Goal: Task Accomplishment & Management: Manage account settings

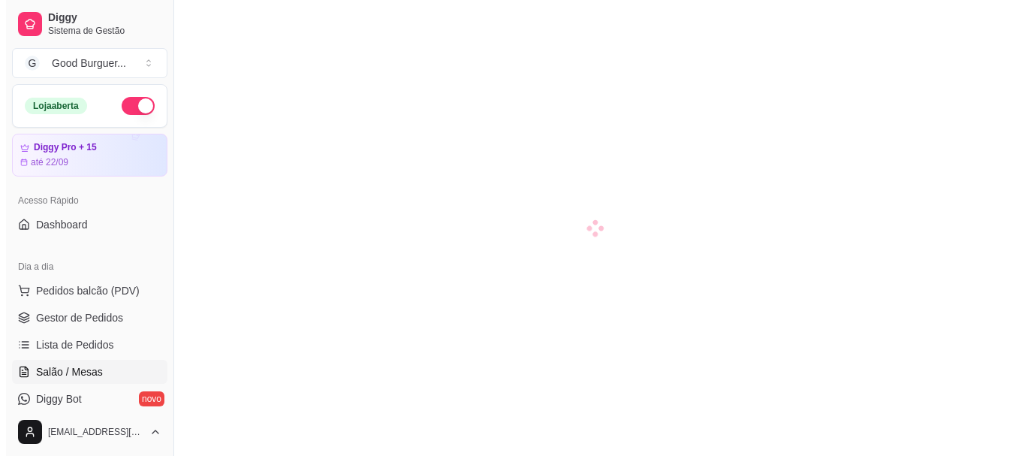
scroll to position [150, 0]
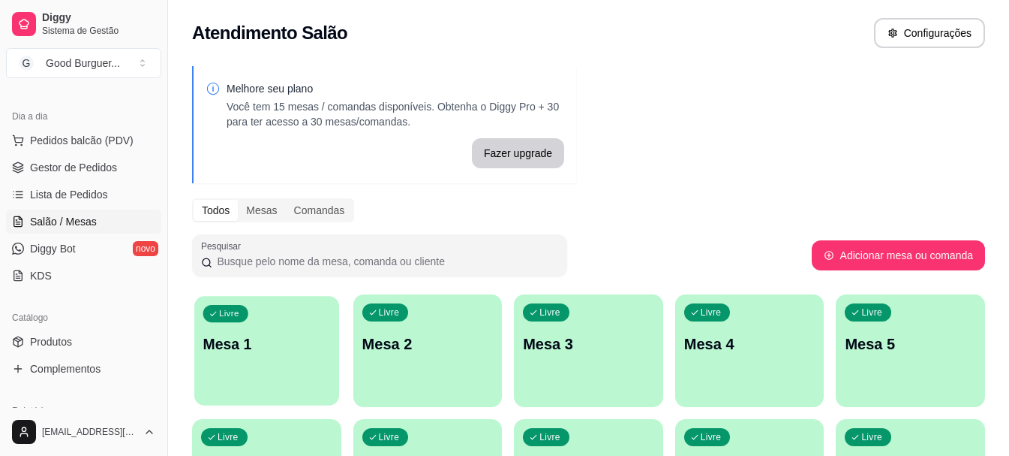
click at [266, 321] on div "Livre Mesa 1" at bounding box center [266, 342] width 145 height 92
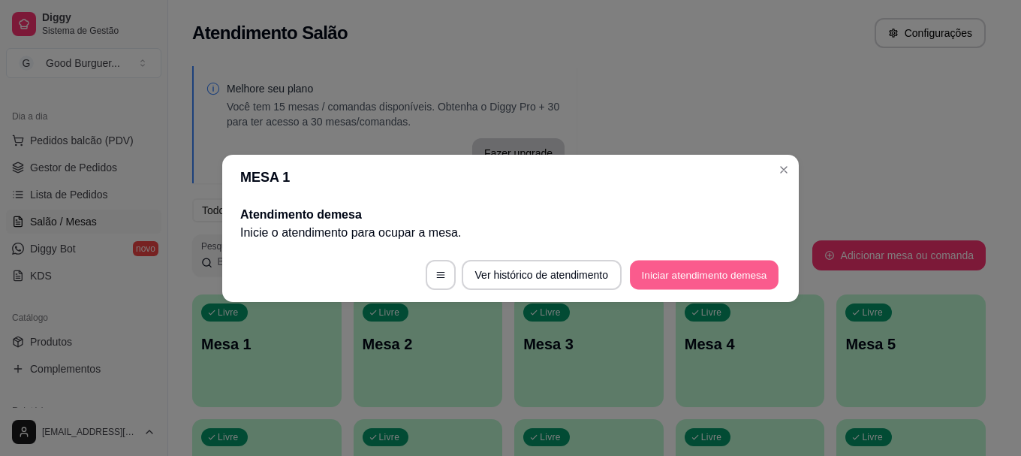
click at [681, 275] on button "Iniciar atendimento de mesa" at bounding box center [704, 274] width 149 height 29
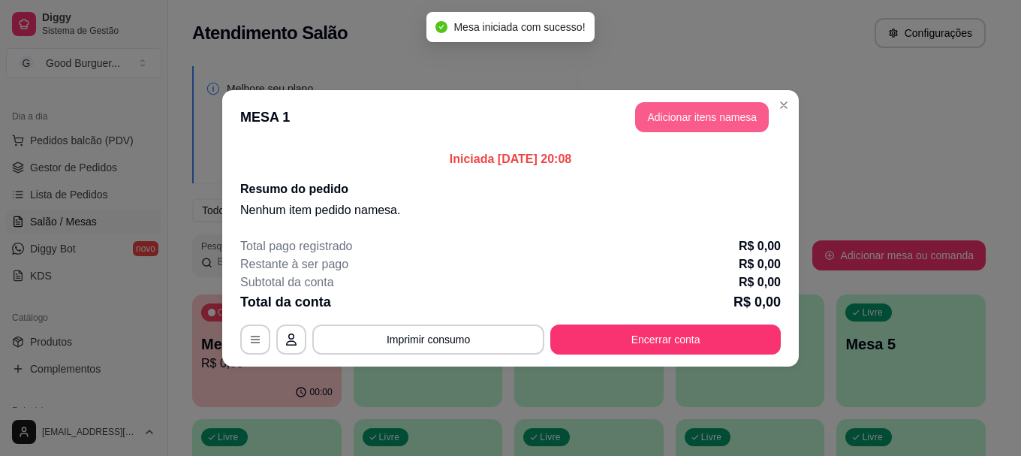
click at [689, 117] on button "Adicionar itens na mesa" at bounding box center [702, 117] width 134 height 30
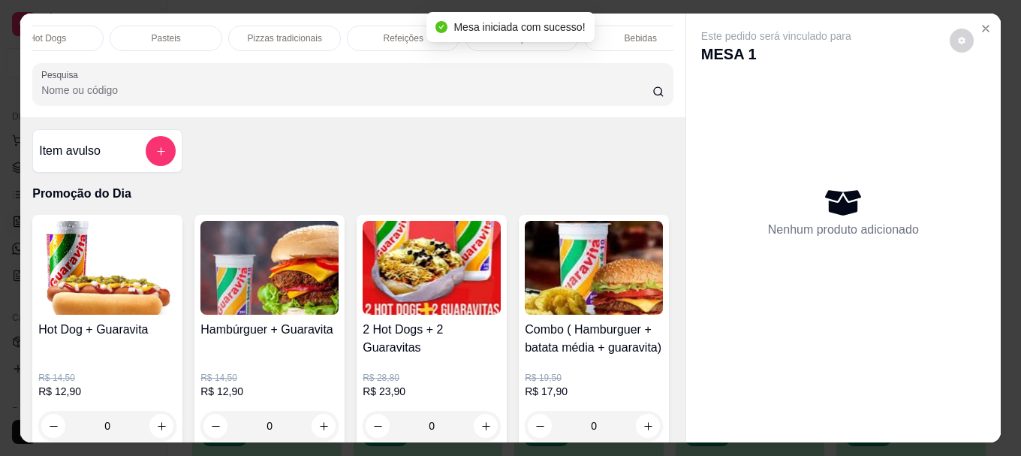
scroll to position [0, 619]
click at [293, 26] on div "Pizzas tradicionais" at bounding box center [299, 39] width 113 height 26
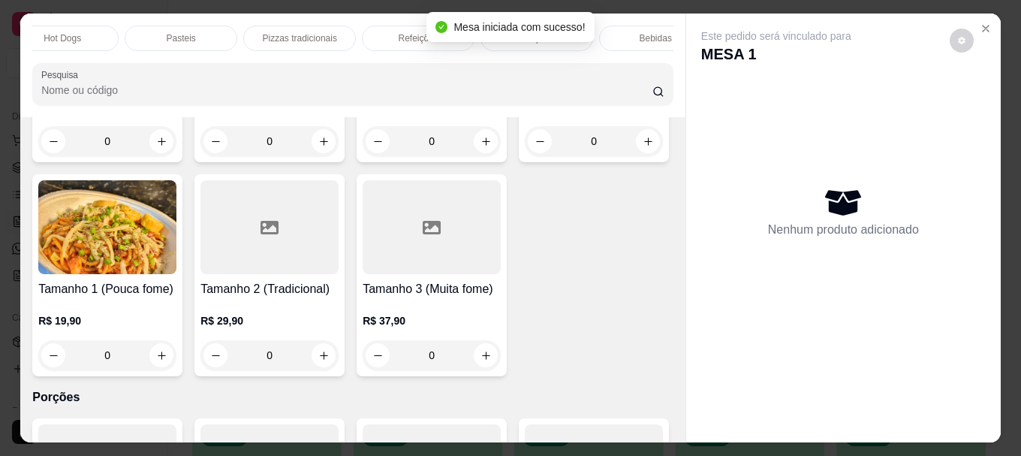
scroll to position [40, 0]
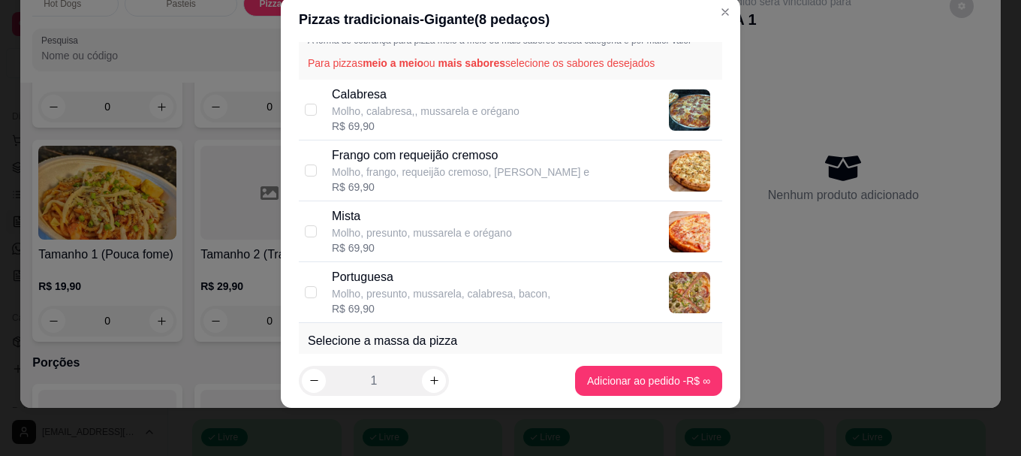
scroll to position [26, 0]
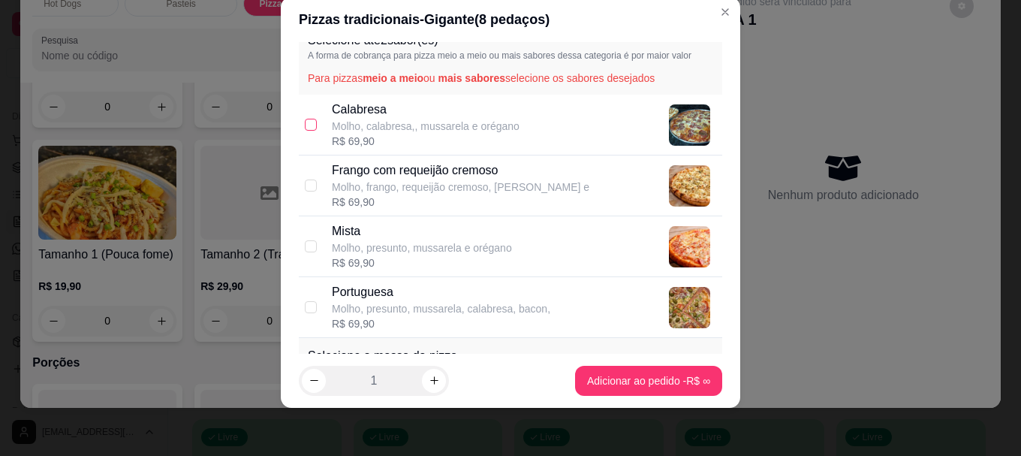
click at [310, 122] on input "checkbox" at bounding box center [311, 125] width 12 height 12
checkbox input "true"
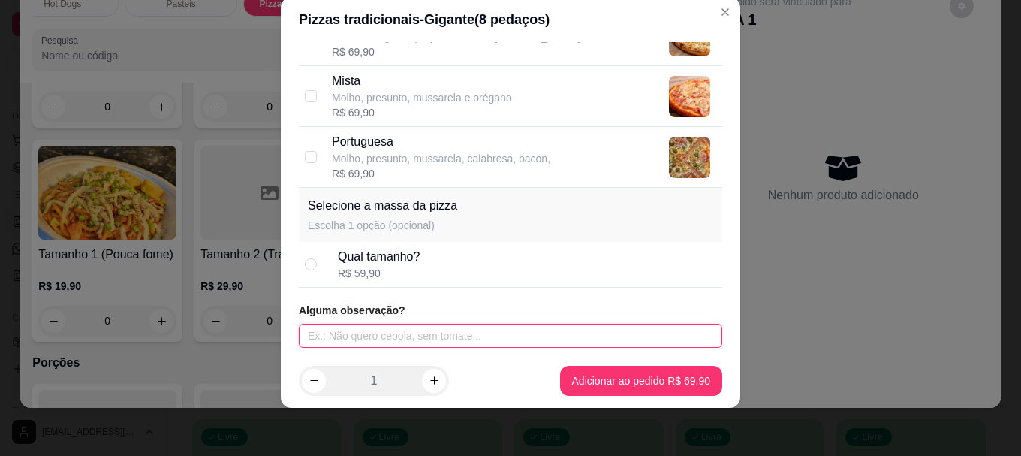
click at [381, 328] on input "text" at bounding box center [510, 335] width 423 height 24
type input "c"
click at [455, 329] on input "mussarela com bacon e" at bounding box center [510, 335] width 423 height 24
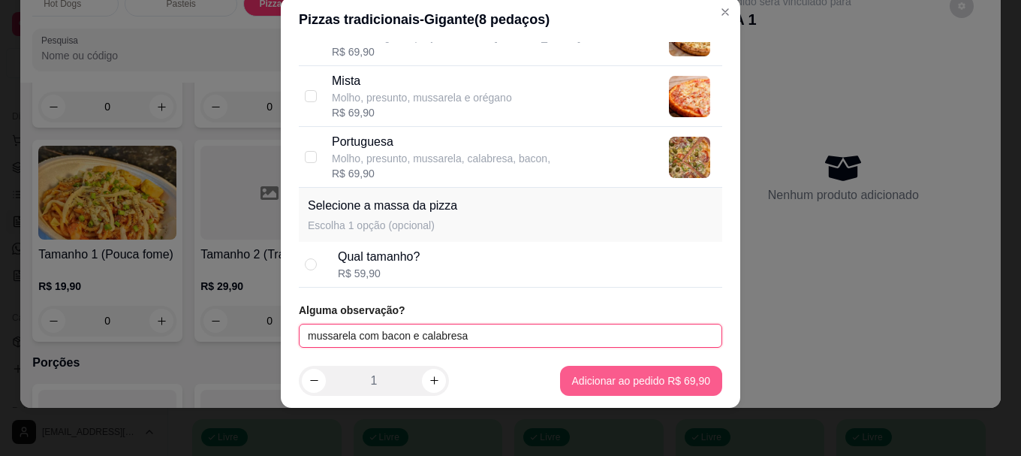
type input "mussarela com bacon e calabresa"
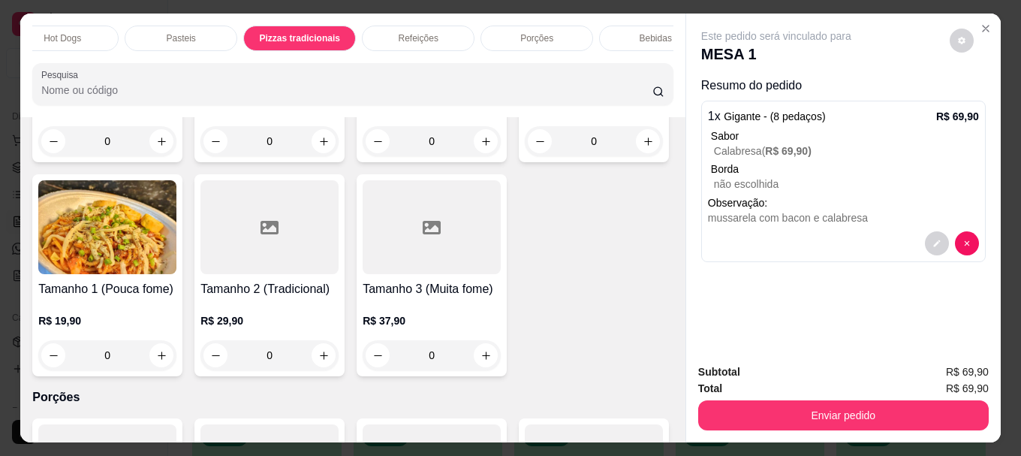
scroll to position [0, 657]
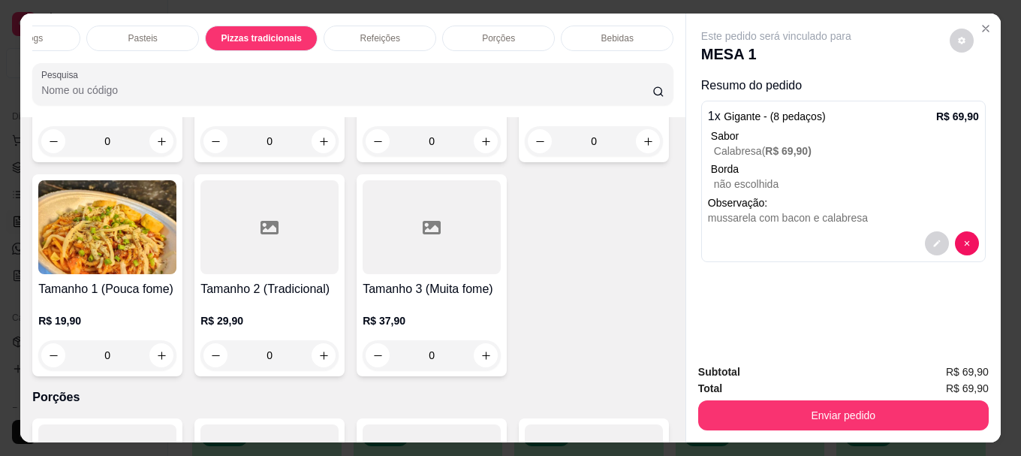
click at [628, 26] on div "Bebidas" at bounding box center [617, 39] width 113 height 26
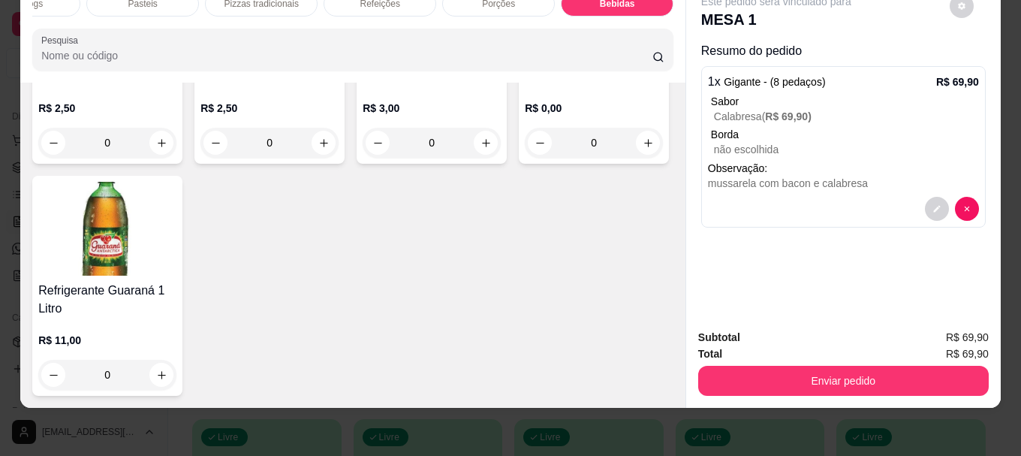
scroll to position [5371, 0]
click at [176, 286] on h4 "Refrigerante Guaraná 1 Litro" at bounding box center [107, 299] width 138 height 36
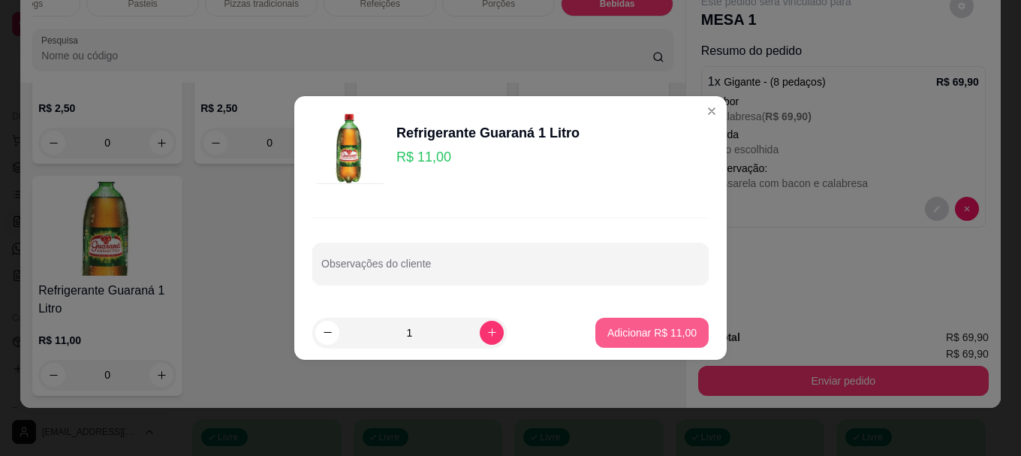
click at [652, 326] on p "Adicionar R$ 11,00" at bounding box center [651, 332] width 89 height 15
type input "1"
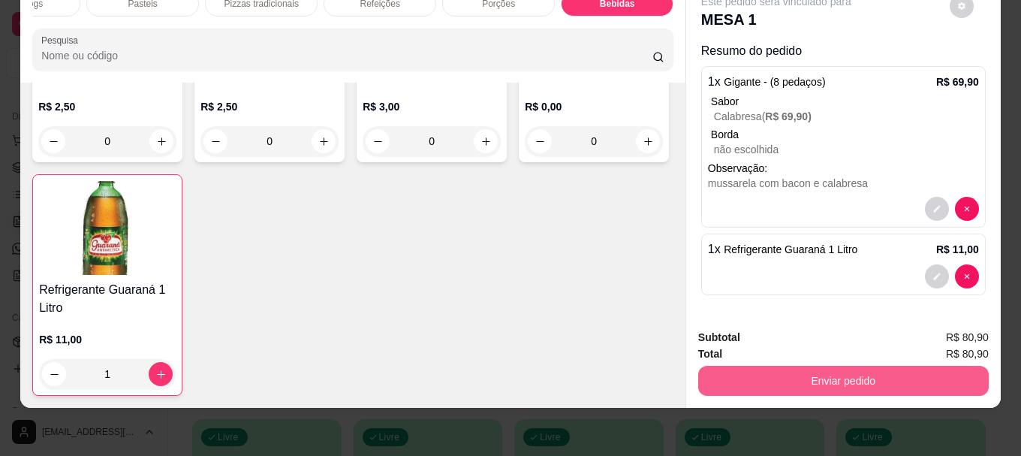
click at [808, 367] on button "Enviar pedido" at bounding box center [843, 381] width 290 height 30
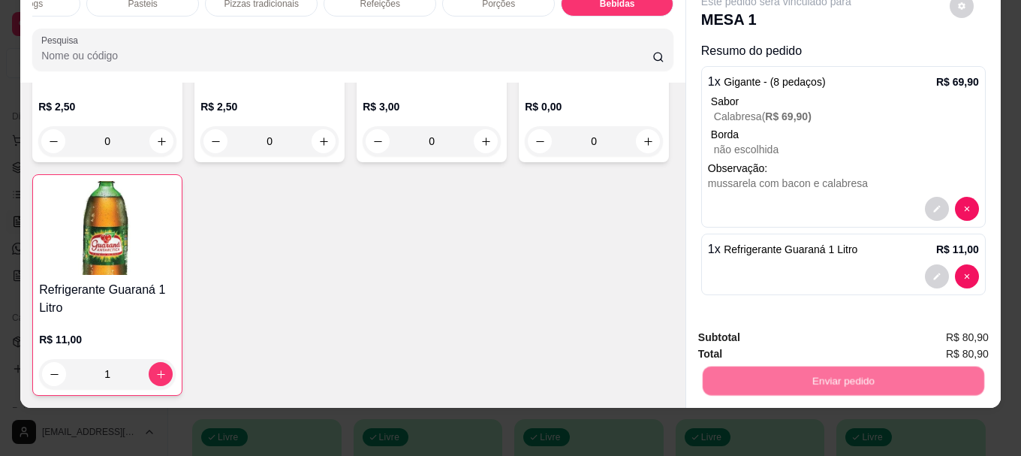
click at [794, 332] on button "Não registrar e enviar pedido" at bounding box center [793, 332] width 156 height 29
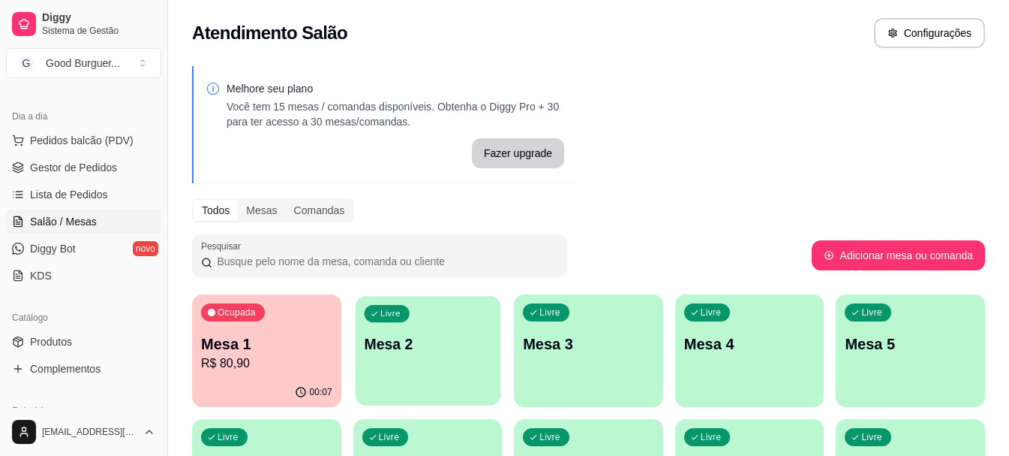
click at [428, 361] on div "Livre Mesa 2" at bounding box center [428, 342] width 145 height 92
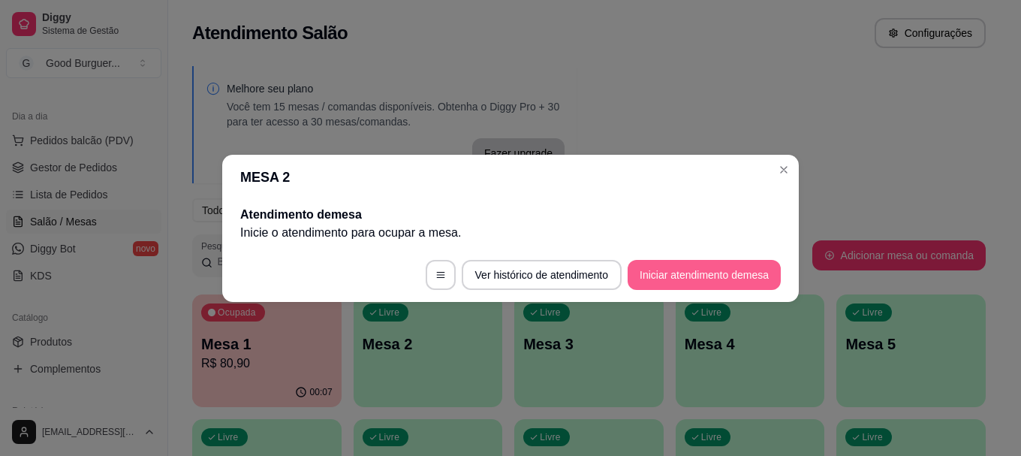
click at [719, 277] on button "Iniciar atendimento de mesa" at bounding box center [703, 275] width 153 height 30
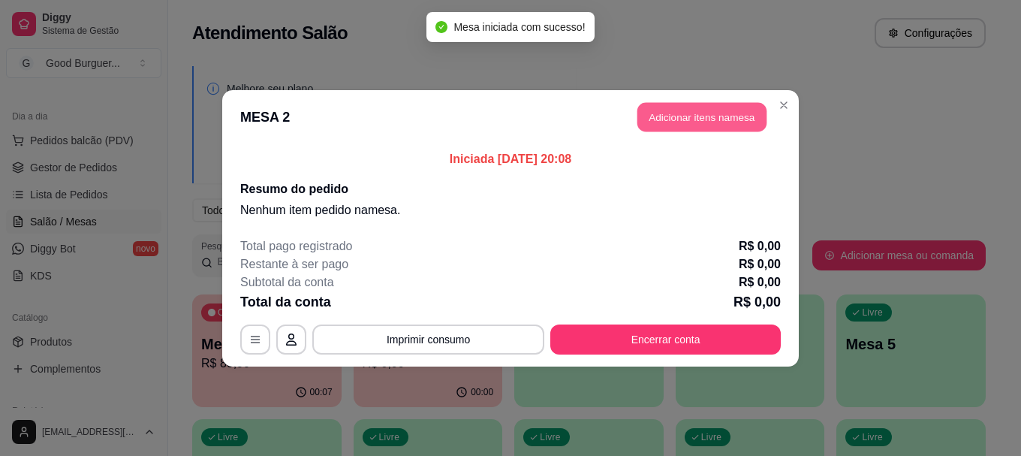
click at [712, 110] on button "Adicionar itens na mesa" at bounding box center [701, 116] width 129 height 29
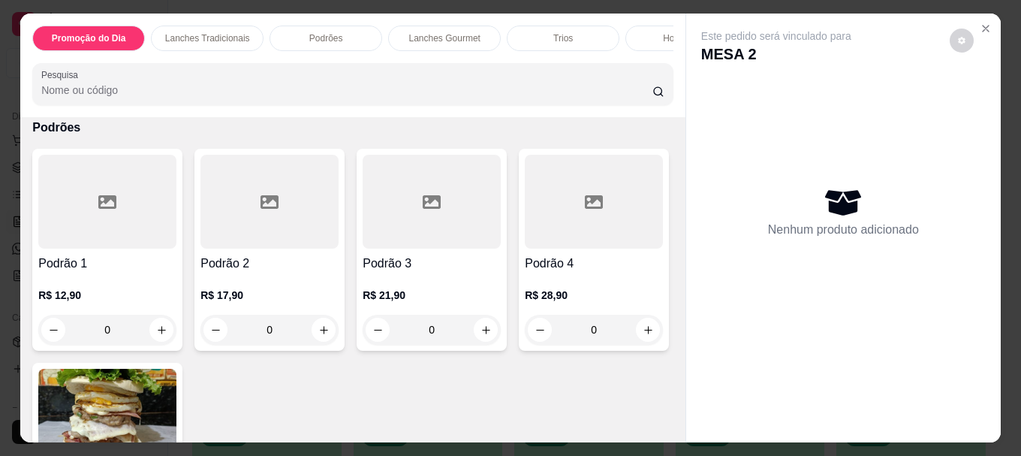
scroll to position [1051, 0]
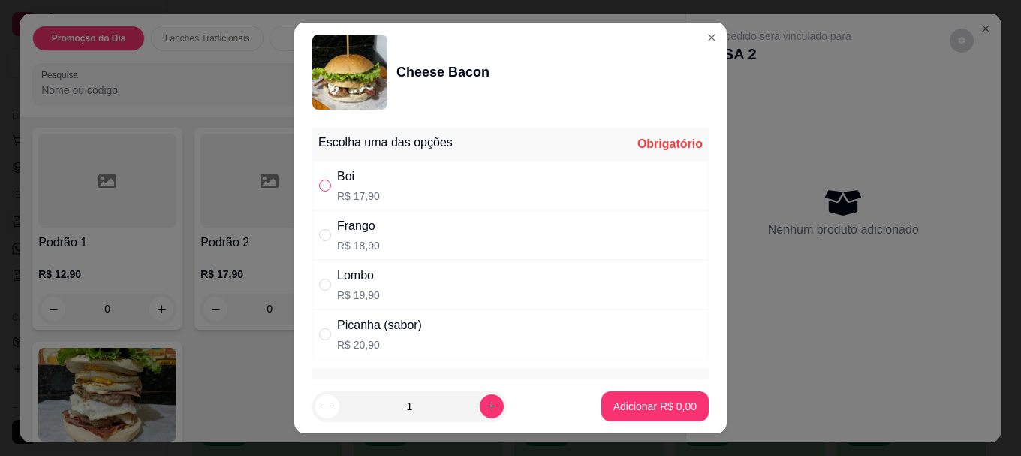
click at [319, 186] on input "" at bounding box center [325, 185] width 12 height 12
radio input "true"
click at [666, 404] on p "Adicionar R$ 17,90" at bounding box center [652, 406] width 87 height 14
type input "1"
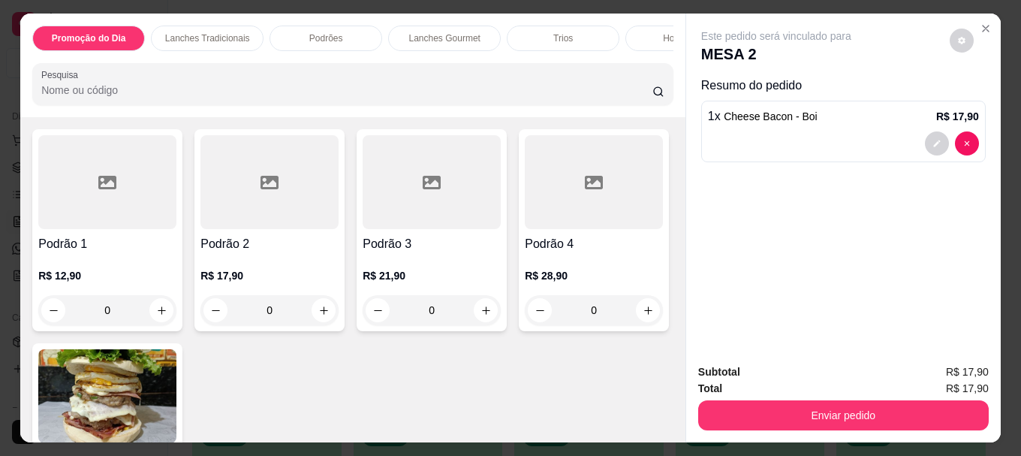
click at [338, 39] on p "R$ 18,00" at bounding box center [269, 31] width 138 height 15
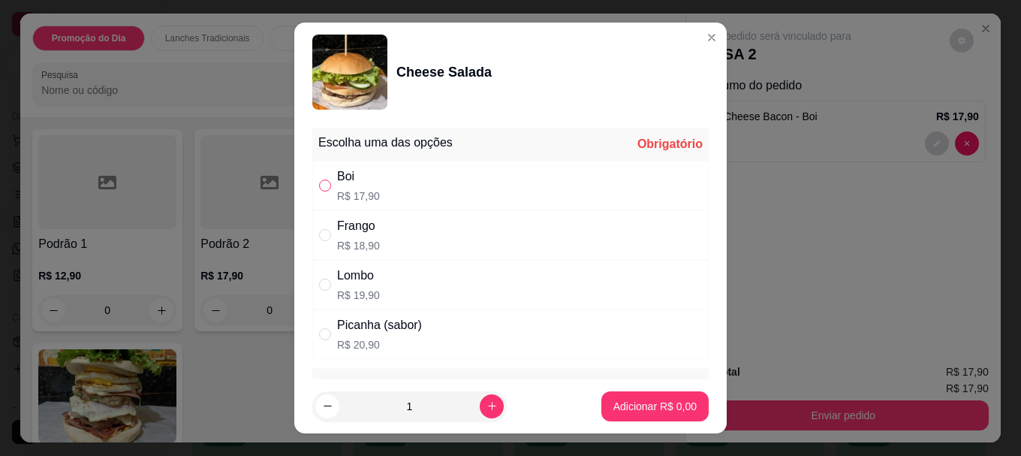
click at [322, 188] on input "" at bounding box center [325, 185] width 12 height 12
radio input "true"
click at [642, 401] on p "Adicionar R$ 17,90" at bounding box center [651, 406] width 89 height 15
type input "1"
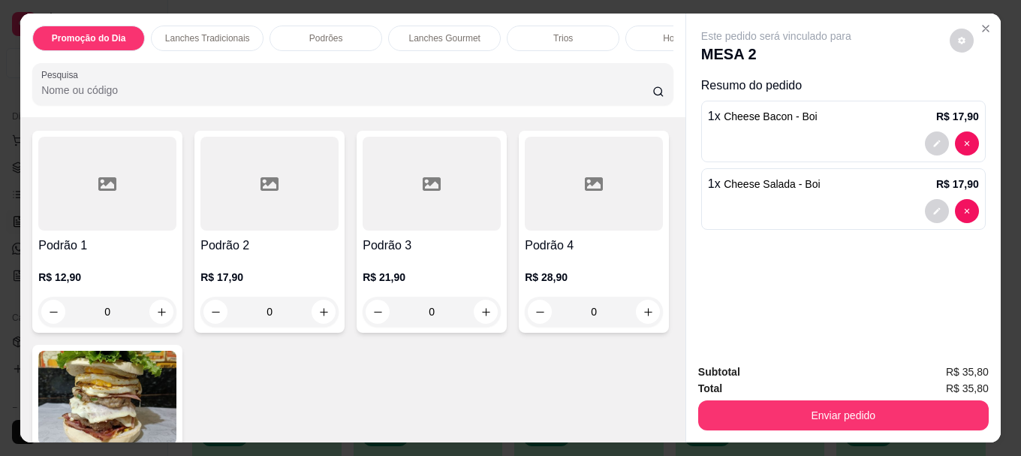
scroll to position [1052, 0]
click at [176, 9] on h4 "Cheese Bacon" at bounding box center [107, 0] width 137 height 18
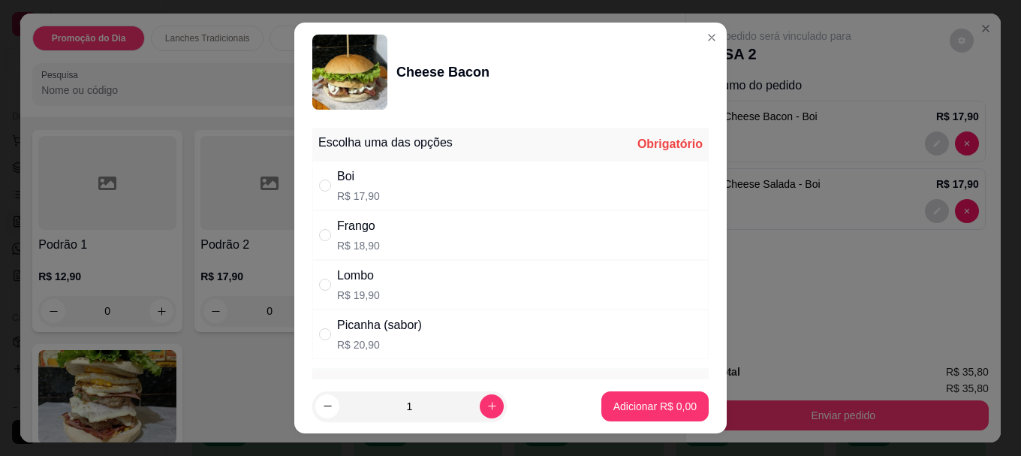
drag, startPoint x: 319, startPoint y: 184, endPoint x: 338, endPoint y: 200, distance: 25.6
click at [320, 184] on input "" at bounding box center [325, 185] width 12 height 12
radio input "true"
click at [648, 407] on p "Adicionar R$ 17,90" at bounding box center [651, 406] width 89 height 15
type input "2"
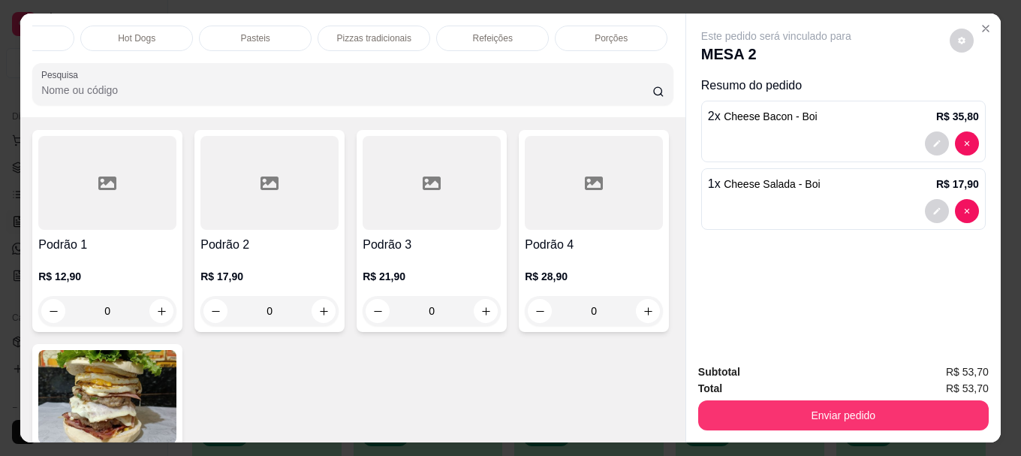
scroll to position [0, 657]
click at [612, 32] on p "Bebidas" at bounding box center [617, 38] width 32 height 12
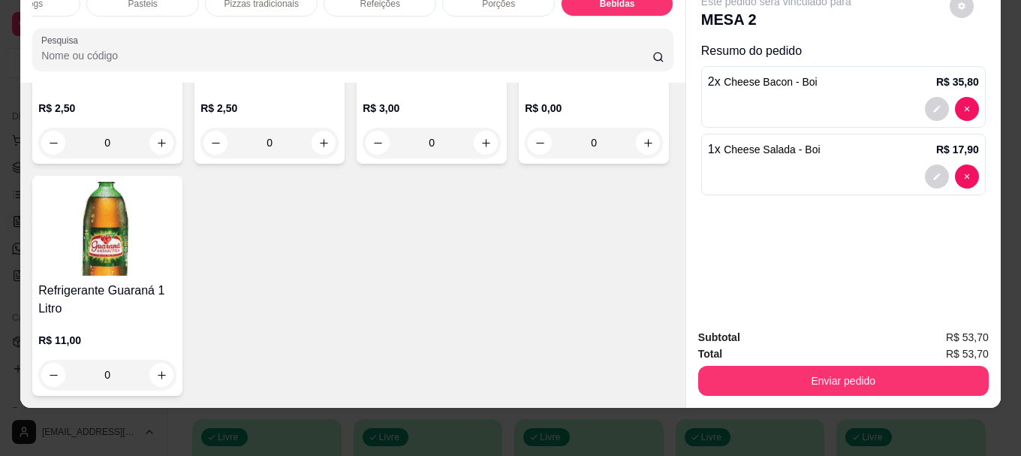
scroll to position [5372, 0]
click at [525, 62] on img at bounding box center [594, 15] width 138 height 94
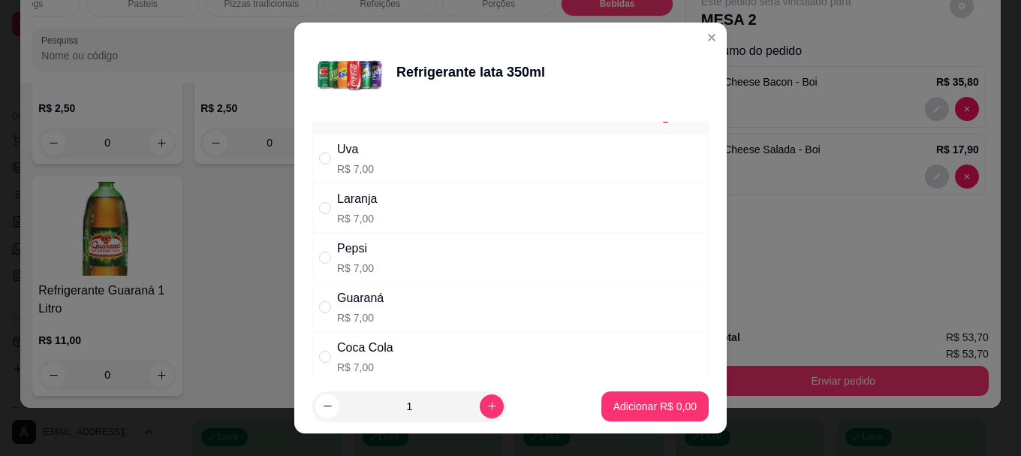
scroll to position [75, 0]
click at [320, 311] on input "" at bounding box center [325, 308] width 12 height 12
radio input "true"
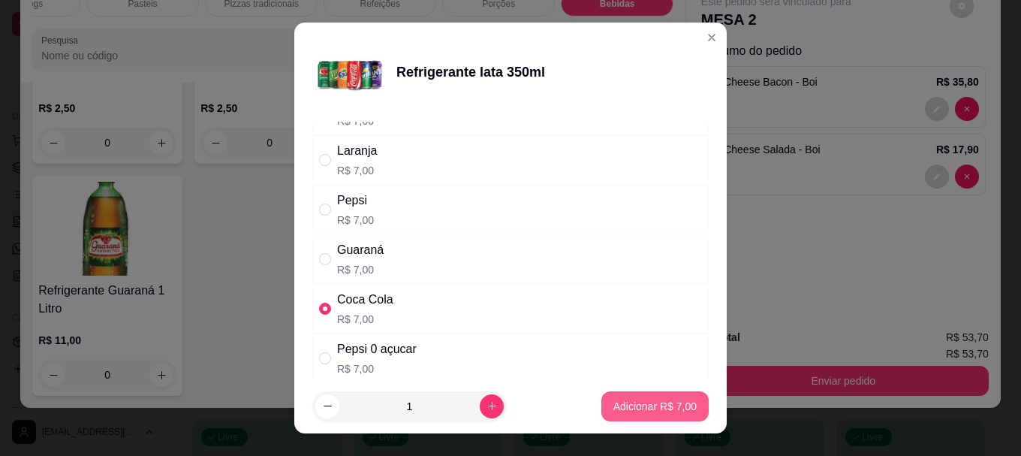
click at [651, 405] on p "Adicionar R$ 7,00" at bounding box center [654, 406] width 83 height 15
type input "1"
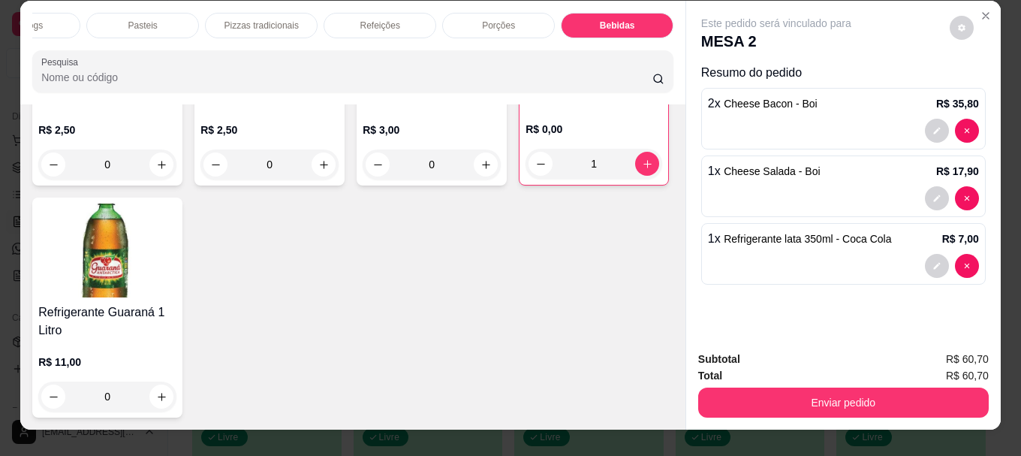
scroll to position [0, 0]
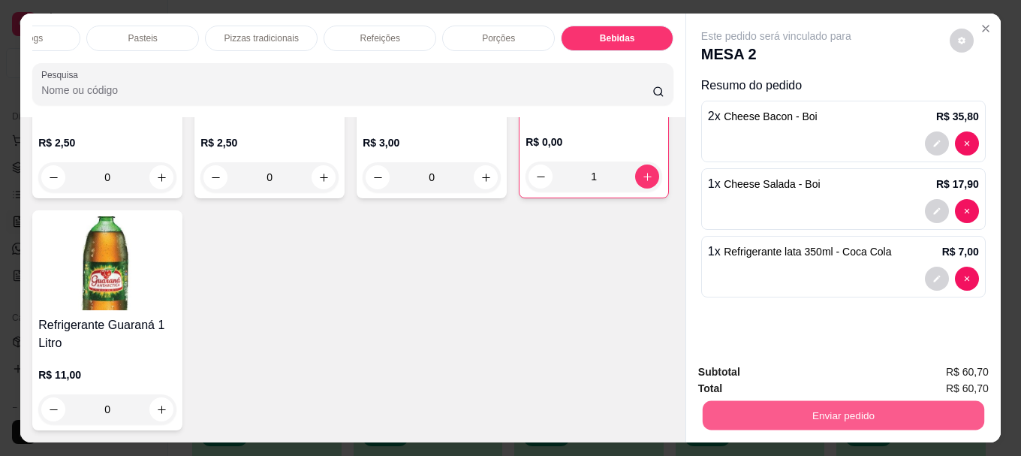
click at [819, 410] on button "Enviar pedido" at bounding box center [843, 414] width 281 height 29
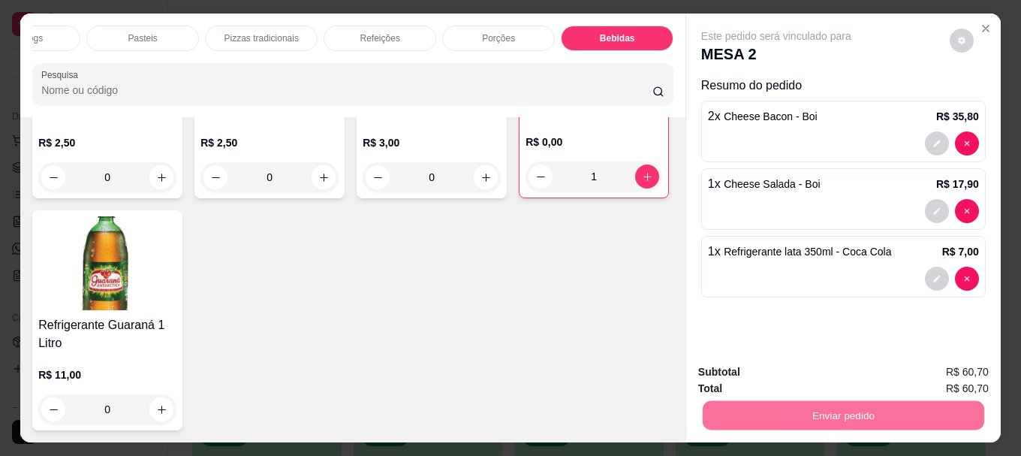
click at [798, 371] on button "Não registrar e enviar pedido" at bounding box center [794, 372] width 152 height 28
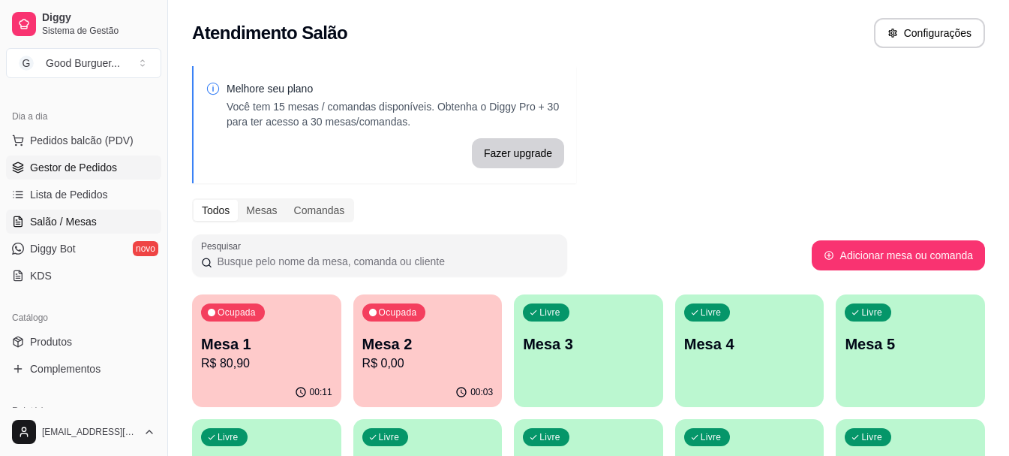
click at [78, 168] on span "Gestor de Pedidos" at bounding box center [73, 167] width 87 height 15
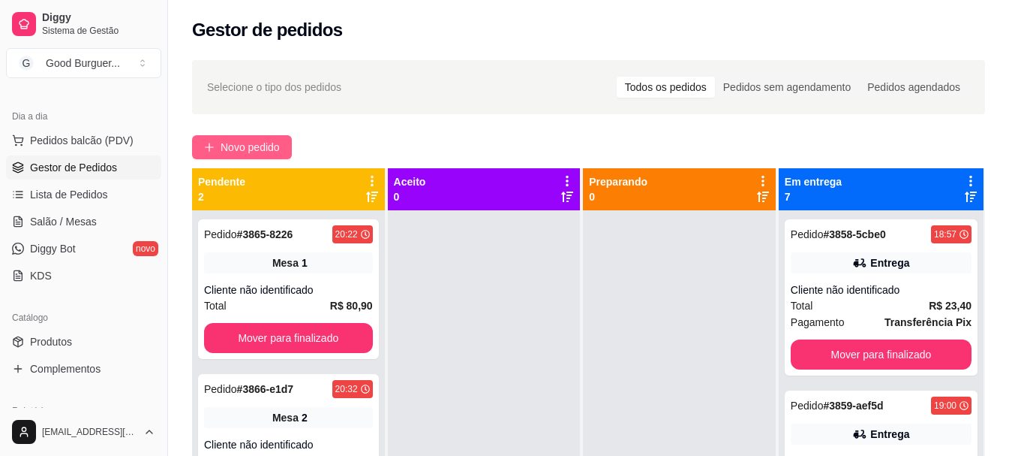
click at [257, 145] on span "Novo pedido" at bounding box center [250, 147] width 59 height 17
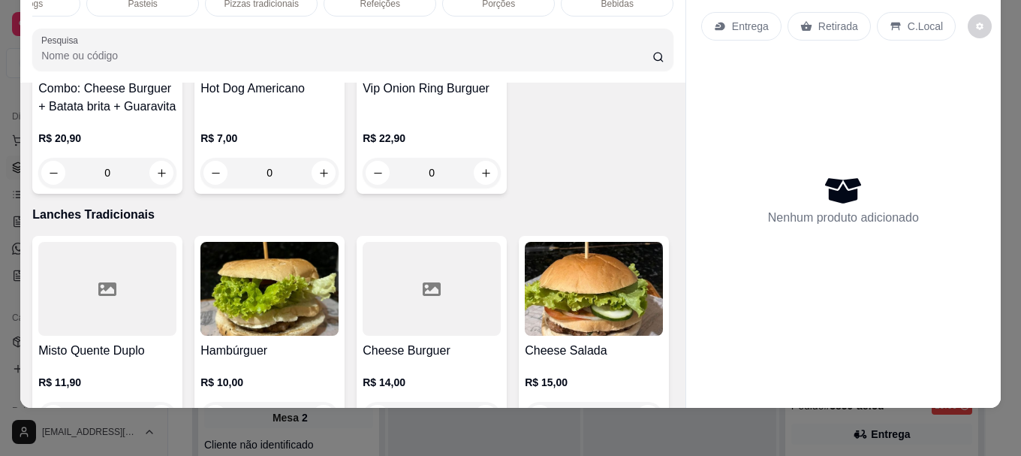
scroll to position [675, 0]
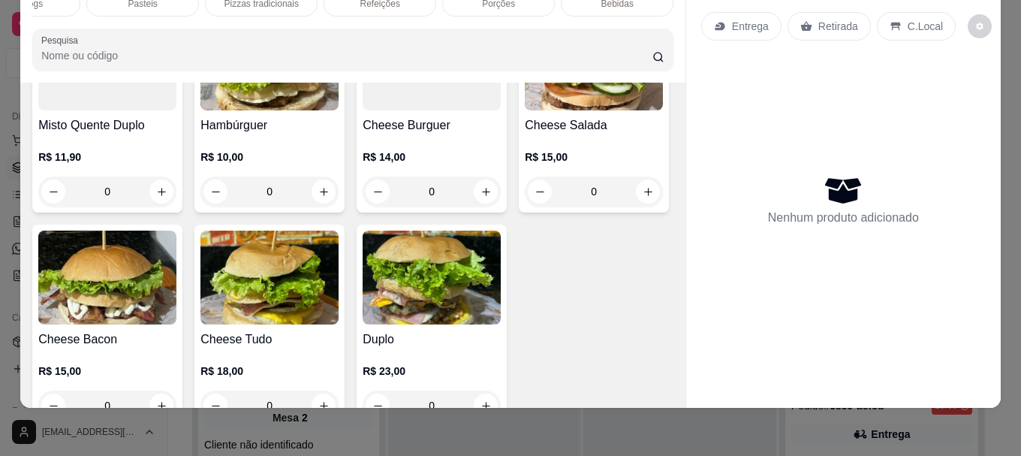
click at [263, 110] on img at bounding box center [269, 64] width 138 height 94
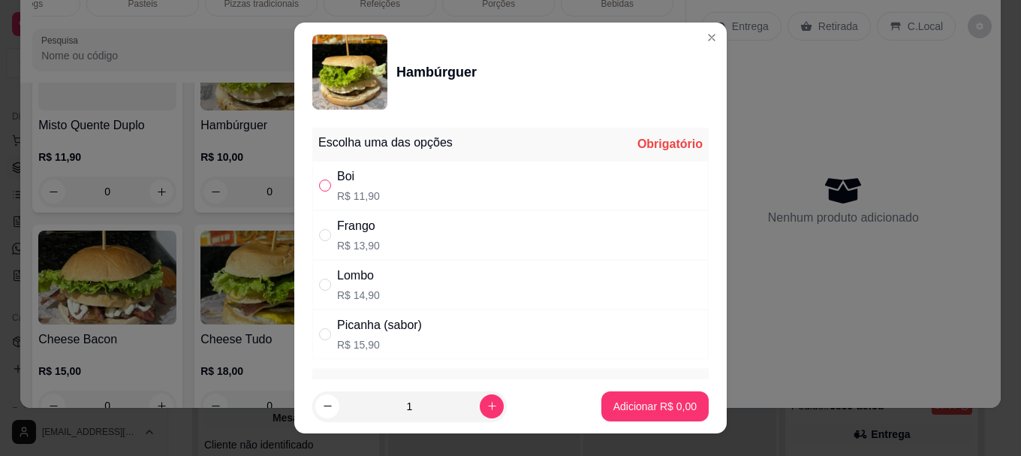
click at [320, 188] on input "" at bounding box center [325, 185] width 12 height 12
radio input "true"
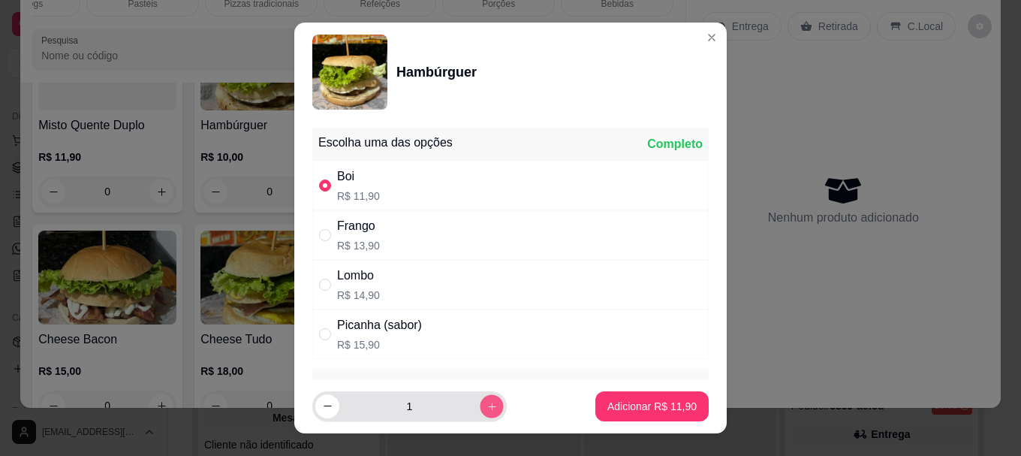
click at [486, 407] on icon "increase-product-quantity" at bounding box center [491, 405] width 11 height 11
type input "2"
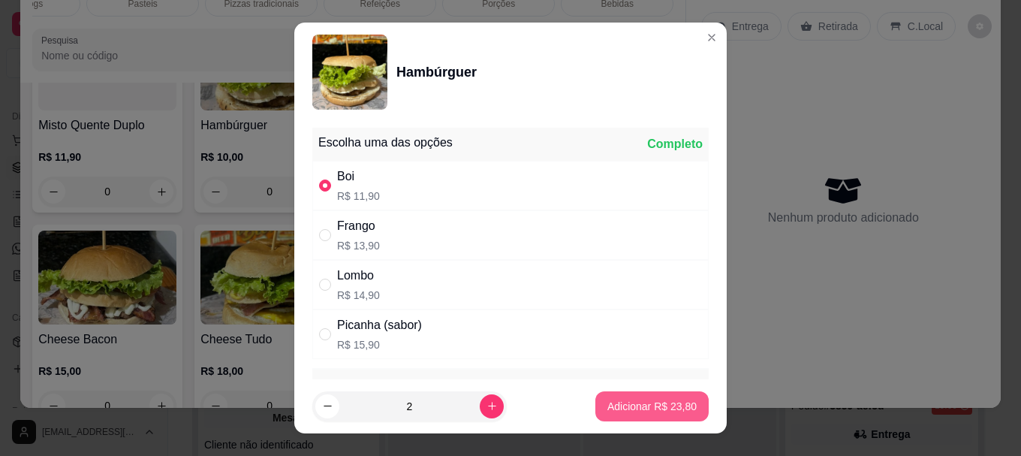
click at [642, 413] on p "Adicionar R$ 23,80" at bounding box center [651, 406] width 89 height 15
type input "2"
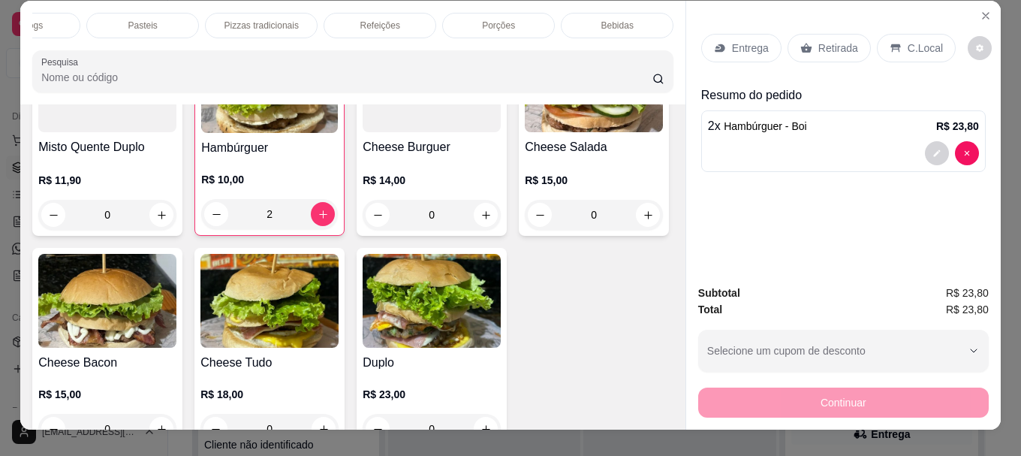
scroll to position [0, 0]
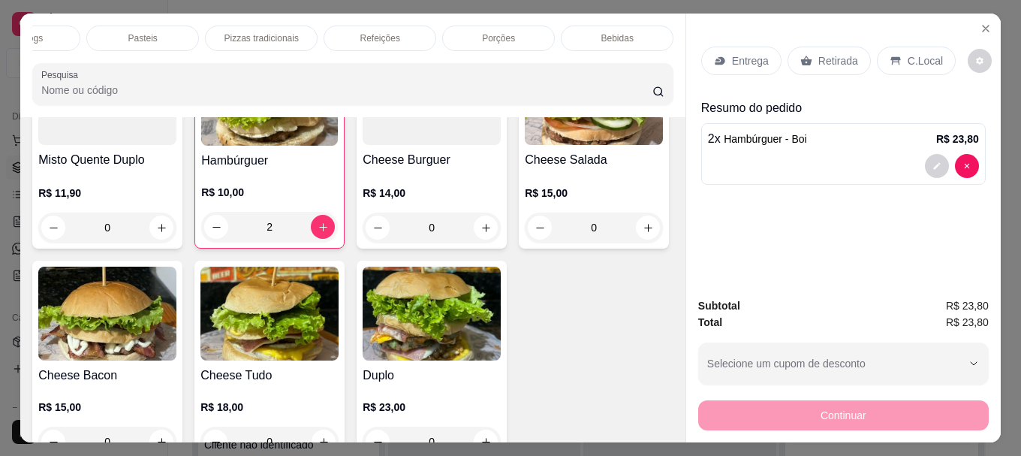
click at [818, 64] on div "Retirada" at bounding box center [828, 61] width 83 height 29
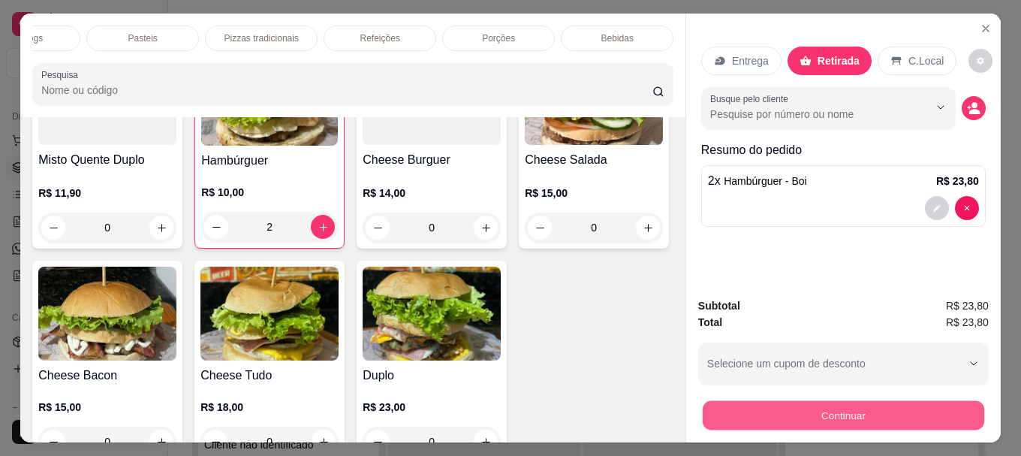
click at [868, 406] on button "Continuar" at bounding box center [843, 414] width 281 height 29
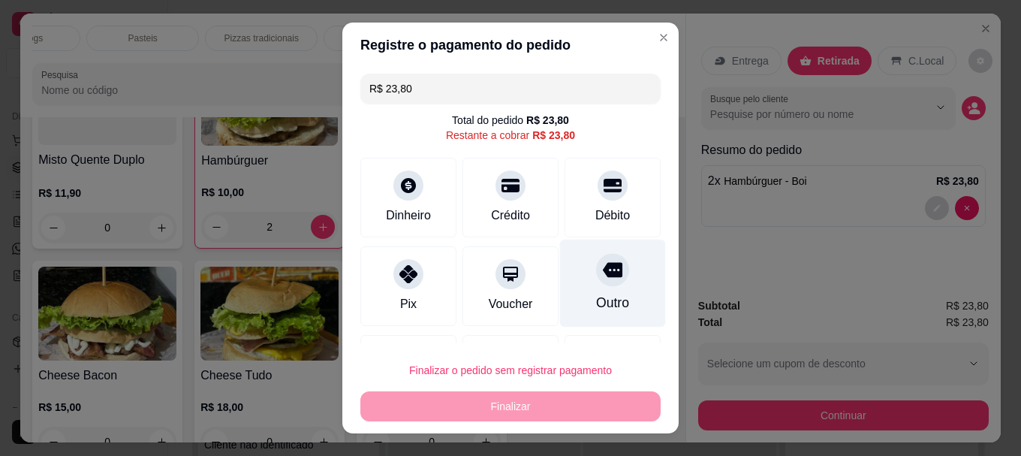
click at [605, 298] on div "Outro" at bounding box center [612, 303] width 33 height 20
type input "R$ 0,00"
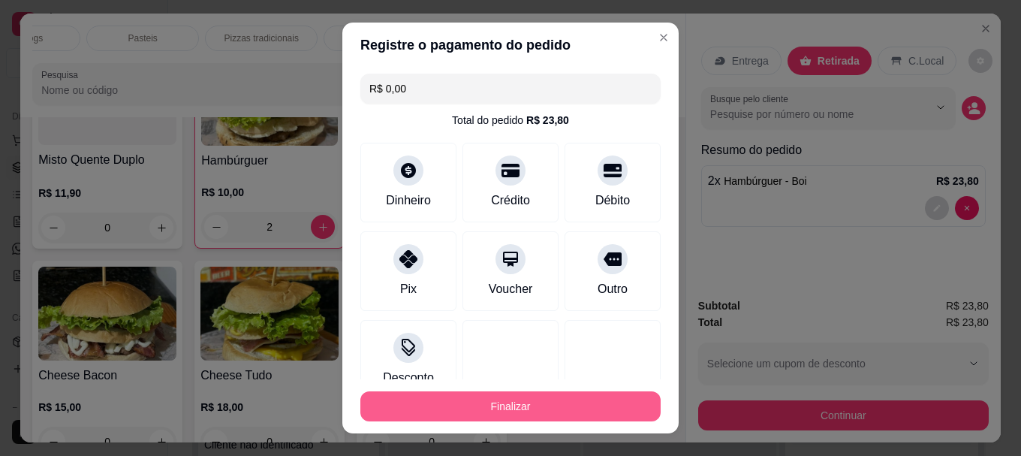
click at [572, 412] on button "Finalizar" at bounding box center [510, 406] width 300 height 30
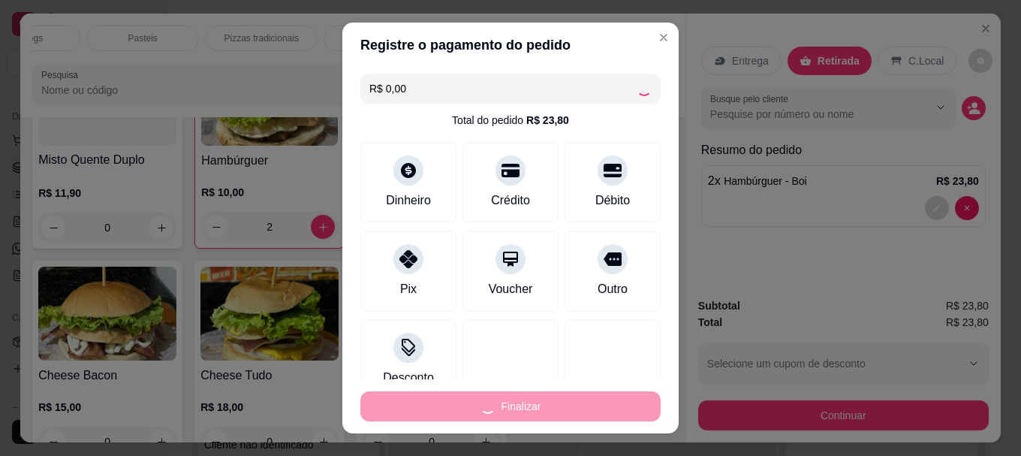
type input "0"
type input "-R$ 23,80"
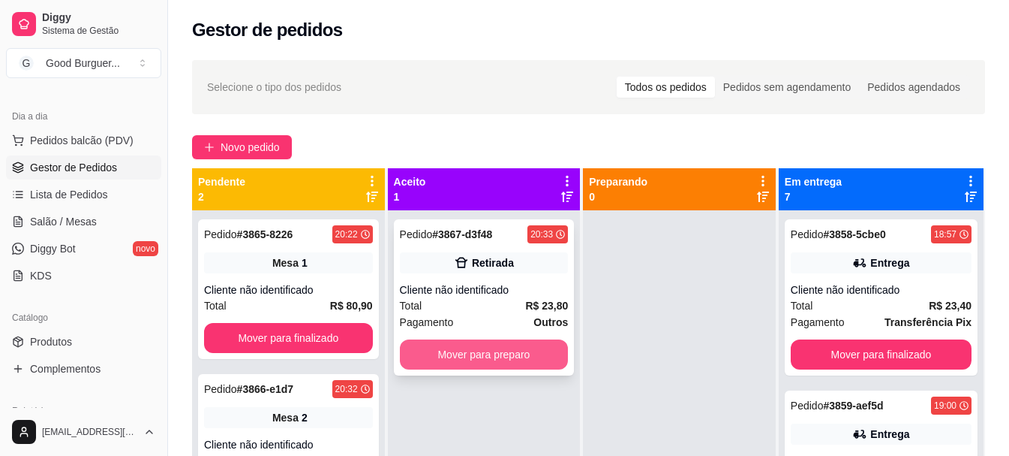
click at [479, 362] on button "Mover para preparo" at bounding box center [484, 354] width 169 height 30
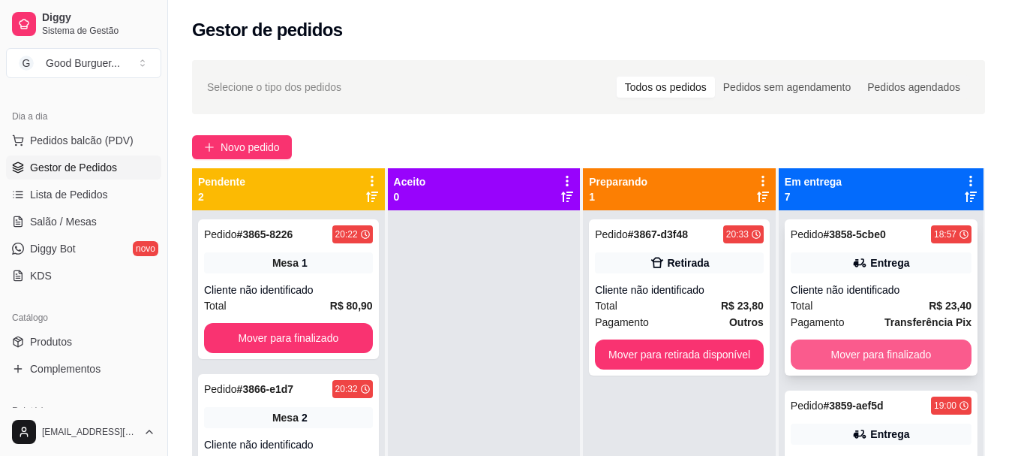
click at [897, 353] on button "Mover para finalizado" at bounding box center [881, 354] width 181 height 30
click at [897, 353] on button "Mover para finalizado" at bounding box center [881, 354] width 176 height 29
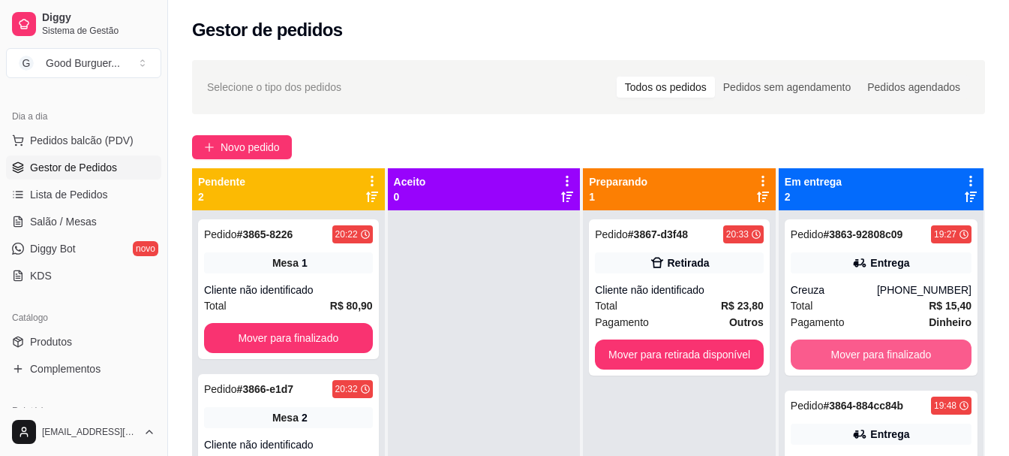
click at [897, 353] on button "Mover para finalizado" at bounding box center [881, 354] width 181 height 30
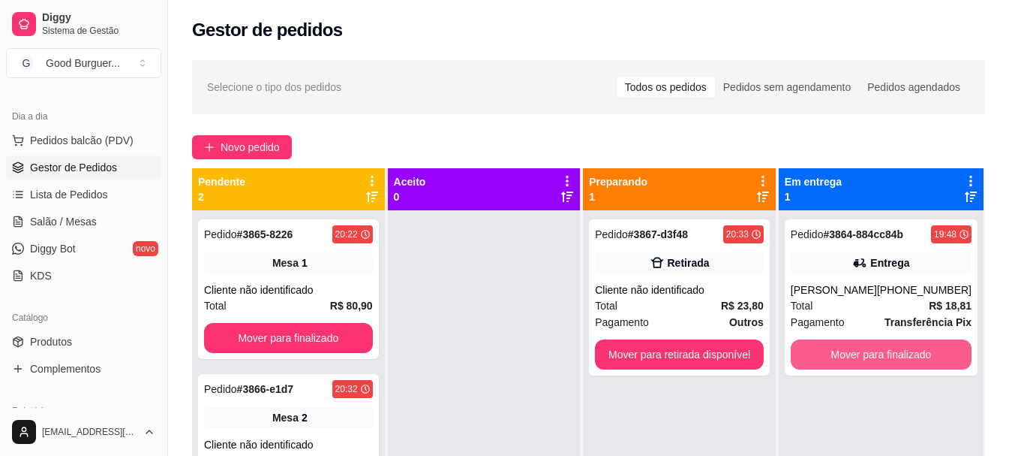
click at [897, 353] on button "Mover para finalizado" at bounding box center [881, 354] width 181 height 30
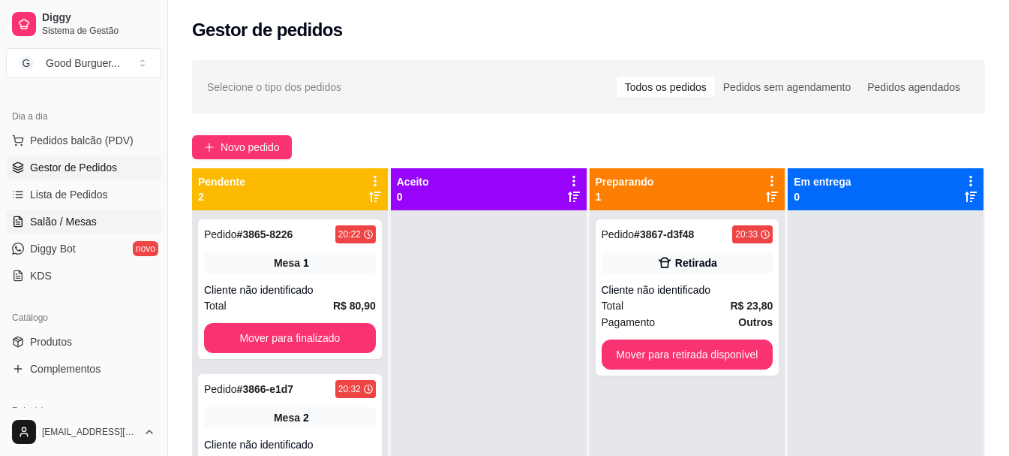
click at [84, 218] on span "Salão / Mesas" at bounding box center [63, 221] width 67 height 15
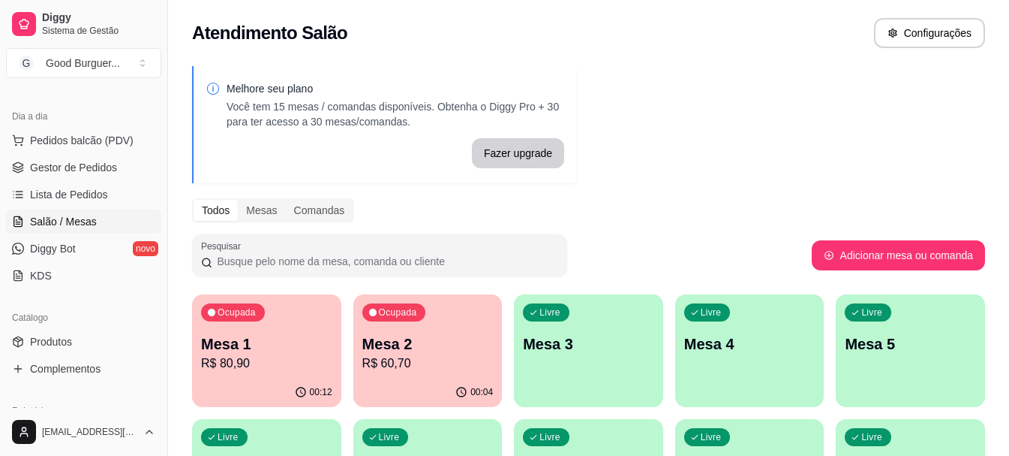
click at [441, 364] on p "R$ 60,70" at bounding box center [428, 363] width 131 height 18
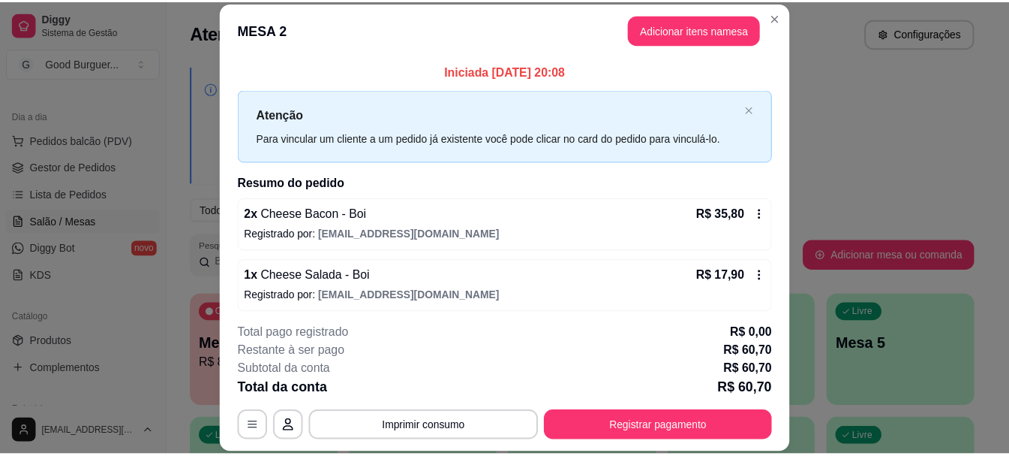
scroll to position [68, 0]
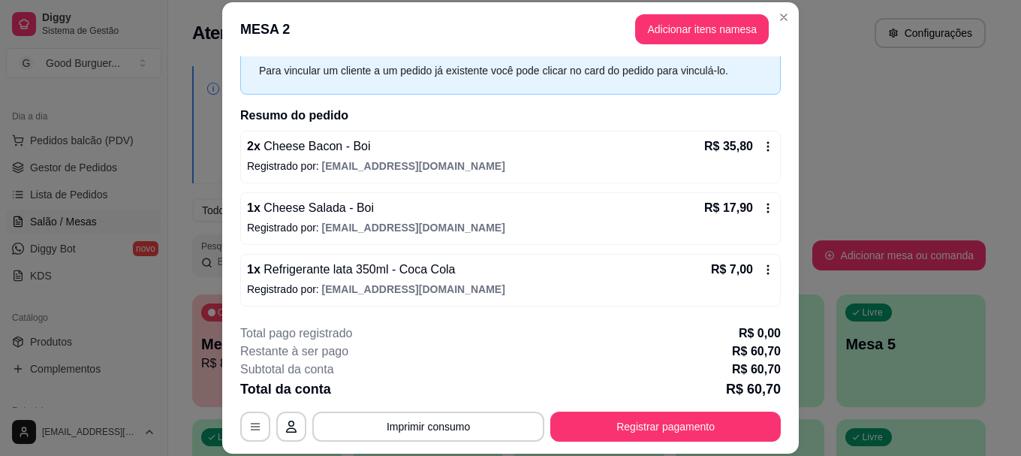
click at [389, 153] on div "2 x Cheese Bacon - Boi R$ 35,80" at bounding box center [510, 146] width 527 height 18
click at [401, 160] on span "[EMAIL_ADDRESS][DOMAIN_NAME]" at bounding box center [413, 166] width 183 height 12
click at [368, 219] on div "1 x Cheese Salada - Boi R$ 17,90 Registrado por: goodburguer.porci@gmail.com" at bounding box center [510, 218] width 540 height 53
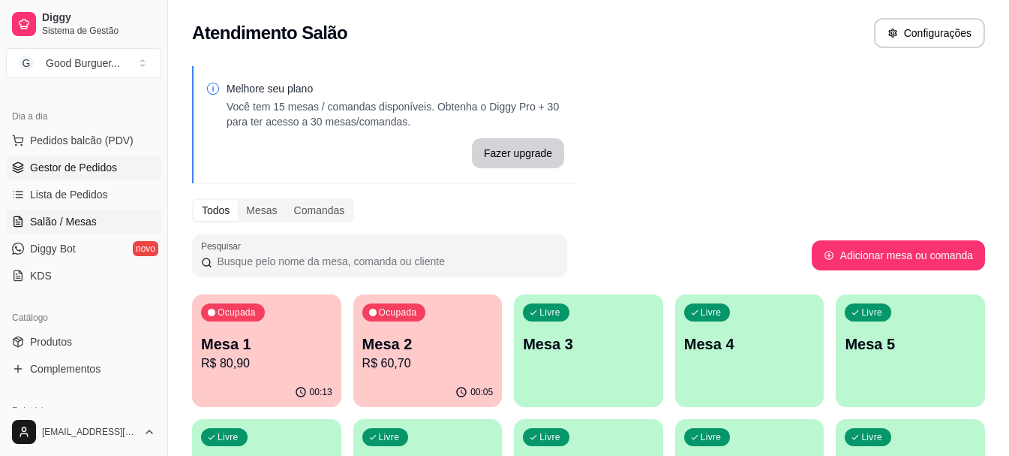
click at [83, 173] on span "Gestor de Pedidos" at bounding box center [73, 167] width 87 height 15
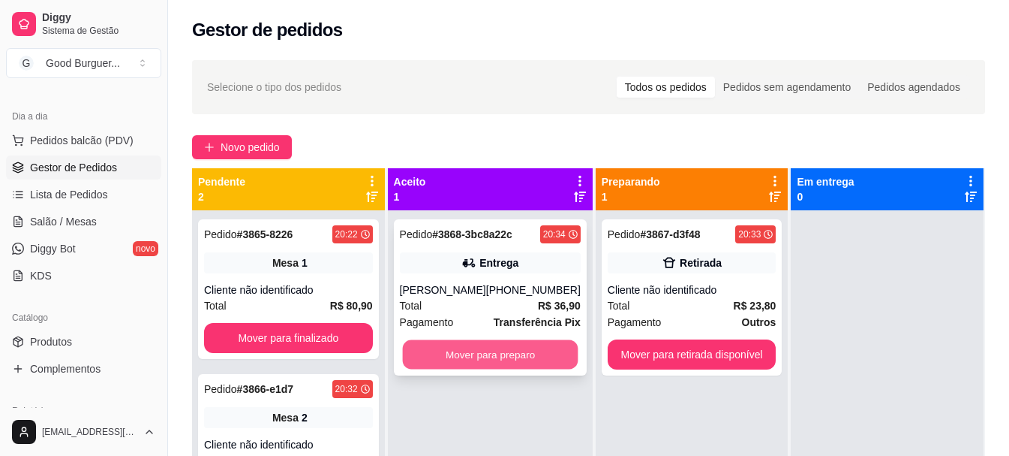
click at [494, 357] on button "Mover para preparo" at bounding box center [490, 354] width 176 height 29
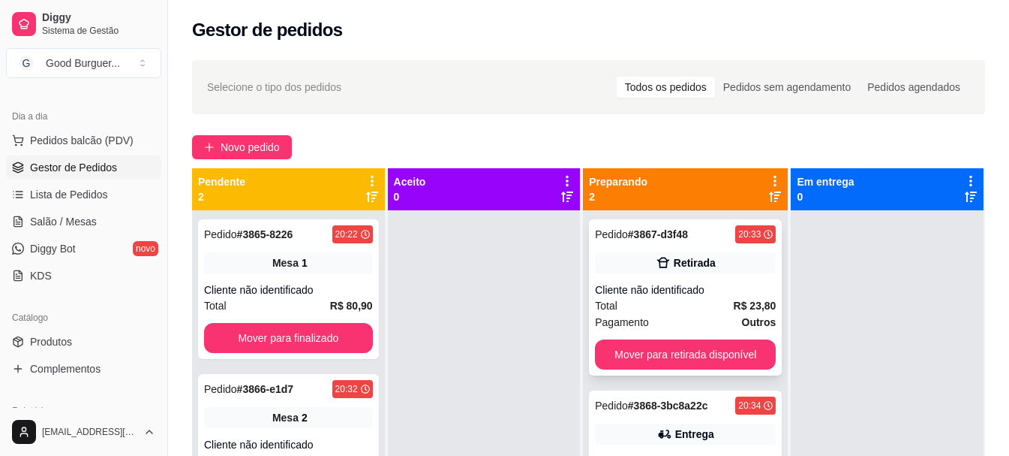
click at [676, 284] on div "Cliente não identificado" at bounding box center [685, 289] width 181 height 15
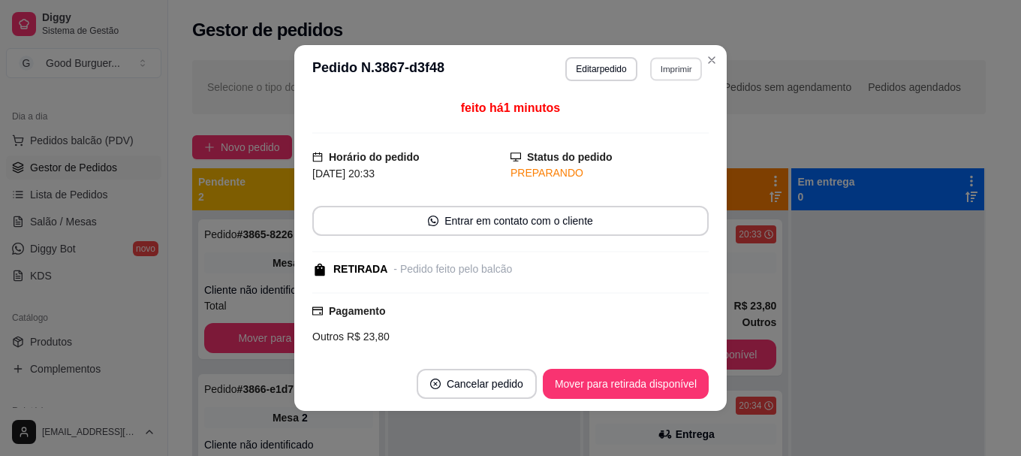
click at [663, 65] on button "Imprimir" at bounding box center [676, 68] width 52 height 23
click at [623, 113] on button "IMPRESSORA" at bounding box center [643, 122] width 109 height 24
click at [663, 64] on button "Imprimir" at bounding box center [676, 68] width 52 height 23
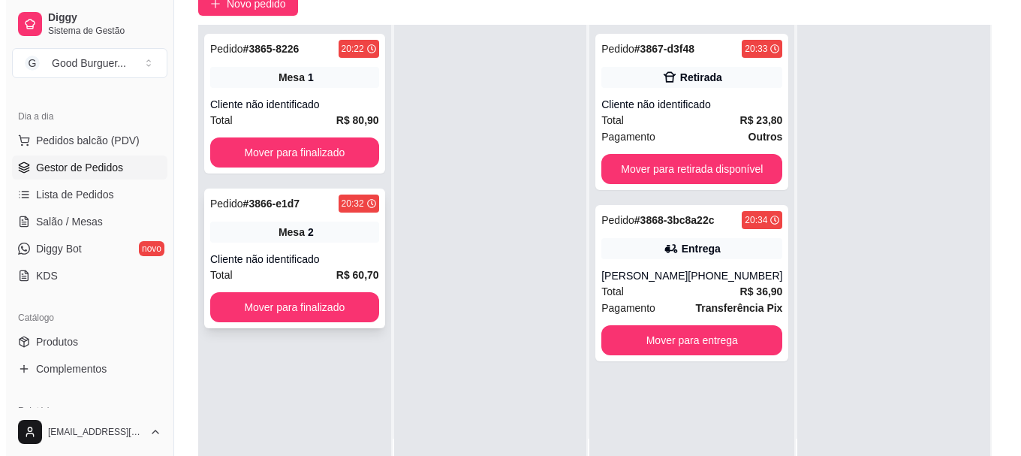
scroll to position [150, 0]
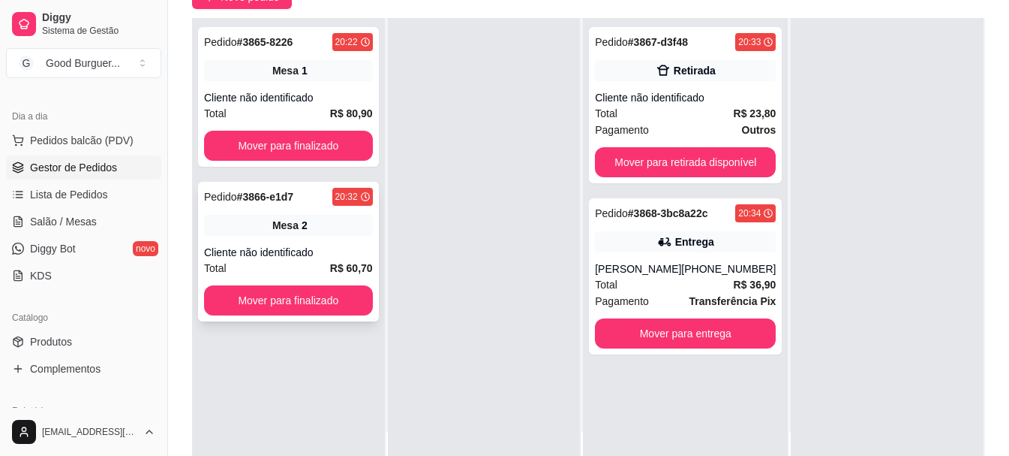
click at [296, 244] on div "Pedido # 3866-e1d7 20:32 Mesa 2 Cliente não identificado Total R$ 60,70 Mover p…" at bounding box center [288, 252] width 181 height 140
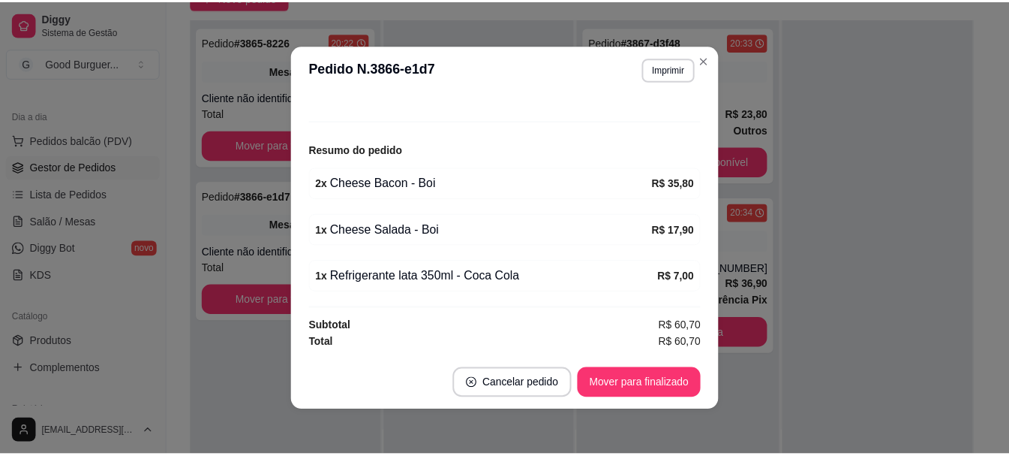
scroll to position [3, 0]
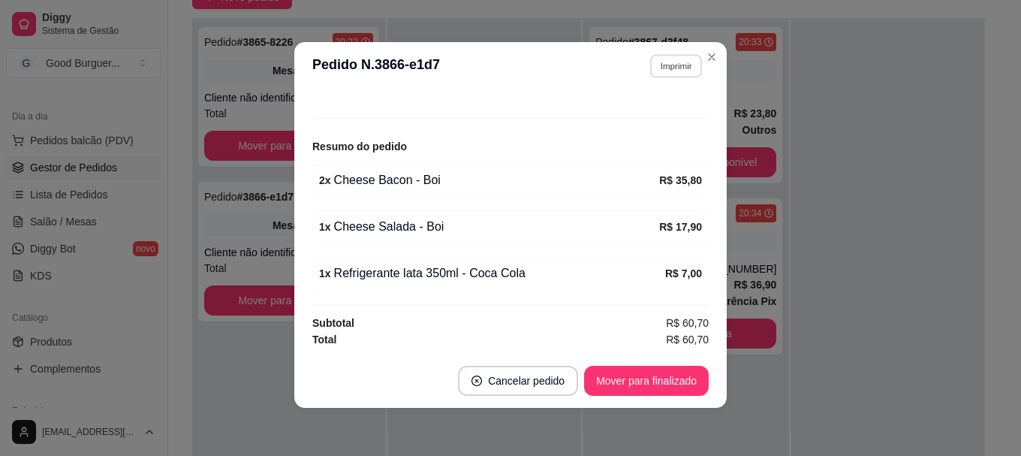
click at [650, 67] on button "Imprimir" at bounding box center [676, 65] width 52 height 23
click at [635, 124] on button "IMPRESSORA" at bounding box center [643, 119] width 109 height 24
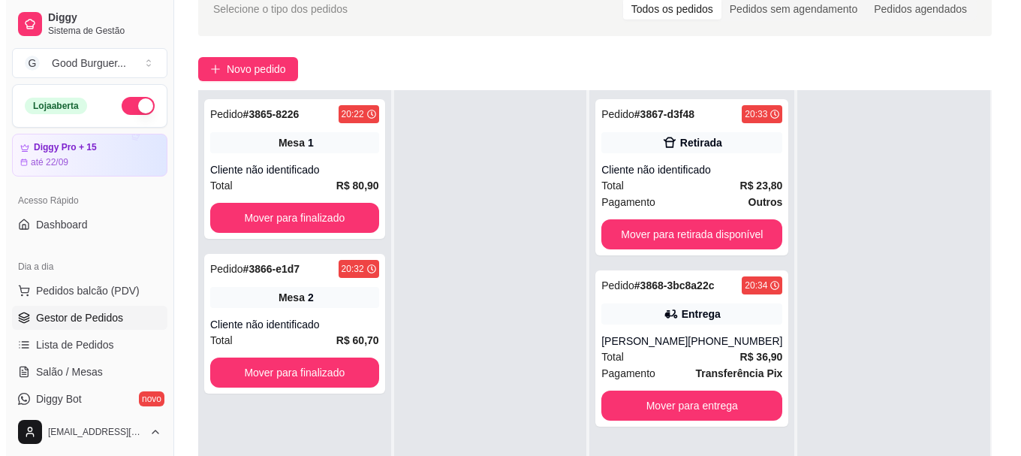
scroll to position [0, 0]
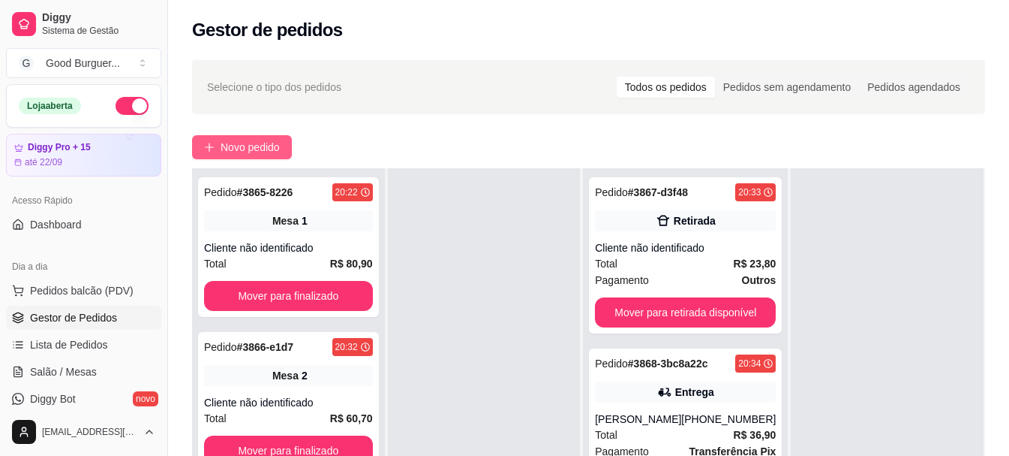
click at [243, 146] on span "Novo pedido" at bounding box center [250, 147] width 59 height 17
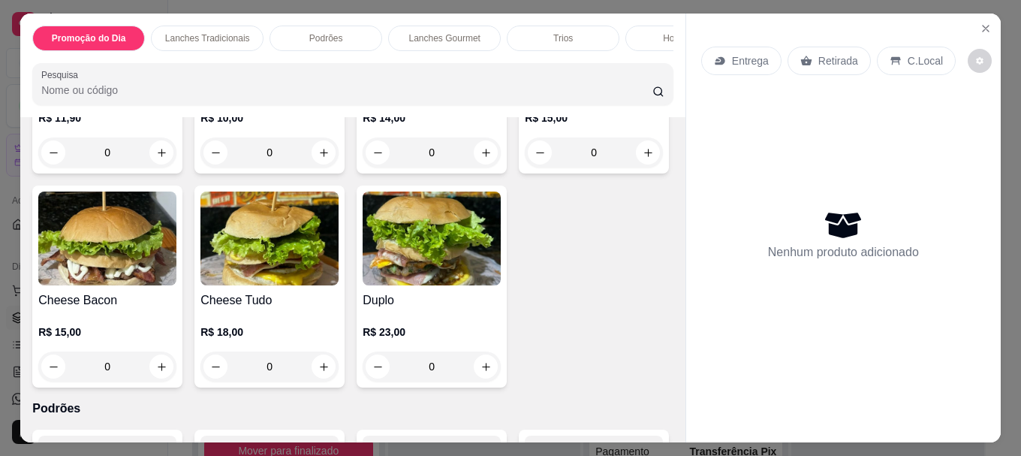
scroll to position [751, 0]
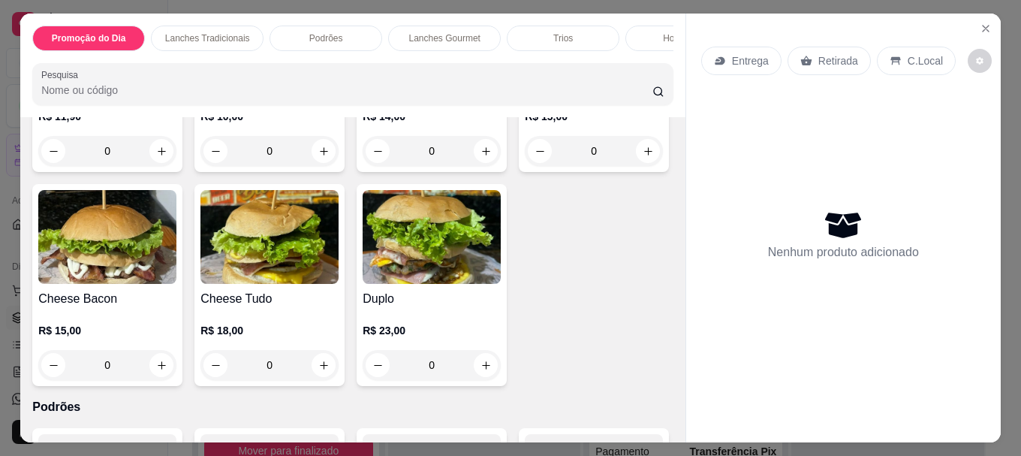
click at [268, 70] on img at bounding box center [269, 23] width 138 height 94
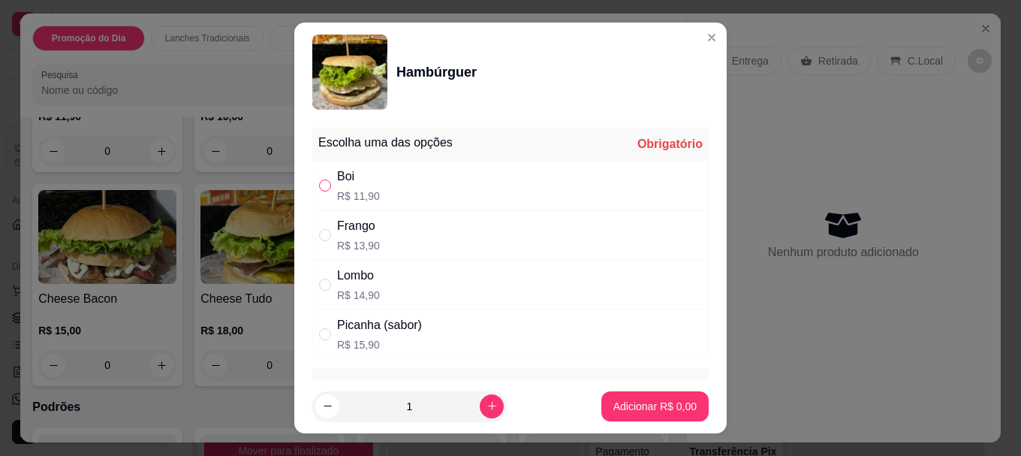
click at [320, 188] on input "" at bounding box center [325, 185] width 12 height 12
radio input "true"
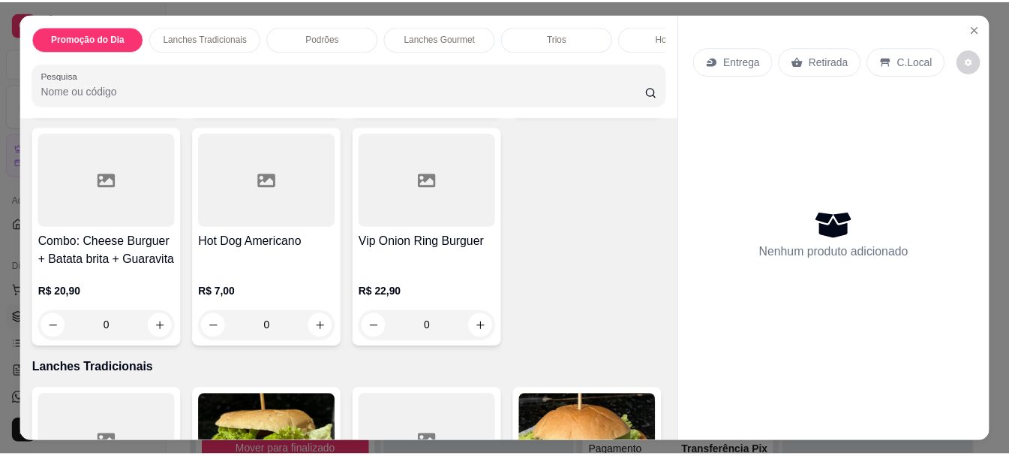
scroll to position [225, 0]
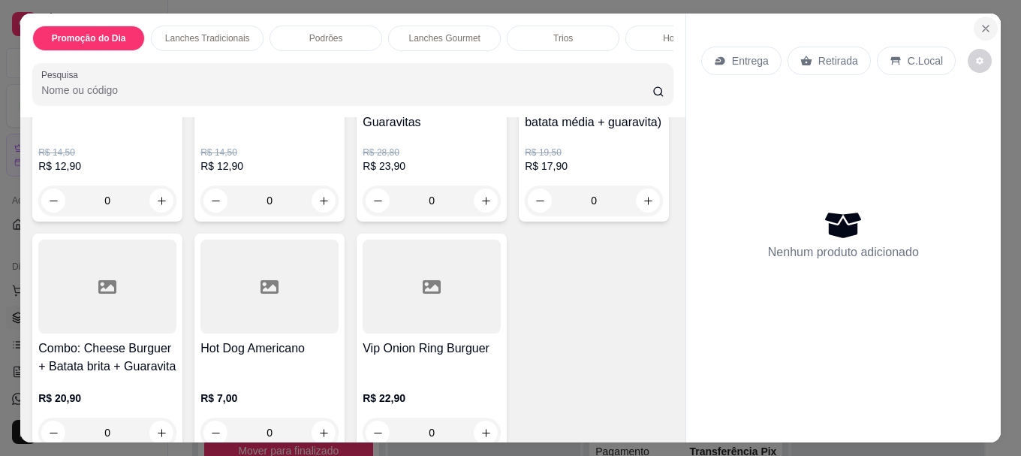
click at [982, 26] on icon "Close" at bounding box center [985, 29] width 6 height 6
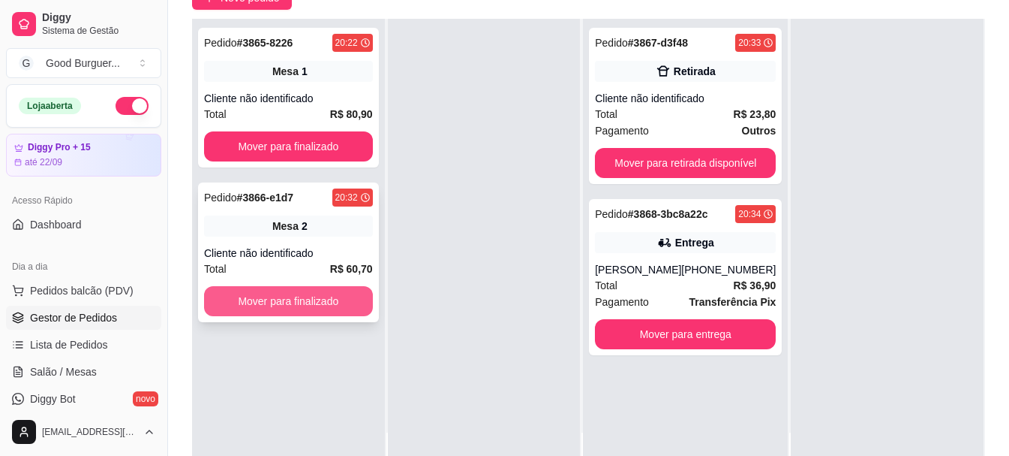
scroll to position [150, 0]
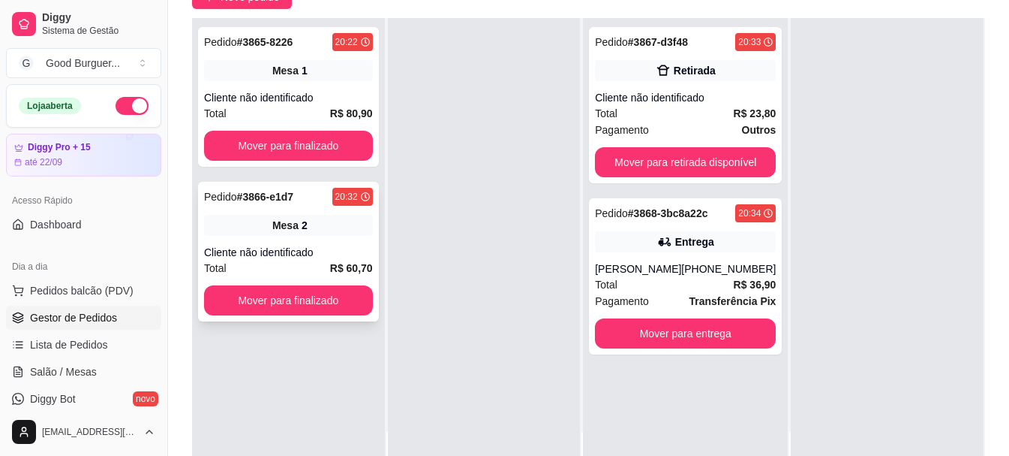
click at [306, 236] on div "Pedido # 3866-e1d7 20:32 Mesa 2 Cliente não identificado Total R$ 60,70 Mover p…" at bounding box center [288, 252] width 181 height 140
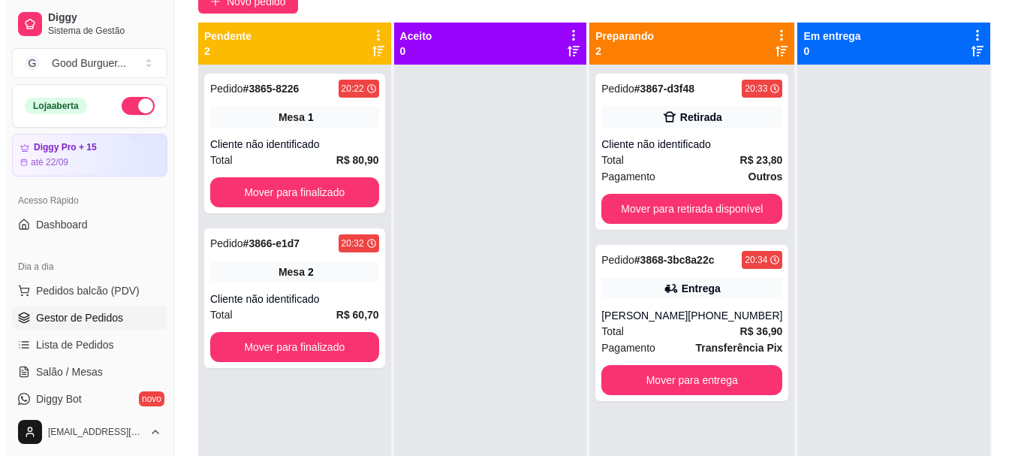
scroll to position [0, 0]
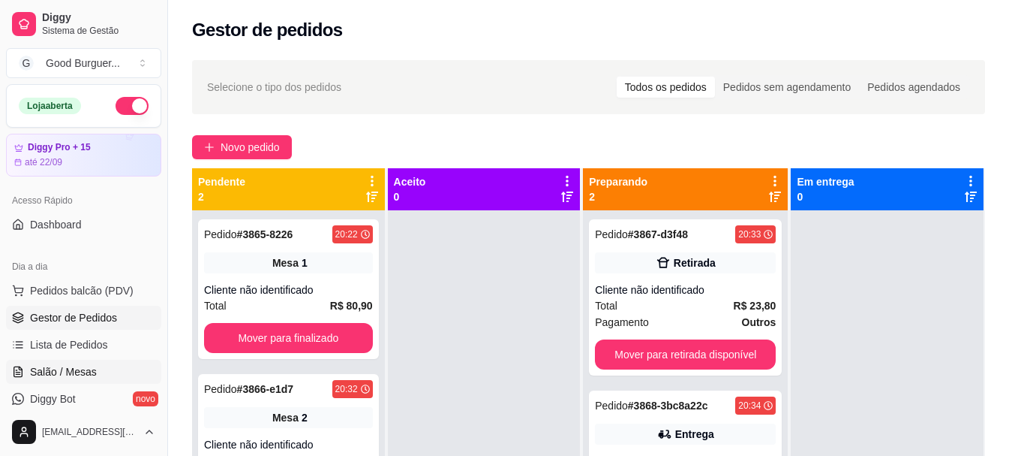
click at [70, 369] on span "Salão / Mesas" at bounding box center [63, 371] width 67 height 15
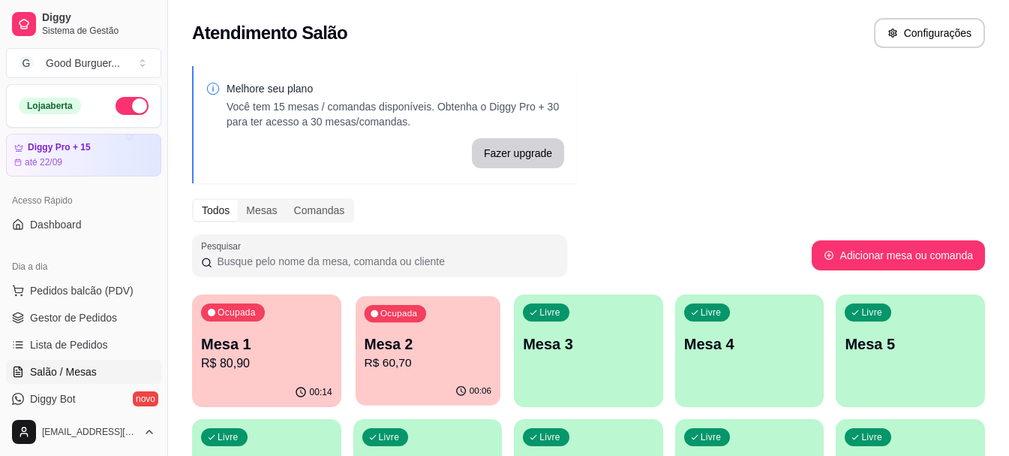
click at [421, 355] on p "R$ 60,70" at bounding box center [427, 362] width 127 height 17
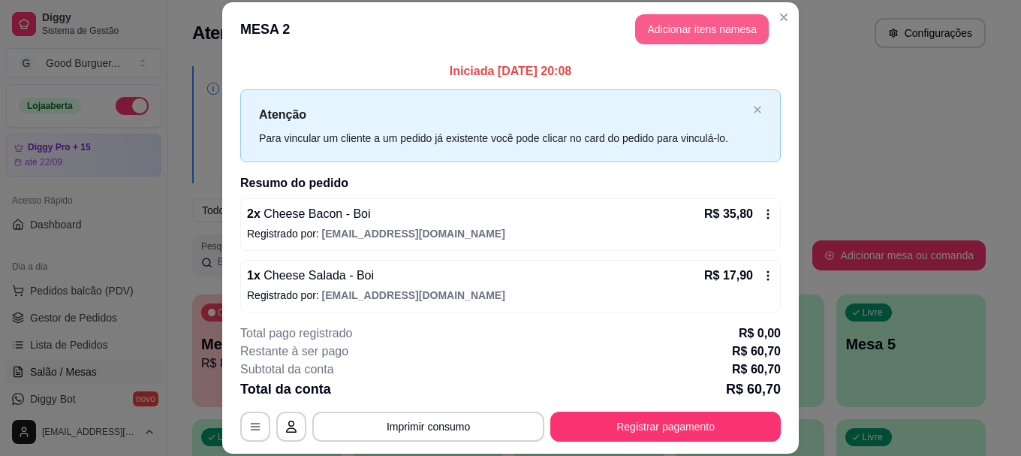
click at [697, 30] on button "Adicionar itens na mesa" at bounding box center [702, 29] width 134 height 30
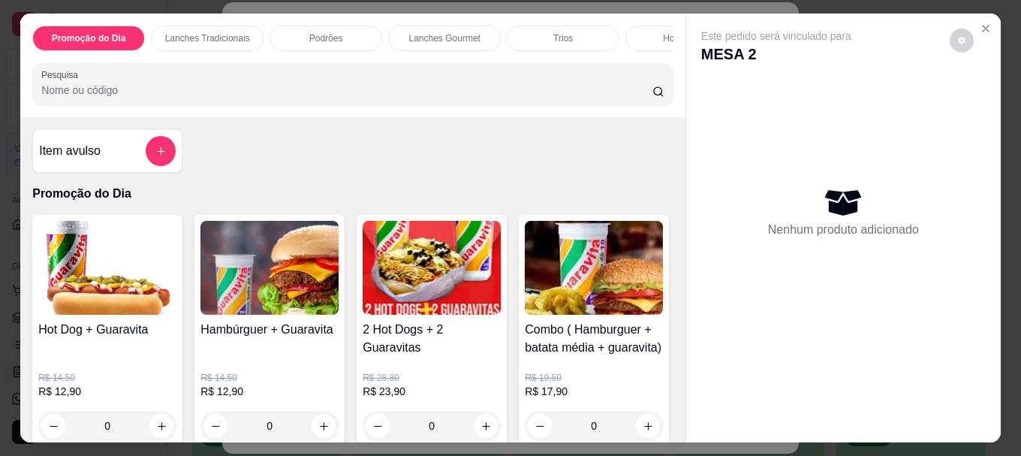
click at [120, 159] on div "Item avulso" at bounding box center [107, 151] width 137 height 30
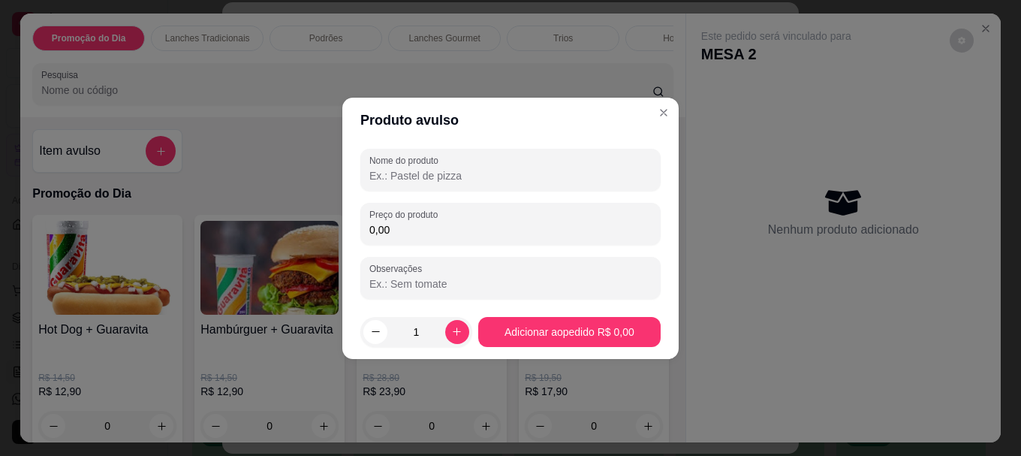
click at [419, 171] on input "Nome do produto" at bounding box center [510, 175] width 282 height 15
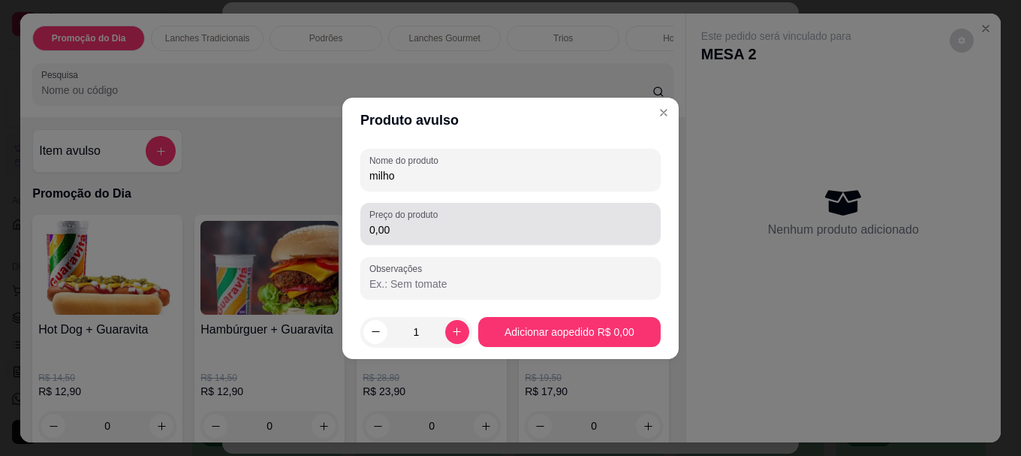
type input "milho"
click at [417, 233] on input "0,00" at bounding box center [510, 229] width 282 height 15
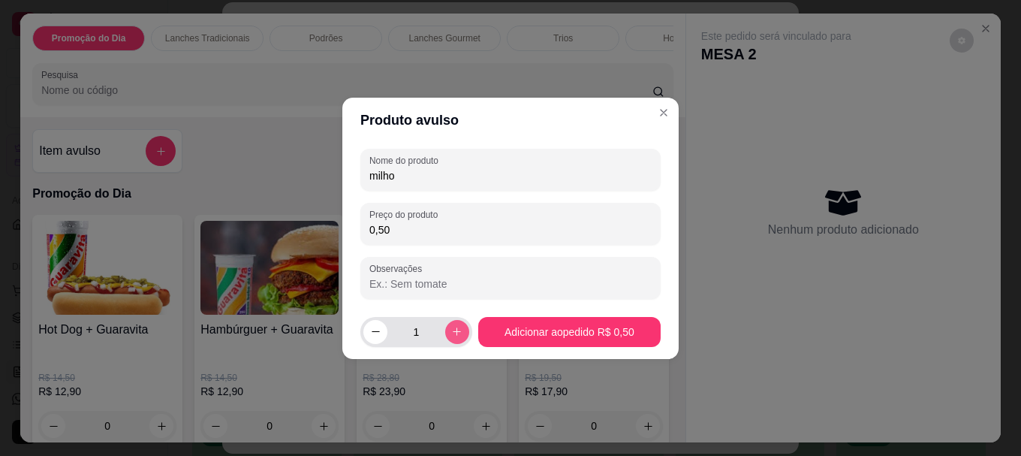
type input "0,50"
click at [454, 334] on icon "increase-product-quantity" at bounding box center [456, 331] width 11 height 11
type input "2"
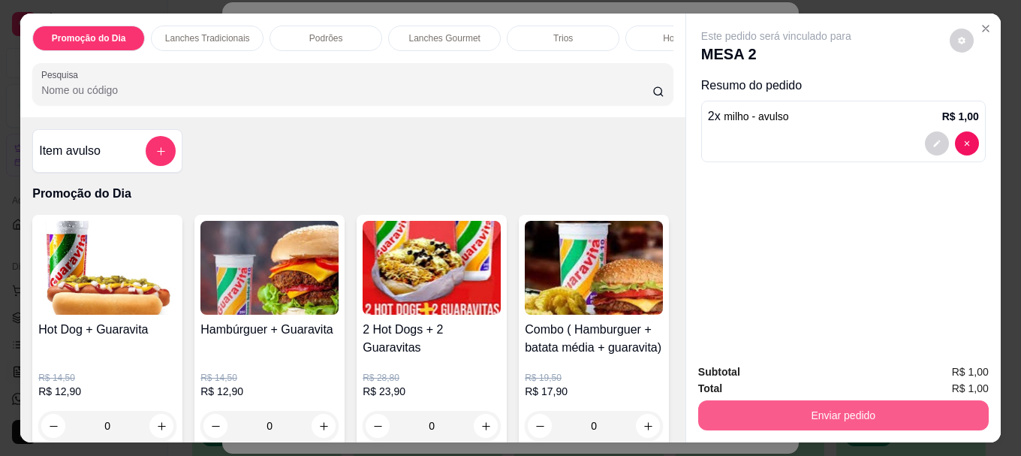
click at [841, 405] on button "Enviar pedido" at bounding box center [843, 415] width 290 height 30
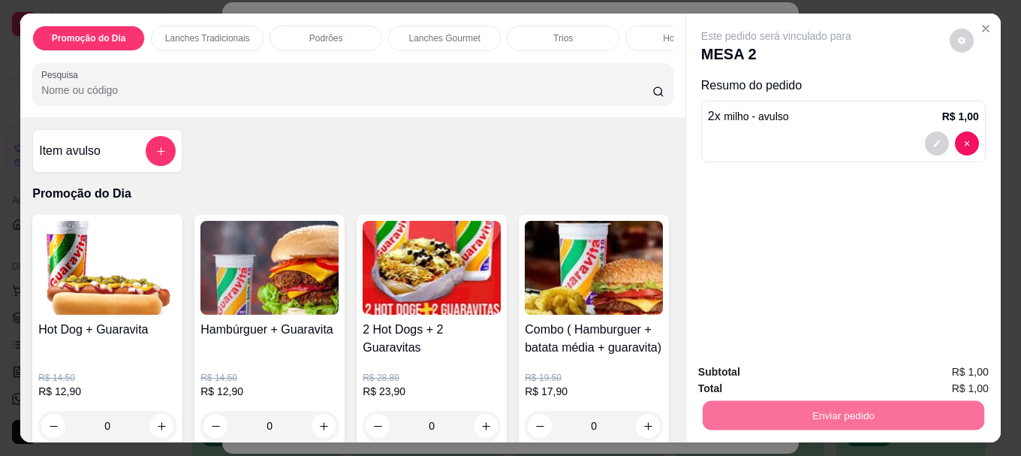
click at [835, 367] on button "Não registrar e enviar pedido" at bounding box center [793, 372] width 156 height 29
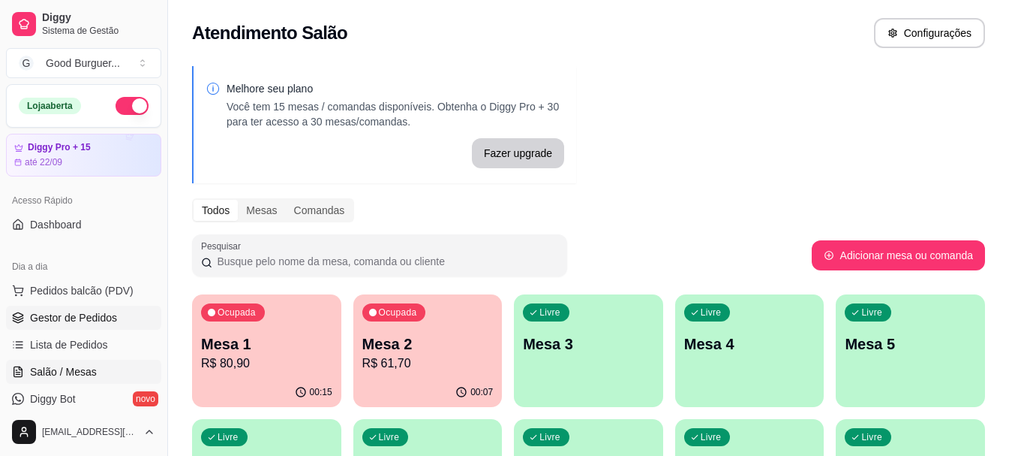
click at [59, 328] on link "Gestor de Pedidos" at bounding box center [83, 317] width 155 height 24
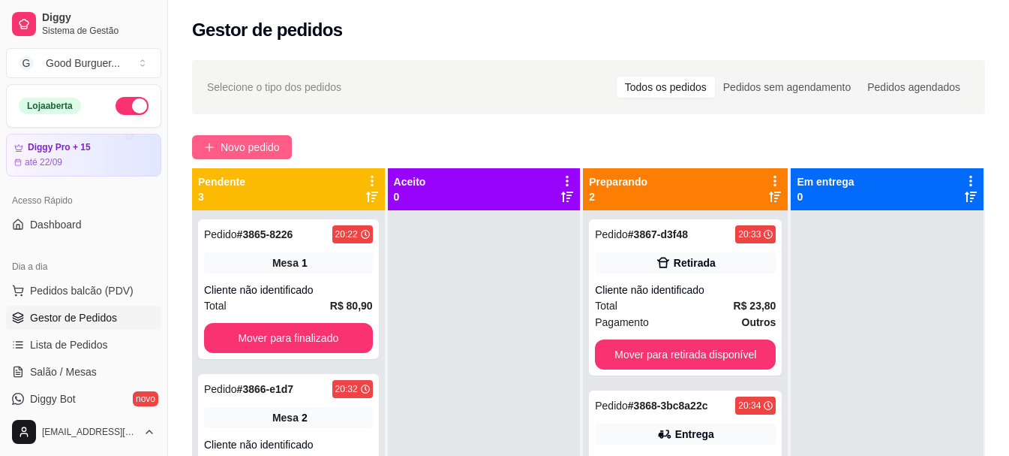
click at [245, 149] on span "Novo pedido" at bounding box center [250, 147] width 59 height 17
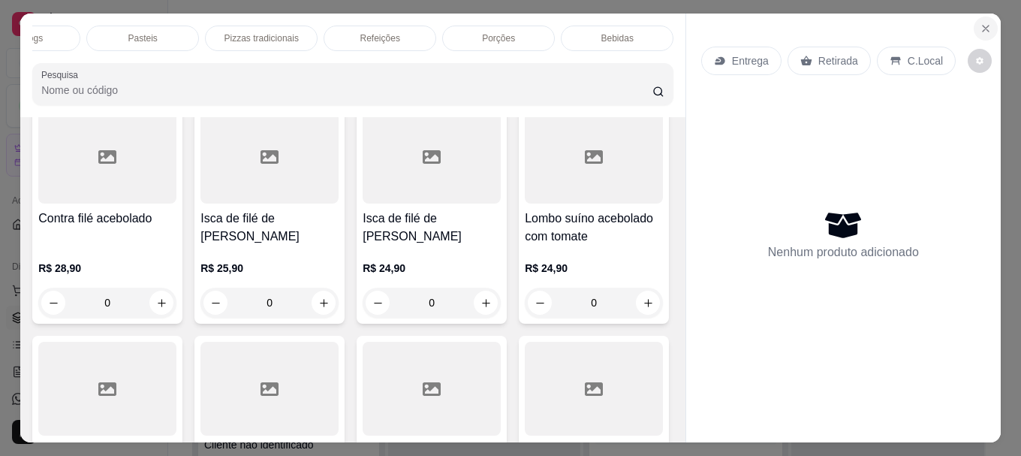
click at [979, 23] on icon "Close" at bounding box center [985, 29] width 12 height 12
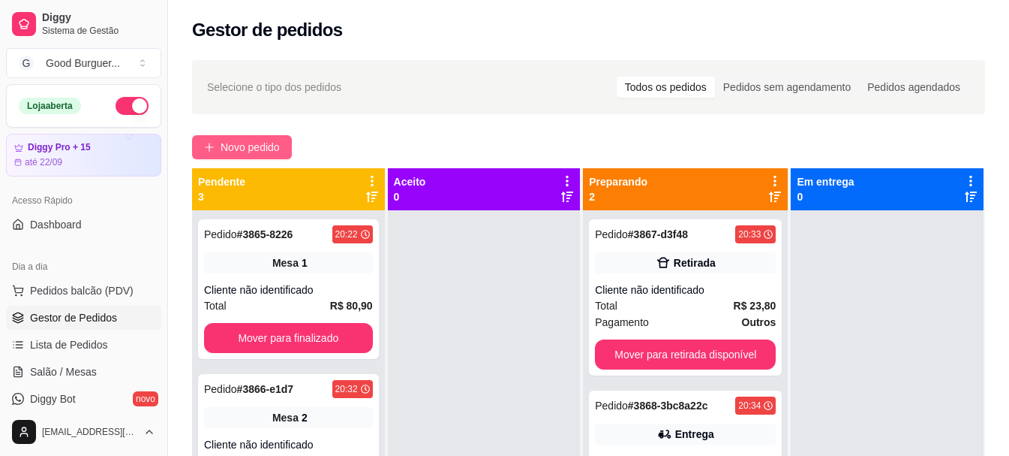
click at [243, 149] on span "Novo pedido" at bounding box center [250, 147] width 59 height 17
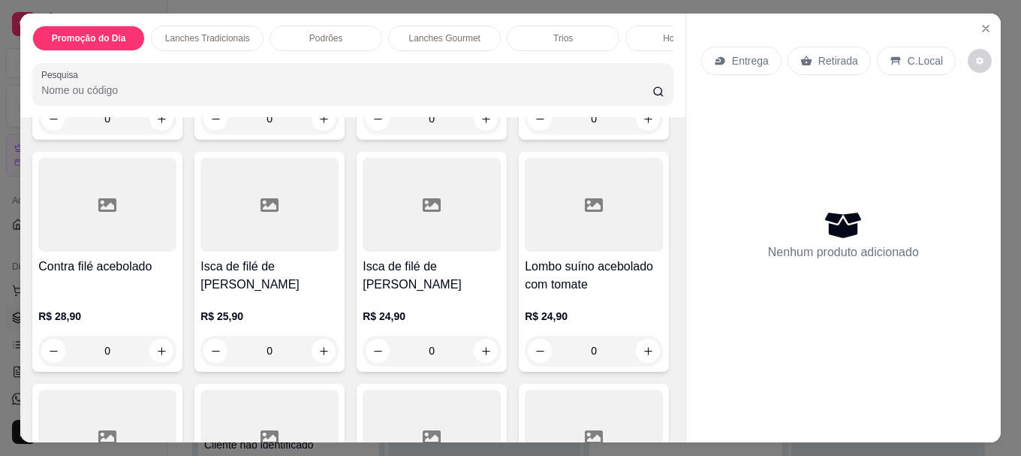
scroll to position [3828, 0]
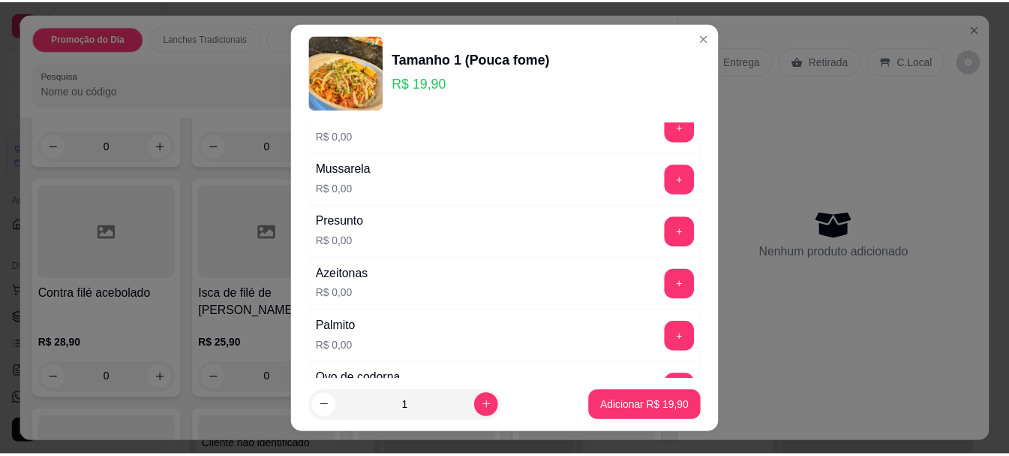
scroll to position [75, 0]
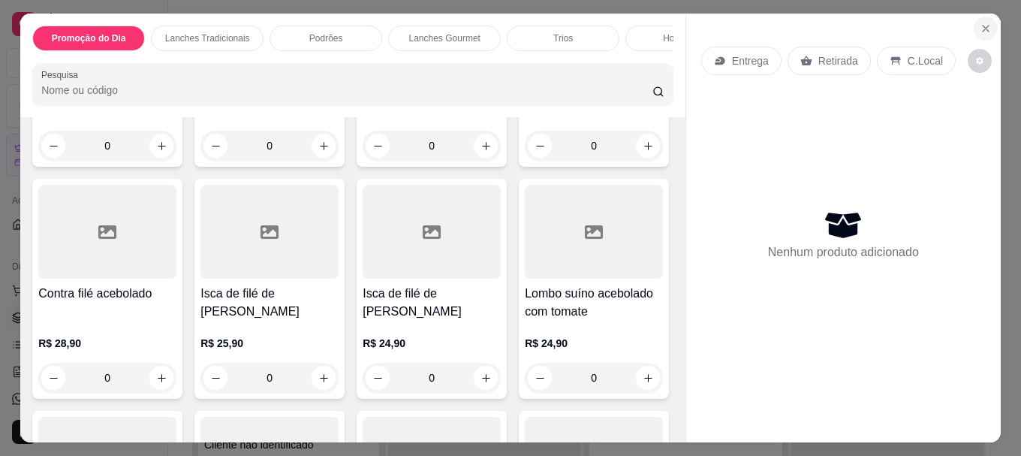
click at [979, 24] on icon "Close" at bounding box center [985, 29] width 12 height 12
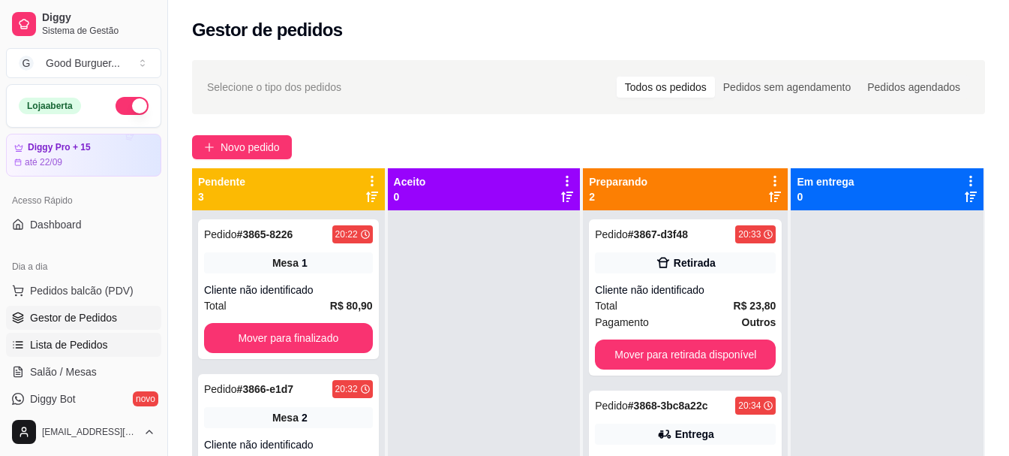
click at [80, 351] on span "Lista de Pedidos" at bounding box center [69, 344] width 78 height 15
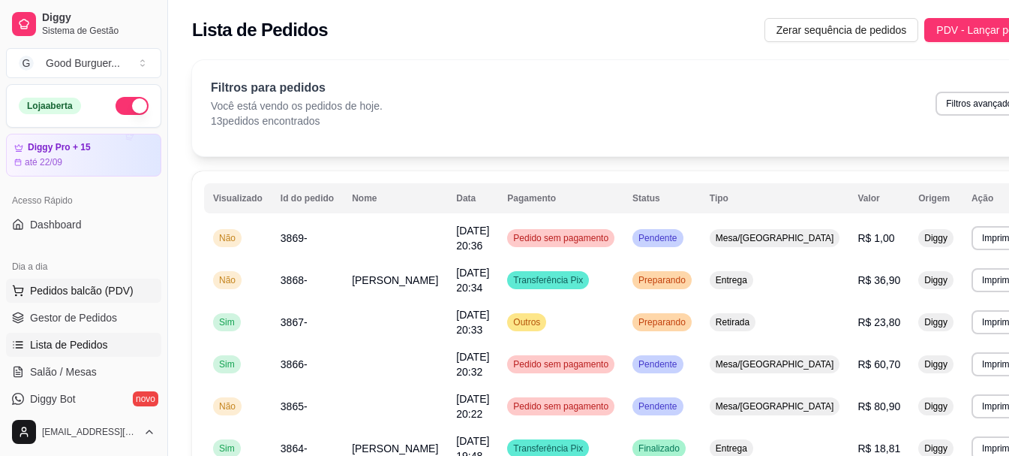
click at [60, 294] on span "Pedidos balcão (PDV)" at bounding box center [82, 290] width 104 height 15
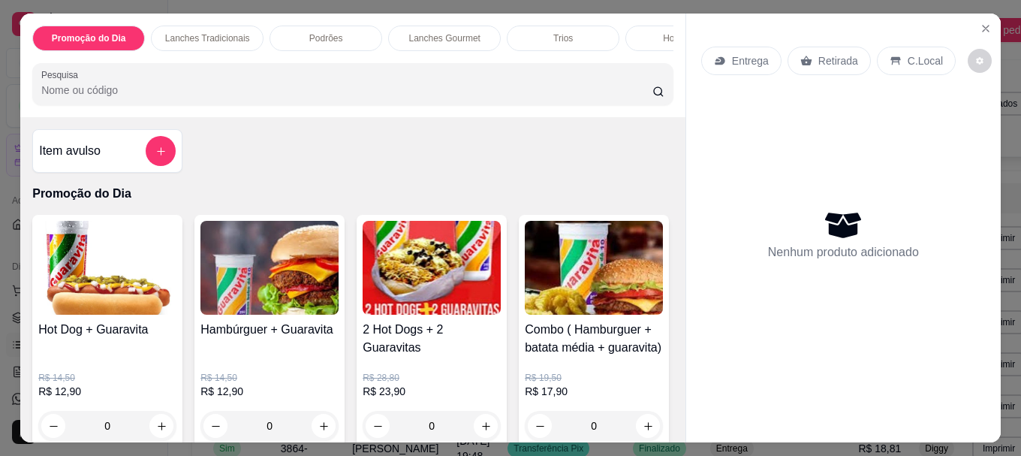
click at [63, 311] on img at bounding box center [107, 268] width 138 height 94
click at [982, 26] on icon "Close" at bounding box center [985, 29] width 6 height 6
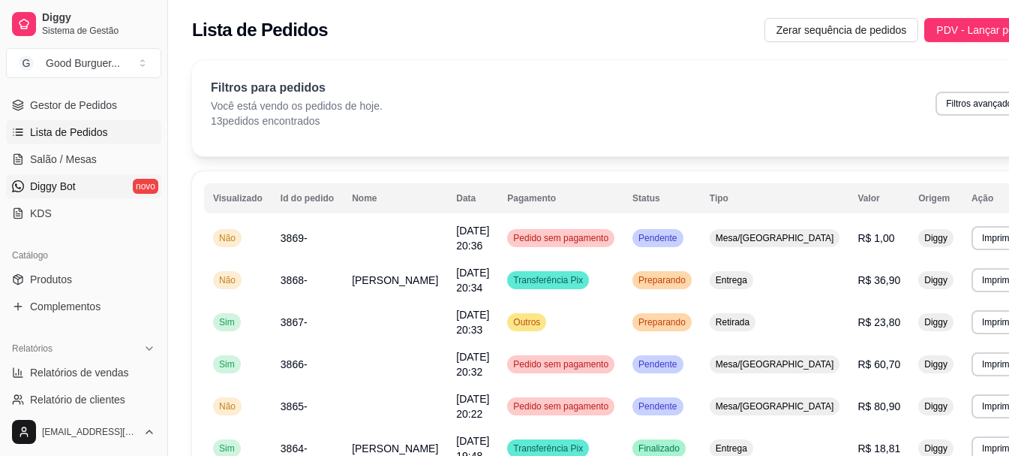
scroll to position [225, 0]
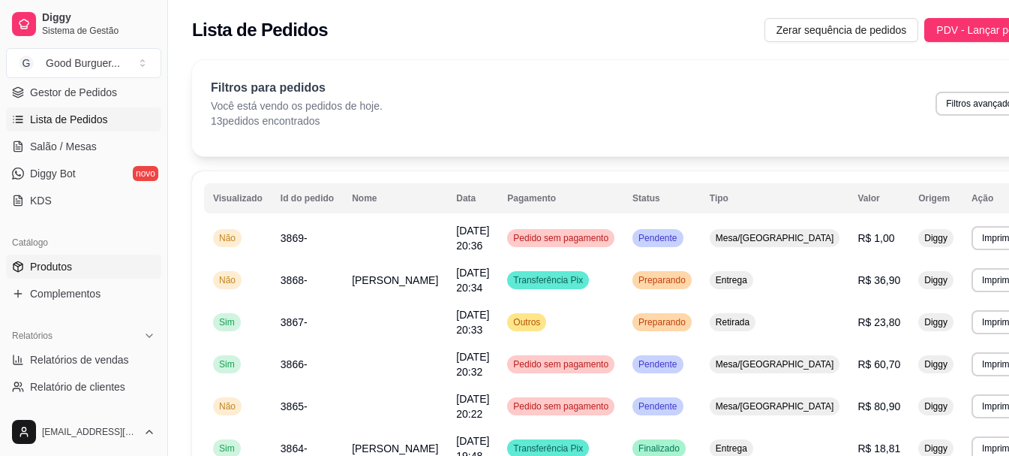
click at [57, 275] on link "Produtos" at bounding box center [83, 266] width 155 height 24
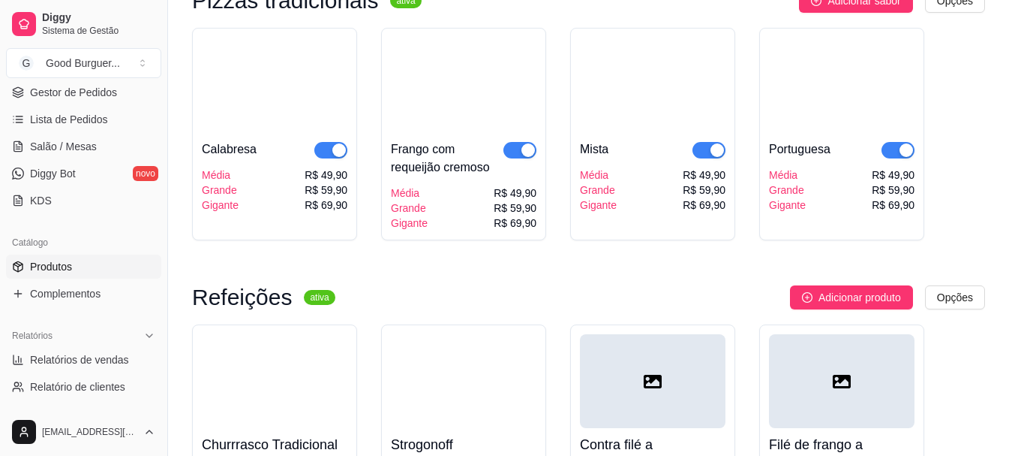
scroll to position [4428, 0]
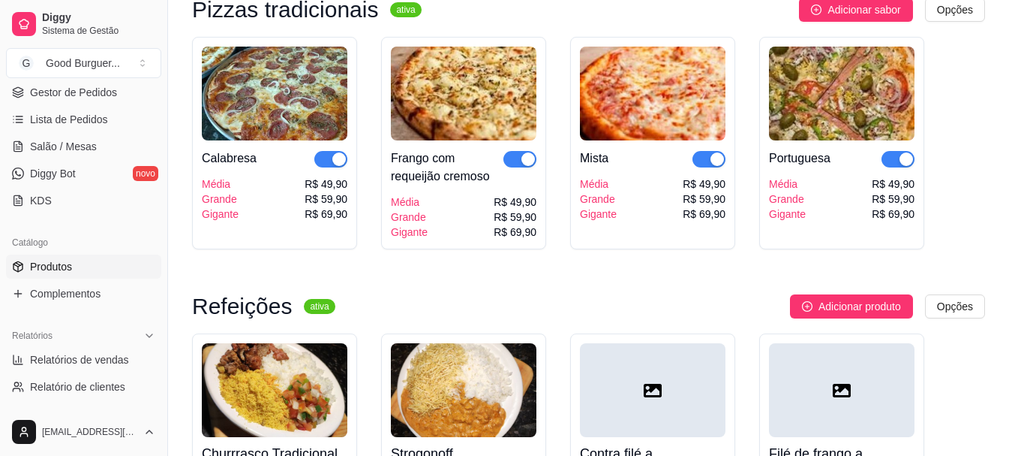
click at [336, 166] on div "button" at bounding box center [339, 159] width 14 height 14
drag, startPoint x: 526, startPoint y: 214, endPoint x: 632, endPoint y: 214, distance: 105.8
click at [546, 214] on div "Calabresa Média Grande Gigante R$ 49,90 R$ 59,90 R$ 69,90 Frango com requeijão …" at bounding box center [588, 143] width 793 height 212
click at [712, 166] on div "button" at bounding box center [718, 159] width 14 height 14
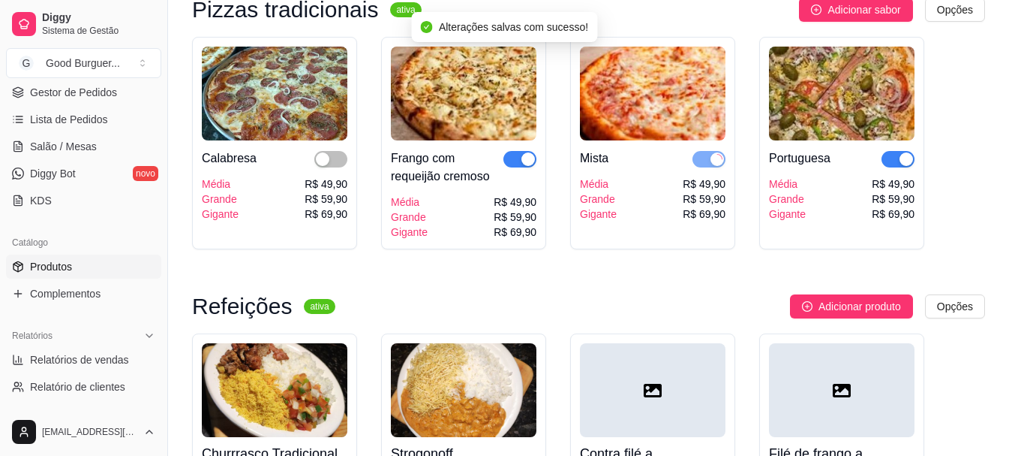
click at [908, 166] on div "button" at bounding box center [907, 159] width 14 height 14
click at [530, 166] on div "button" at bounding box center [529, 159] width 14 height 14
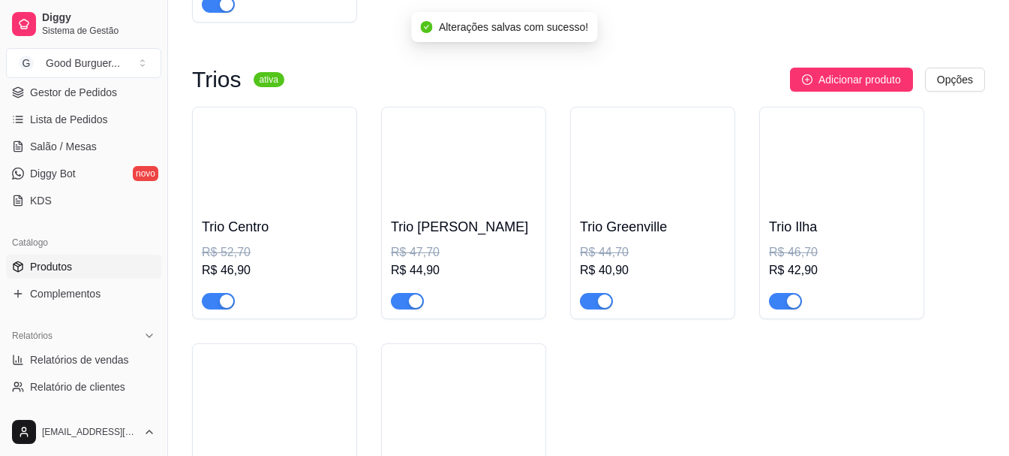
scroll to position [2777, 0]
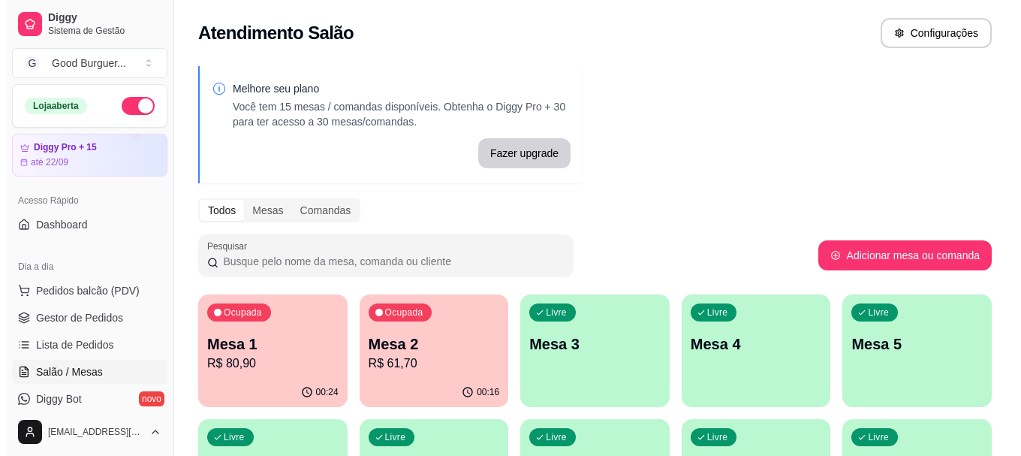
scroll to position [75, 0]
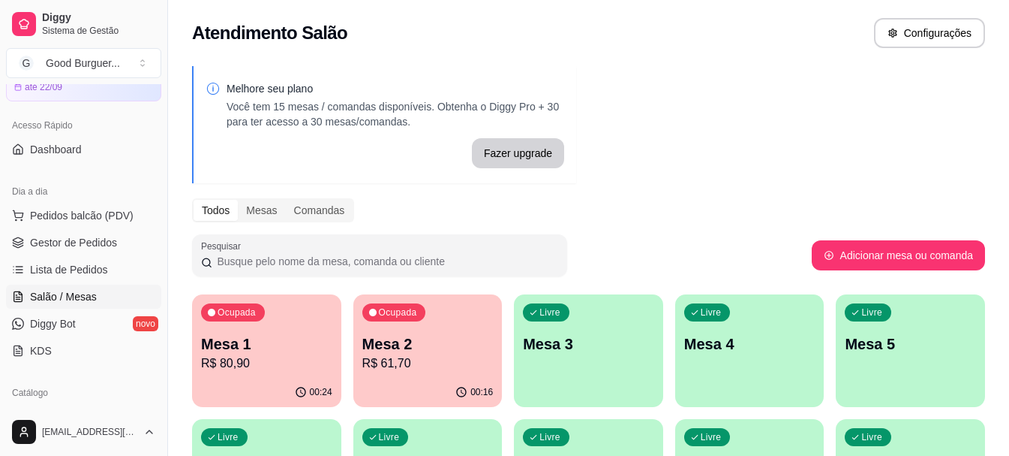
click at [578, 351] on p "Mesa 3" at bounding box center [588, 343] width 131 height 21
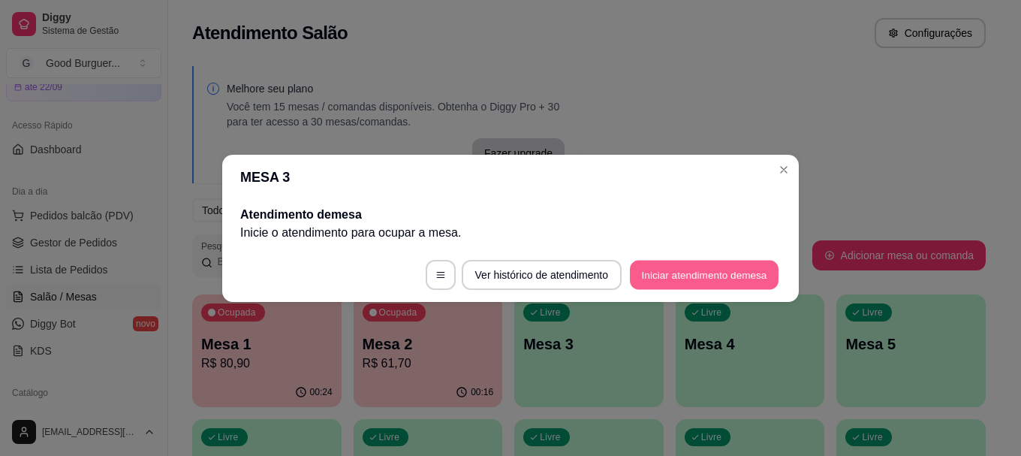
click at [700, 275] on button "Iniciar atendimento de mesa" at bounding box center [704, 274] width 149 height 29
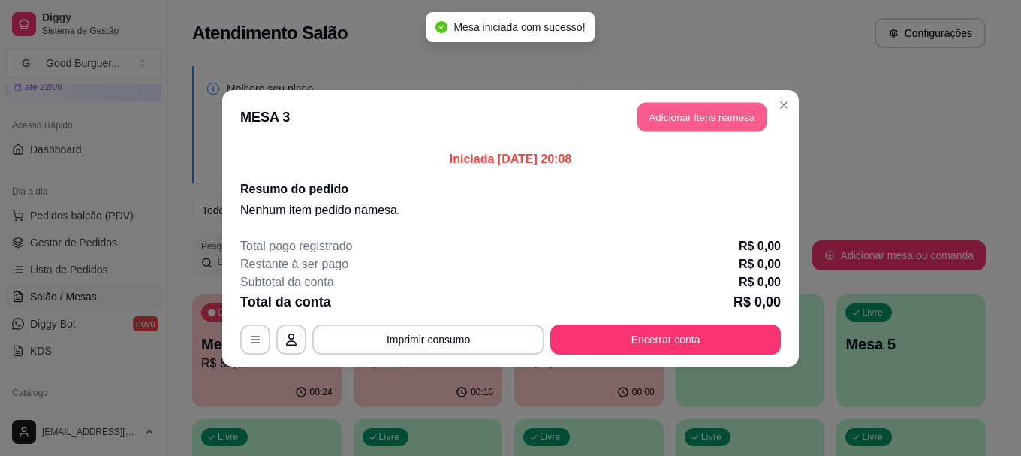
click at [678, 122] on button "Adicionar itens na mesa" at bounding box center [701, 116] width 129 height 29
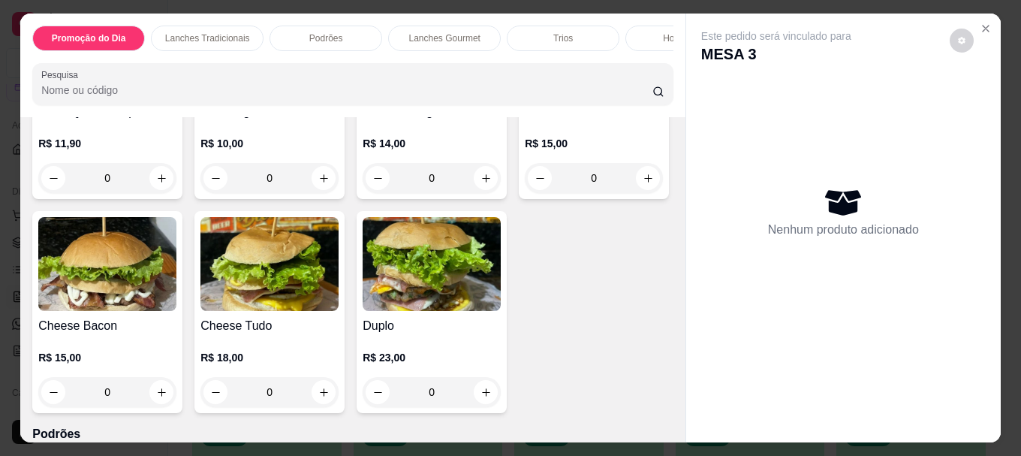
scroll to position [751, 0]
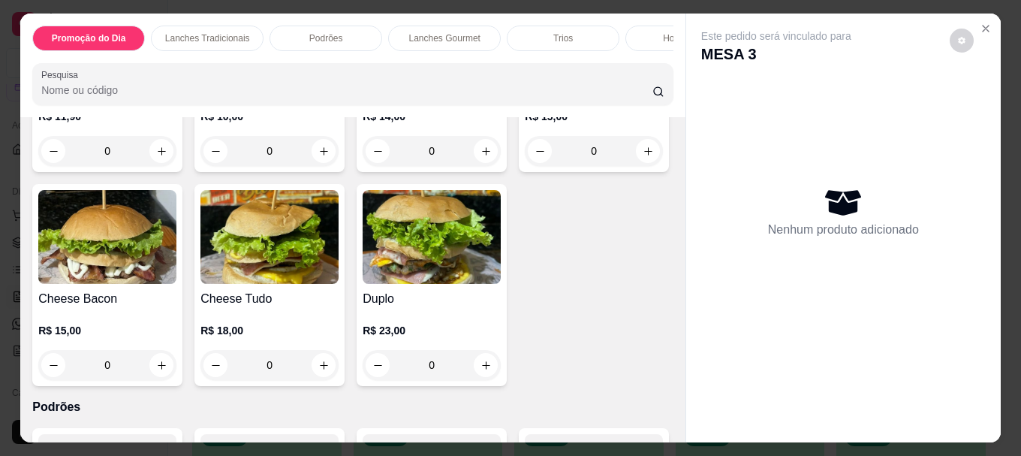
click at [292, 70] on img at bounding box center [269, 23] width 138 height 94
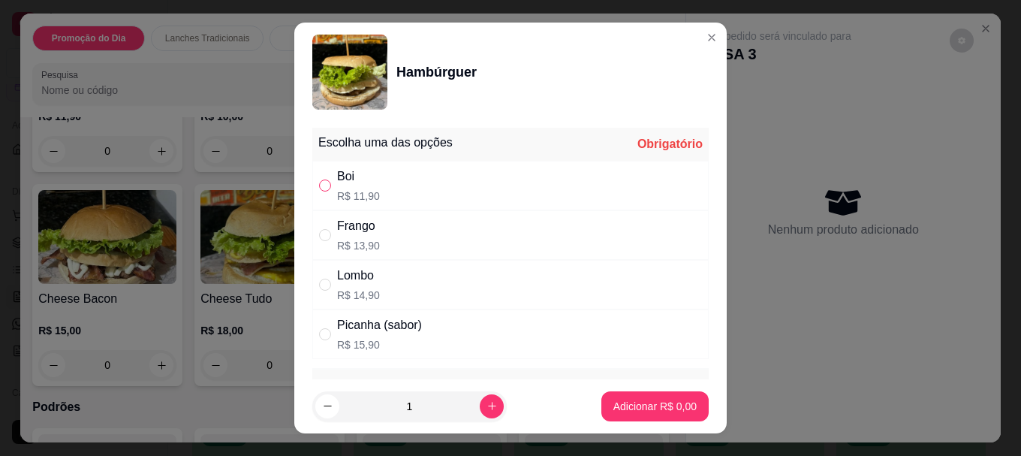
click at [321, 184] on input "" at bounding box center [325, 185] width 12 height 12
radio input "true"
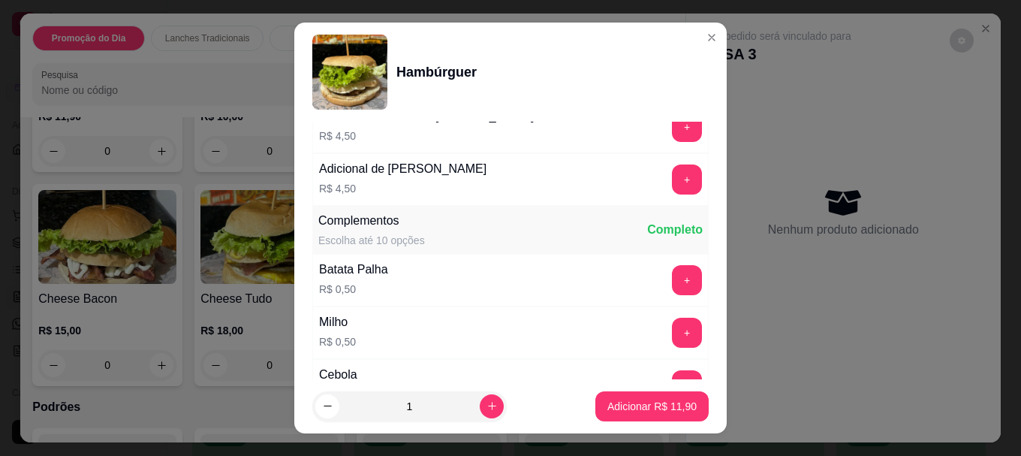
scroll to position [375, 0]
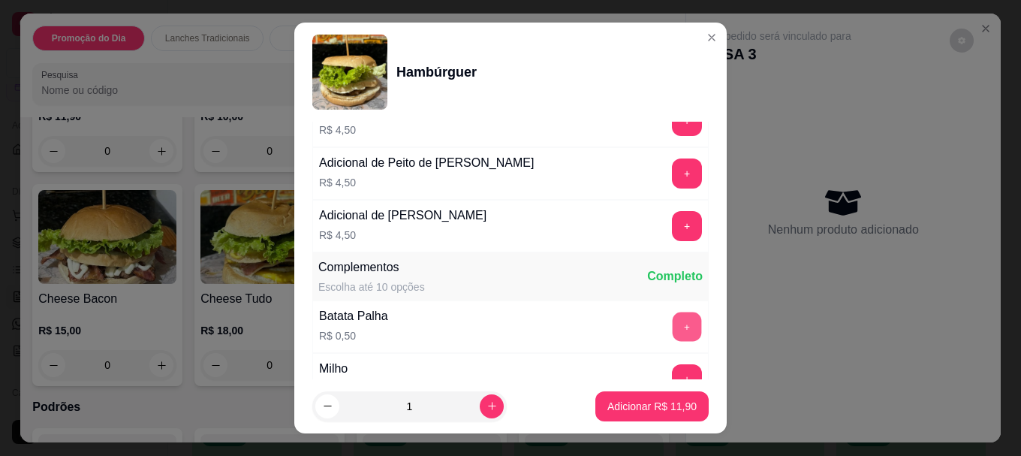
click at [672, 320] on button "+" at bounding box center [686, 326] width 29 height 29
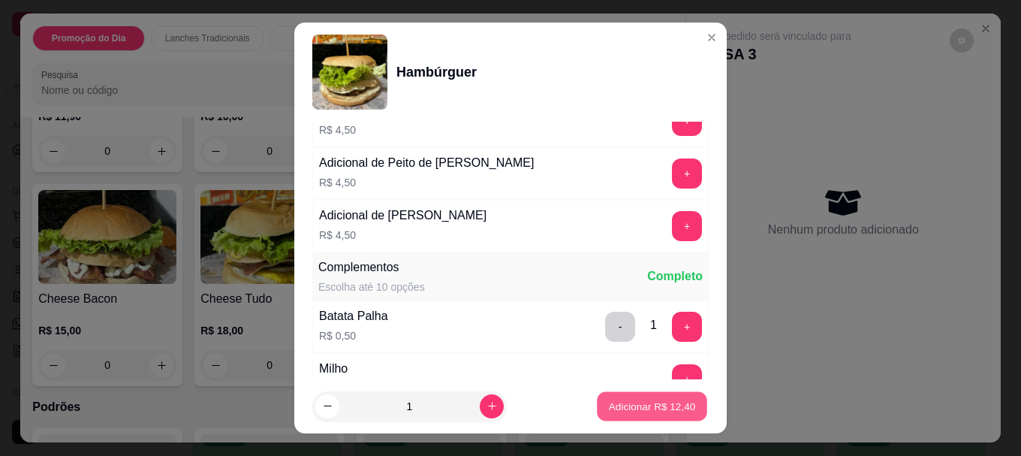
click at [648, 408] on p "Adicionar R$ 12,40" at bounding box center [652, 406] width 87 height 14
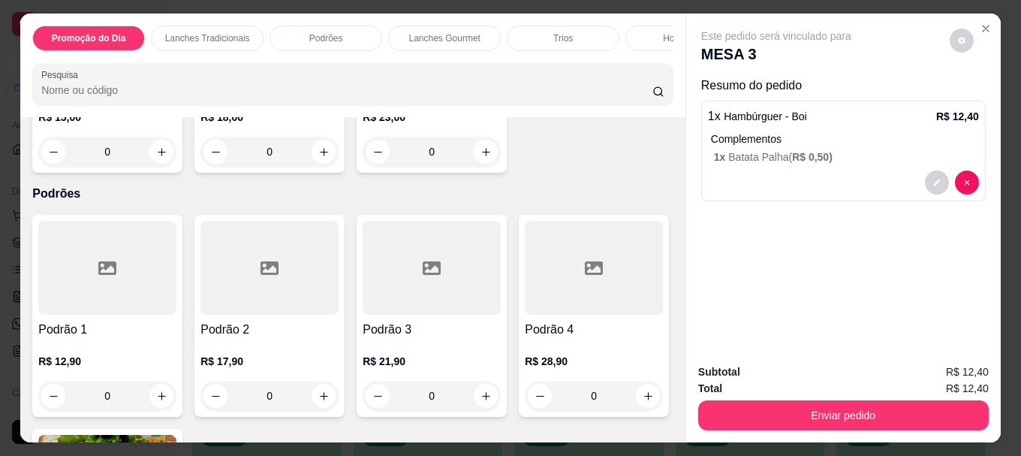
scroll to position [1051, 0]
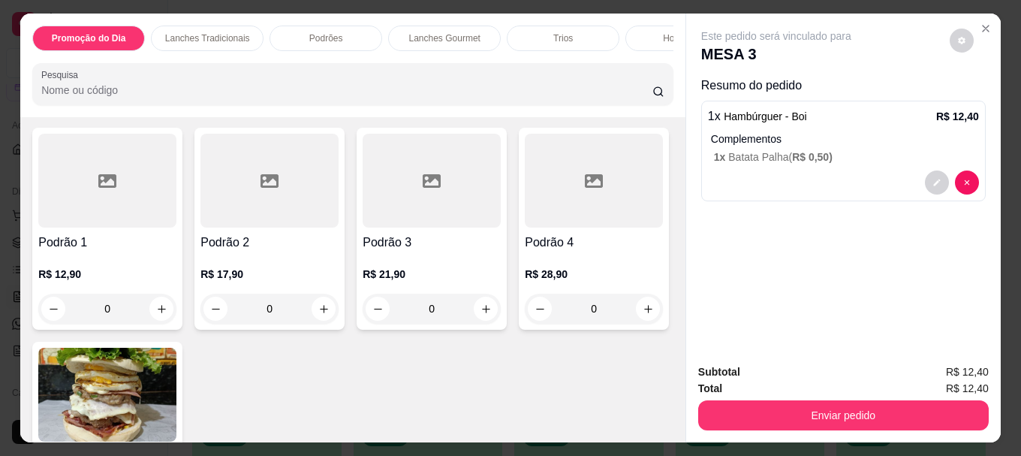
click at [176, 80] on div "R$ 15,00 0" at bounding box center [107, 44] width 138 height 72
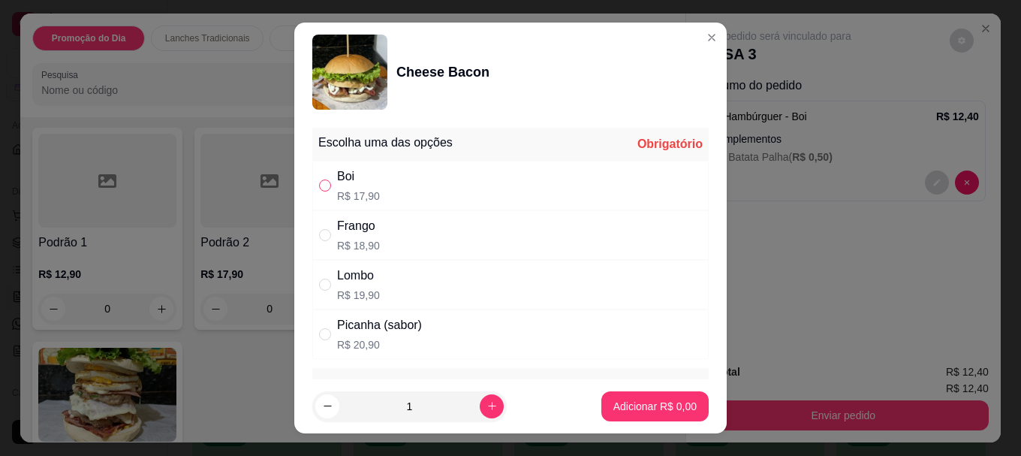
click at [322, 185] on input "" at bounding box center [325, 185] width 12 height 12
radio input "true"
click at [635, 414] on button "Adicionar R$ 17,90" at bounding box center [652, 405] width 110 height 29
type input "1"
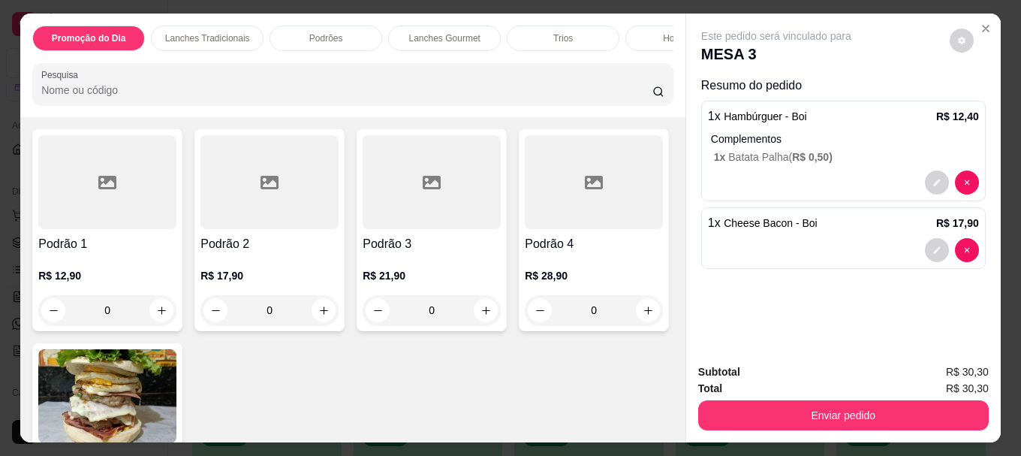
click at [176, 38] on p "R$ 15,00" at bounding box center [107, 30] width 137 height 15
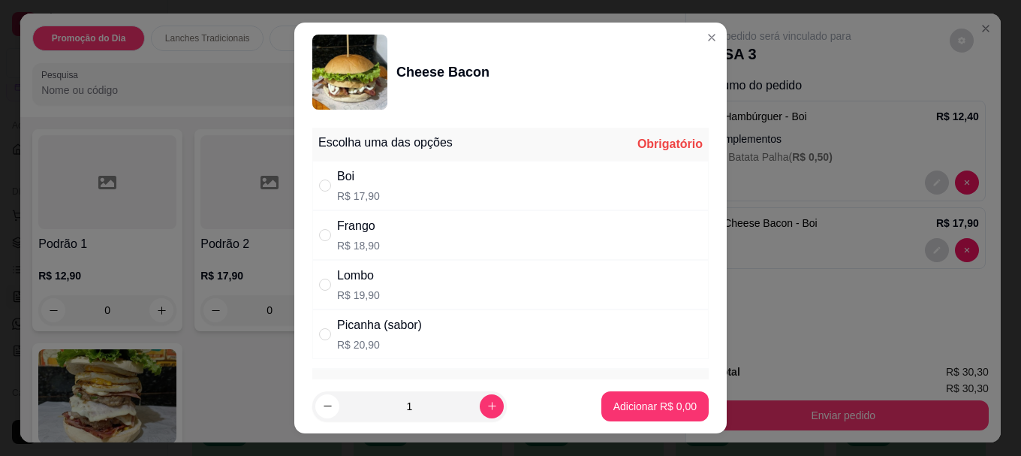
drag, startPoint x: 320, startPoint y: 183, endPoint x: 356, endPoint y: 192, distance: 36.4
click at [323, 185] on input "" at bounding box center [325, 185] width 12 height 12
radio input "true"
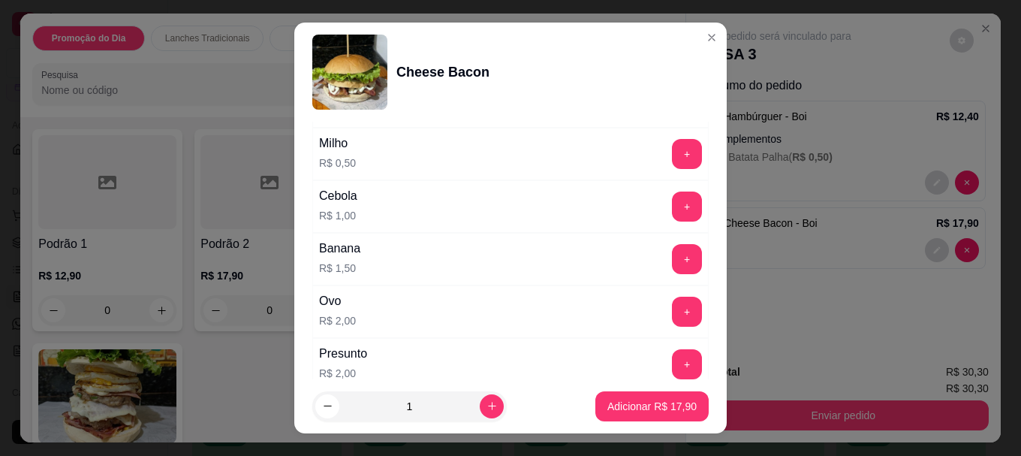
scroll to position [525, 0]
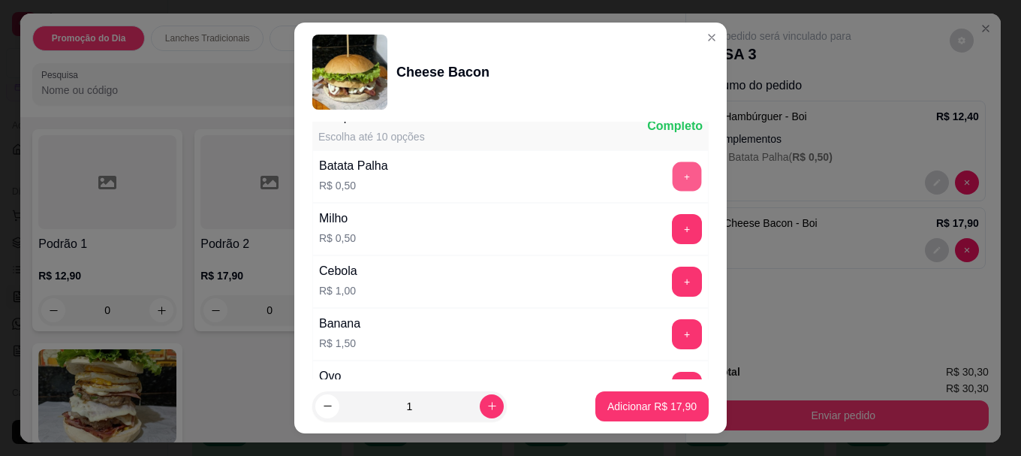
click at [672, 177] on button "+" at bounding box center [686, 176] width 29 height 29
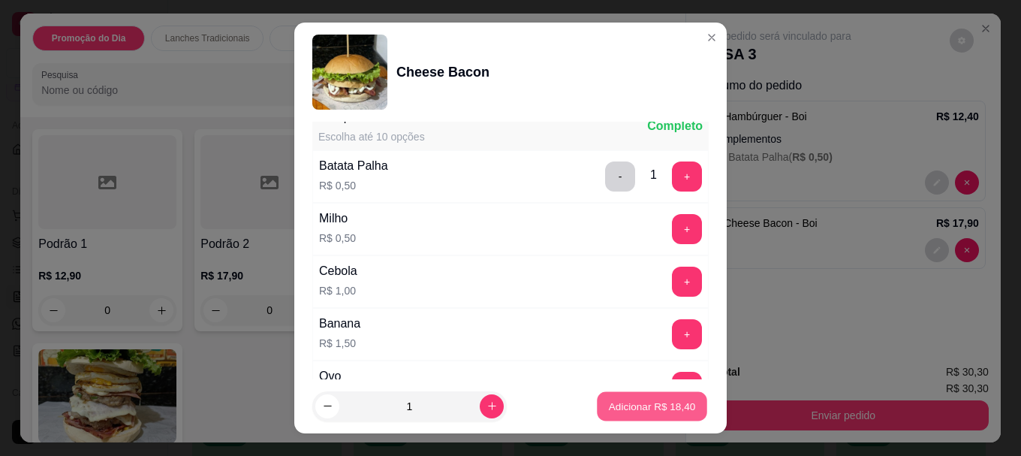
click at [656, 396] on button "Adicionar R$ 18,40" at bounding box center [652, 405] width 110 height 29
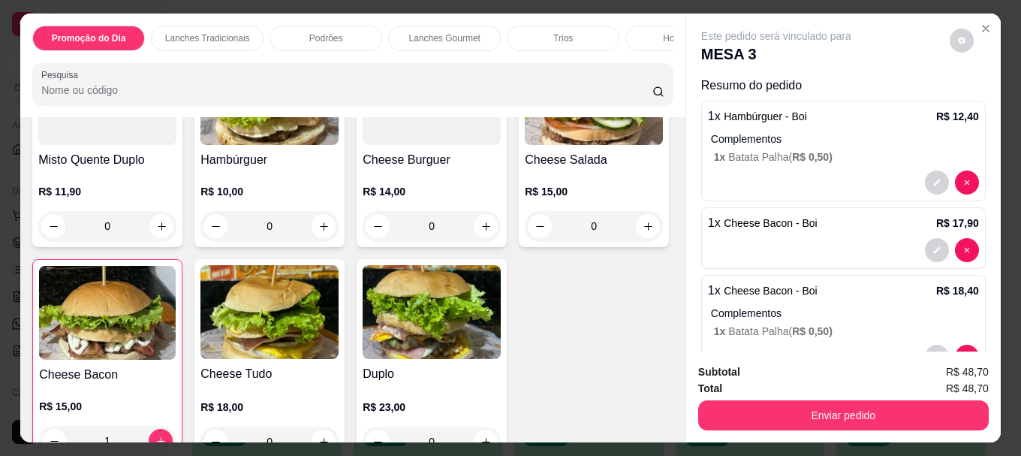
scroll to position [0, 657]
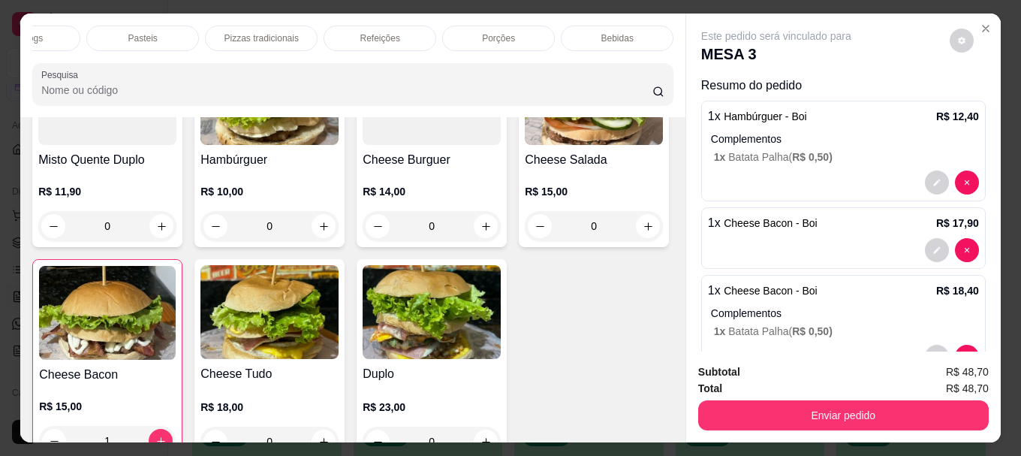
click at [615, 38] on p "Bebidas" at bounding box center [617, 38] width 32 height 12
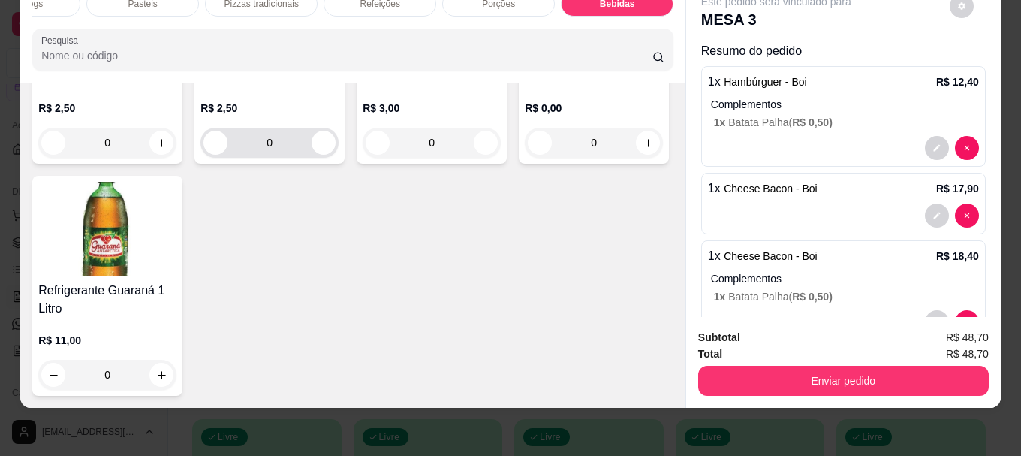
scroll to position [5372, 0]
click at [176, 268] on img at bounding box center [107, 229] width 138 height 94
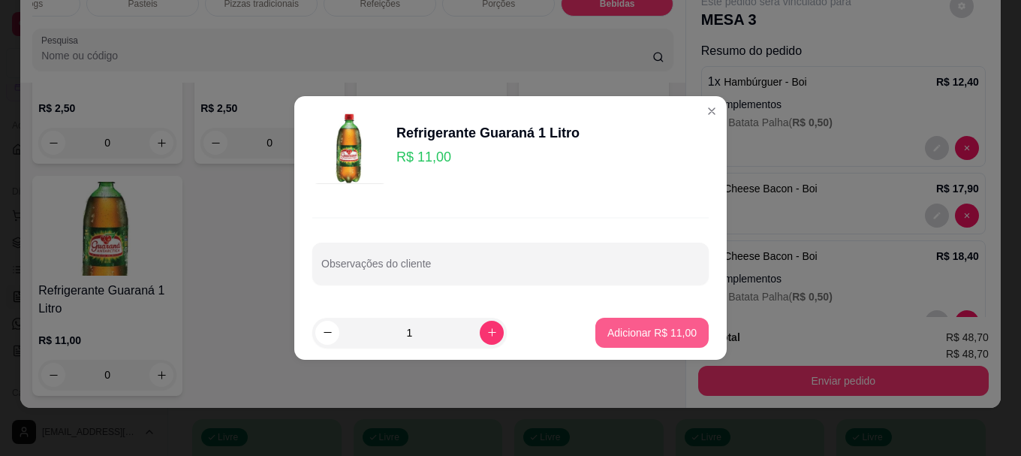
click at [680, 331] on p "Adicionar R$ 11,00" at bounding box center [651, 332] width 89 height 15
type input "1"
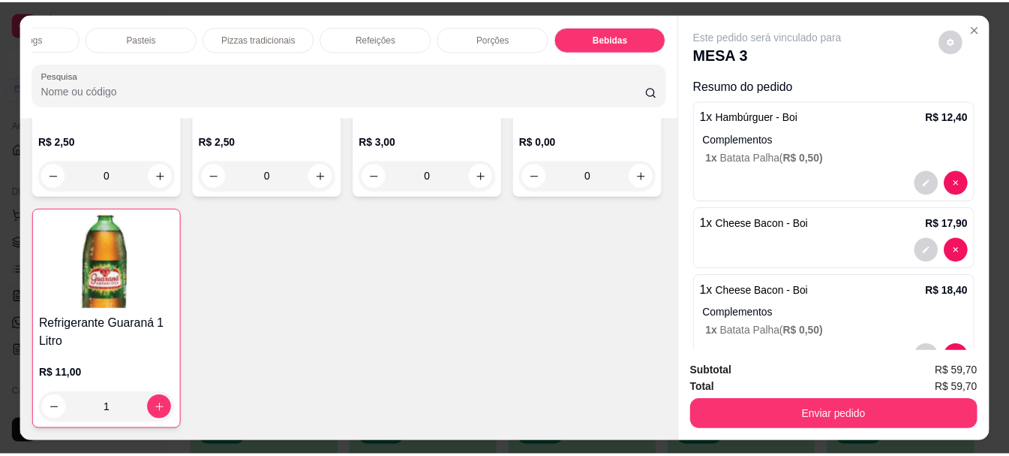
scroll to position [113, 0]
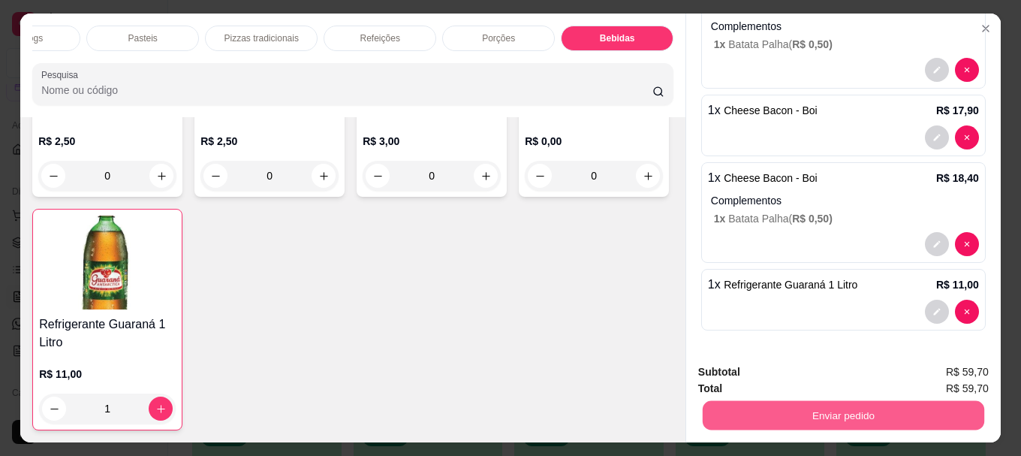
click at [822, 407] on button "Enviar pedido" at bounding box center [843, 414] width 281 height 29
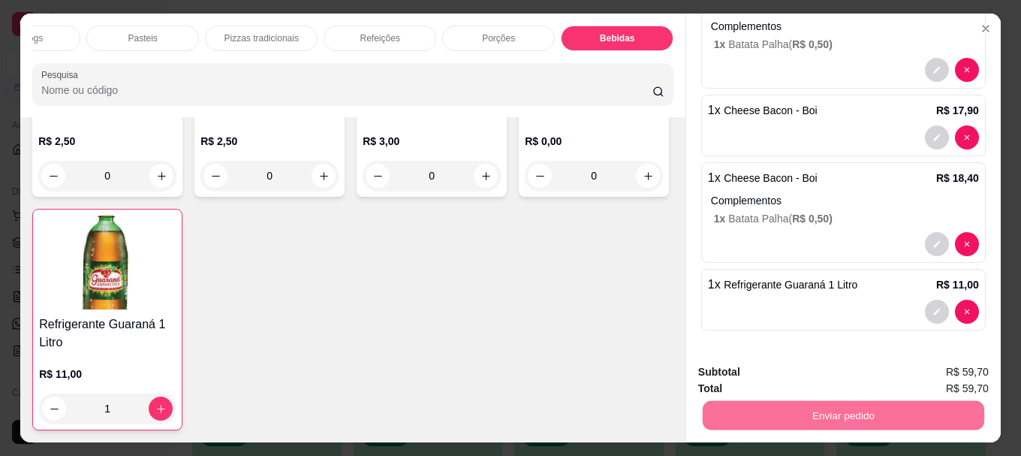
click at [786, 378] on button "Não registrar e enviar pedido" at bounding box center [794, 372] width 152 height 28
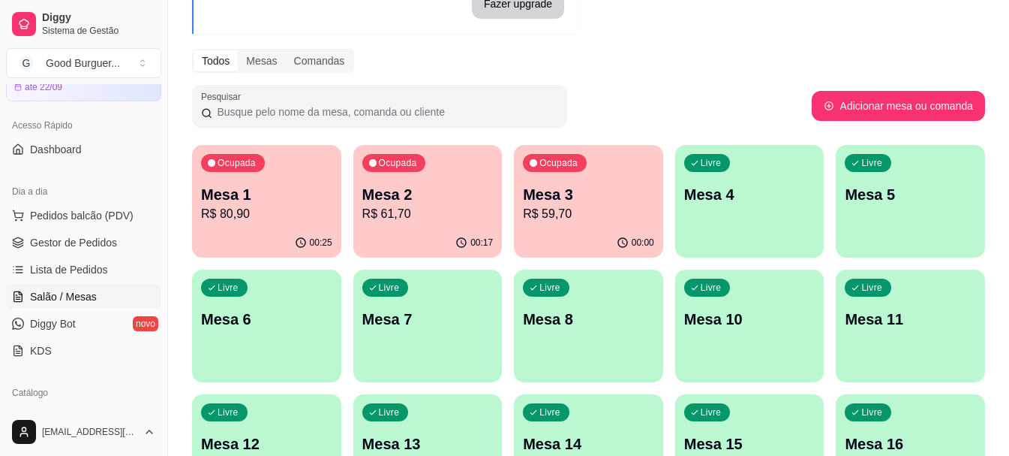
scroll to position [150, 0]
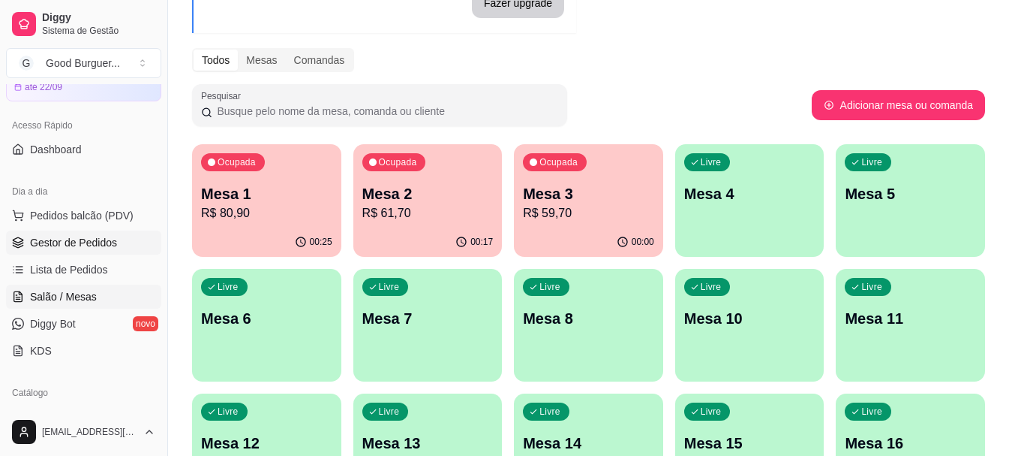
click at [58, 242] on span "Gestor de Pedidos" at bounding box center [73, 242] width 87 height 15
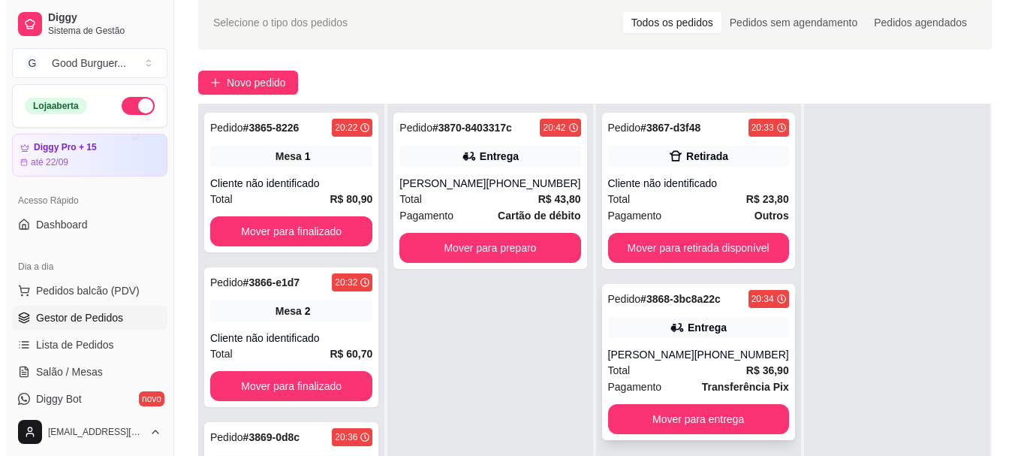
scroll to position [150, 0]
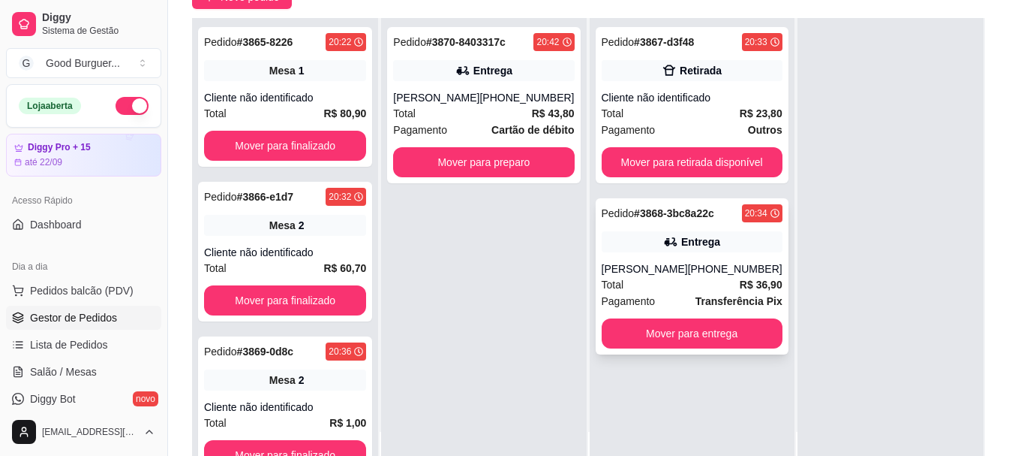
click at [681, 272] on div "[PERSON_NAME]" at bounding box center [645, 268] width 86 height 15
click at [533, 110] on strong "R$ 43,80" at bounding box center [553, 113] width 43 height 12
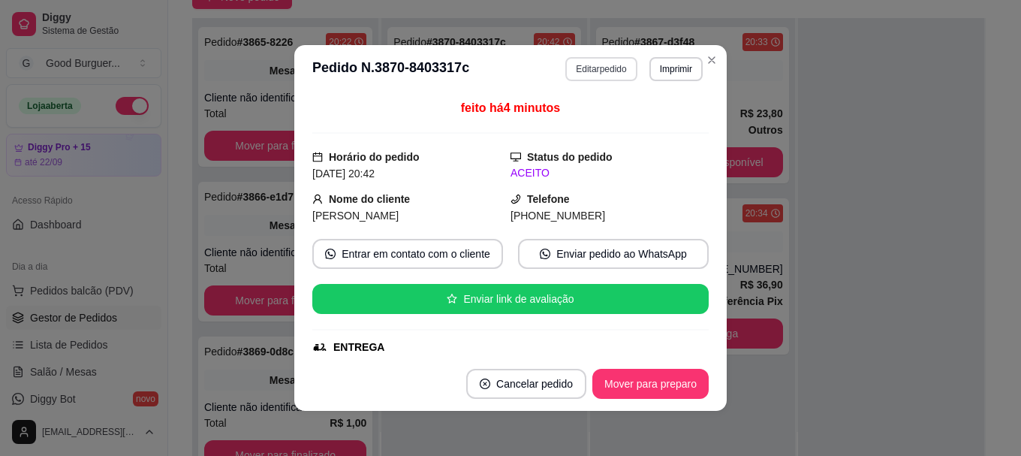
click at [594, 62] on button "Editar pedido" at bounding box center [600, 69] width 71 height 24
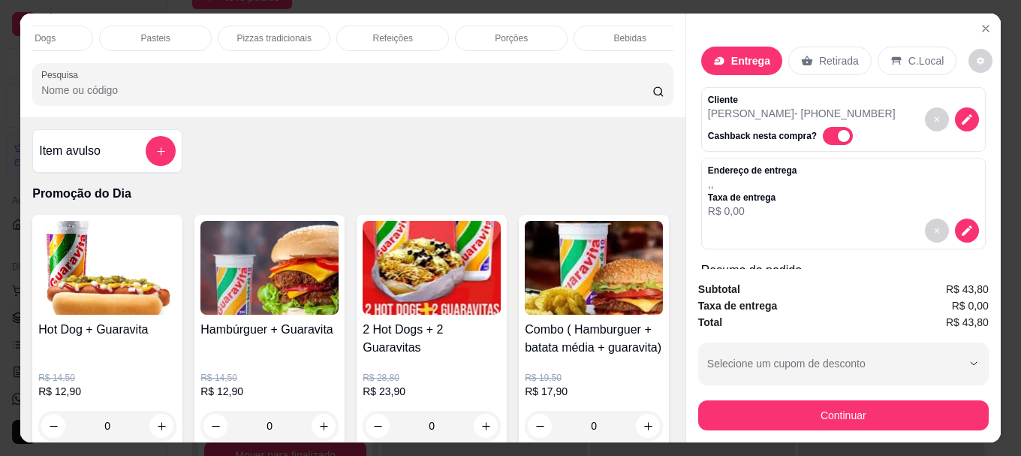
scroll to position [0, 657]
click at [627, 29] on div "Bebidas" at bounding box center [617, 39] width 113 height 26
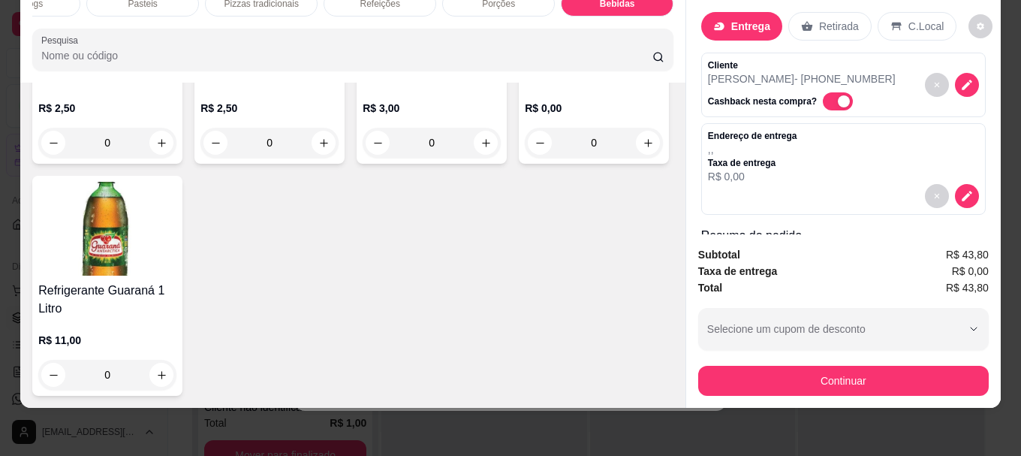
scroll to position [5383, 0]
click at [525, 62] on img at bounding box center [594, 15] width 138 height 94
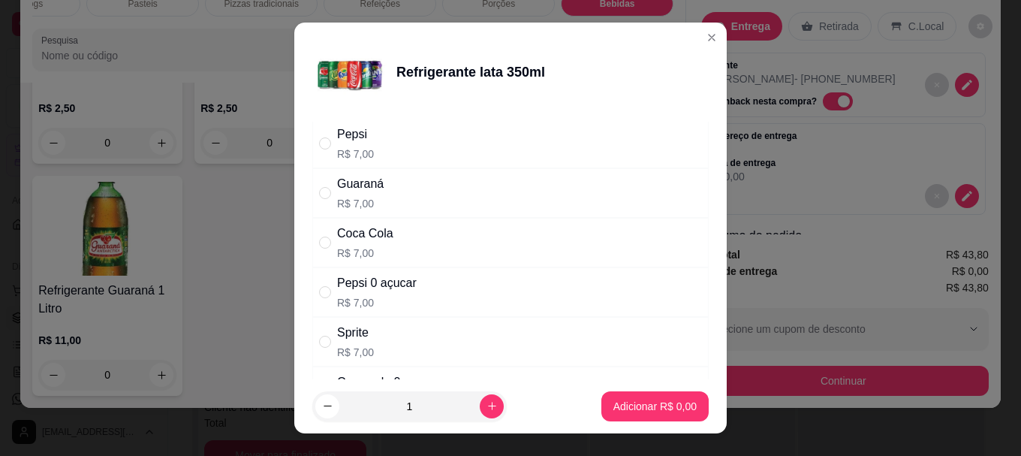
scroll to position [150, 0]
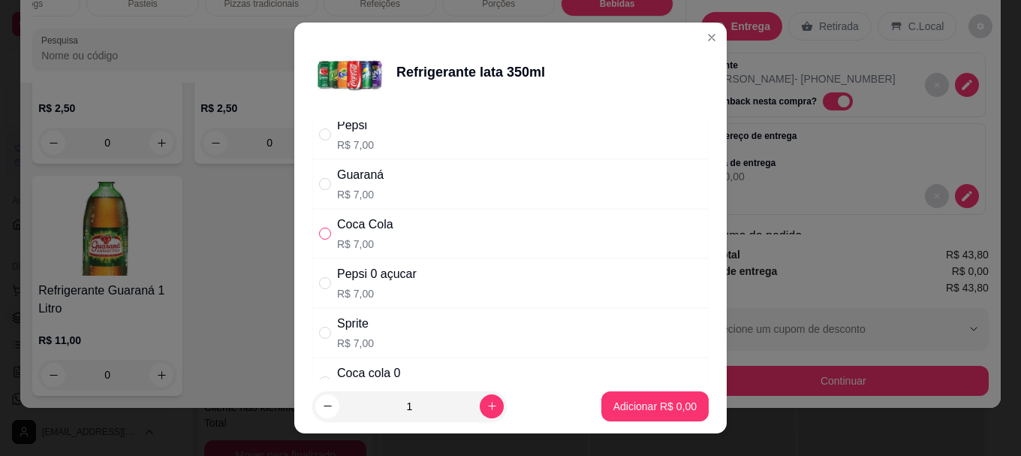
click at [322, 235] on input "" at bounding box center [325, 233] width 12 height 12
radio input "true"
click at [630, 399] on p "Adicionar R$ 7,00" at bounding box center [654, 406] width 83 height 15
type input "1"
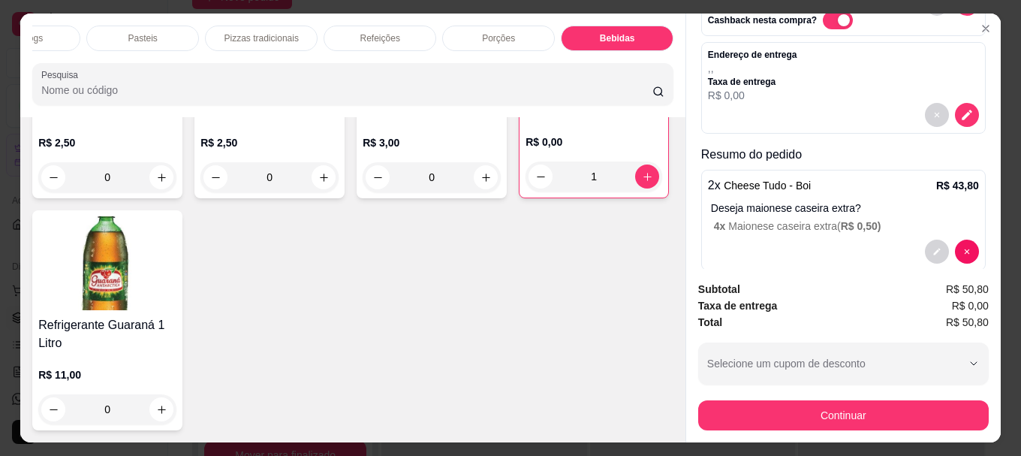
scroll to position [0, 0]
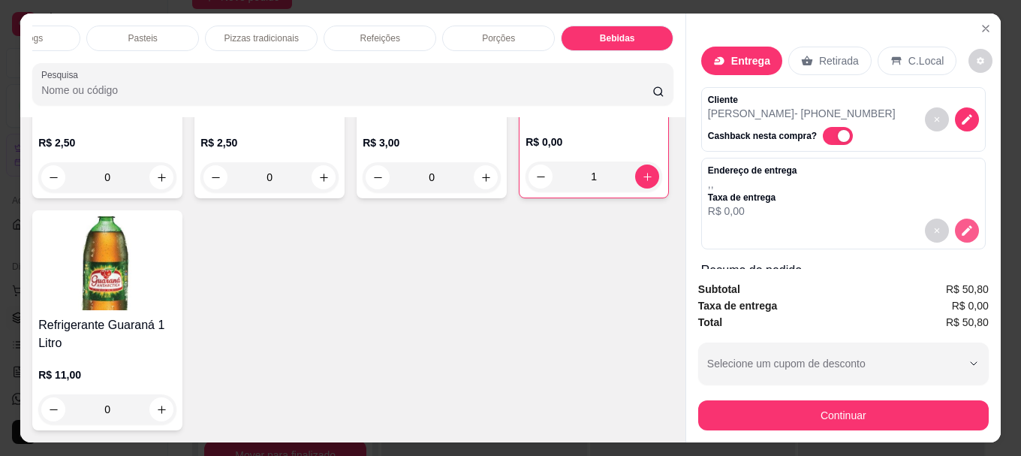
click at [960, 224] on icon "decrease-product-quantity" at bounding box center [967, 231] width 14 height 14
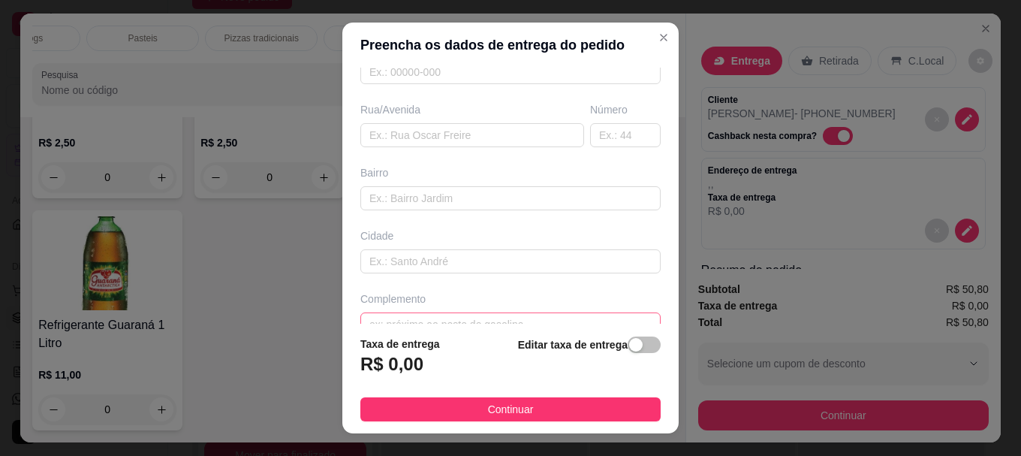
scroll to position [250, 0]
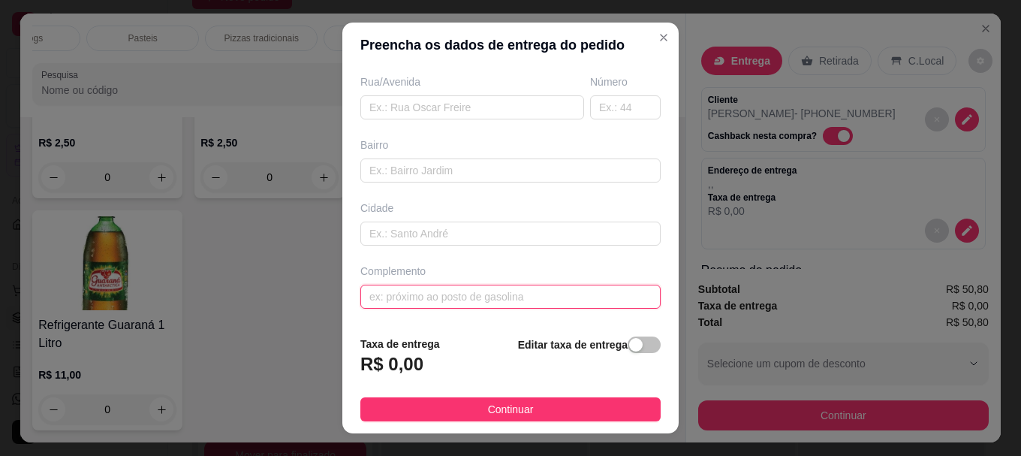
paste input "[GEOGRAPHIC_DATA][PERSON_NAME] , em cima da volúpia calçados , 79 - Apartamento"
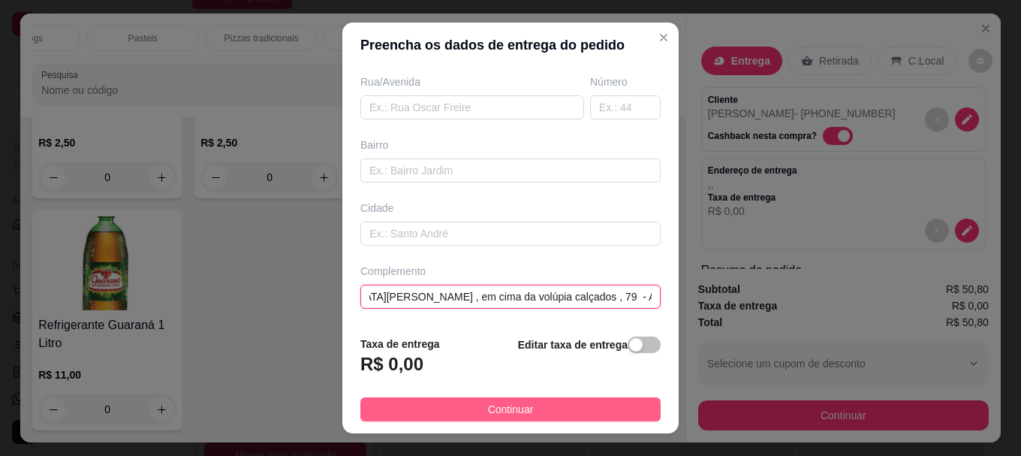
type input "[GEOGRAPHIC_DATA][PERSON_NAME] , em cima da volúpia calçados , 79 - Apartamento"
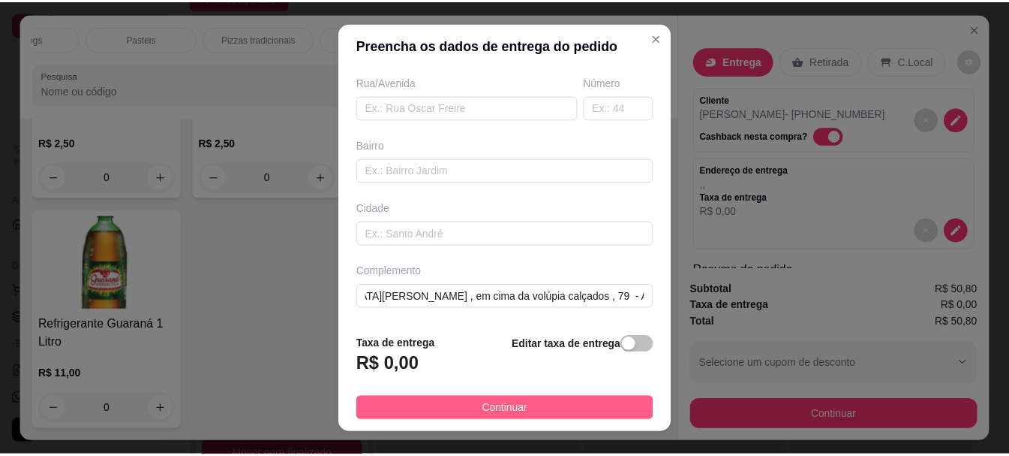
scroll to position [0, 0]
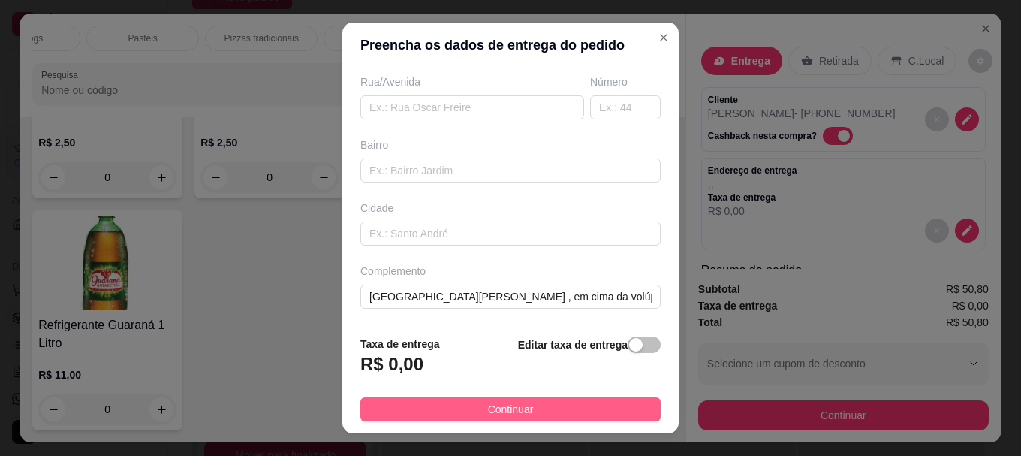
click at [504, 405] on span "Continuar" at bounding box center [511, 409] width 46 height 17
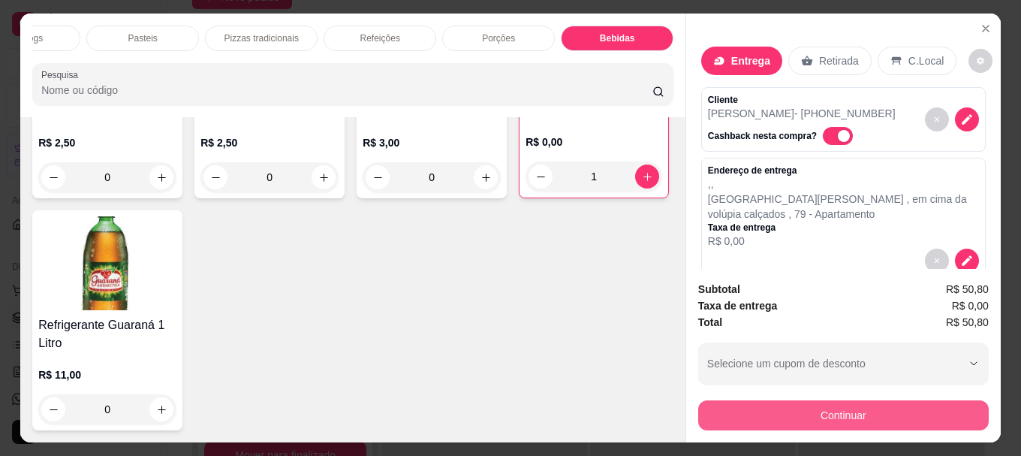
click at [848, 400] on button "Continuar" at bounding box center [843, 415] width 290 height 30
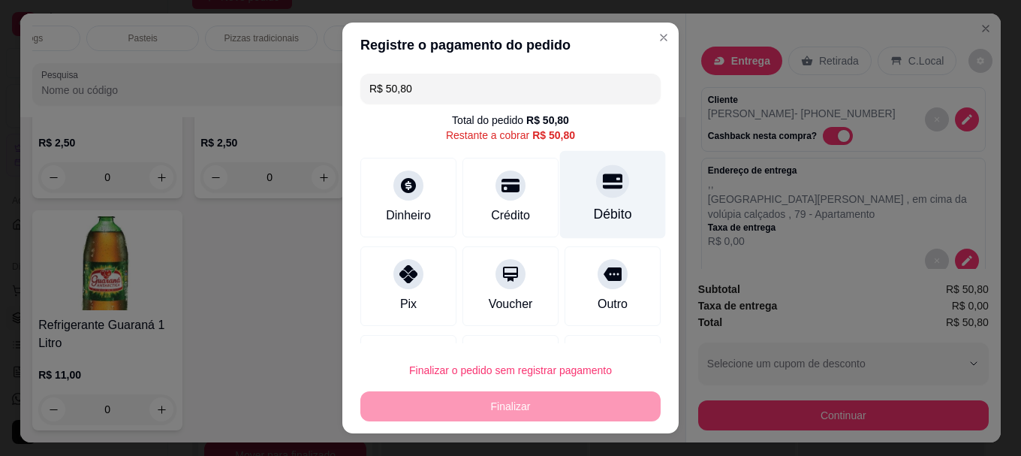
click at [594, 209] on div "Débito" at bounding box center [613, 215] width 38 height 20
type input "R$ 0,00"
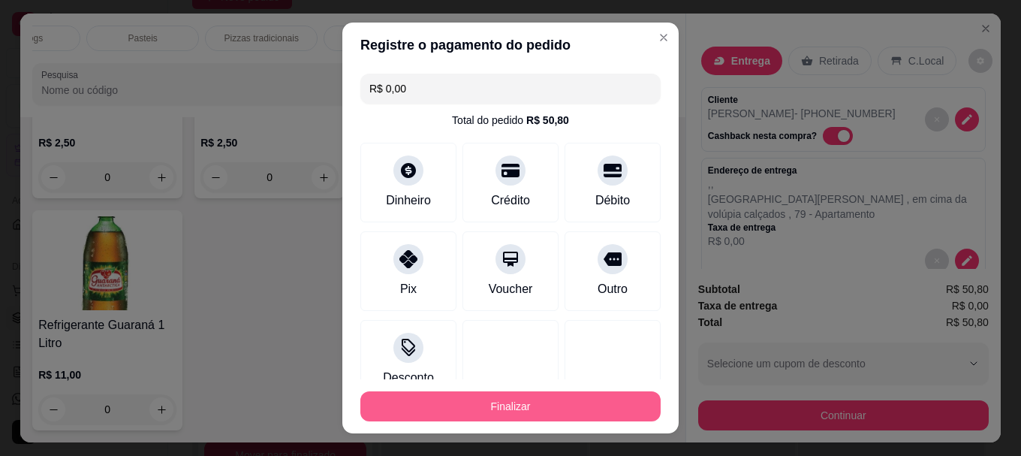
click at [568, 399] on button "Finalizar" at bounding box center [510, 406] width 300 height 30
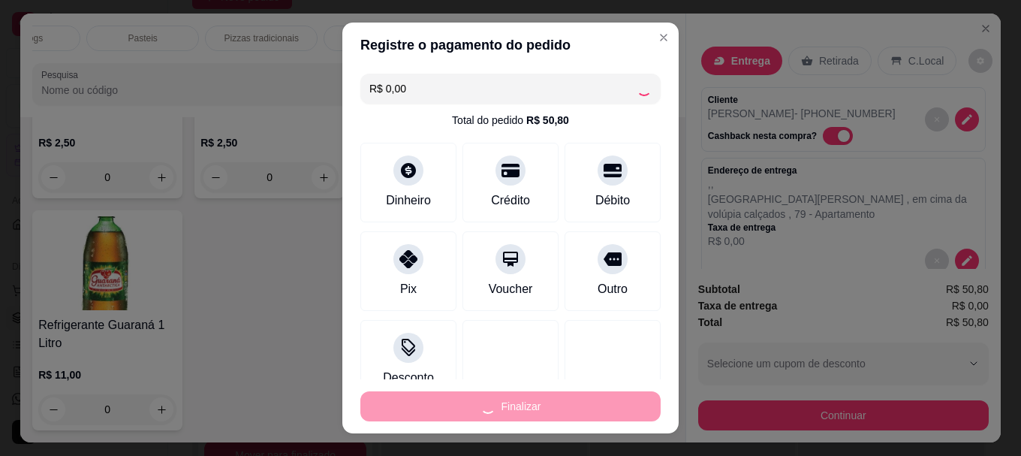
type input "0"
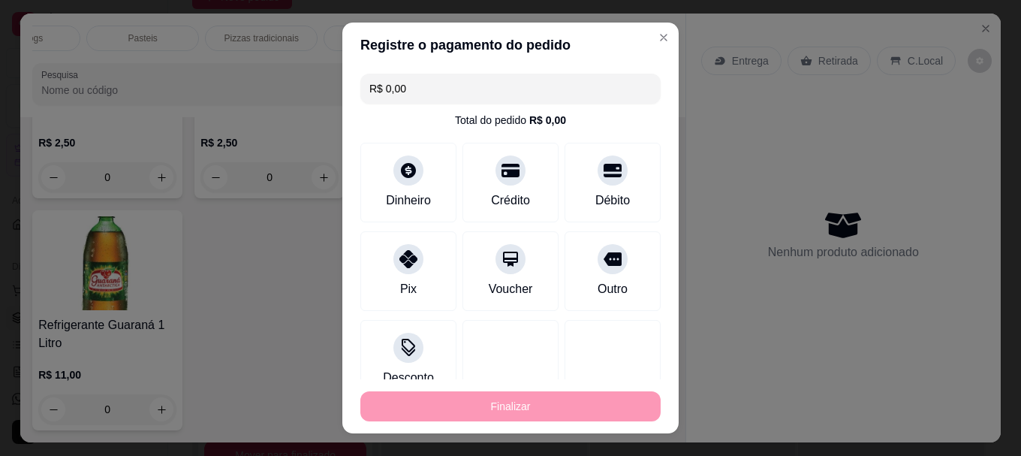
type input "-R$ 50,80"
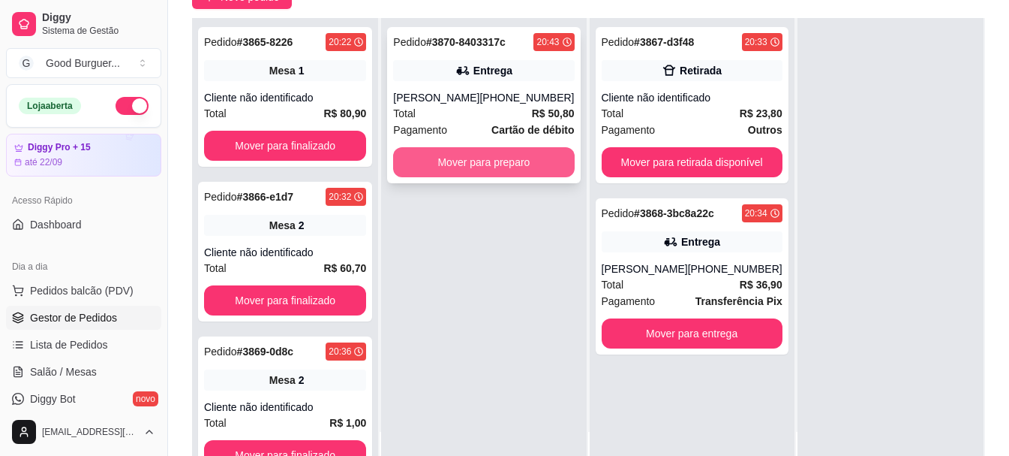
click at [517, 158] on button "Mover para preparo" at bounding box center [483, 162] width 181 height 30
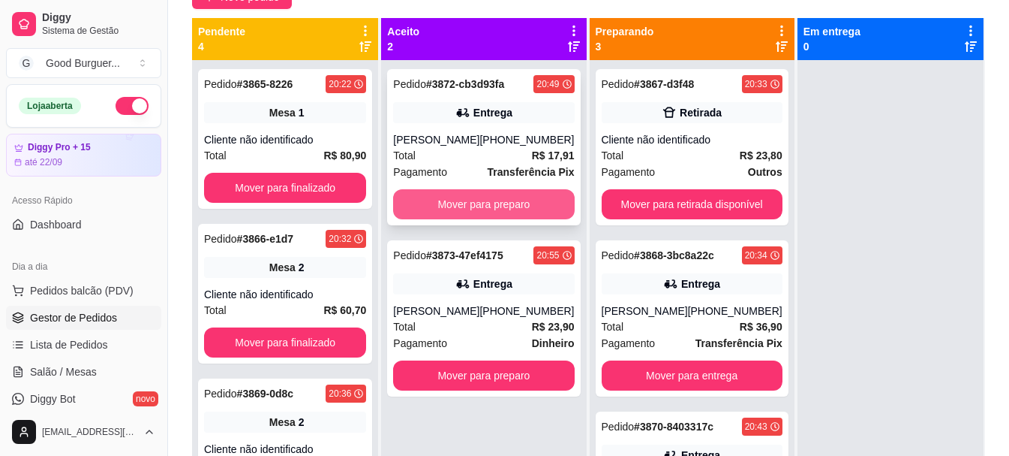
click at [502, 209] on button "Mover para preparo" at bounding box center [483, 204] width 181 height 30
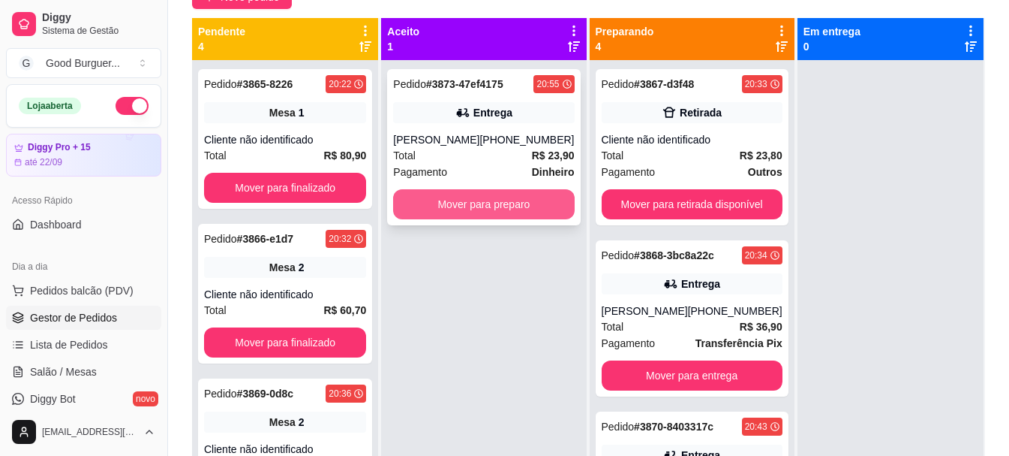
click at [501, 207] on button "Mover para preparo" at bounding box center [483, 204] width 181 height 30
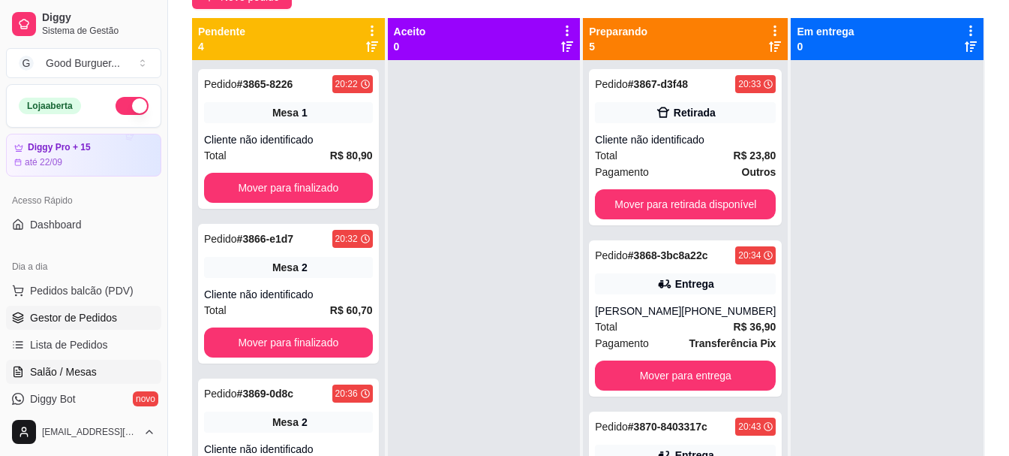
click at [86, 364] on span "Salão / Mesas" at bounding box center [63, 371] width 67 height 15
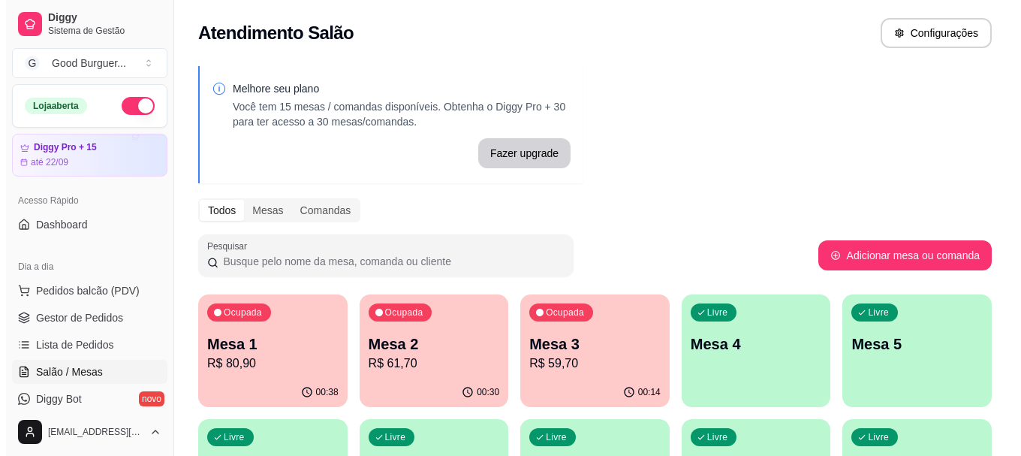
scroll to position [75, 0]
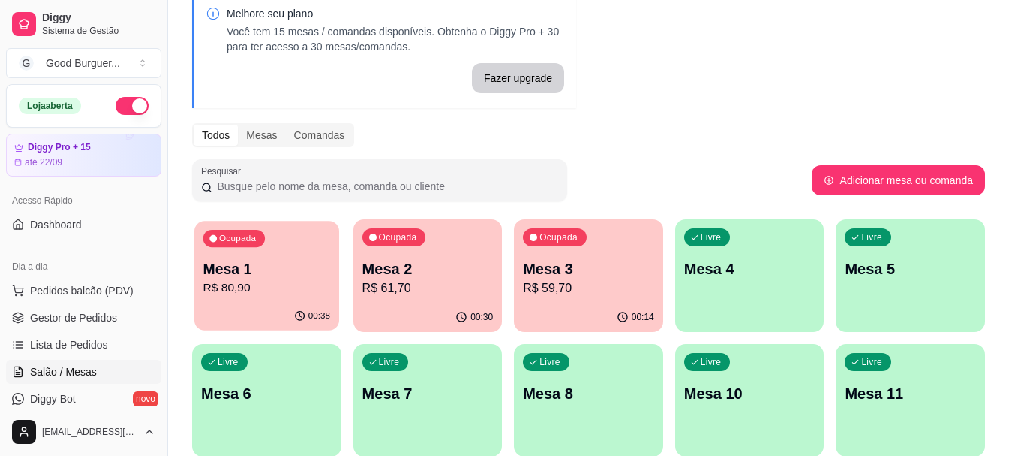
click at [245, 303] on div "00:38" at bounding box center [266, 316] width 145 height 29
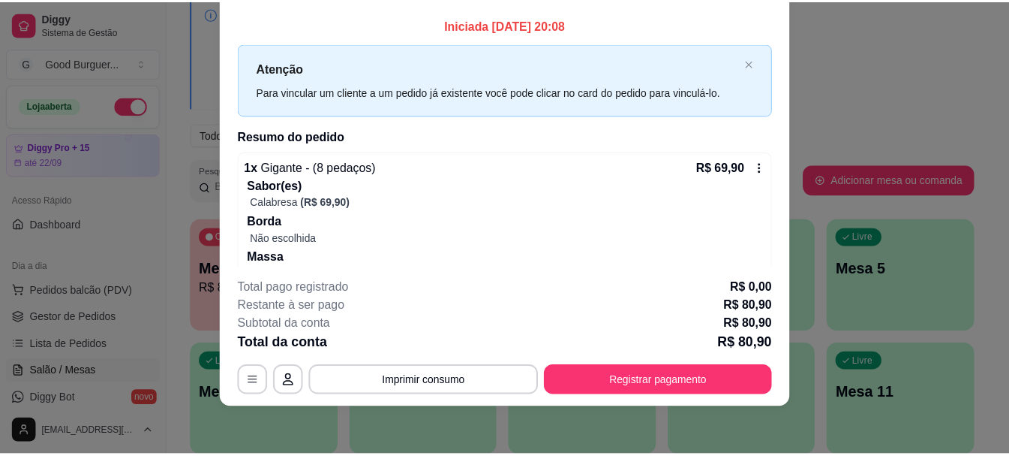
scroll to position [0, 0]
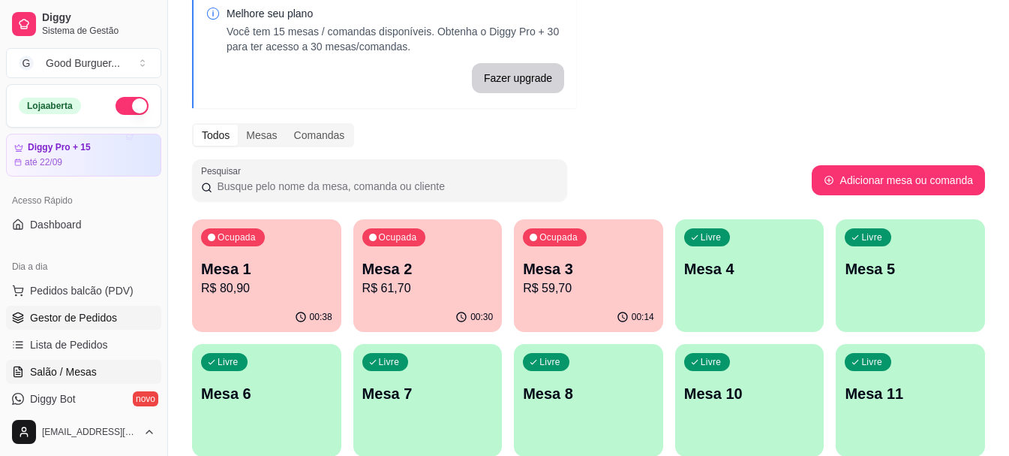
click at [73, 313] on span "Gestor de Pedidos" at bounding box center [73, 317] width 87 height 15
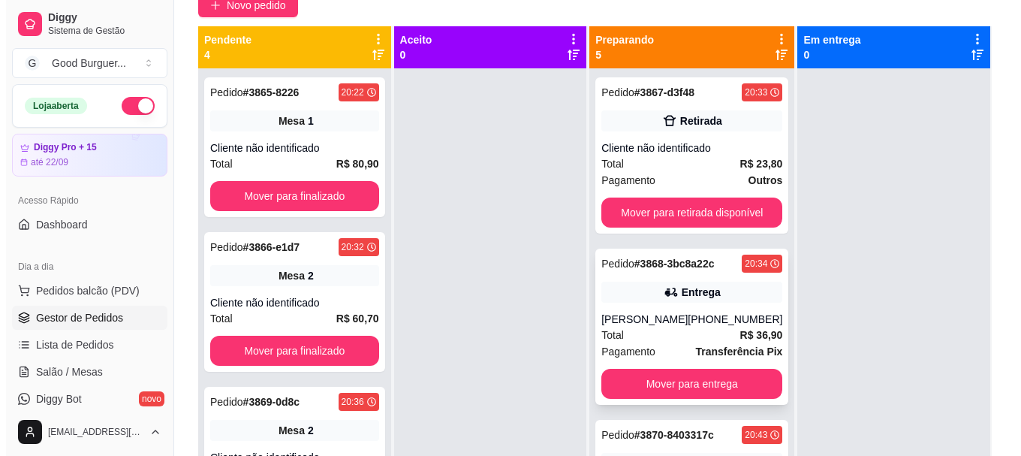
scroll to position [4, 0]
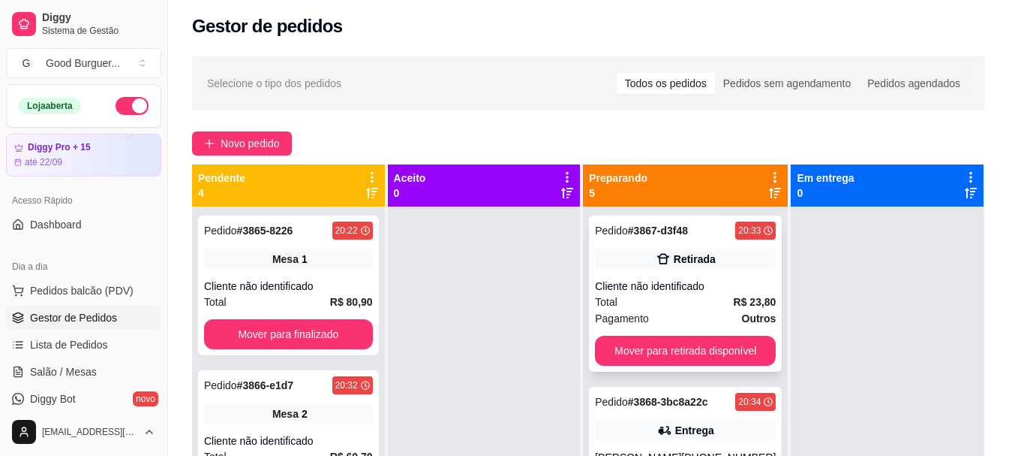
click at [700, 295] on div "Total R$ 23,80" at bounding box center [685, 301] width 181 height 17
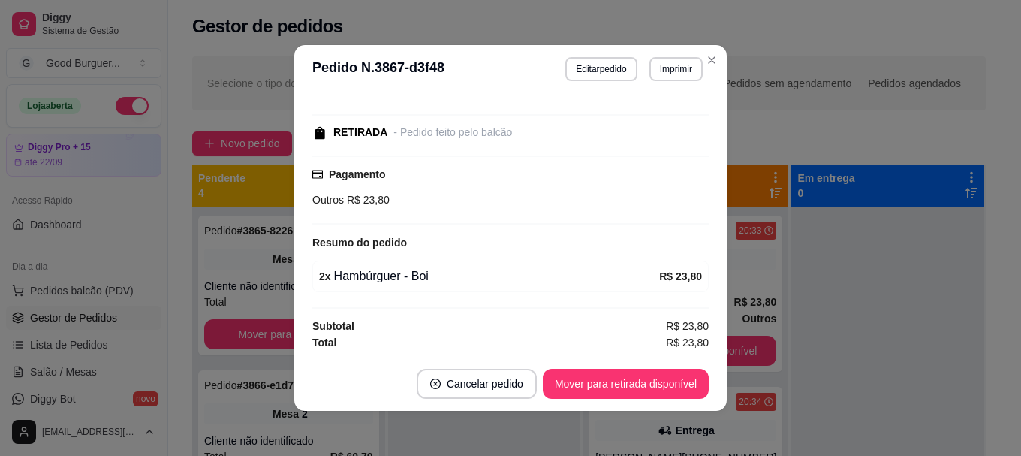
scroll to position [3, 0]
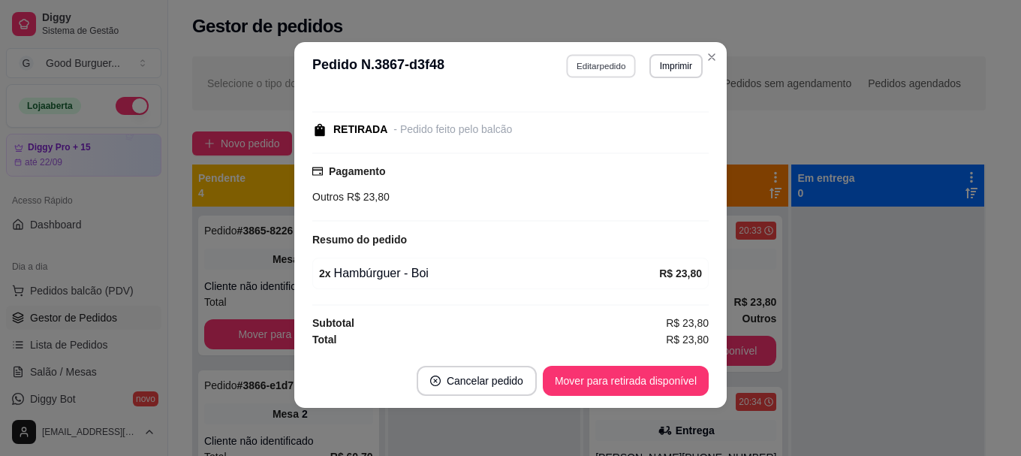
click at [601, 65] on button "Editar pedido" at bounding box center [602, 65] width 70 height 23
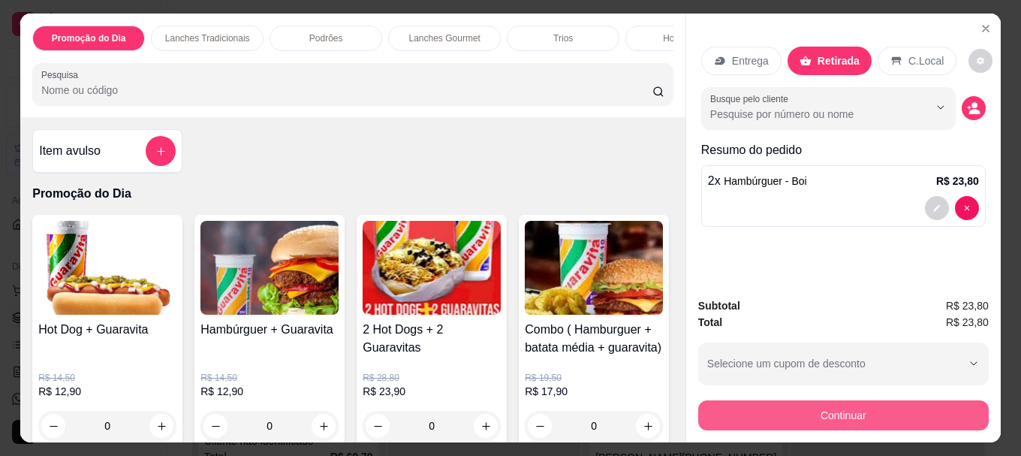
click at [842, 400] on button "Continuar" at bounding box center [843, 415] width 290 height 30
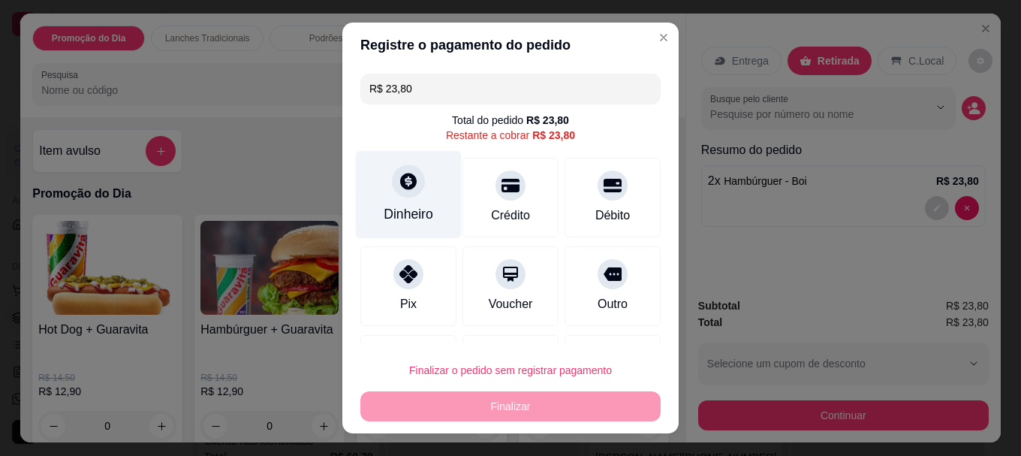
click at [414, 189] on div "Dinheiro" at bounding box center [409, 195] width 106 height 88
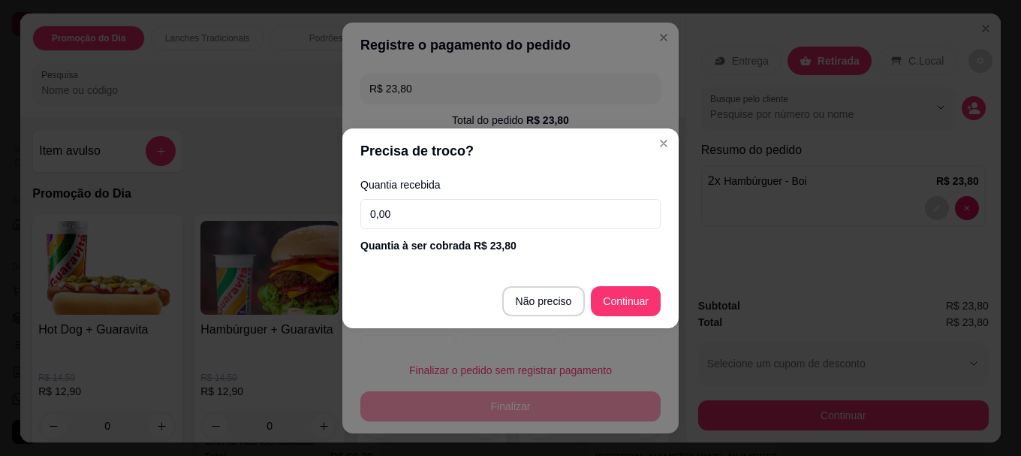
click at [417, 208] on input "0,00" at bounding box center [510, 214] width 300 height 30
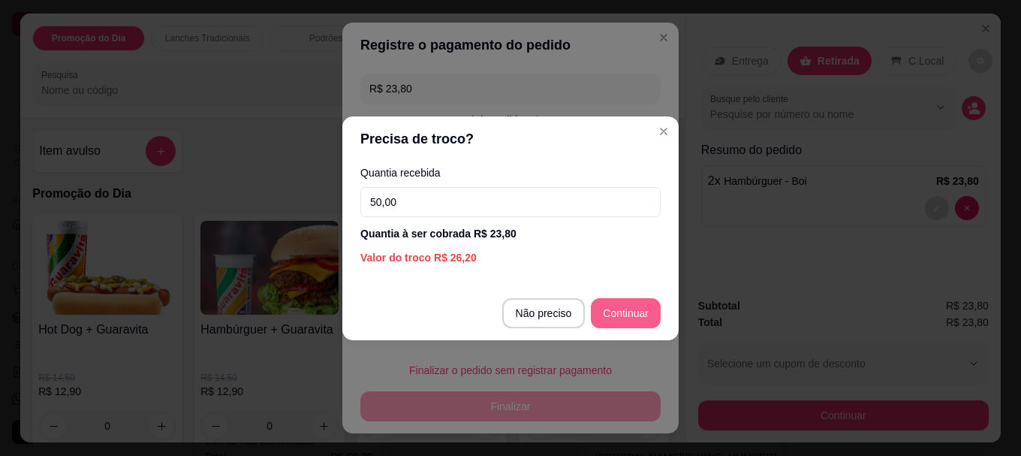
type input "50,00"
type input "R$ 0,00"
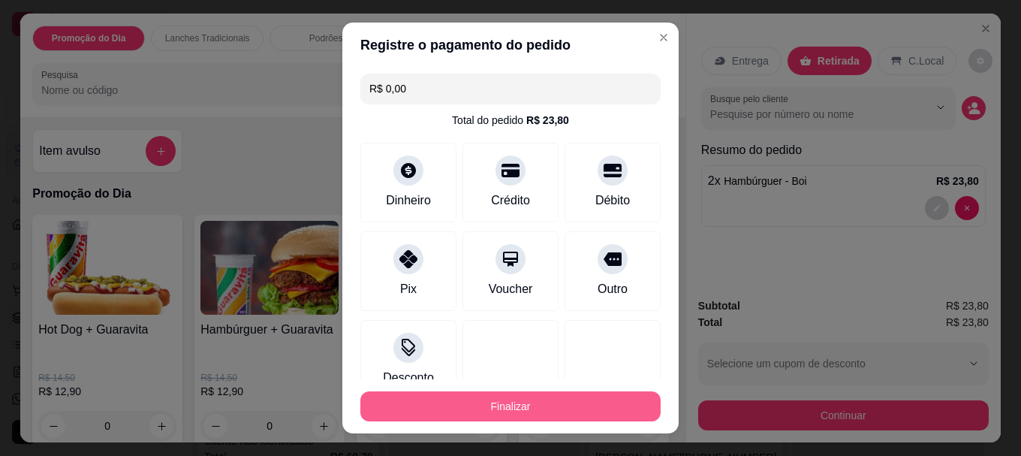
click at [567, 400] on button "Finalizar" at bounding box center [510, 406] width 300 height 30
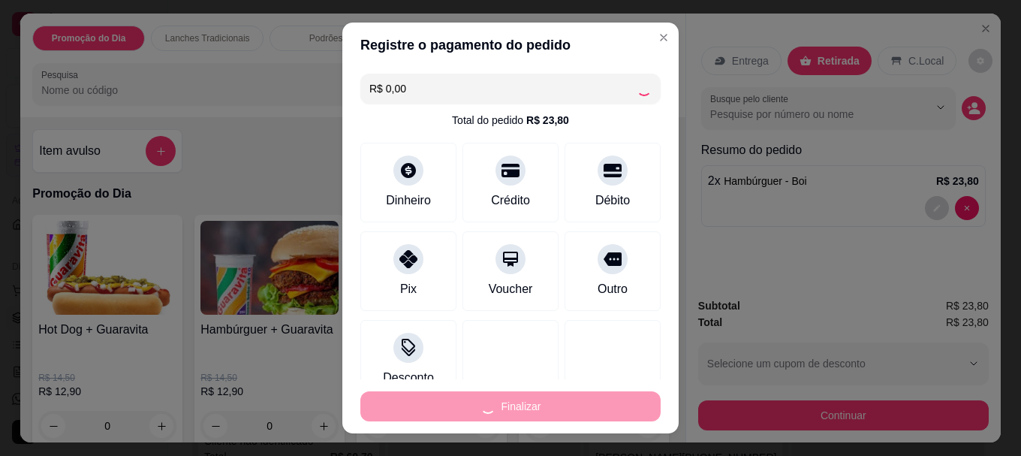
type input "0"
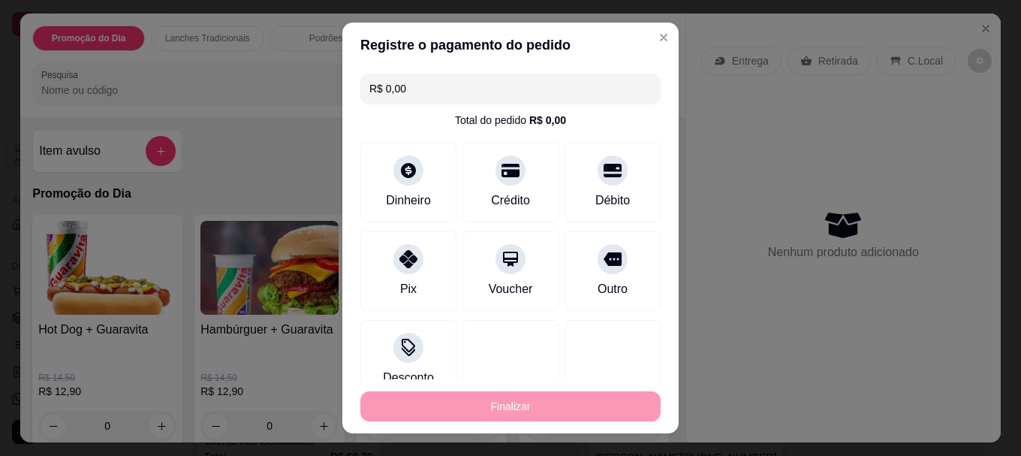
type input "-R$ 23,80"
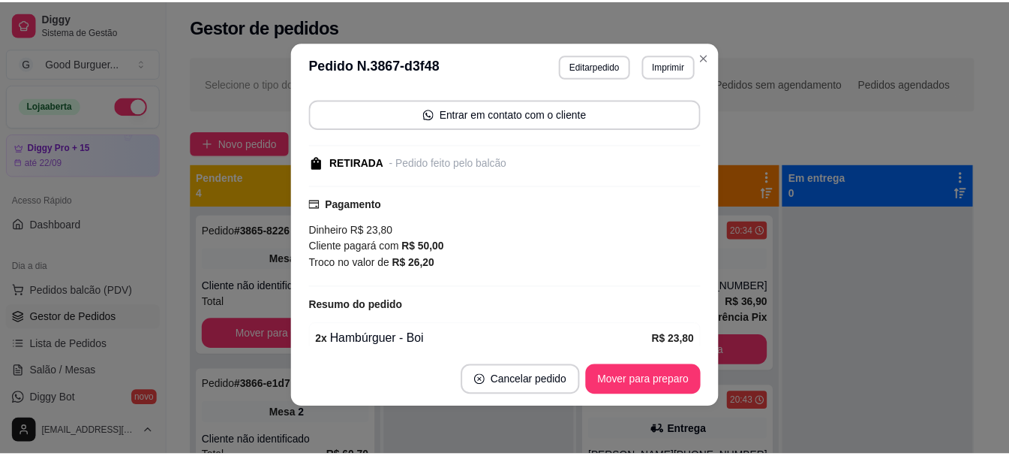
scroll to position [170, 0]
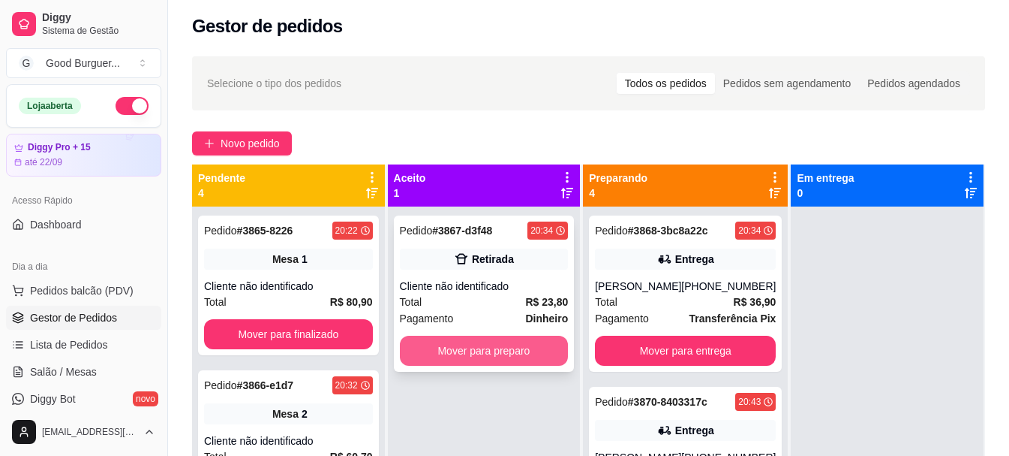
click at [490, 341] on button "Mover para preparo" at bounding box center [484, 350] width 169 height 30
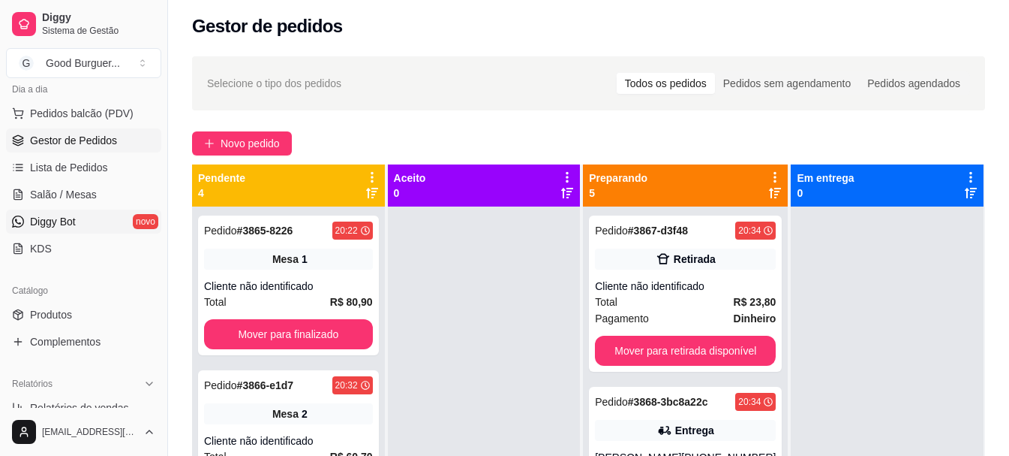
scroll to position [150, 0]
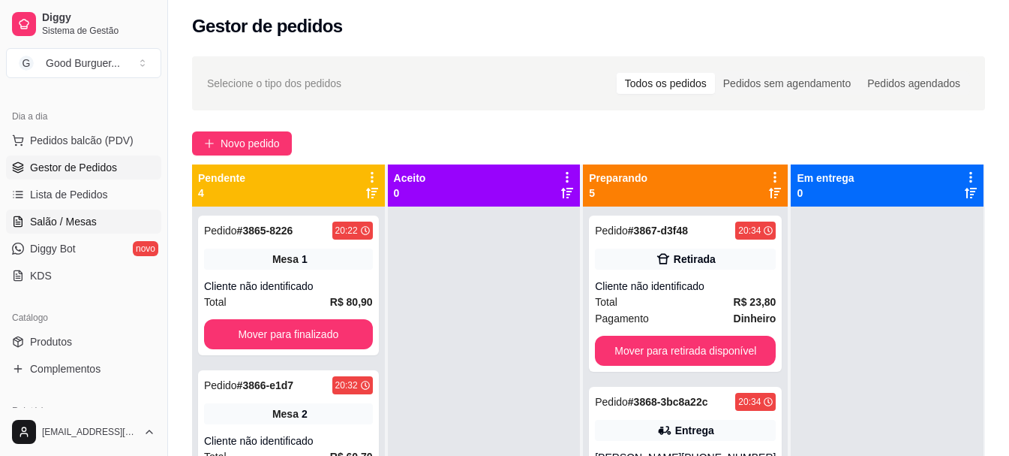
click at [75, 221] on span "Salão / Mesas" at bounding box center [63, 221] width 67 height 15
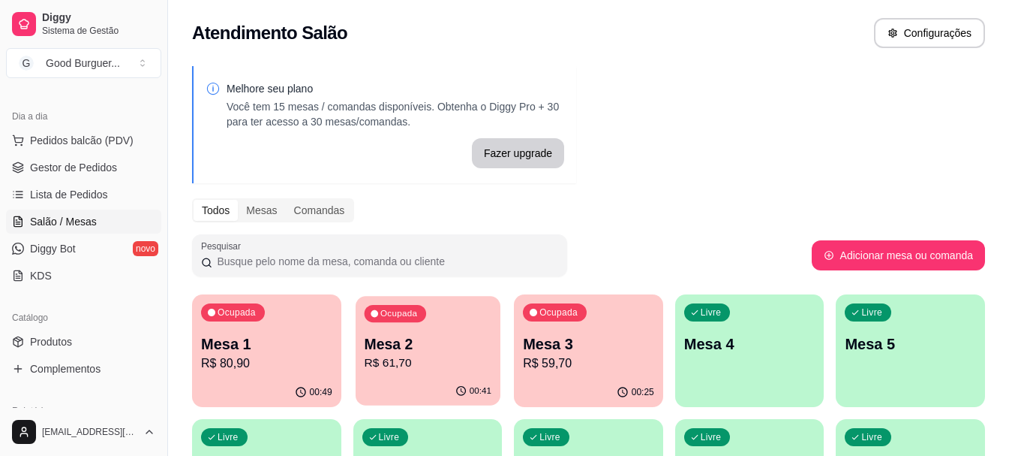
click at [425, 349] on p "Mesa 2" at bounding box center [427, 344] width 127 height 20
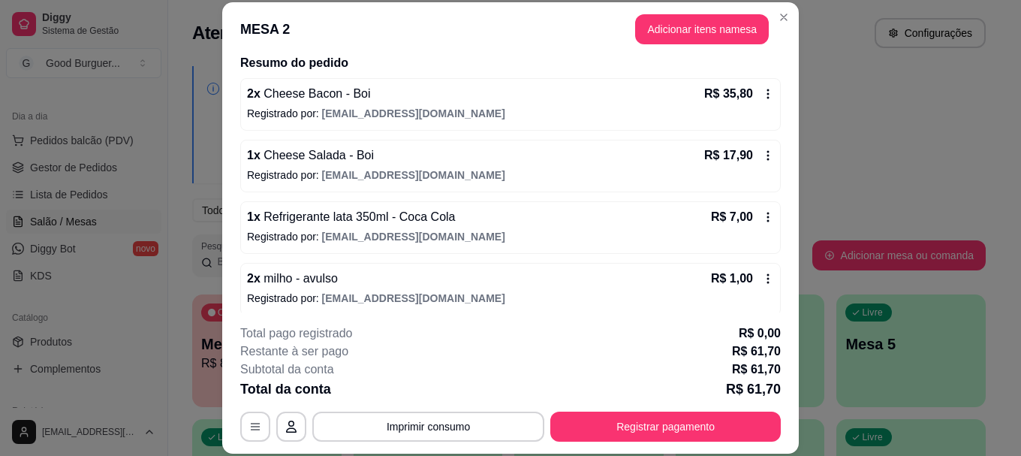
scroll to position [129, 0]
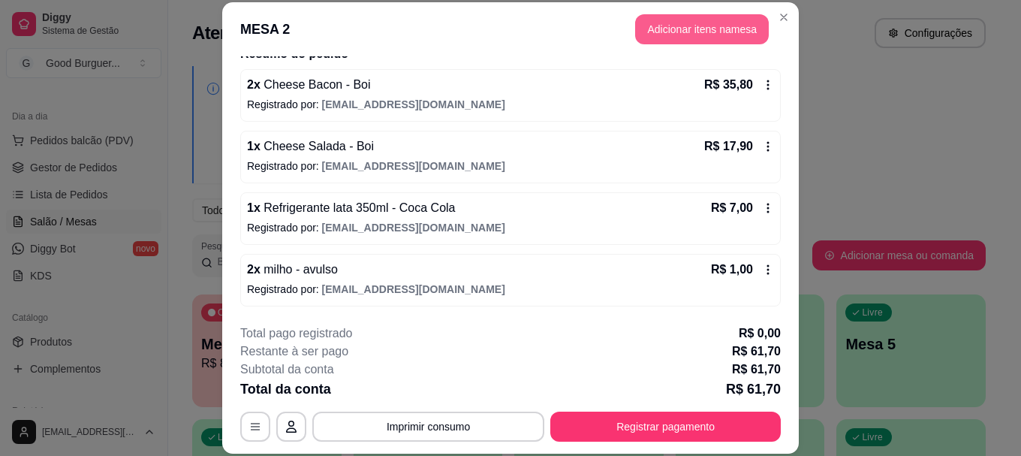
click at [699, 32] on button "Adicionar itens na mesa" at bounding box center [702, 29] width 134 height 30
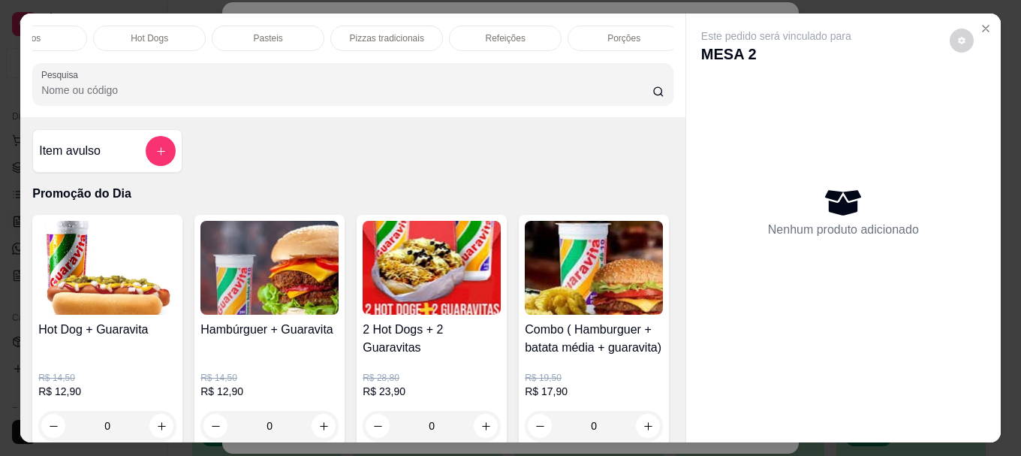
scroll to position [0, 657]
click at [613, 35] on p "Bebidas" at bounding box center [617, 38] width 32 height 12
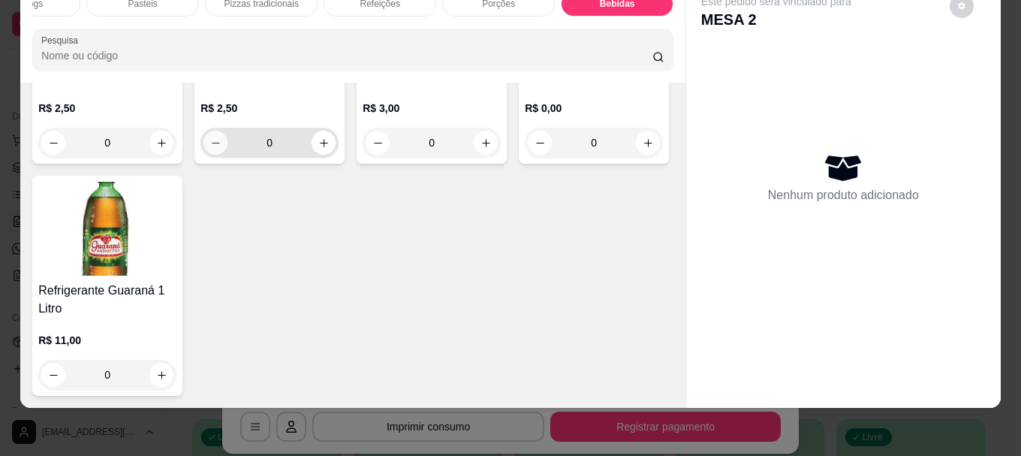
scroll to position [5234, 0]
click at [525, 62] on img at bounding box center [594, 15] width 138 height 94
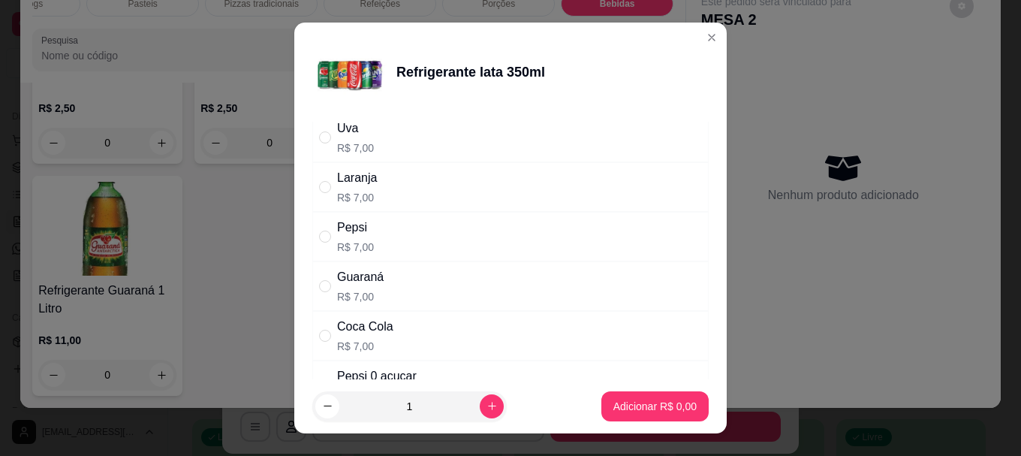
scroll to position [75, 0]
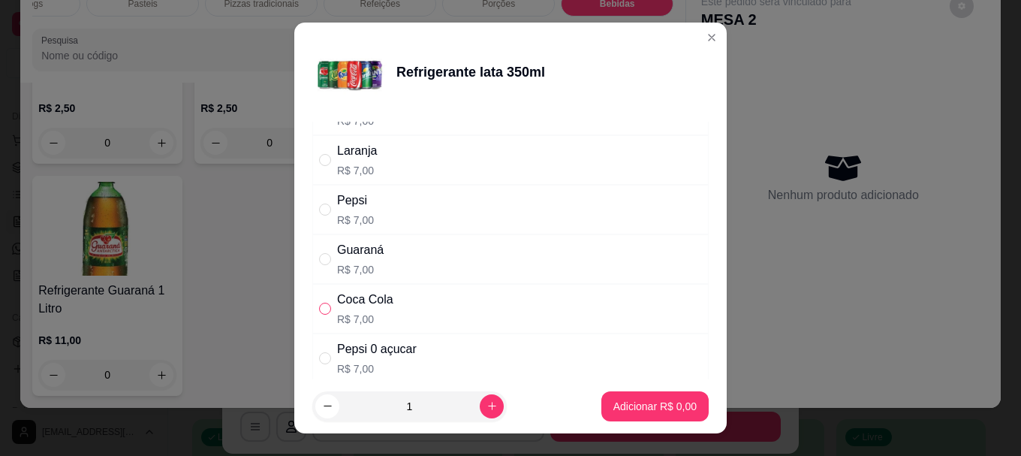
click at [319, 305] on input "" at bounding box center [325, 308] width 12 height 12
radio input "true"
click at [648, 407] on p "Adicionar R$ 7,00" at bounding box center [654, 406] width 83 height 15
type input "1"
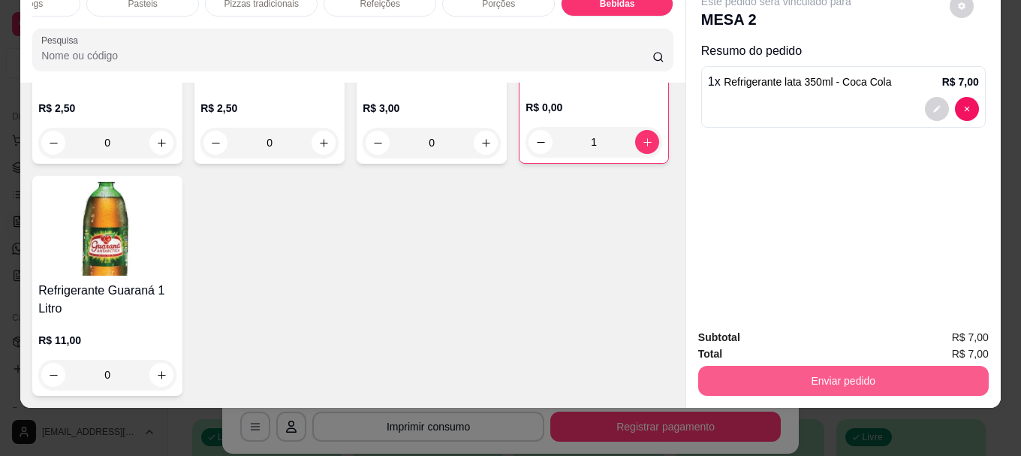
click at [897, 368] on button "Enviar pedido" at bounding box center [843, 381] width 290 height 30
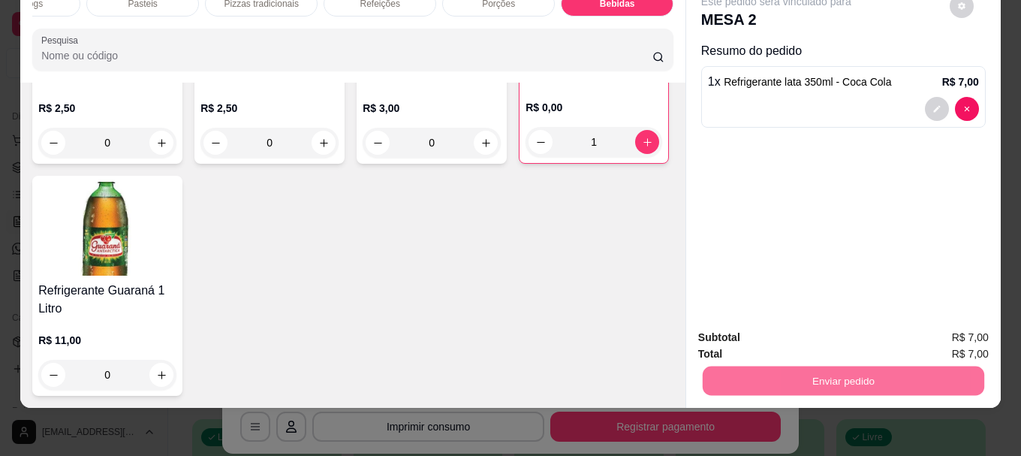
click at [843, 332] on button "Não registrar e enviar pedido" at bounding box center [794, 332] width 152 height 28
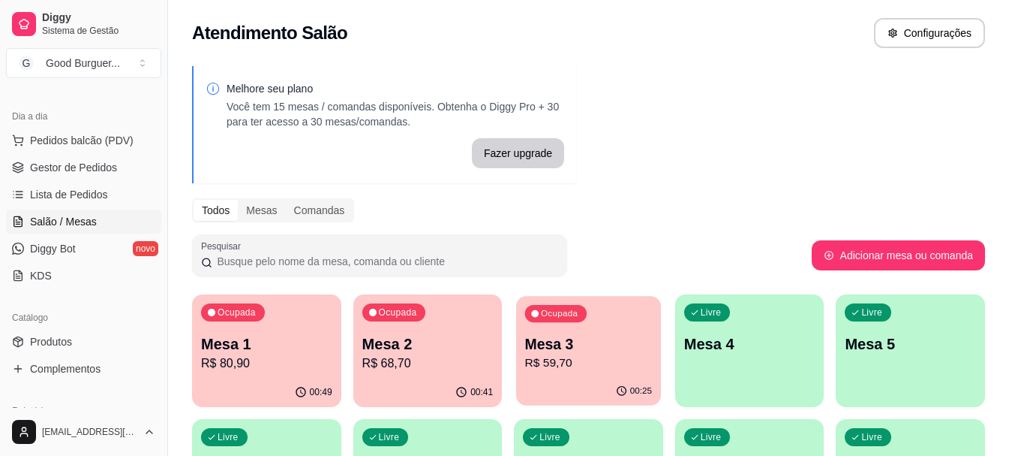
click at [554, 360] on p "R$ 59,70" at bounding box center [588, 362] width 127 height 17
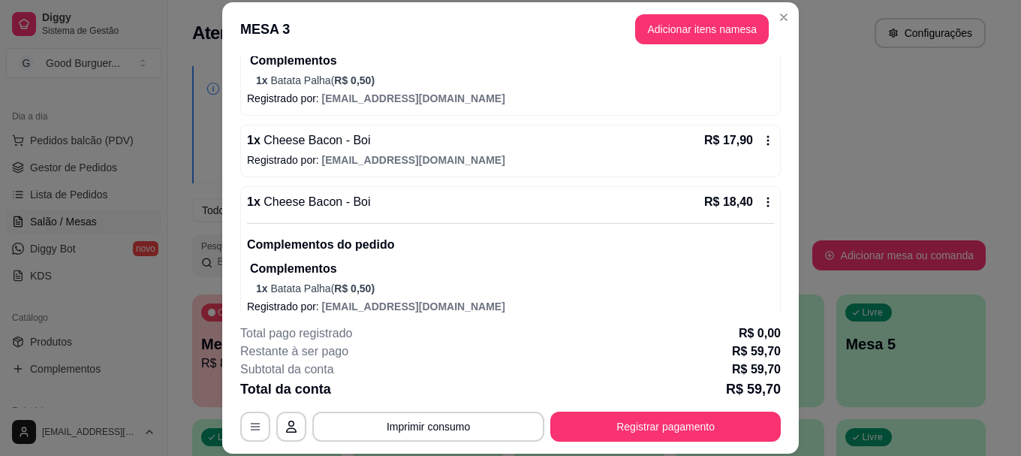
scroll to position [299, 0]
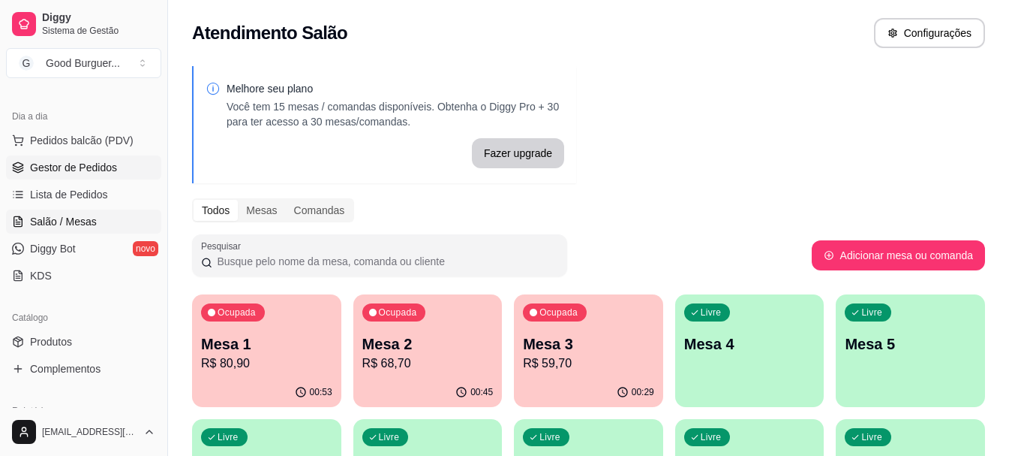
click at [73, 167] on span "Gestor de Pedidos" at bounding box center [73, 167] width 87 height 15
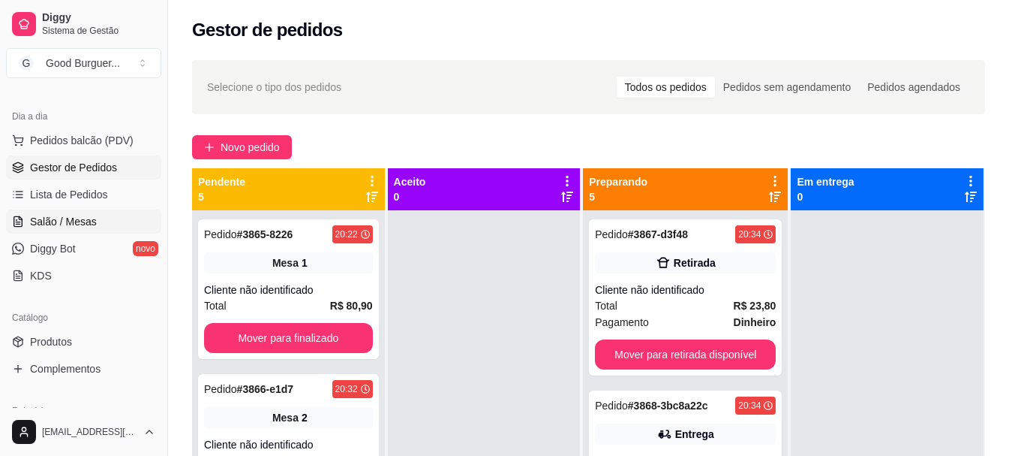
click at [70, 218] on span "Salão / Mesas" at bounding box center [63, 221] width 67 height 15
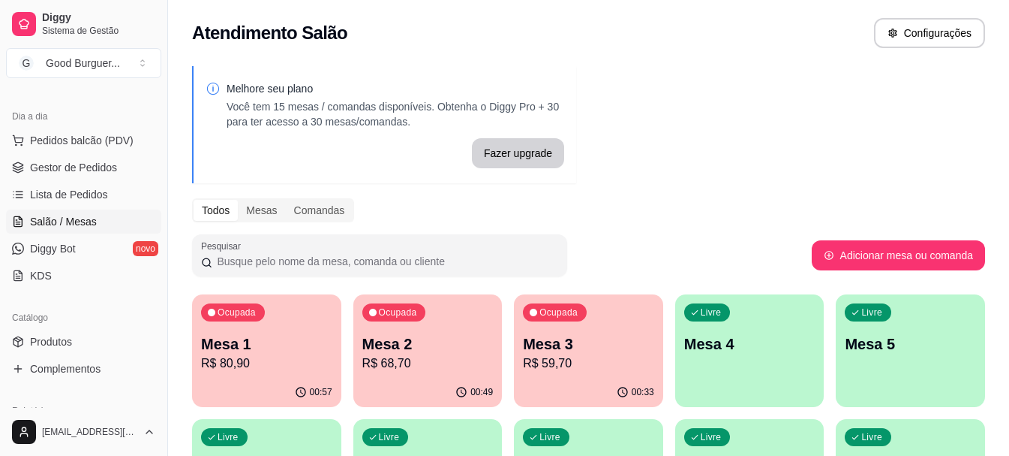
click at [448, 369] on p "R$ 68,70" at bounding box center [428, 363] width 131 height 18
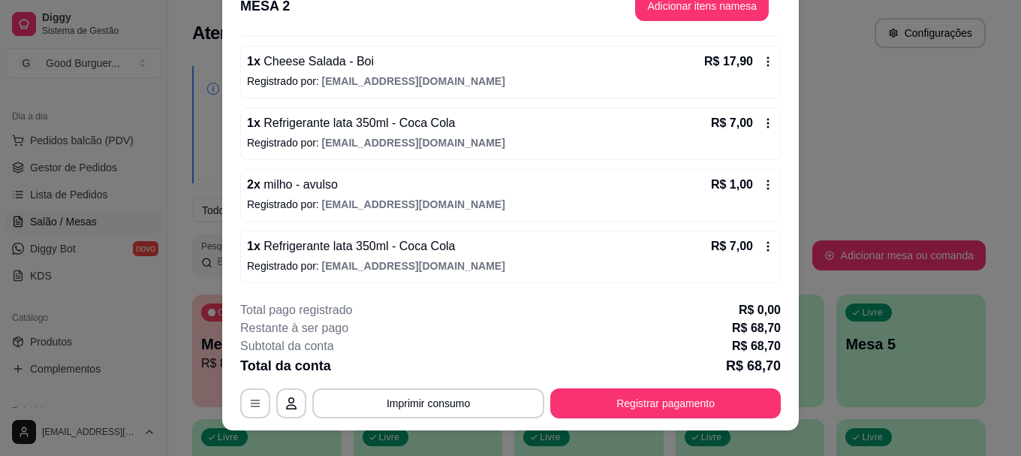
scroll to position [46, 0]
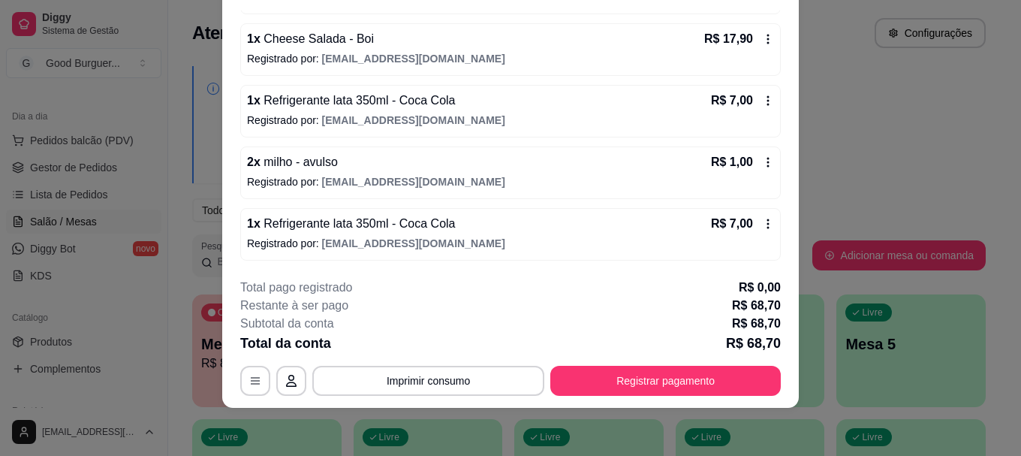
click at [369, 233] on p "1 x Refrigerante lata 350ml - Coca Cola" at bounding box center [351, 224] width 209 height 18
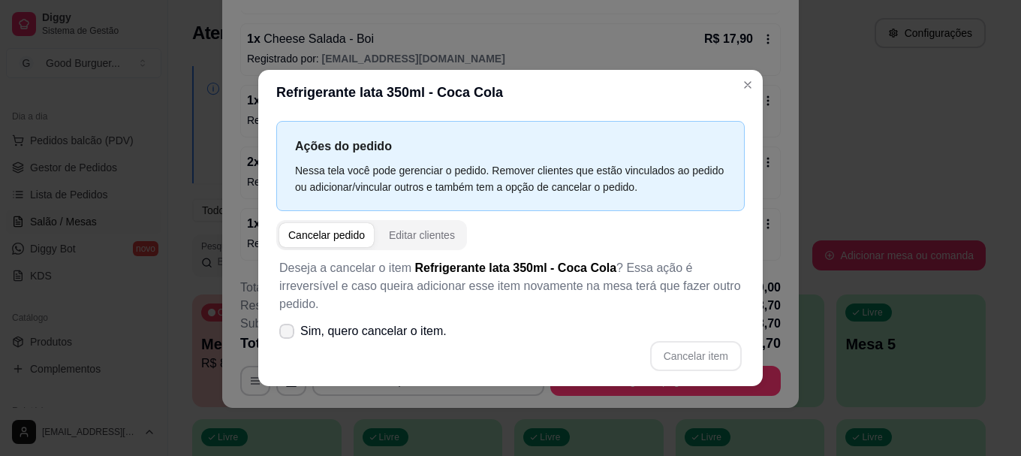
click at [283, 326] on icon at bounding box center [287, 330] width 12 height 9
click at [283, 333] on input "Sim, quero cancelar o item." at bounding box center [283, 338] width 10 height 10
checkbox input "true"
click at [705, 349] on button "Cancelar item" at bounding box center [696, 356] width 92 height 30
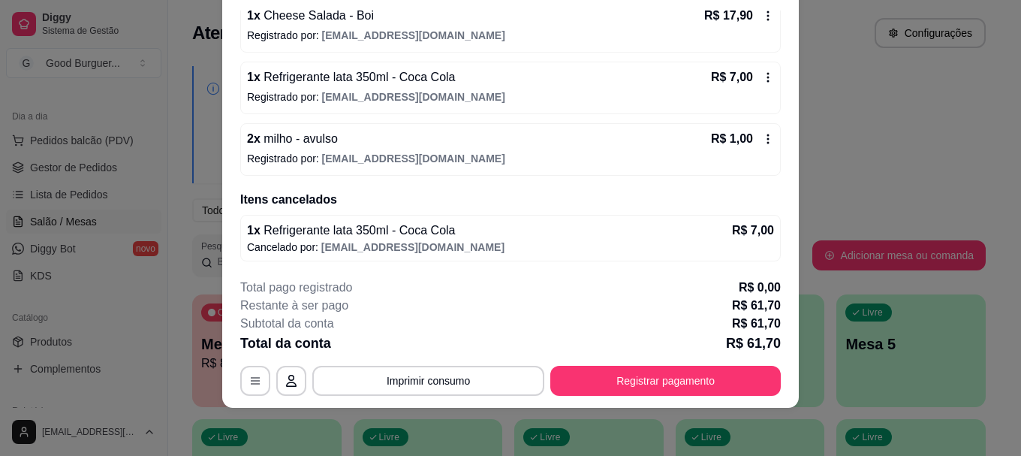
scroll to position [215, 0]
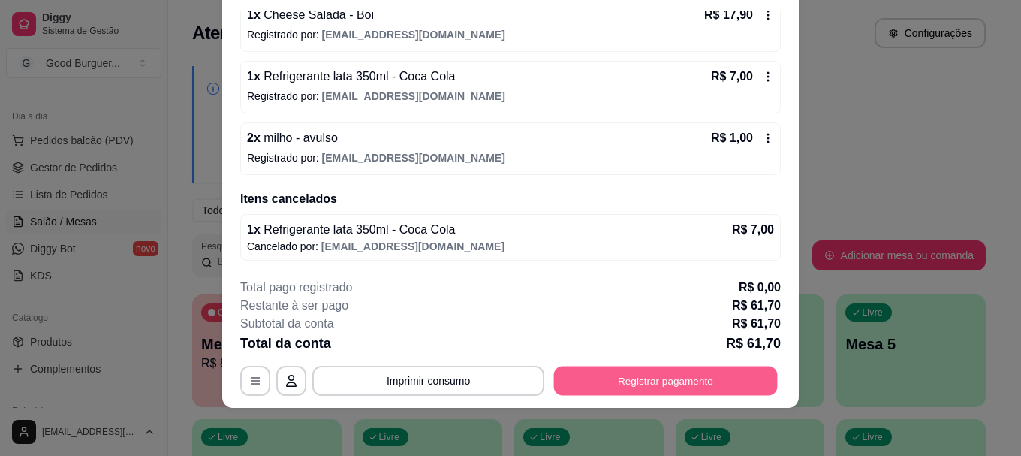
click at [661, 375] on button "Registrar pagamento" at bounding box center [666, 380] width 224 height 29
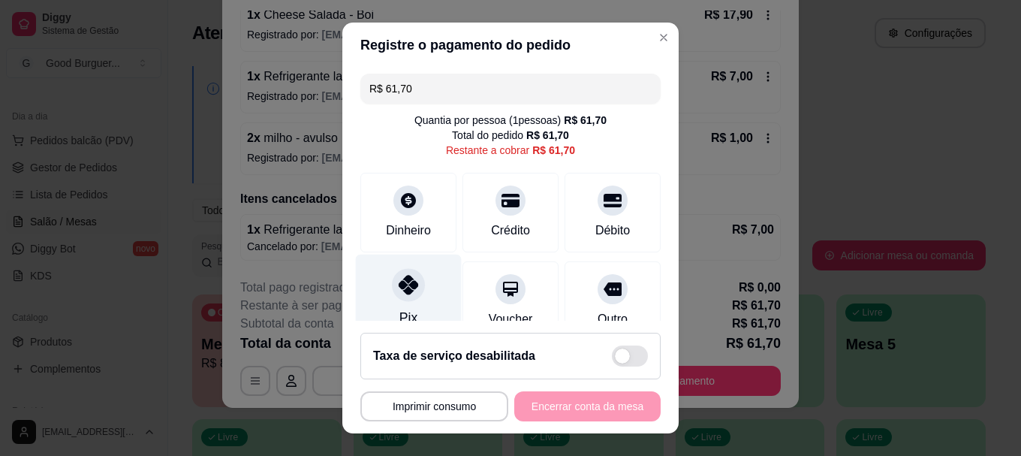
click at [405, 279] on icon at bounding box center [409, 285] width 20 height 20
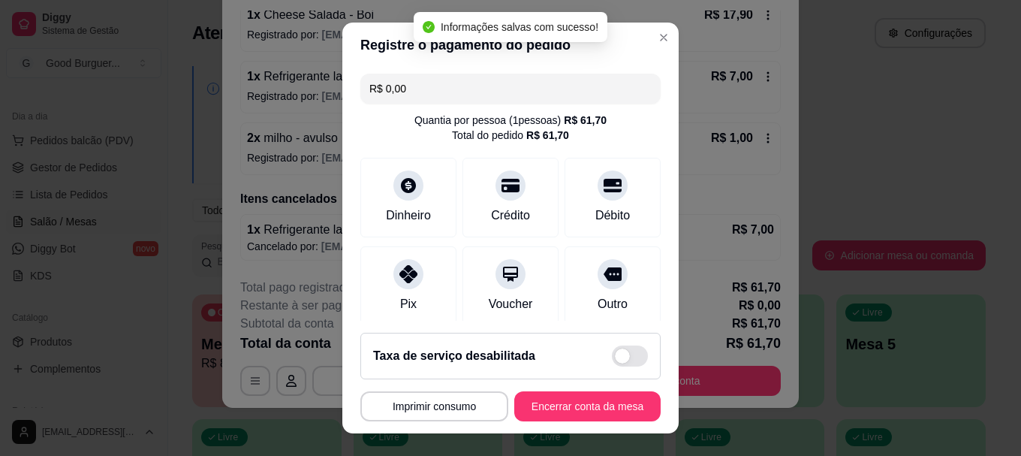
scroll to position [196, 0]
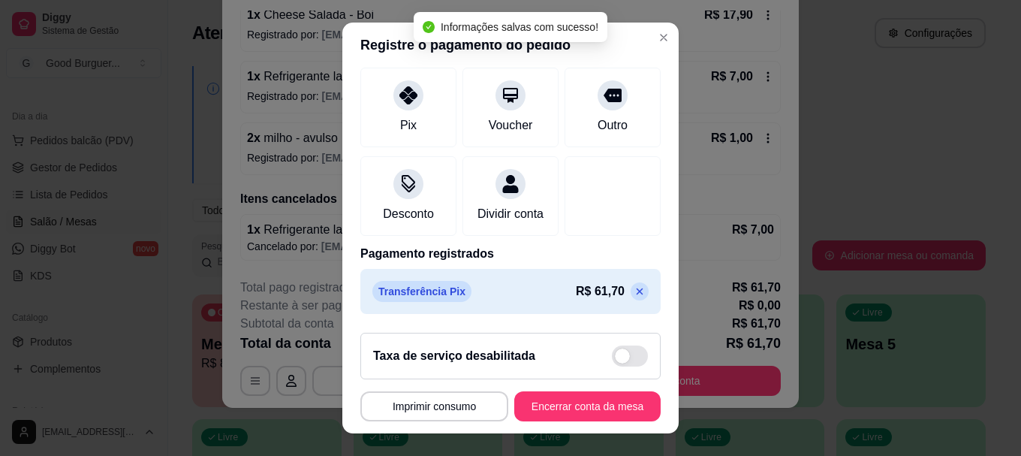
click at [636, 293] on icon at bounding box center [639, 291] width 7 height 7
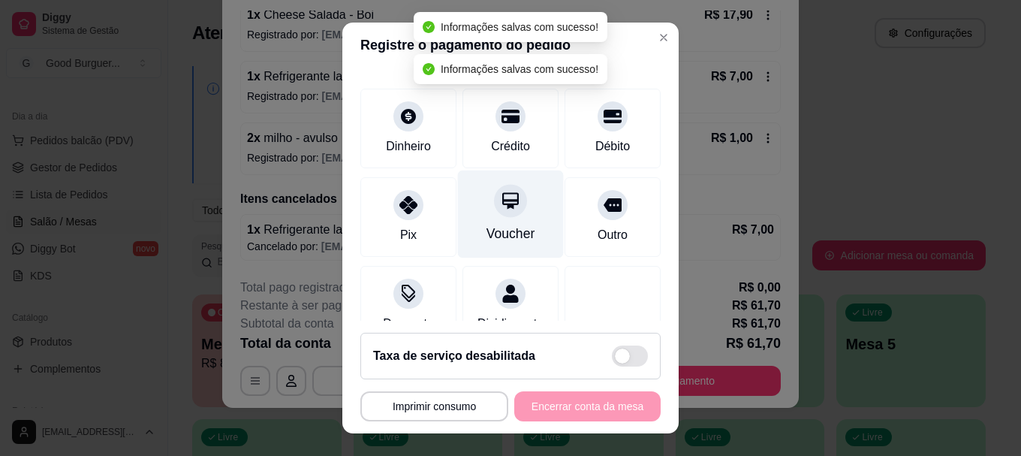
scroll to position [0, 0]
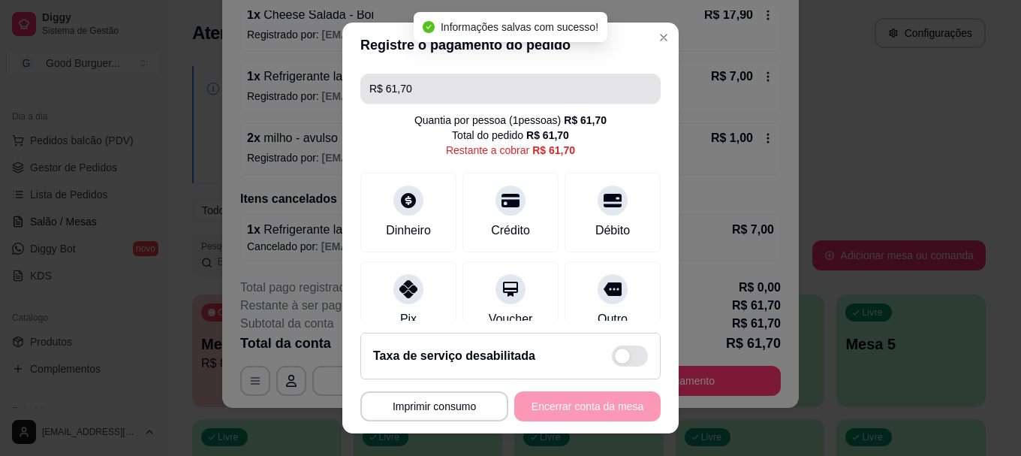
click at [450, 92] on input "R$ 61,70" at bounding box center [510, 89] width 282 height 30
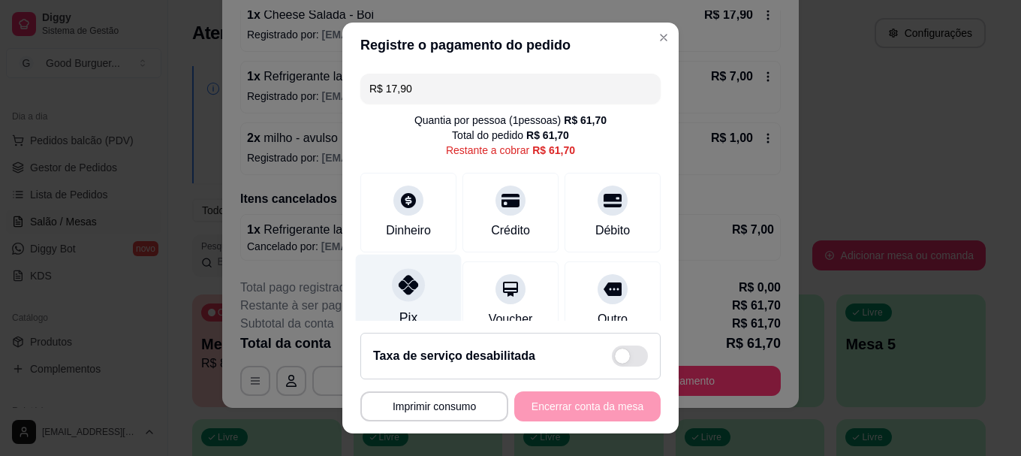
click at [399, 299] on div at bounding box center [408, 285] width 33 height 33
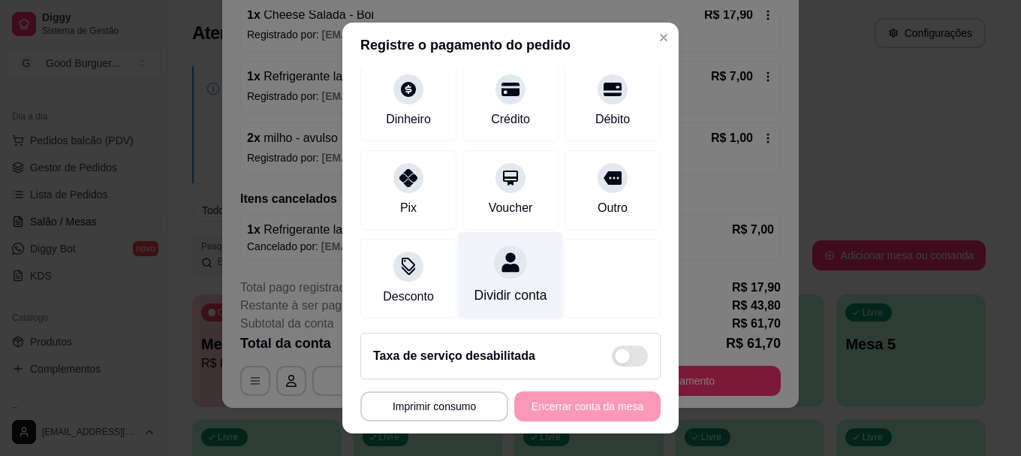
scroll to position [150, 0]
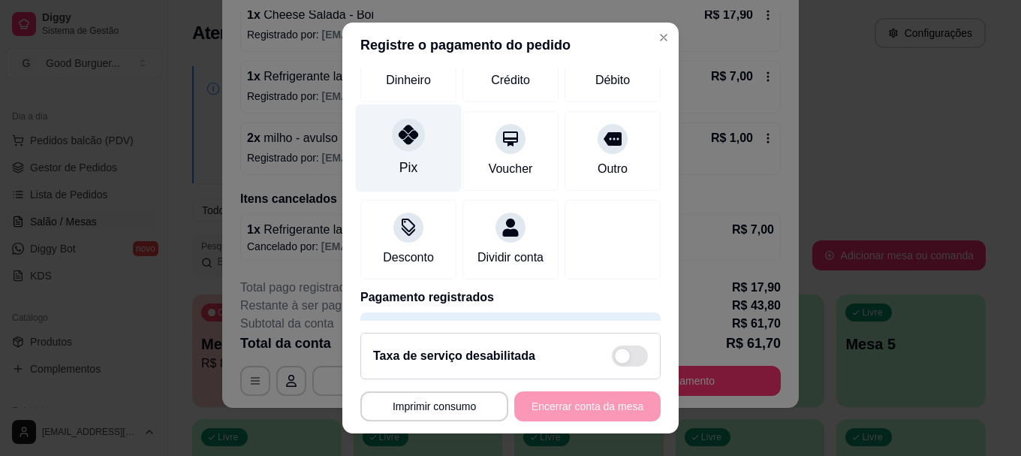
click at [405, 149] on div at bounding box center [408, 135] width 33 height 33
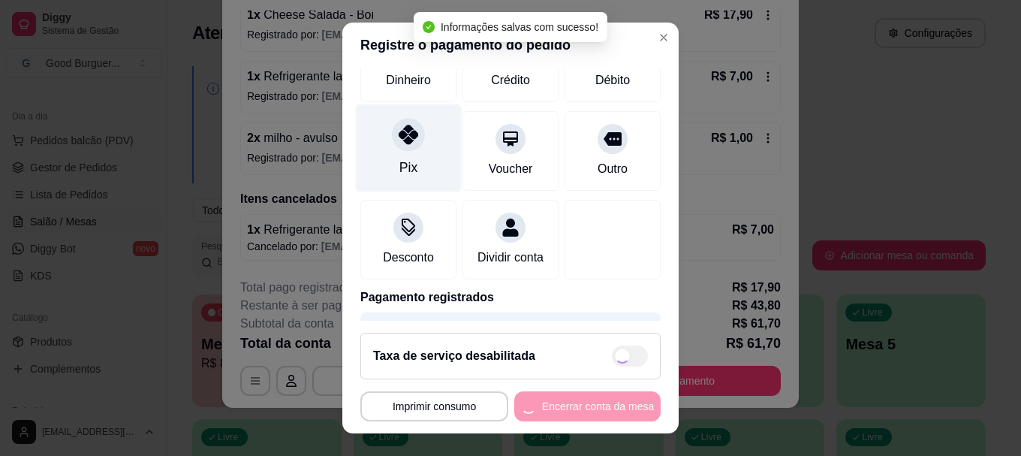
type input "R$ 0,00"
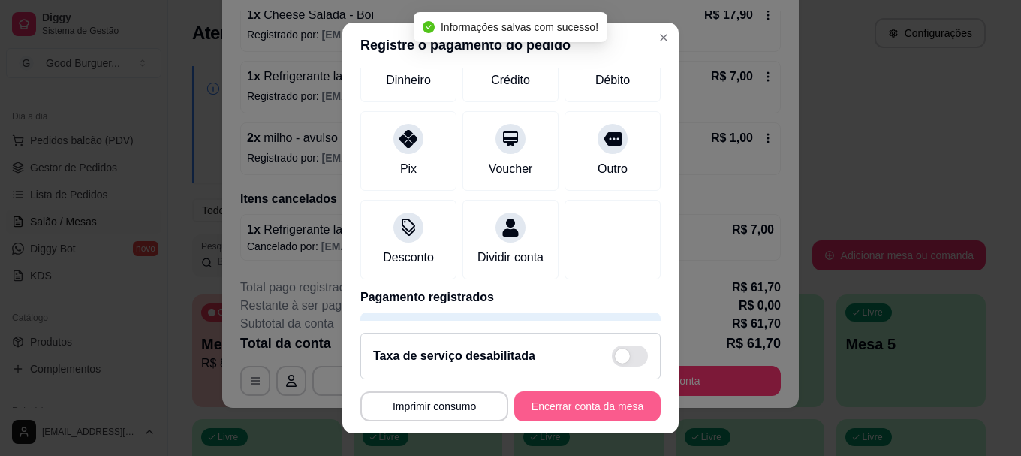
click at [576, 408] on button "Encerrar conta da mesa" at bounding box center [587, 406] width 146 height 30
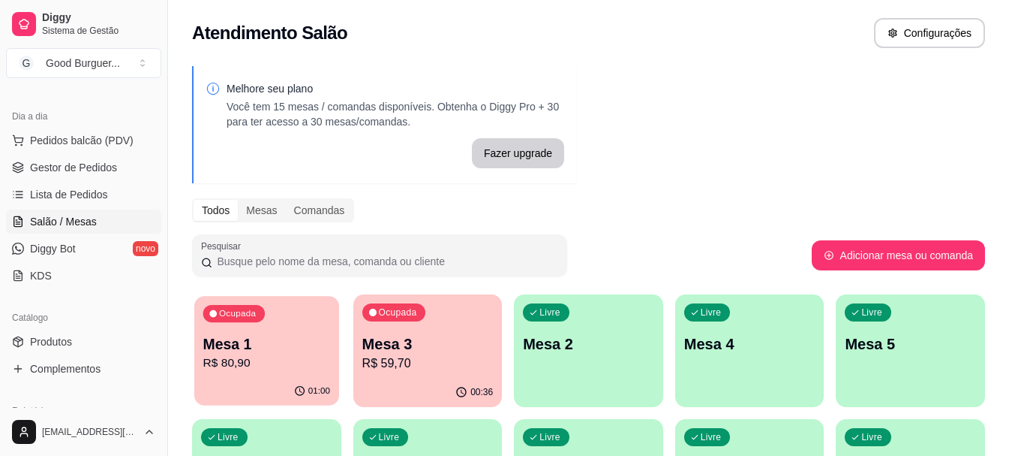
click at [249, 356] on p "R$ 80,90" at bounding box center [266, 362] width 127 height 17
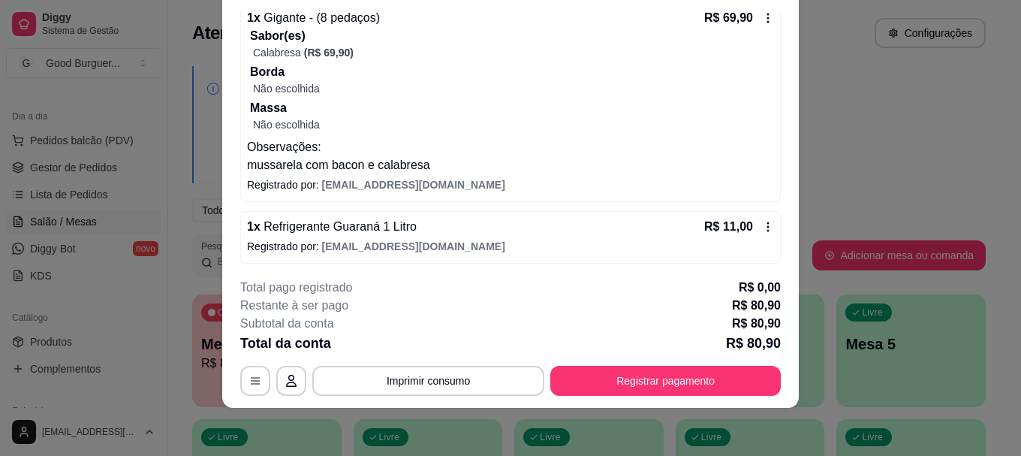
scroll to position [153, 0]
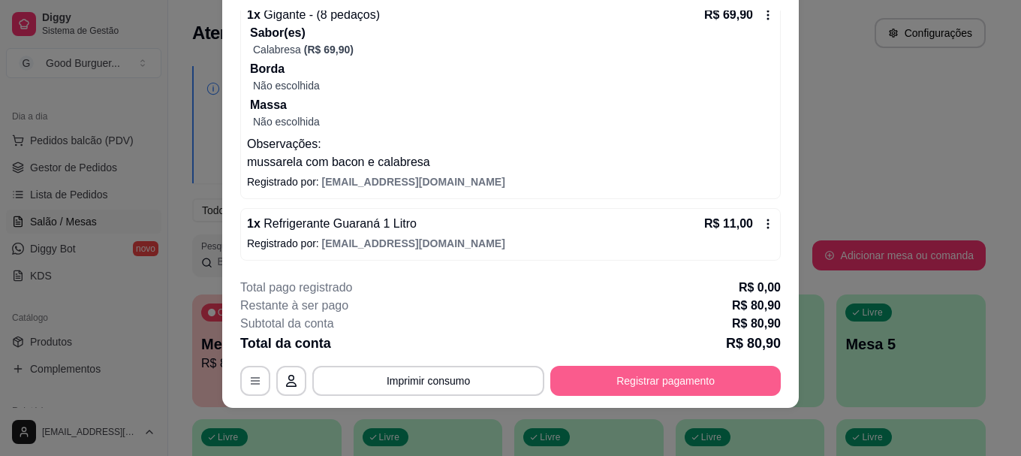
click at [708, 366] on button "Registrar pagamento" at bounding box center [665, 381] width 230 height 30
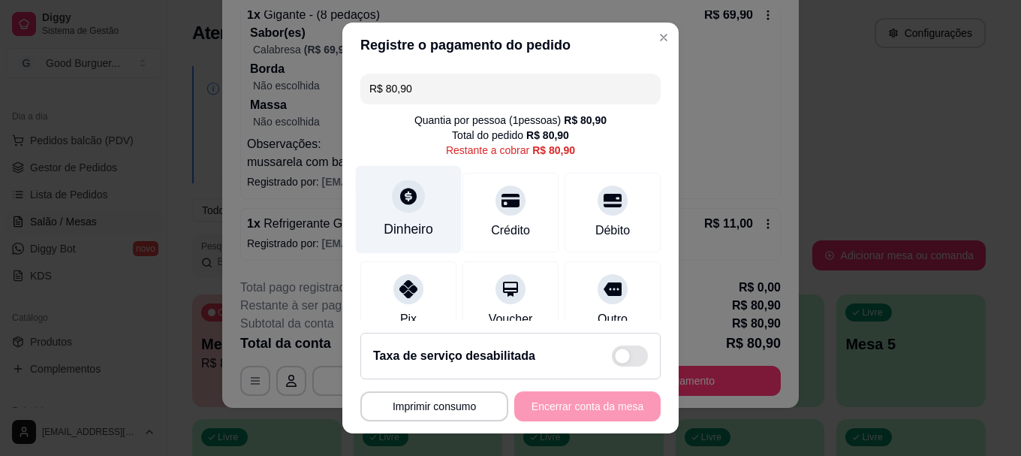
click at [382, 203] on div "Dinheiro" at bounding box center [409, 210] width 106 height 88
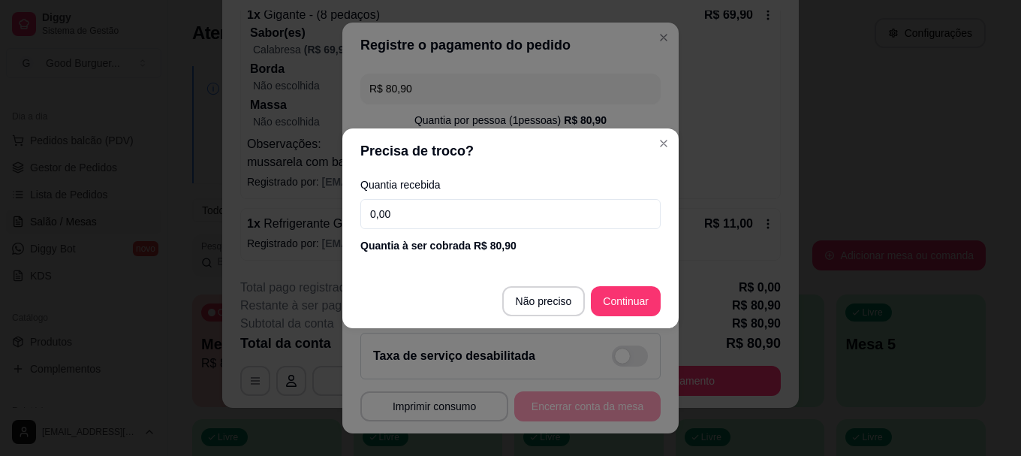
click at [411, 218] on input "0,00" at bounding box center [510, 214] width 300 height 30
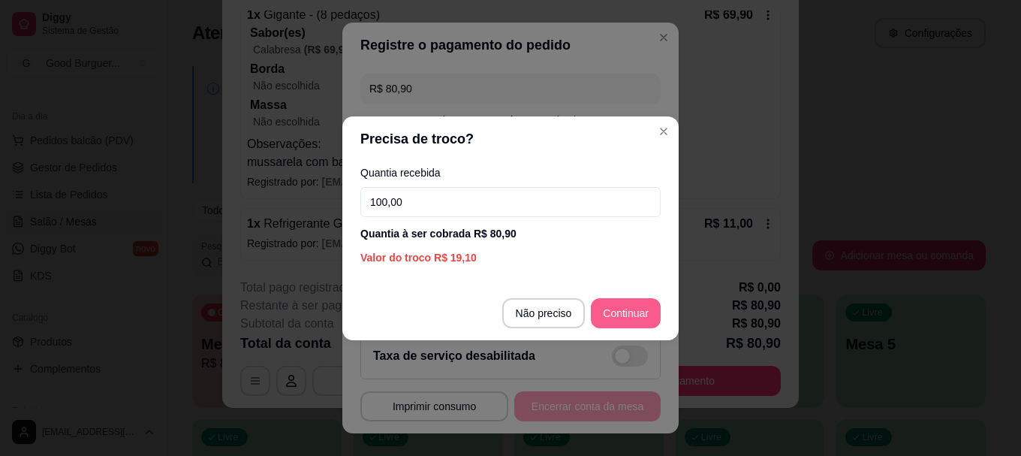
type input "100,00"
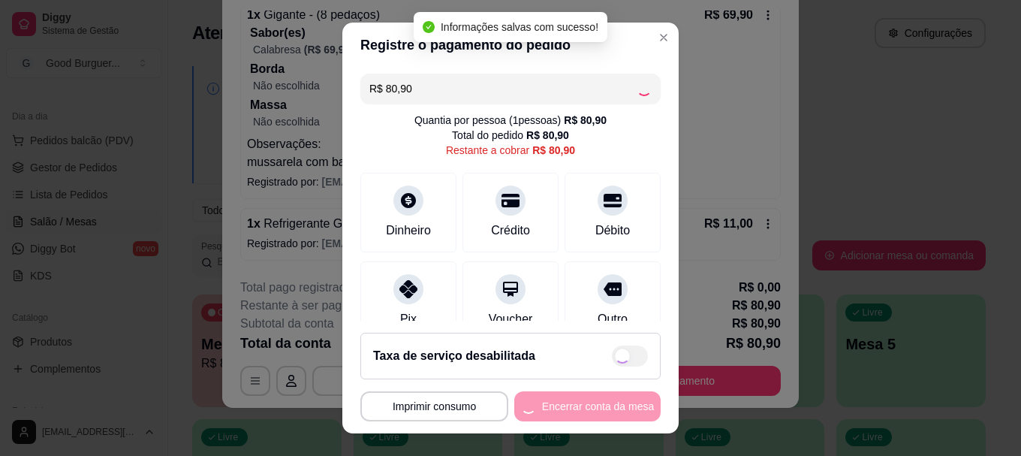
type input "R$ 0,00"
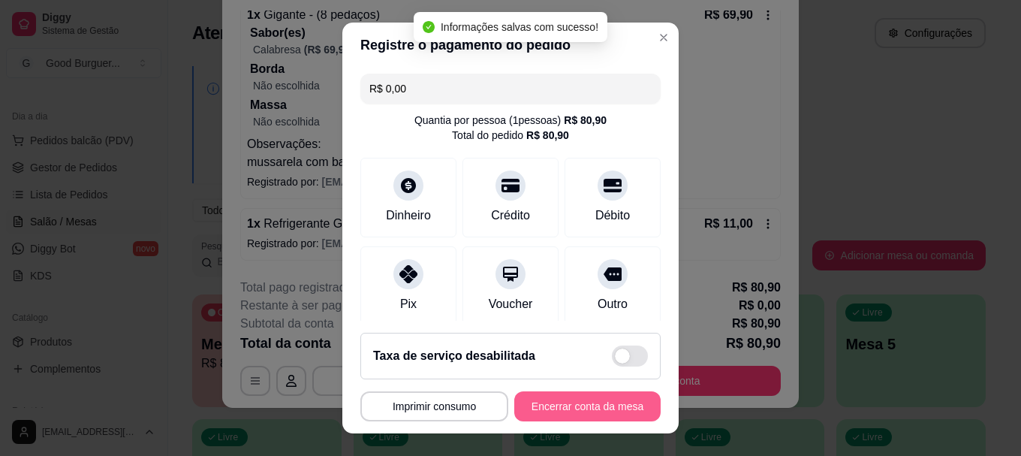
click at [609, 405] on button "Encerrar conta da mesa" at bounding box center [587, 406] width 146 height 30
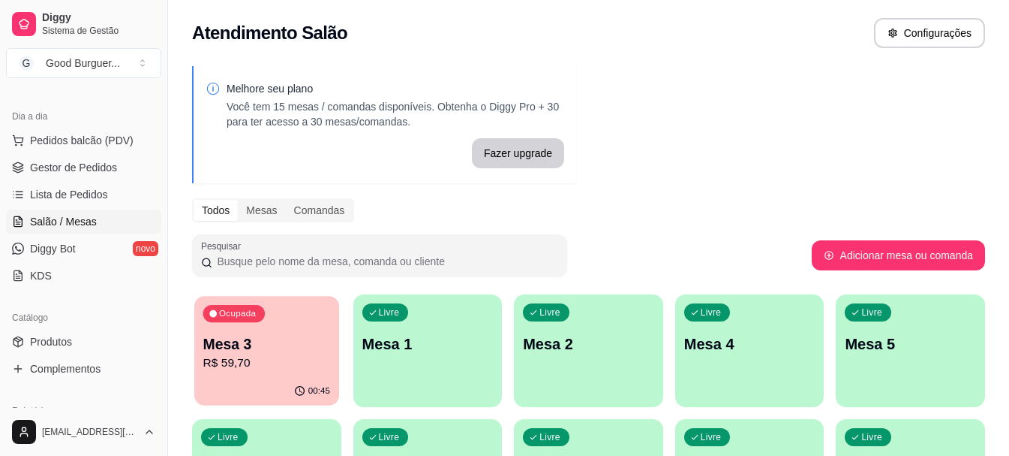
click at [279, 341] on p "Mesa 3" at bounding box center [266, 344] width 127 height 20
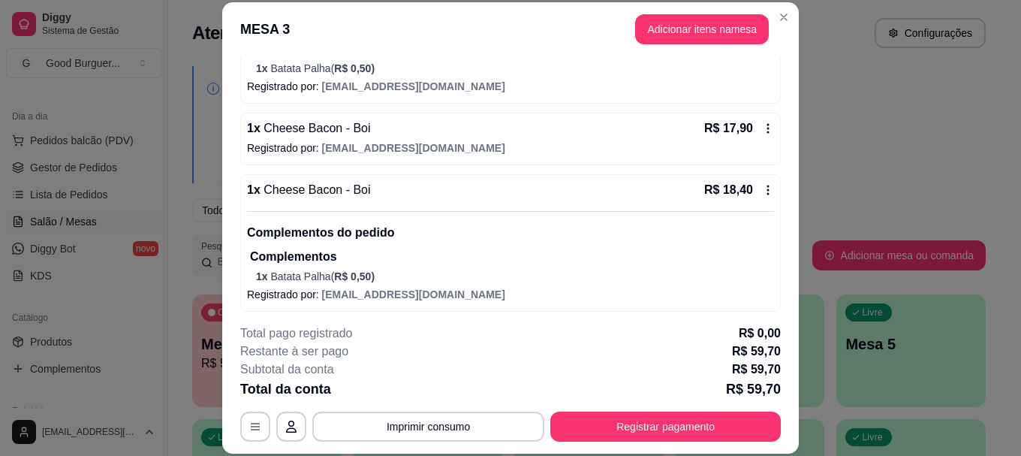
scroll to position [149, 0]
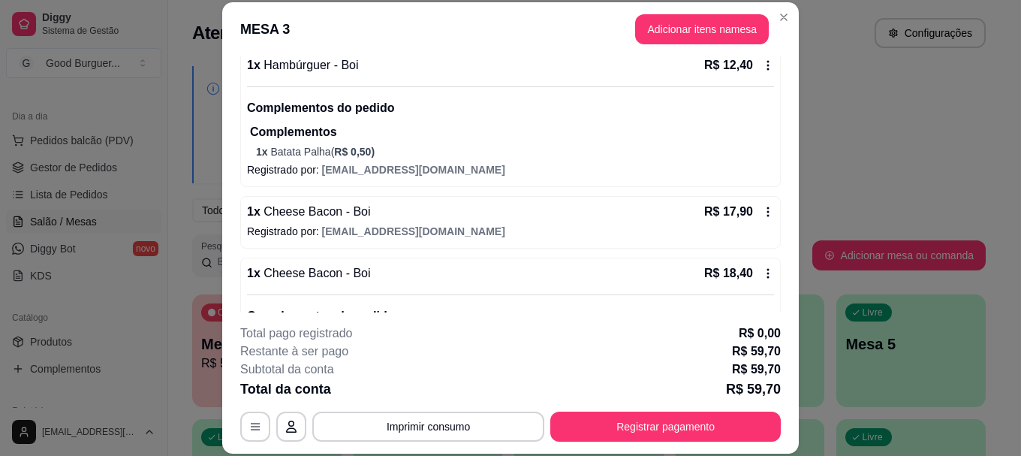
click at [703, 14] on header "MESA 3 Adicionar itens na mesa" at bounding box center [510, 29] width 576 height 54
click at [701, 20] on button "Adicionar itens na mesa" at bounding box center [702, 29] width 134 height 30
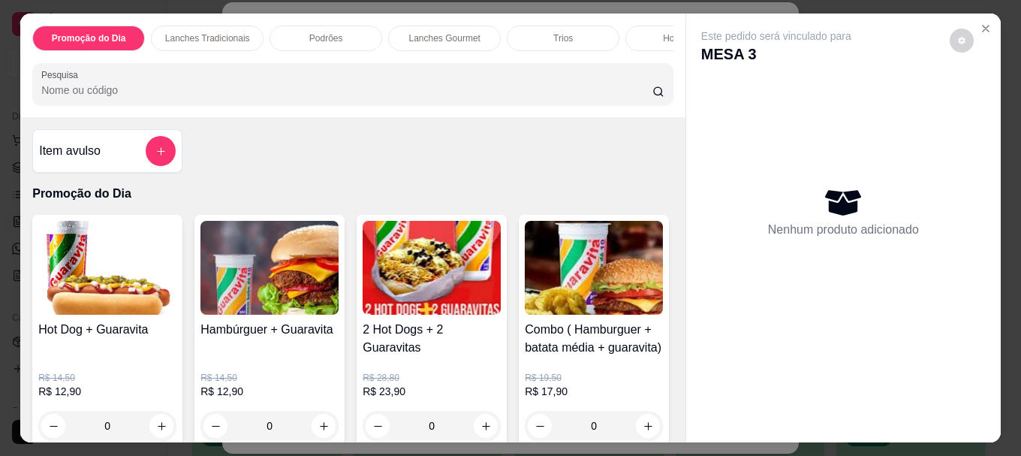
scroll to position [0, 657]
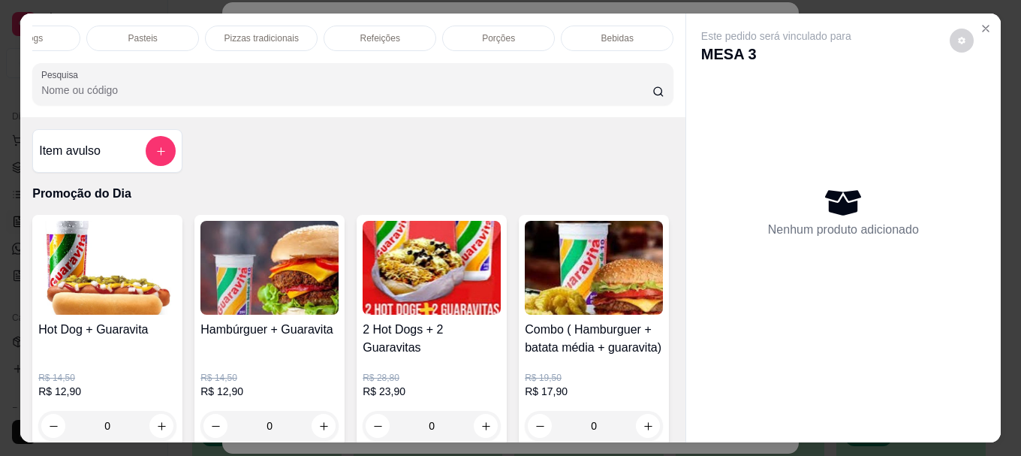
click at [605, 26] on div "Bebidas" at bounding box center [617, 39] width 113 height 26
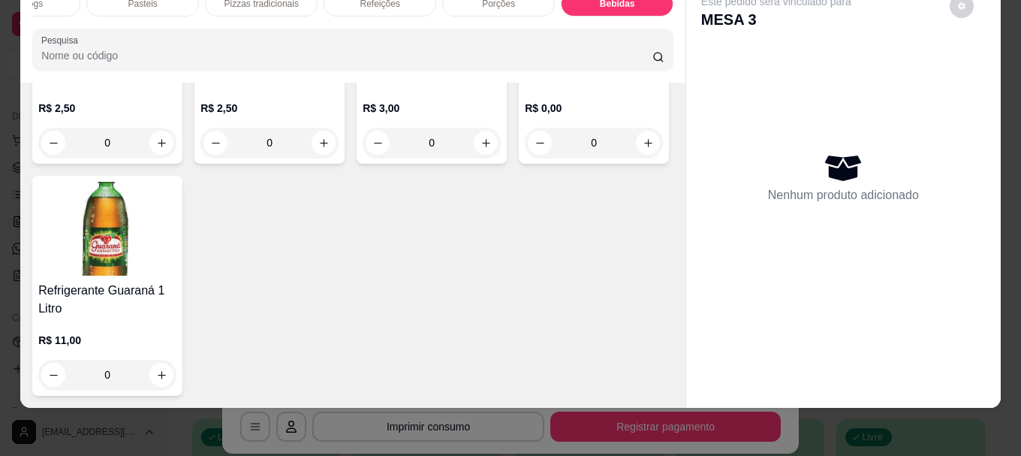
click at [409, 158] on div "R$ 3,00 0" at bounding box center [432, 122] width 138 height 72
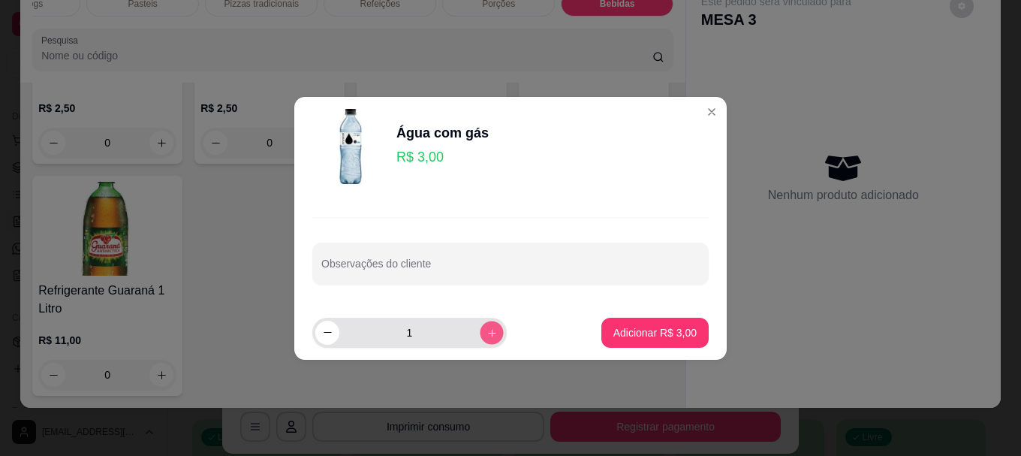
click at [486, 337] on icon "increase-product-quantity" at bounding box center [491, 331] width 11 height 11
type input "2"
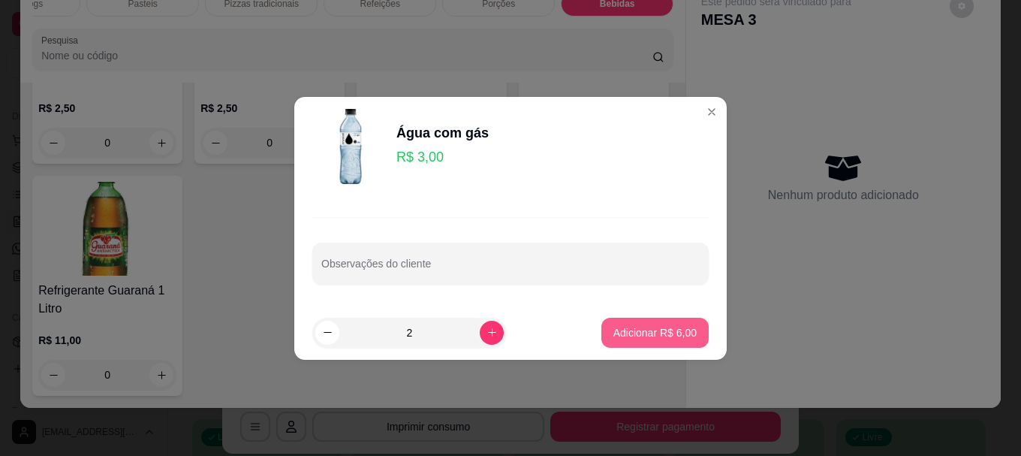
click at [628, 320] on button "Adicionar R$ 6,00" at bounding box center [654, 332] width 107 height 30
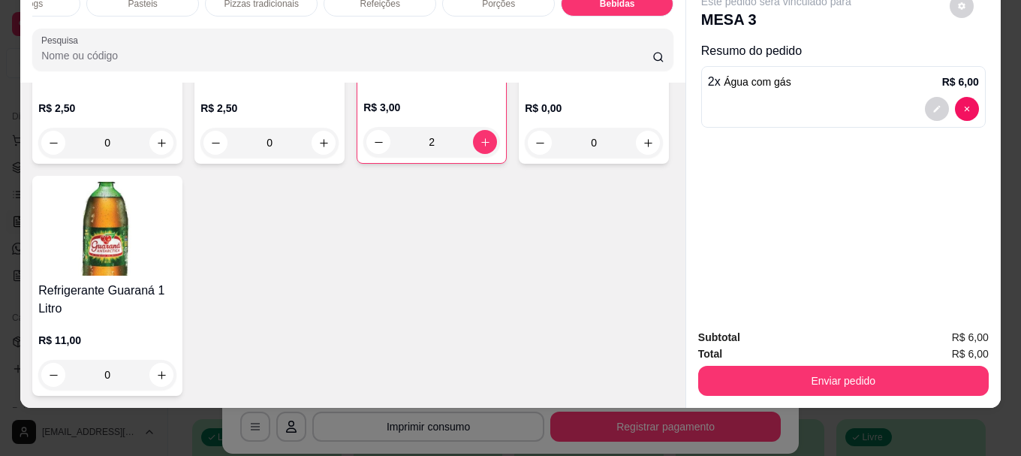
type input "2"
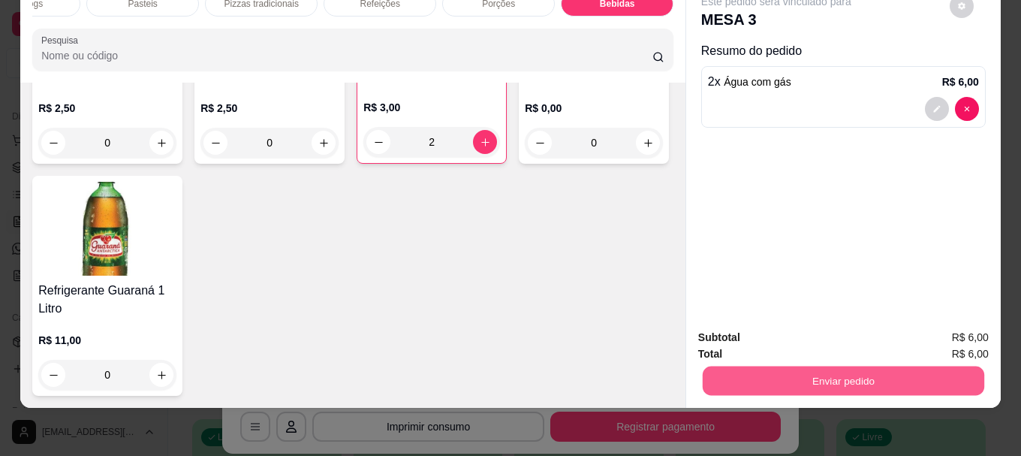
click at [832, 366] on button "Enviar pedido" at bounding box center [843, 380] width 281 height 29
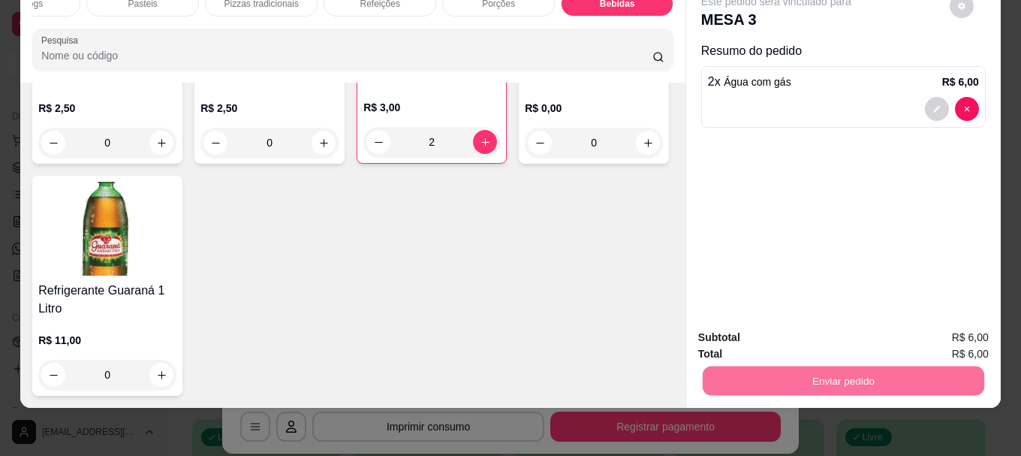
click at [830, 333] on button "Não registrar e enviar pedido" at bounding box center [793, 332] width 156 height 29
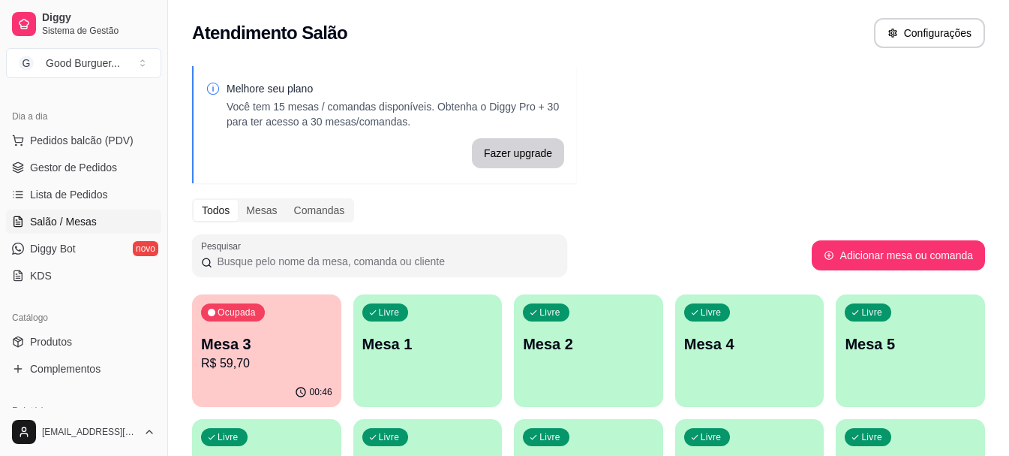
click at [306, 355] on p "R$ 59,70" at bounding box center [266, 363] width 131 height 18
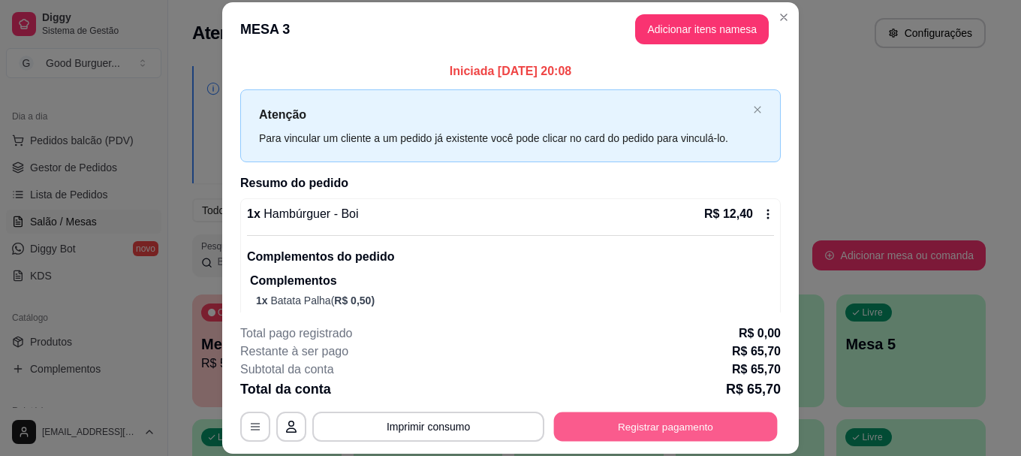
click at [719, 423] on button "Registrar pagamento" at bounding box center [666, 426] width 224 height 29
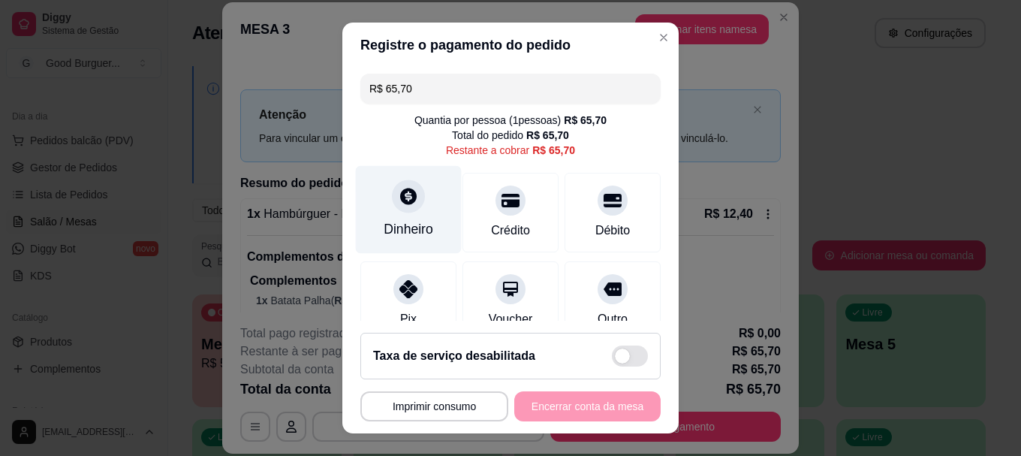
click at [408, 206] on div at bounding box center [408, 196] width 33 height 33
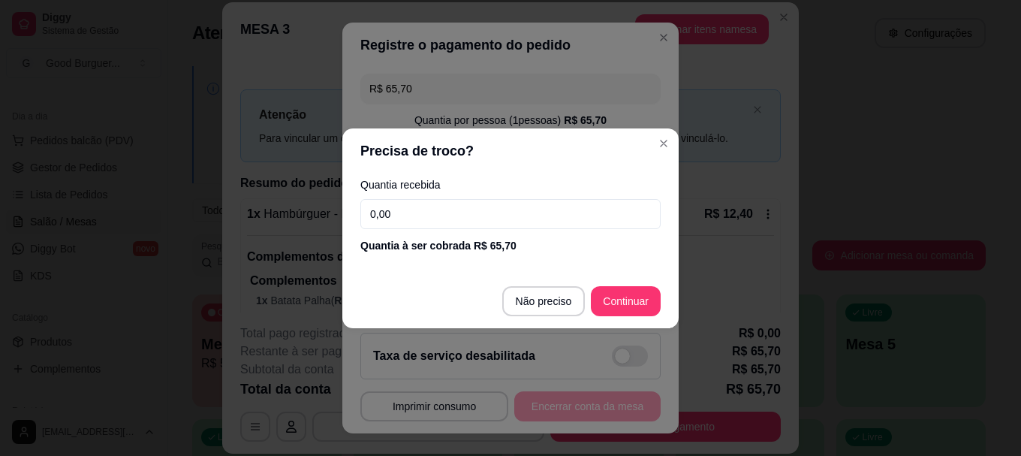
click at [418, 218] on input "0,00" at bounding box center [510, 214] width 300 height 30
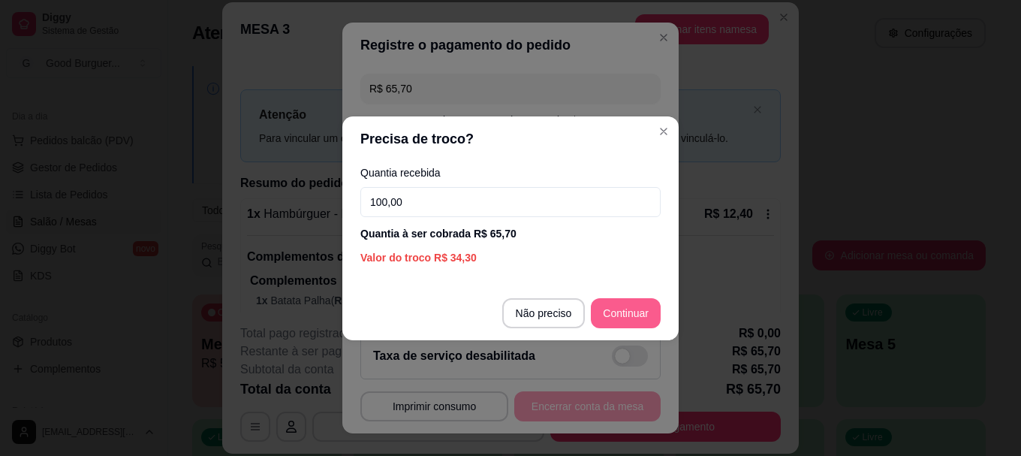
type input "100,00"
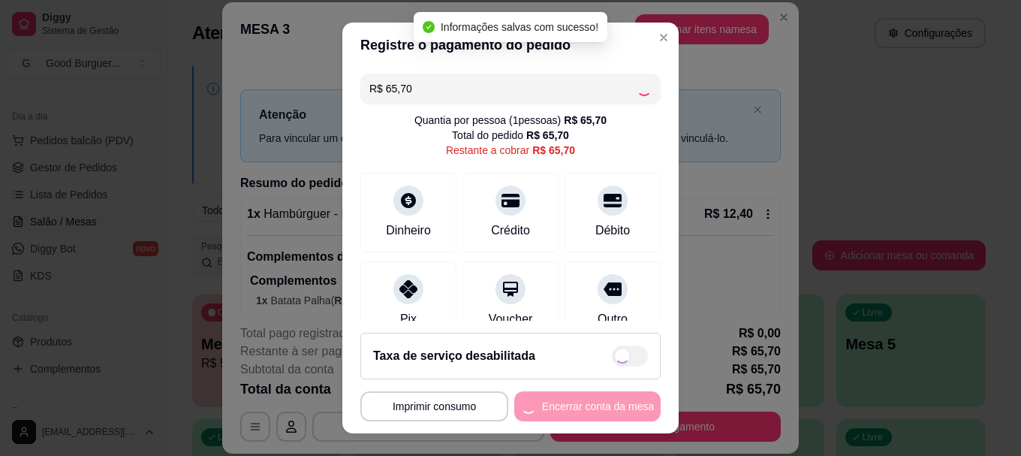
type input "R$ 0,00"
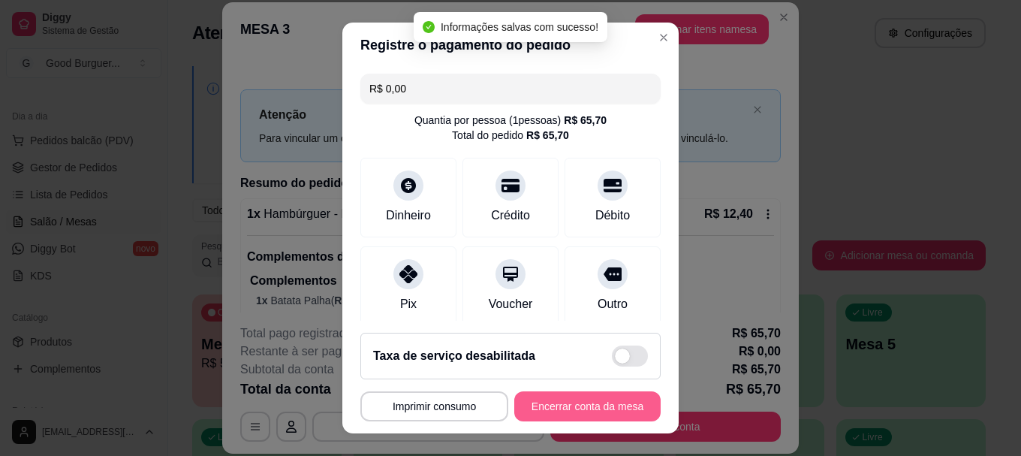
click at [615, 398] on button "Encerrar conta da mesa" at bounding box center [587, 406] width 146 height 30
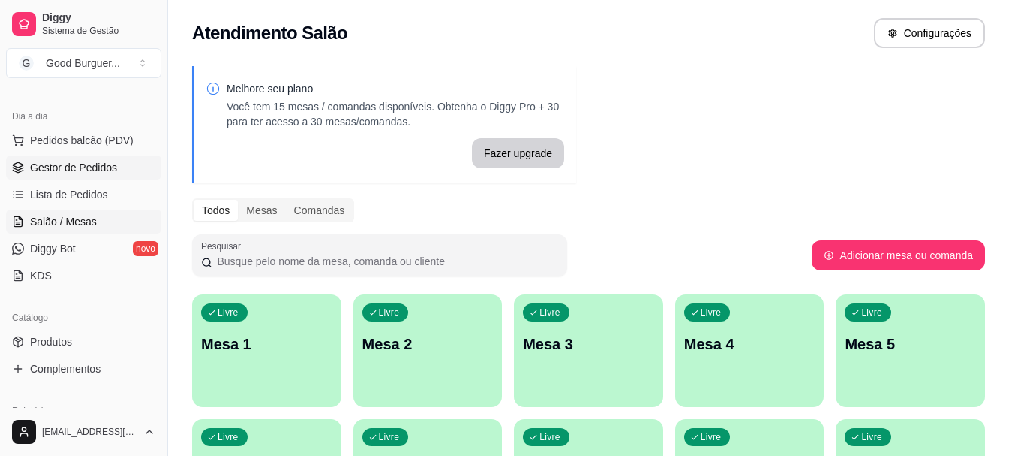
click at [73, 166] on span "Gestor de Pedidos" at bounding box center [73, 167] width 87 height 15
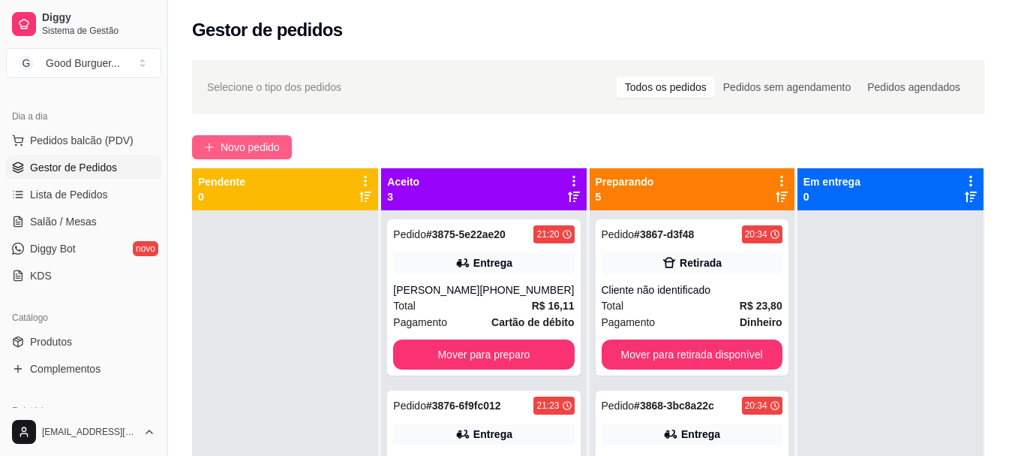
click at [276, 137] on button "Novo pedido" at bounding box center [242, 147] width 100 height 24
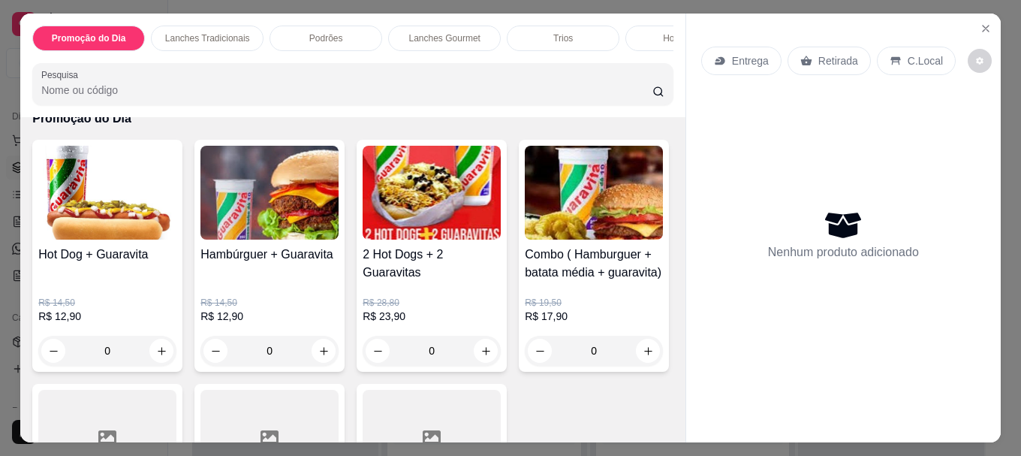
scroll to position [150, 0]
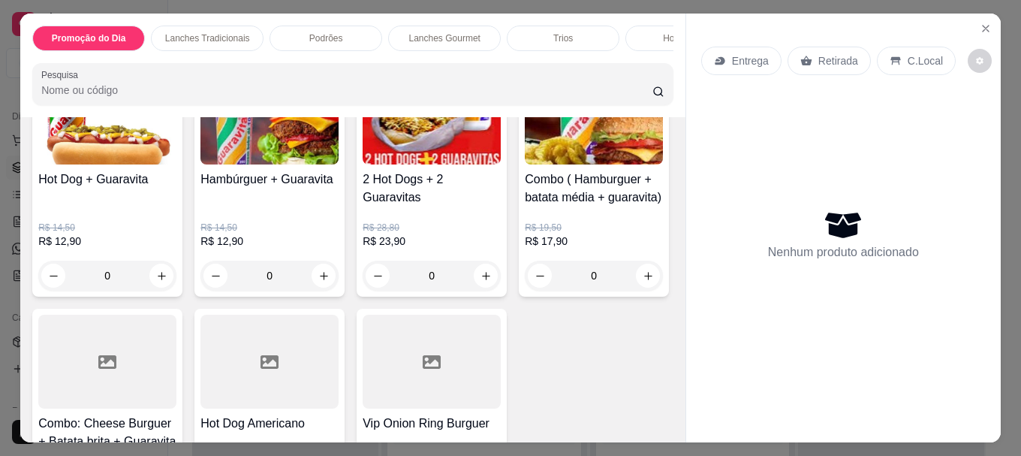
click at [525, 164] on img at bounding box center [594, 118] width 138 height 94
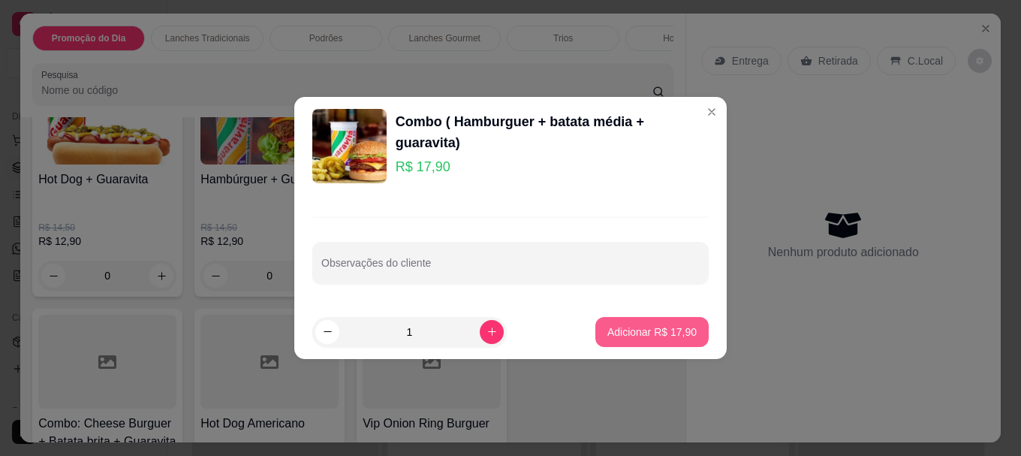
click at [660, 329] on p "Adicionar R$ 17,90" at bounding box center [651, 331] width 89 height 15
type input "1"
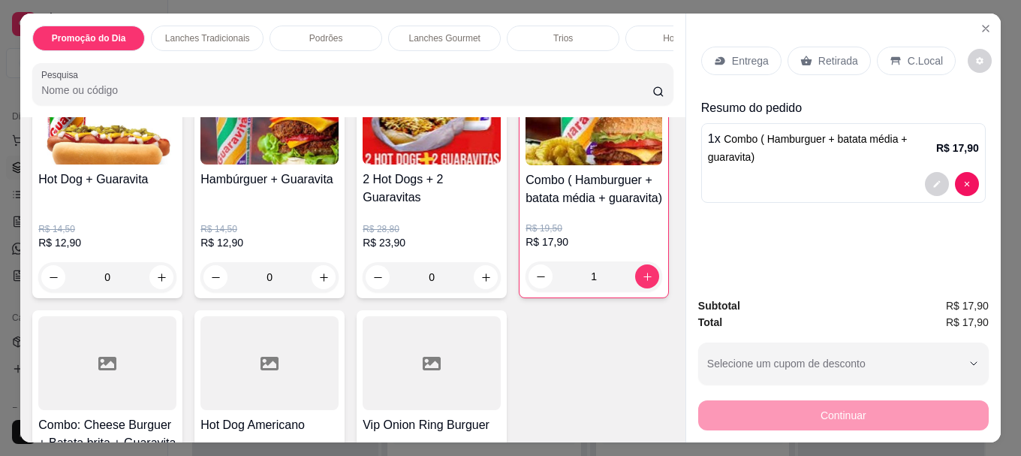
click at [744, 62] on p "Entrega" at bounding box center [750, 60] width 37 height 15
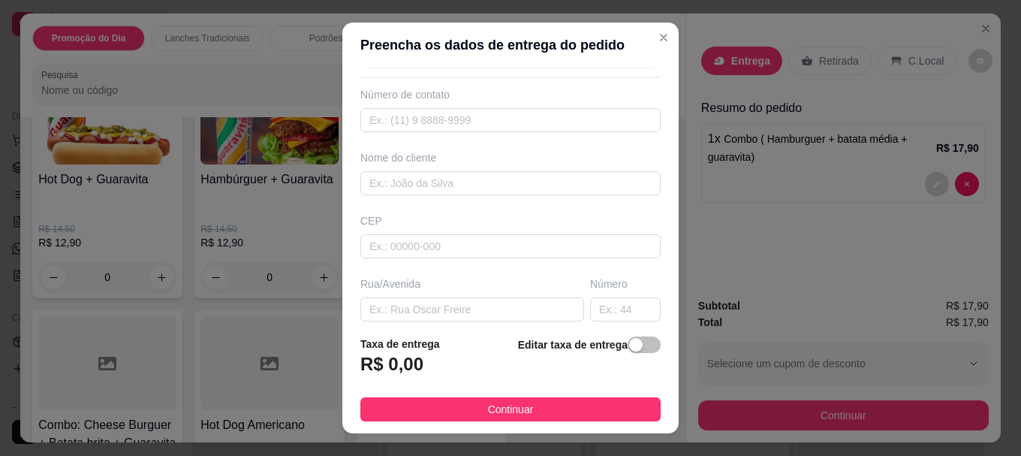
scroll to position [75, 0]
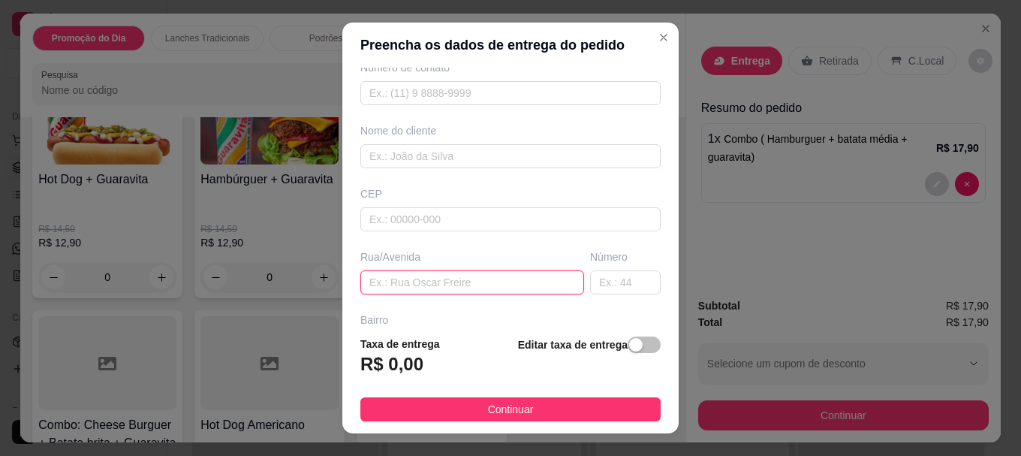
paste input "poeta [PERSON_NAME]"
type input "poeta [PERSON_NAME]"
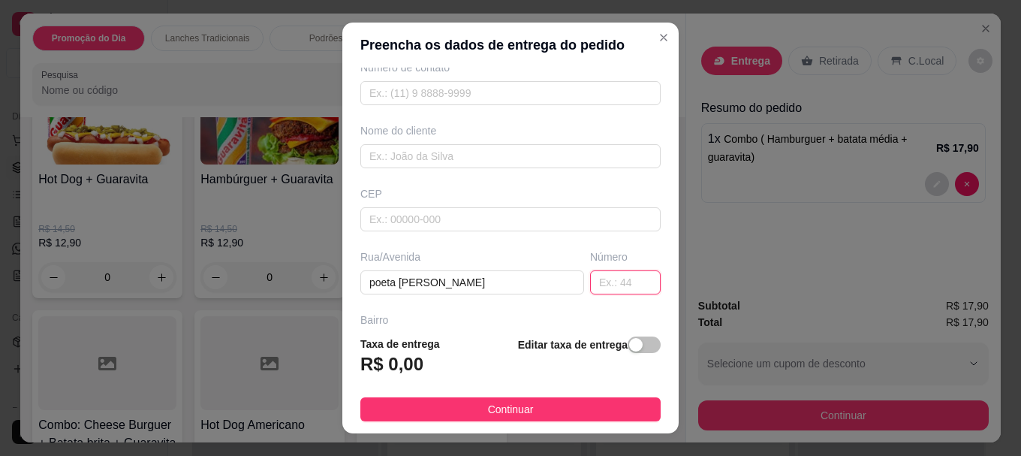
click at [590, 281] on input "text" at bounding box center [625, 282] width 71 height 24
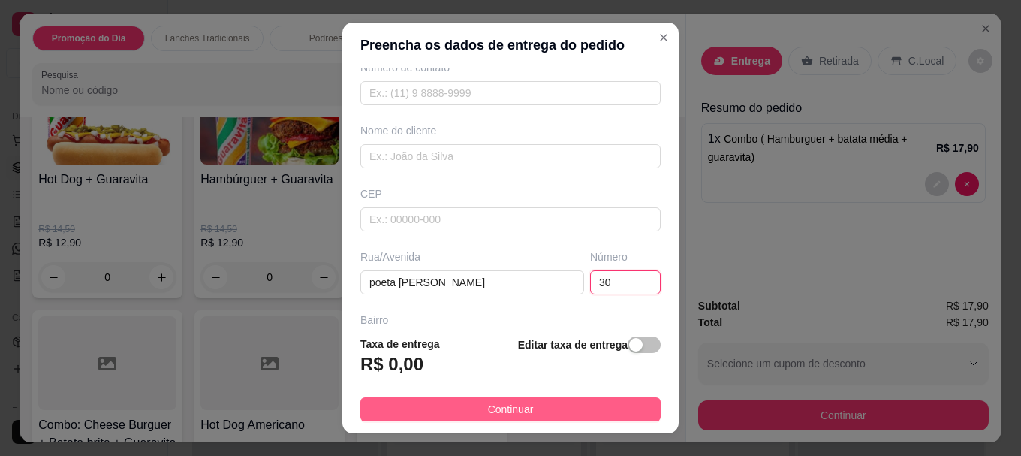
type input "30"
click at [588, 404] on button "Continuar" at bounding box center [510, 409] width 300 height 24
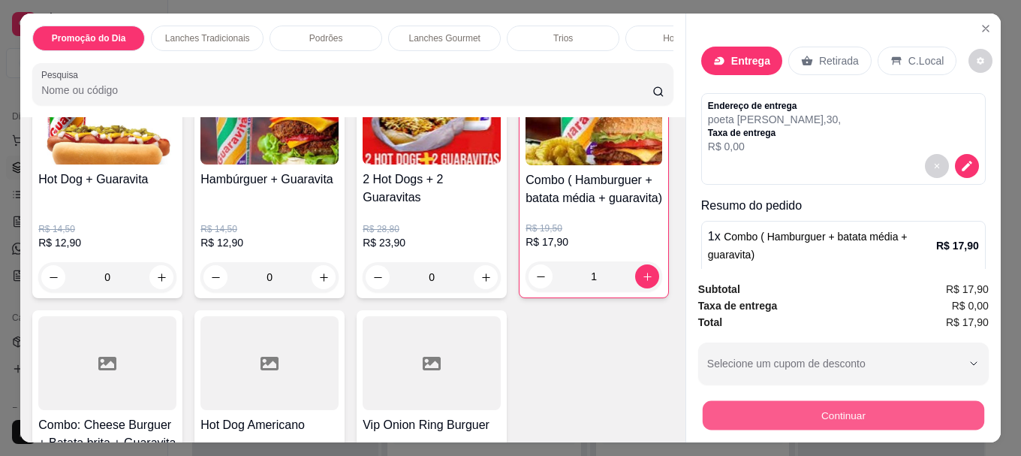
click at [783, 401] on button "Continuar" at bounding box center [843, 414] width 281 height 29
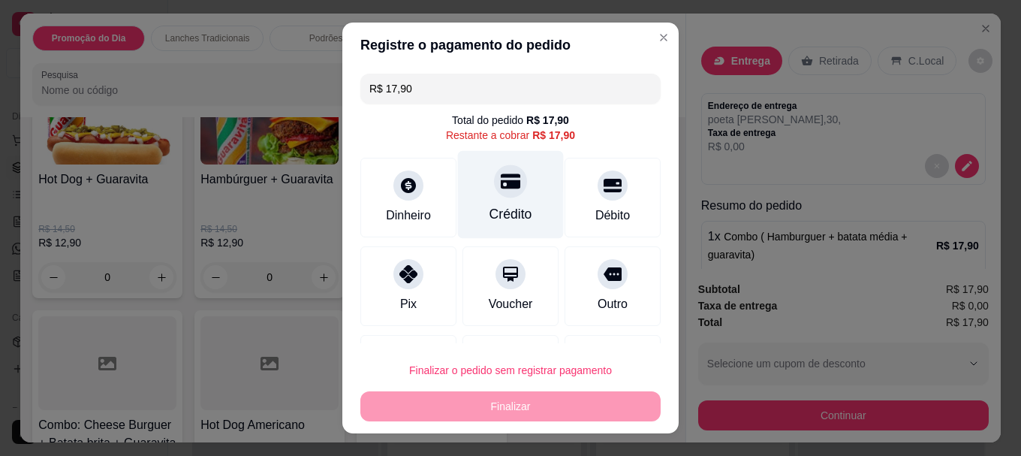
click at [495, 198] on div "Crédito" at bounding box center [511, 195] width 106 height 88
type input "R$ 0,00"
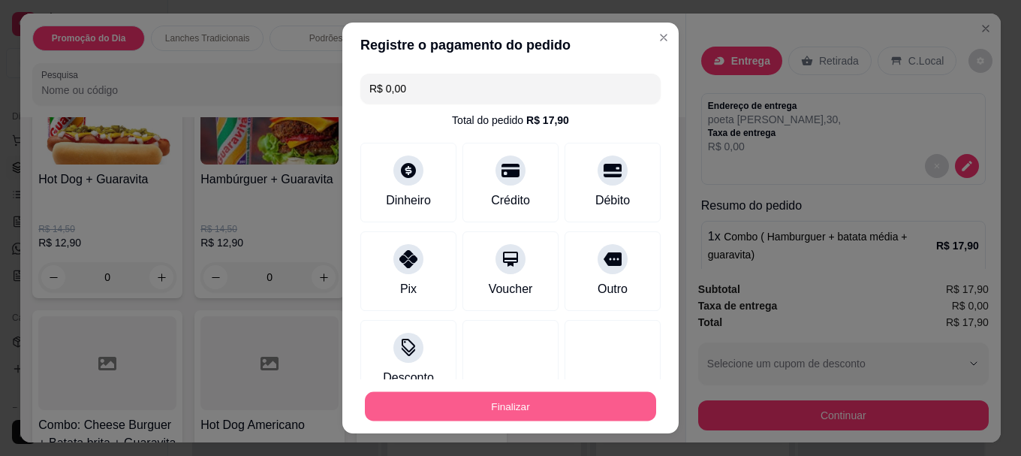
click at [532, 398] on button "Finalizar" at bounding box center [510, 405] width 291 height 29
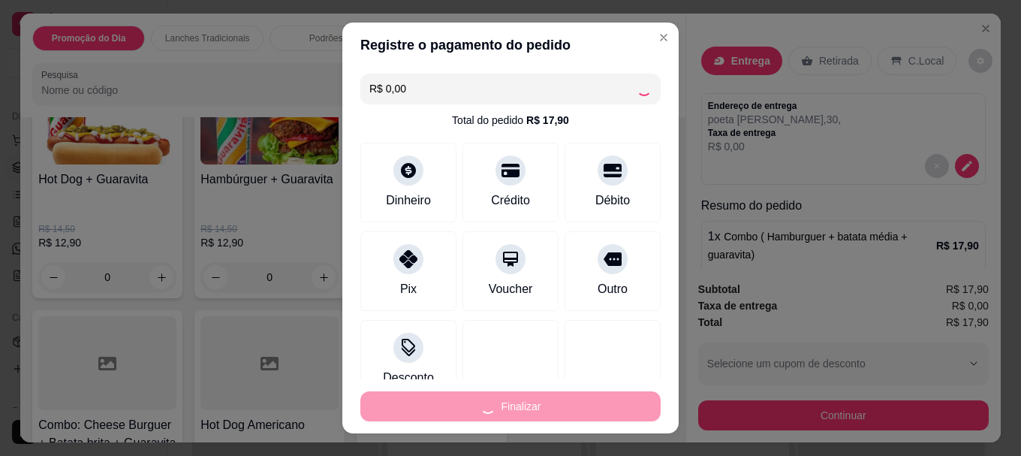
type input "0"
type input "-R$ 17,90"
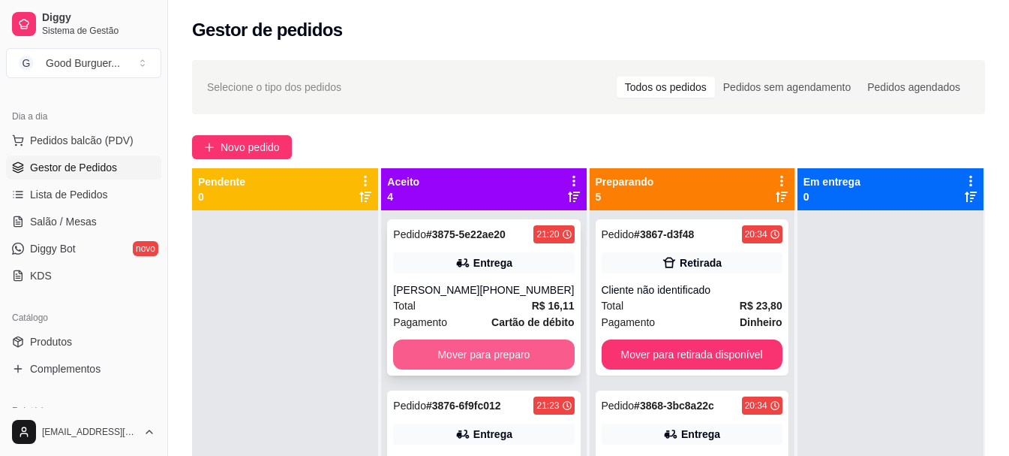
click at [432, 351] on button "Mover para preparo" at bounding box center [483, 354] width 181 height 30
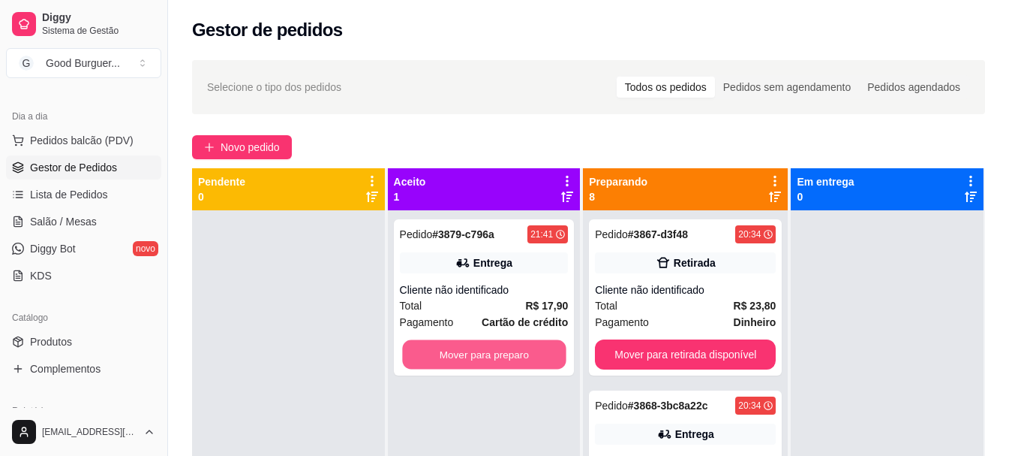
click at [432, 351] on button "Mover para preparo" at bounding box center [484, 354] width 164 height 29
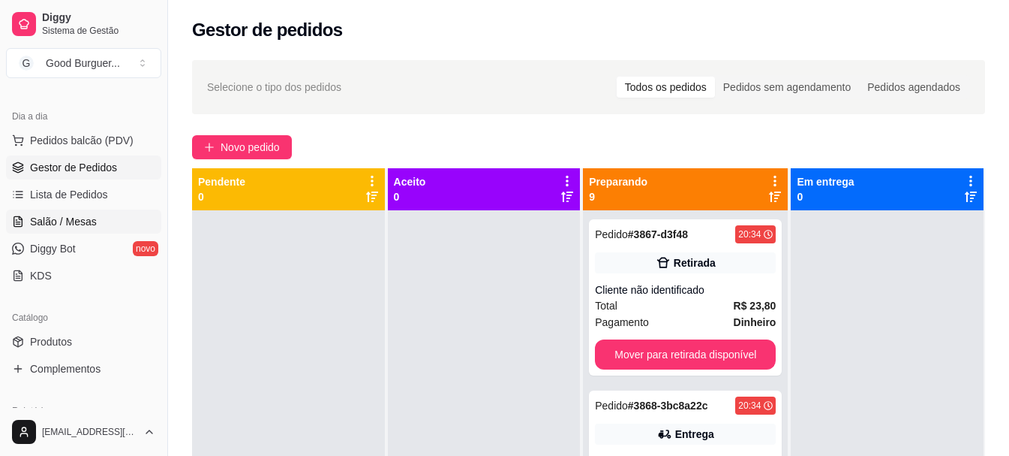
click at [79, 224] on span "Salão / Mesas" at bounding box center [63, 221] width 67 height 15
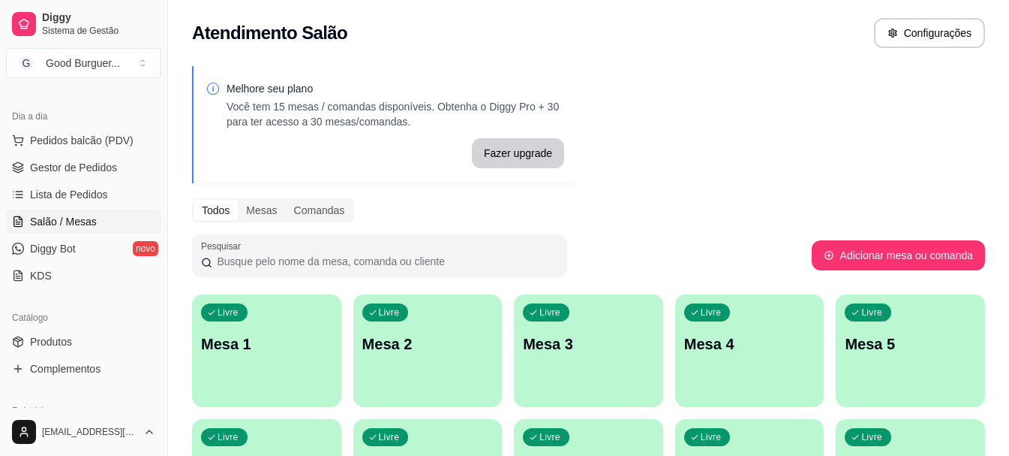
click at [290, 351] on p "Mesa 1" at bounding box center [266, 343] width 131 height 21
click at [83, 163] on span "Gestor de Pedidos" at bounding box center [73, 167] width 87 height 15
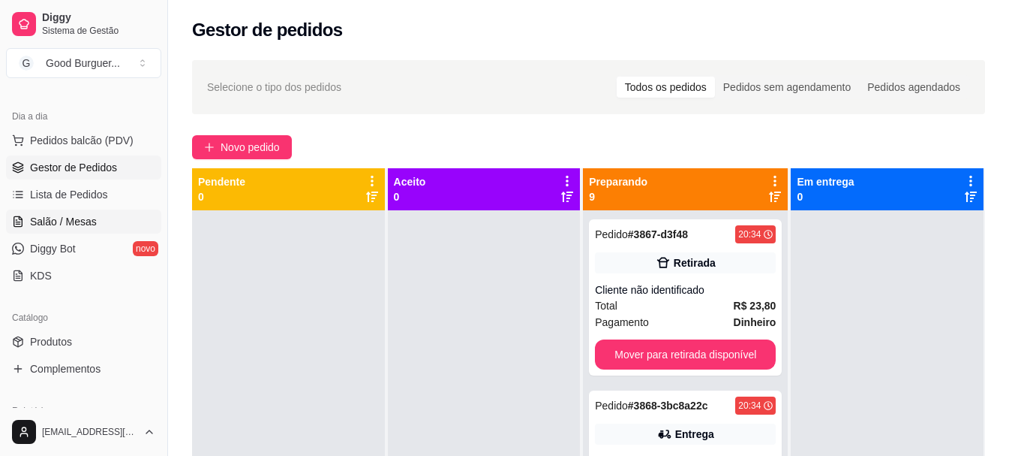
click at [84, 217] on span "Salão / Mesas" at bounding box center [63, 221] width 67 height 15
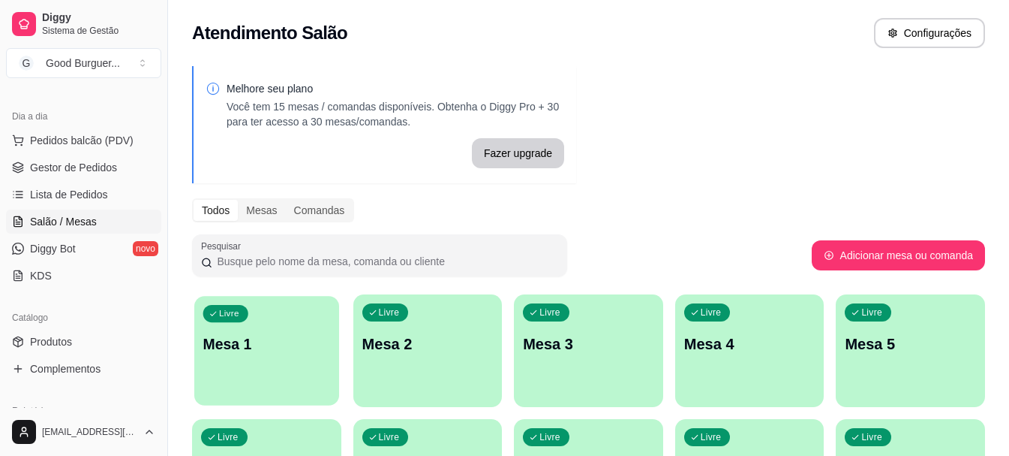
click at [306, 338] on p "Mesa 1" at bounding box center [266, 344] width 127 height 20
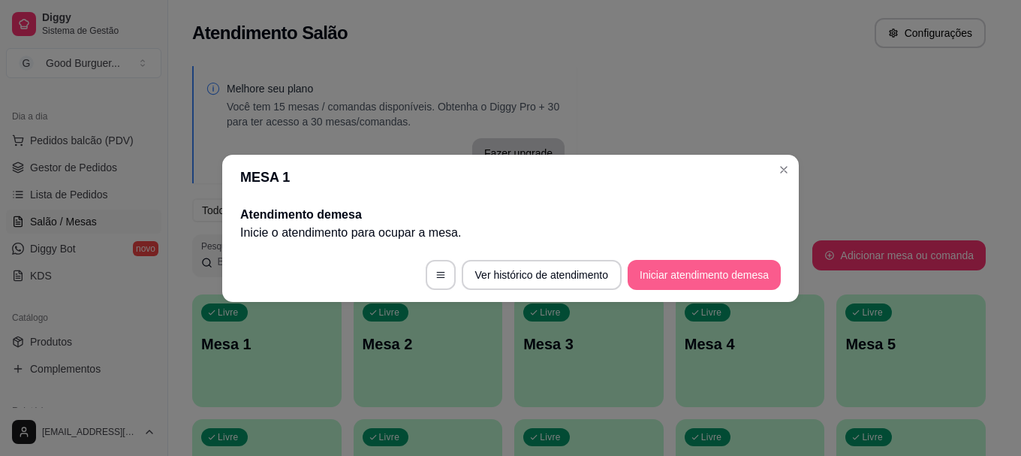
click at [666, 269] on button "Iniciar atendimento de mesa" at bounding box center [703, 275] width 153 height 30
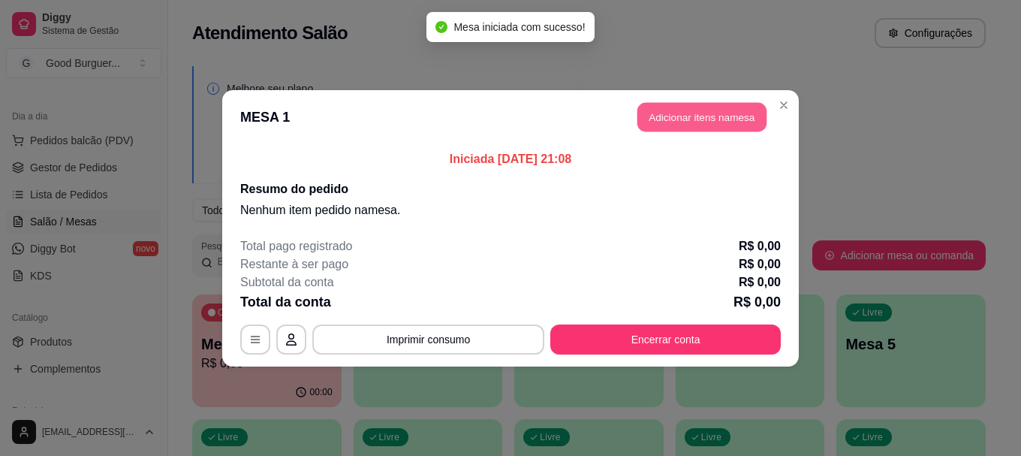
click at [739, 110] on button "Adicionar itens na mesa" at bounding box center [701, 116] width 129 height 29
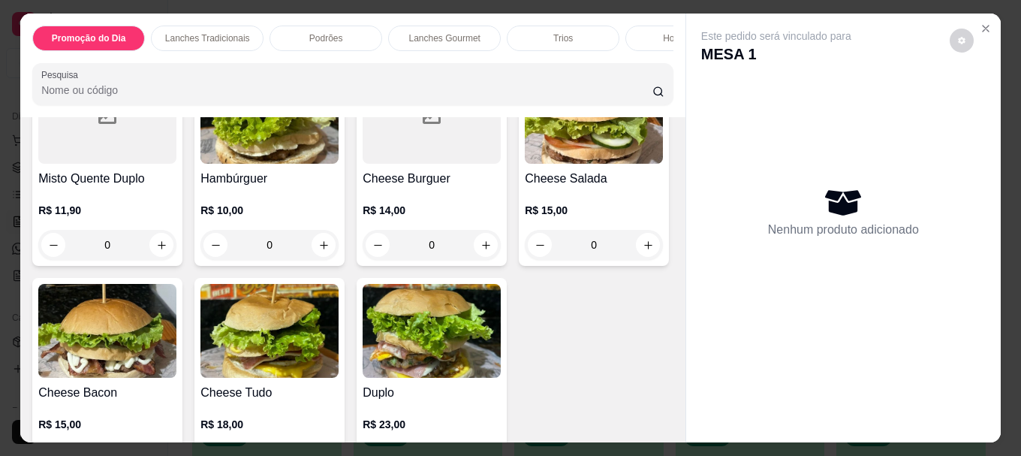
scroll to position [751, 0]
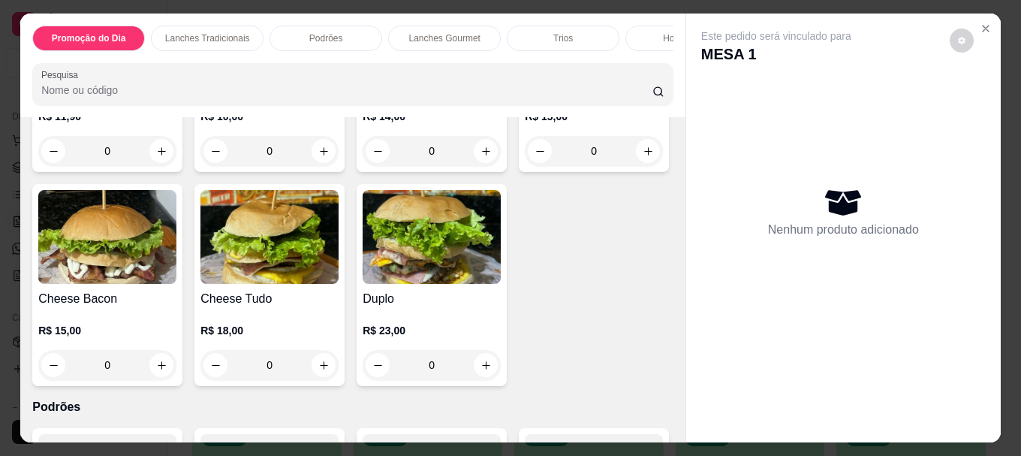
click at [124, 70] on div at bounding box center [107, 23] width 138 height 94
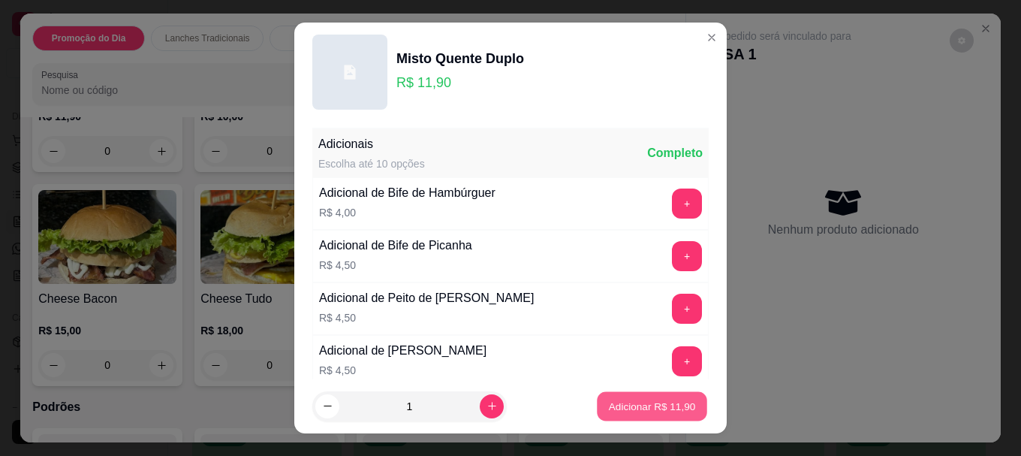
click at [621, 399] on p "Adicionar R$ 11,90" at bounding box center [652, 406] width 87 height 14
type input "1"
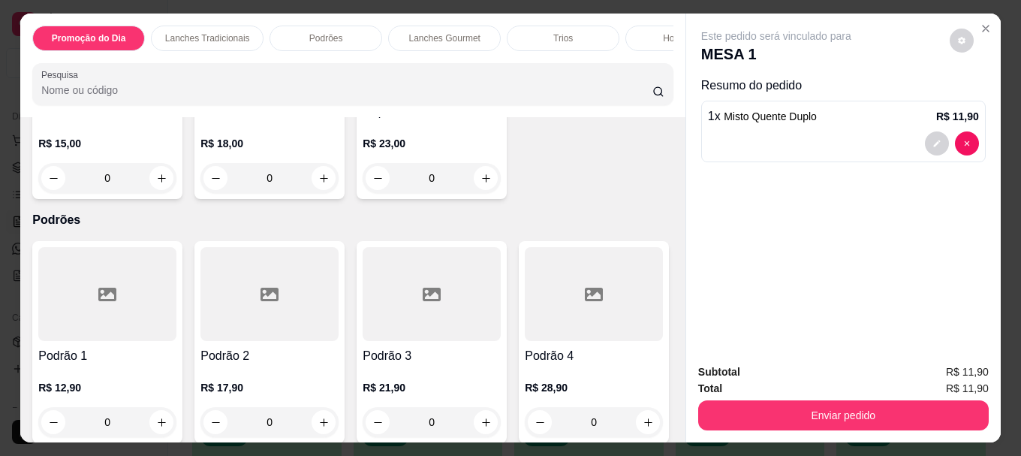
scroll to position [976, 0]
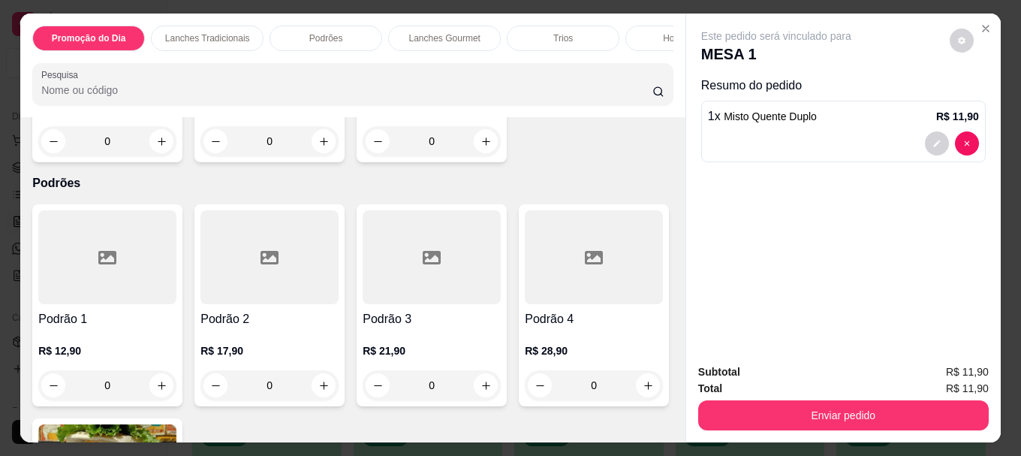
click at [176, 60] on img at bounding box center [107, 13] width 138 height 94
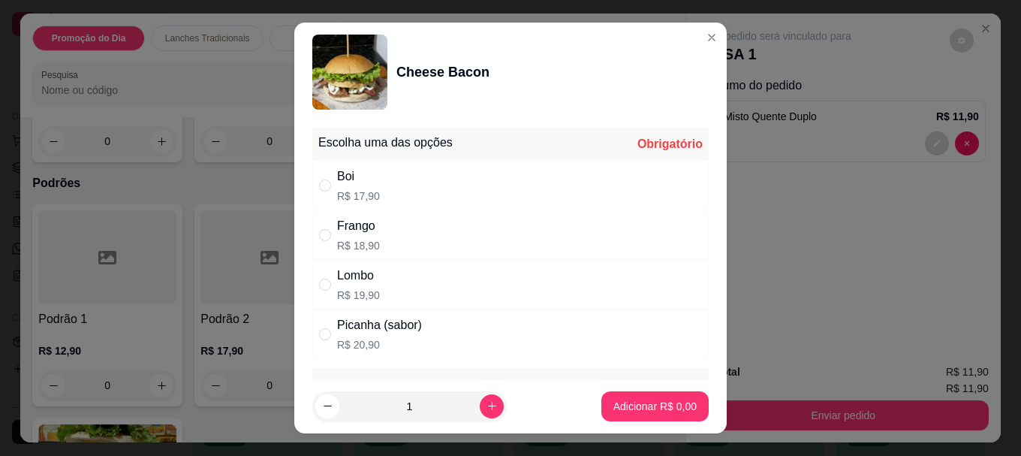
drag, startPoint x: 322, startPoint y: 187, endPoint x: 366, endPoint y: 206, distance: 48.4
click at [324, 188] on input "" at bounding box center [325, 185] width 12 height 12
radio input "true"
click at [648, 406] on p "Adicionar R$ 17,90" at bounding box center [652, 406] width 87 height 14
type input "1"
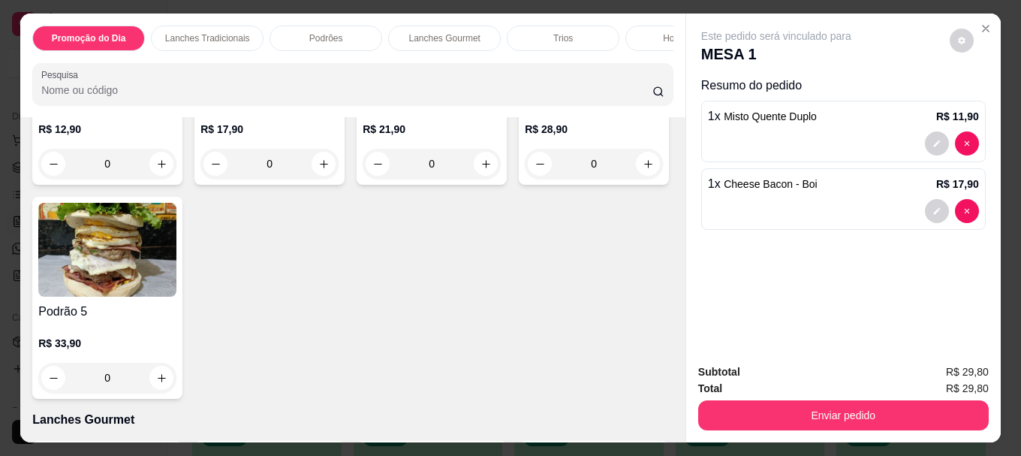
scroll to position [1201, 0]
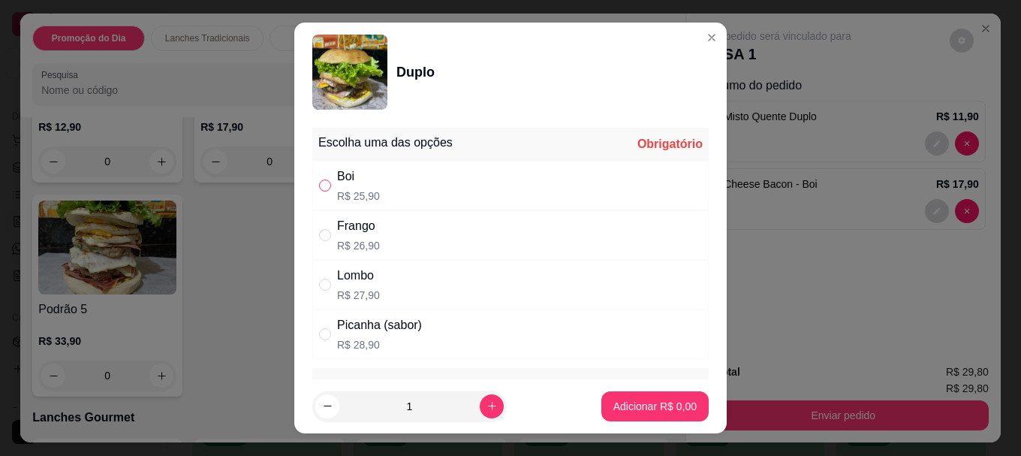
click at [319, 185] on input "" at bounding box center [325, 185] width 12 height 12
radio input "true"
click at [635, 407] on p "Adicionar R$ 25,90" at bounding box center [651, 406] width 89 height 15
type input "1"
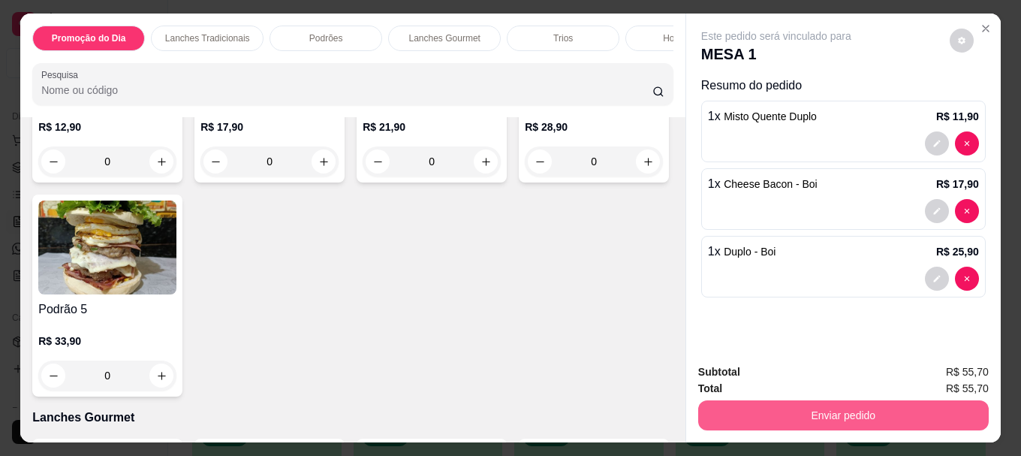
click at [860, 423] on button "Enviar pedido" at bounding box center [843, 415] width 290 height 30
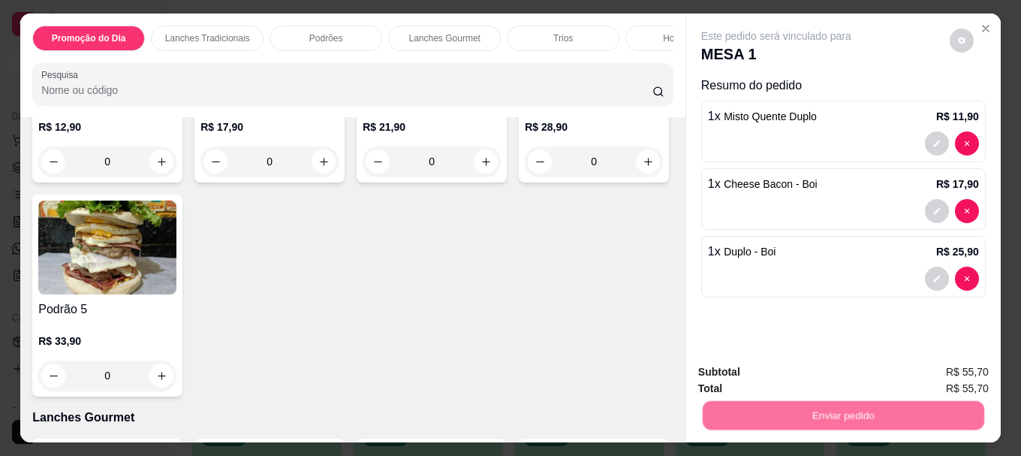
click at [844, 375] on button "Não registrar e enviar pedido" at bounding box center [794, 372] width 152 height 28
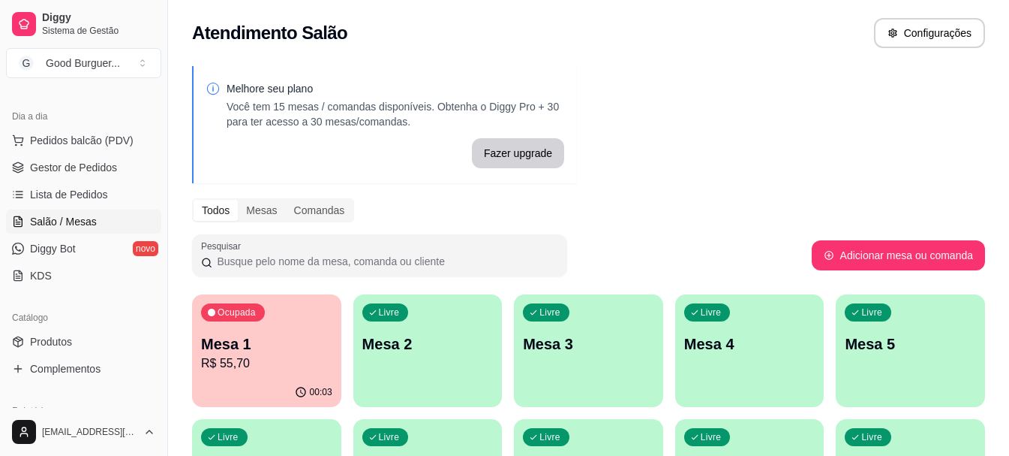
click at [269, 367] on p "R$ 55,70" at bounding box center [266, 363] width 131 height 18
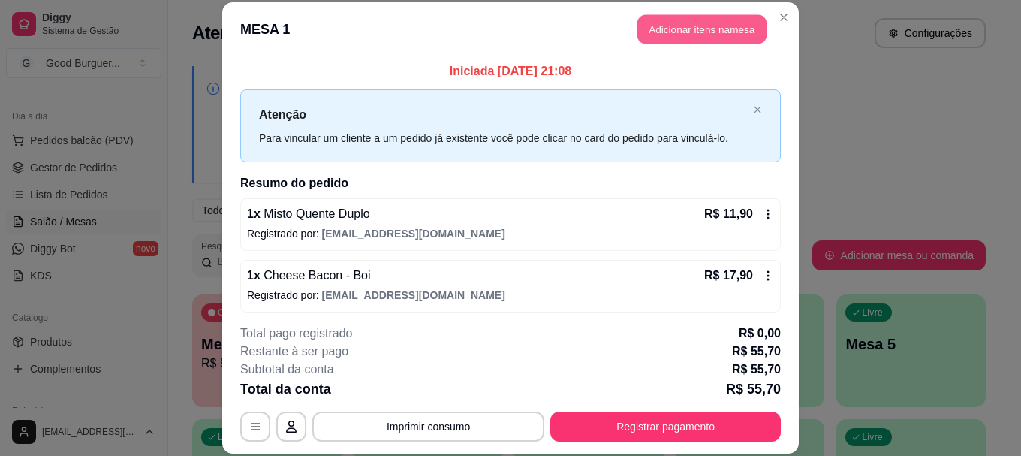
click at [668, 29] on button "Adicionar itens na mesa" at bounding box center [701, 29] width 129 height 29
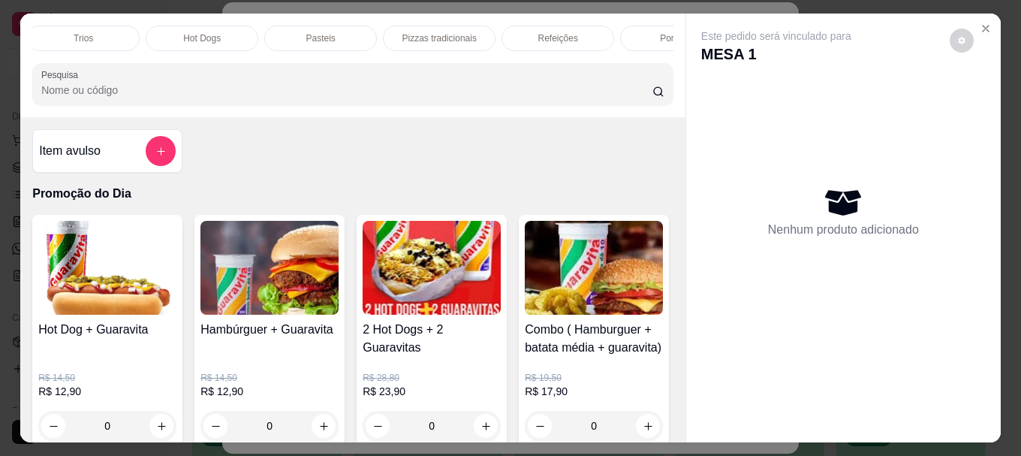
scroll to position [0, 657]
click at [619, 32] on p "Bebidas" at bounding box center [617, 38] width 32 height 12
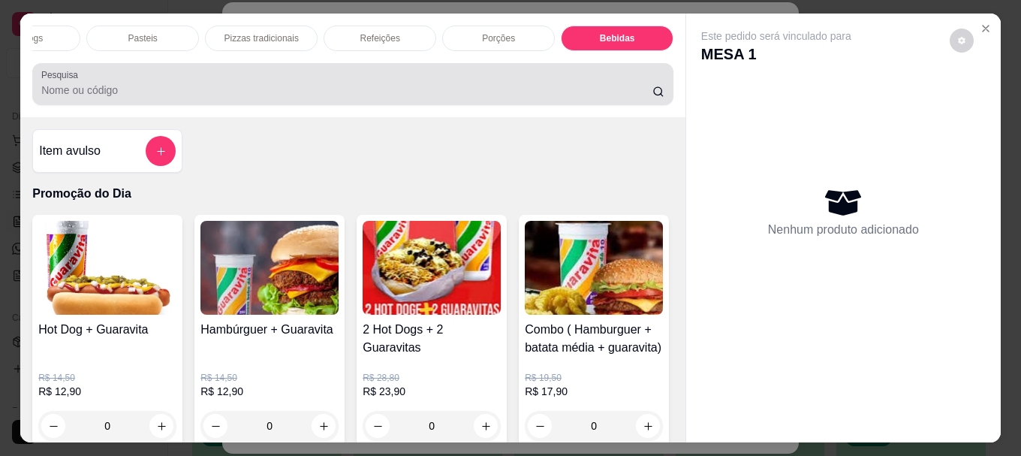
scroll to position [40, 0]
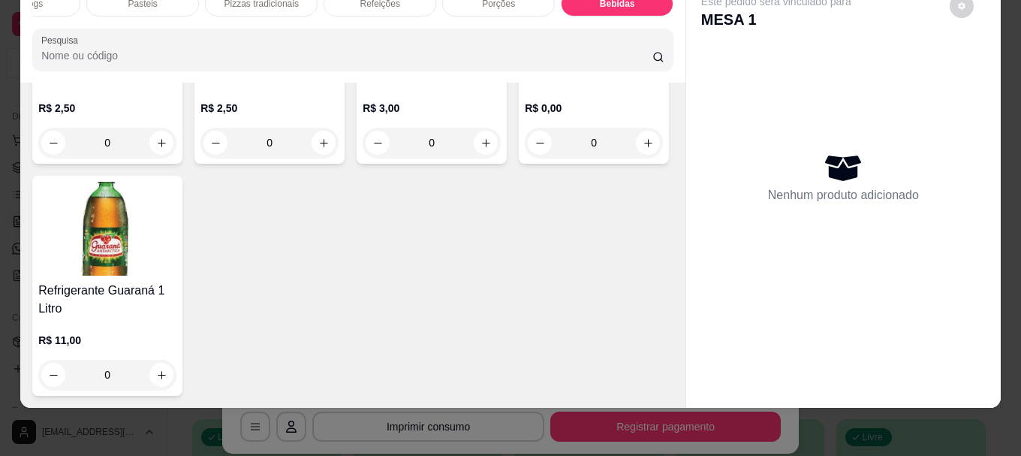
click at [268, 62] on img at bounding box center [269, 15] width 138 height 94
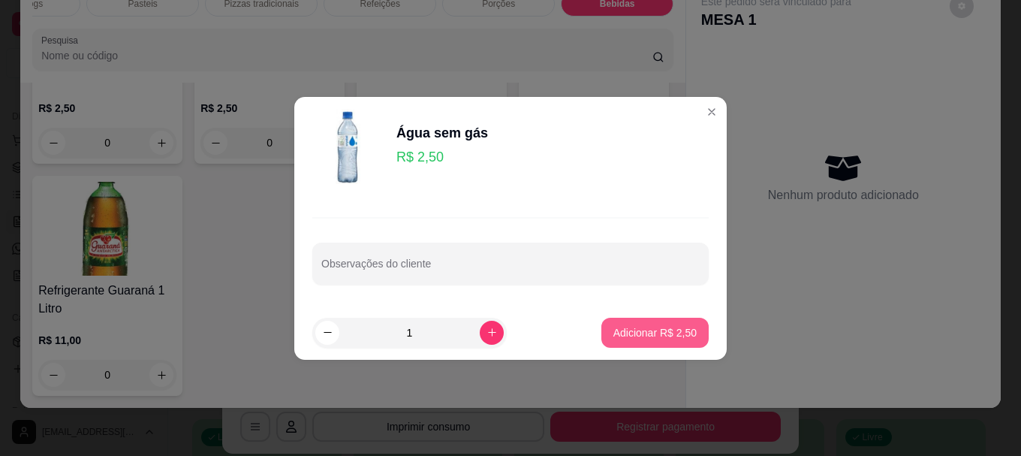
click at [666, 335] on p "Adicionar R$ 2,50" at bounding box center [654, 332] width 83 height 15
type input "1"
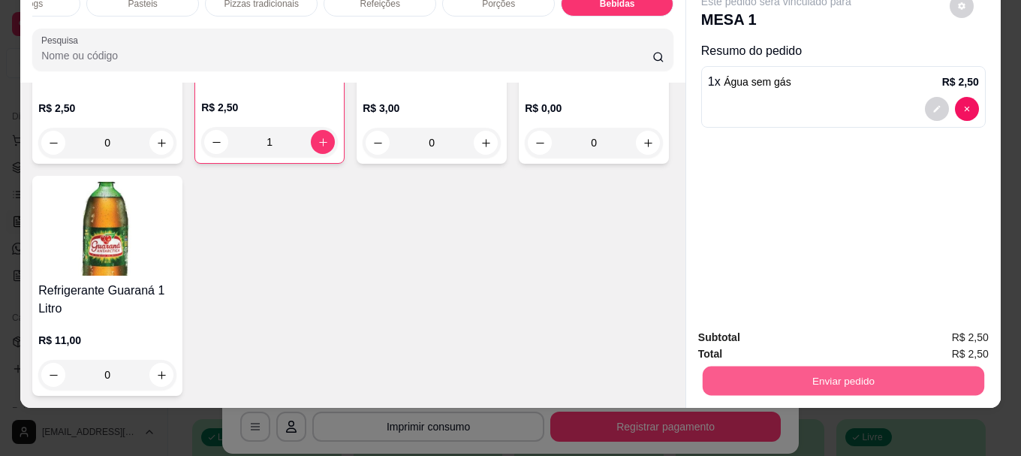
click at [821, 376] on button "Enviar pedido" at bounding box center [843, 380] width 281 height 29
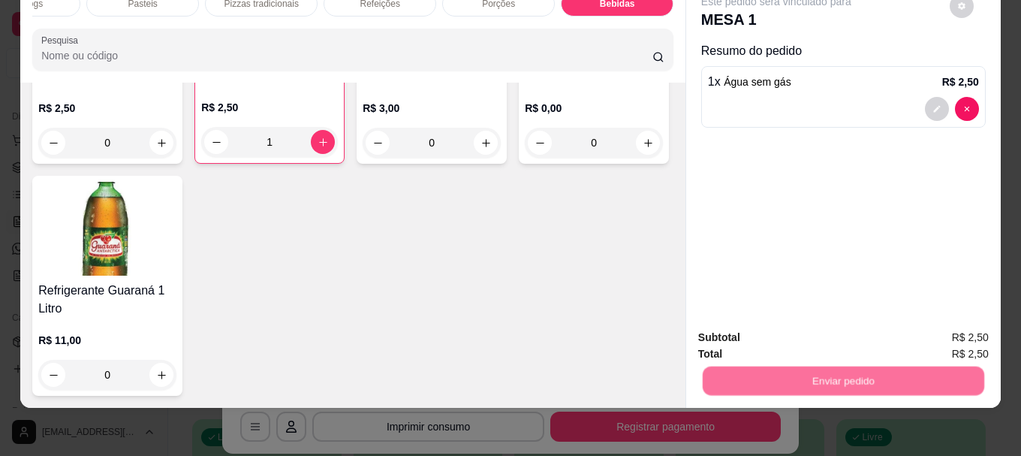
click at [823, 338] on button "Não registrar e enviar pedido" at bounding box center [794, 332] width 152 height 28
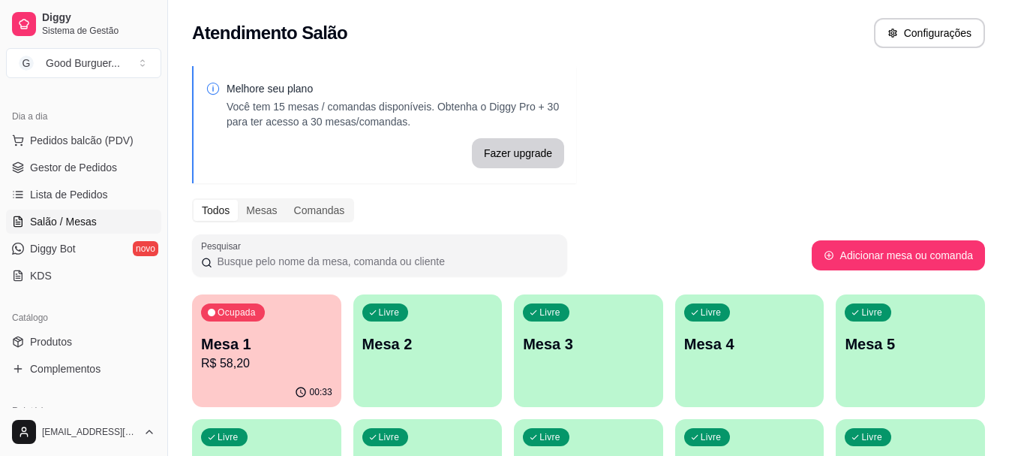
click at [291, 348] on p "Mesa 1" at bounding box center [266, 343] width 131 height 21
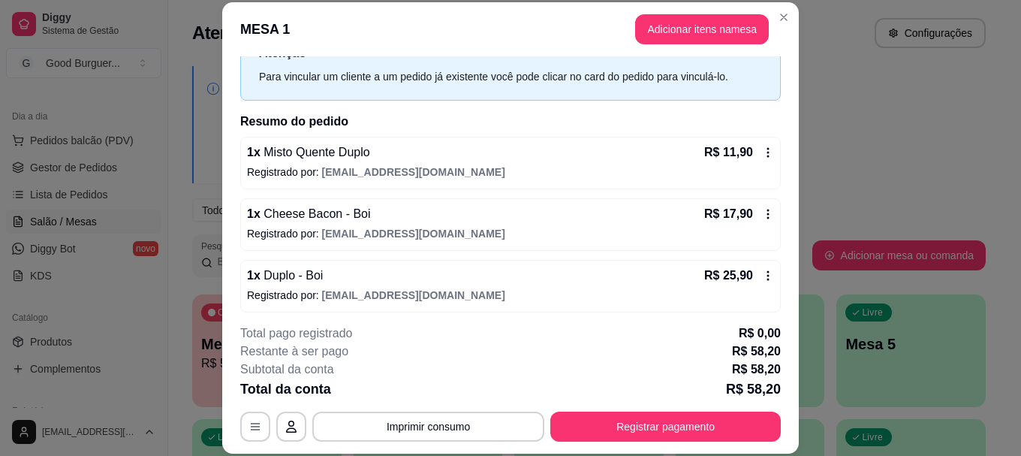
scroll to position [129, 0]
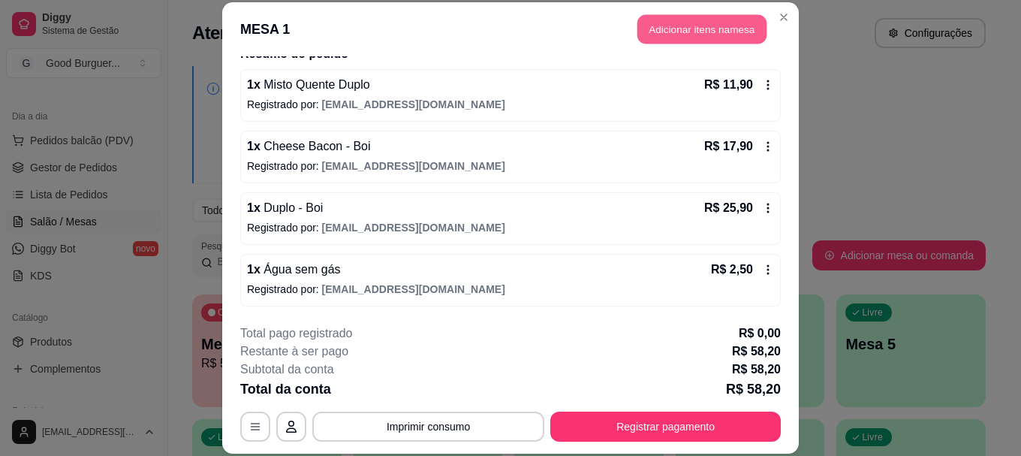
click at [660, 30] on button "Adicionar itens na mesa" at bounding box center [701, 29] width 129 height 29
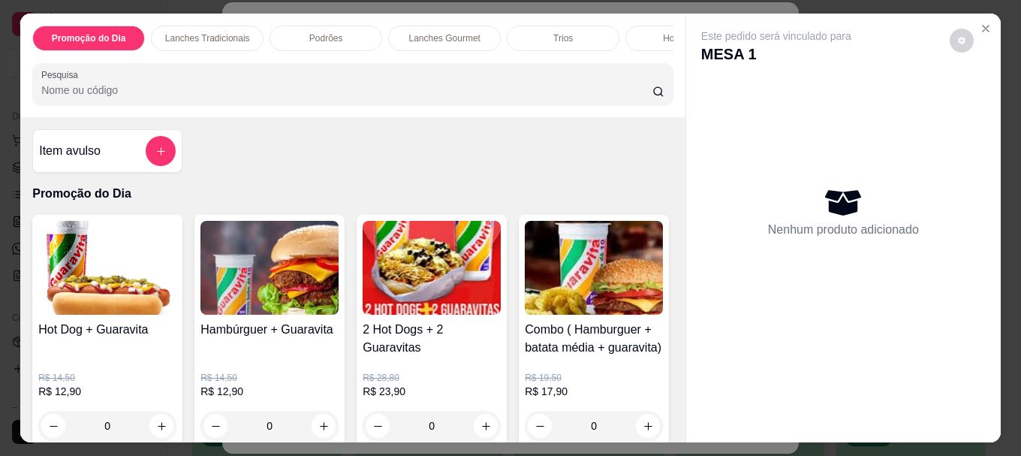
scroll to position [0, 657]
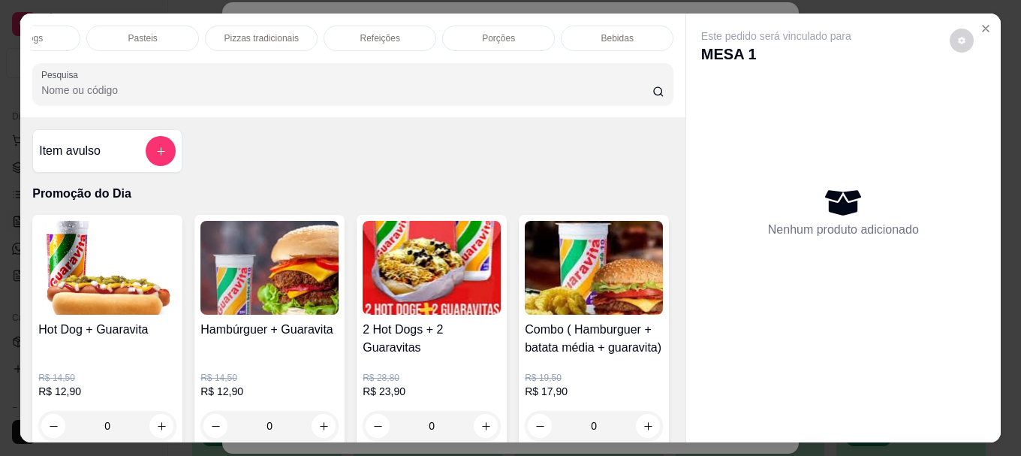
click at [629, 28] on div "Bebidas" at bounding box center [617, 39] width 113 height 26
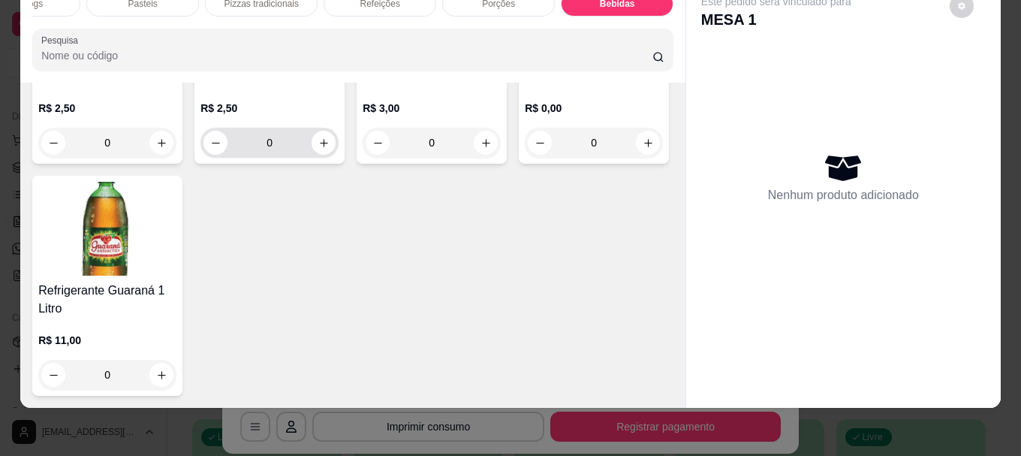
scroll to position [5371, 0]
click at [176, 275] on img at bounding box center [107, 229] width 138 height 94
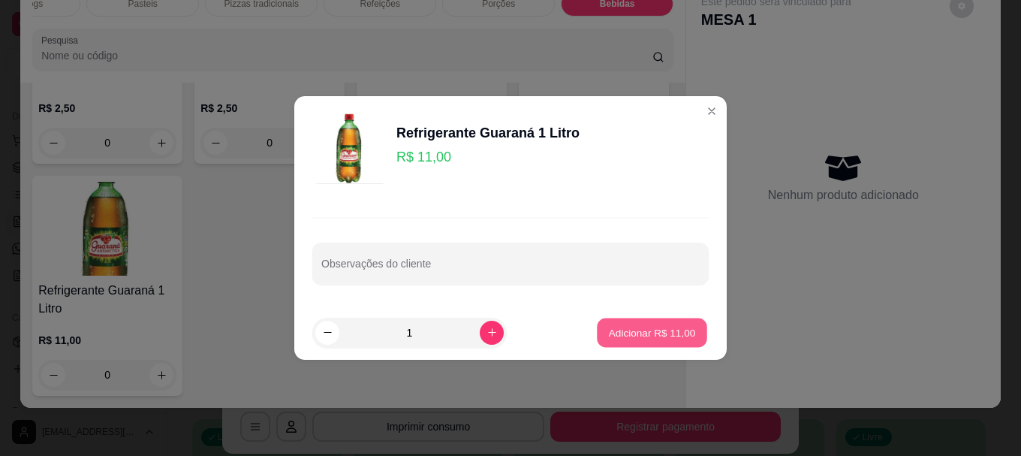
click at [631, 326] on p "Adicionar R$ 11,00" at bounding box center [652, 332] width 87 height 14
type input "1"
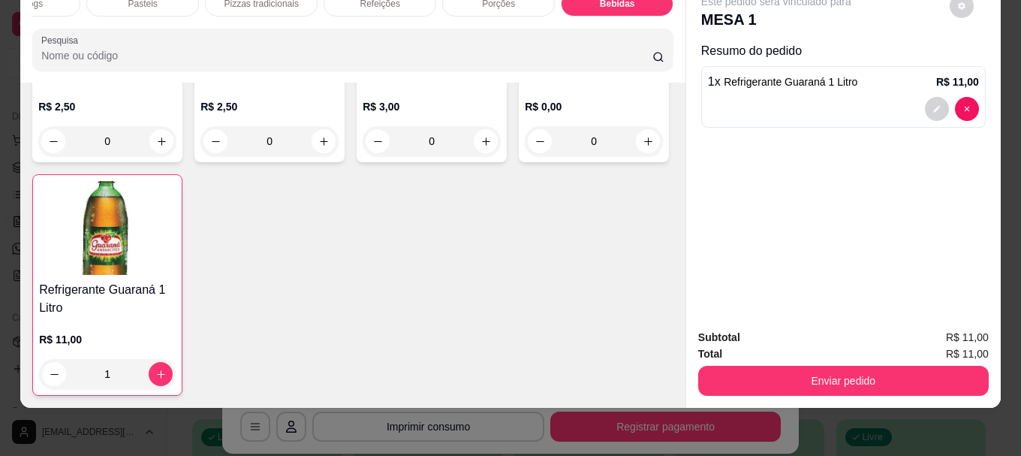
scroll to position [5160, 0]
click at [142, 60] on img at bounding box center [107, 13] width 138 height 94
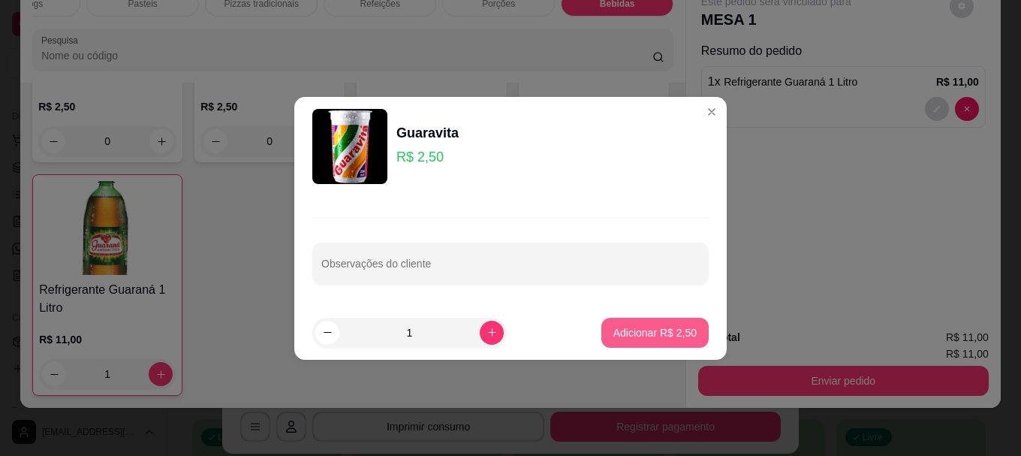
click at [650, 331] on p "Adicionar R$ 2,50" at bounding box center [654, 332] width 83 height 15
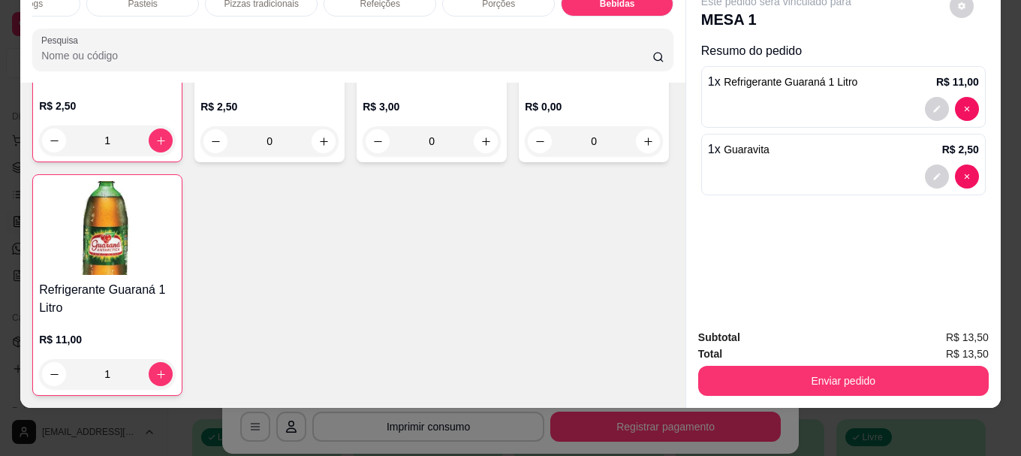
type input "1"
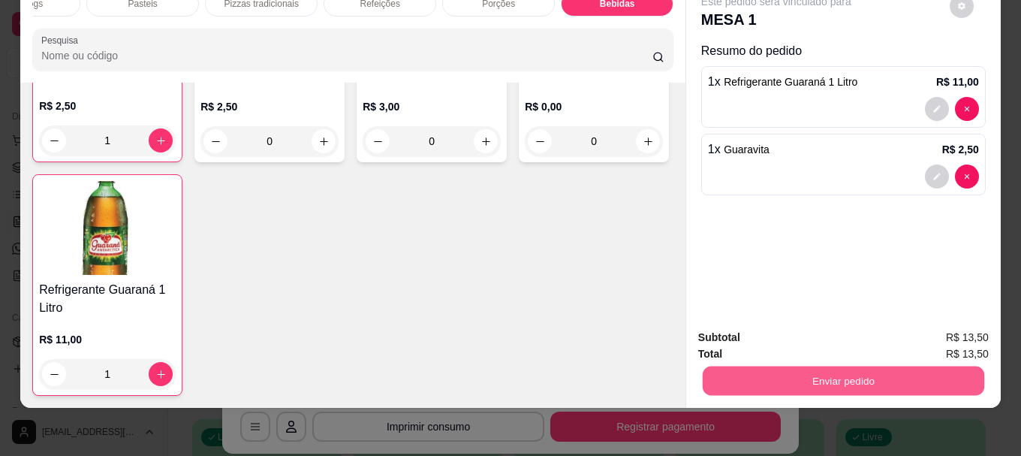
click at [919, 366] on button "Enviar pedido" at bounding box center [843, 380] width 281 height 29
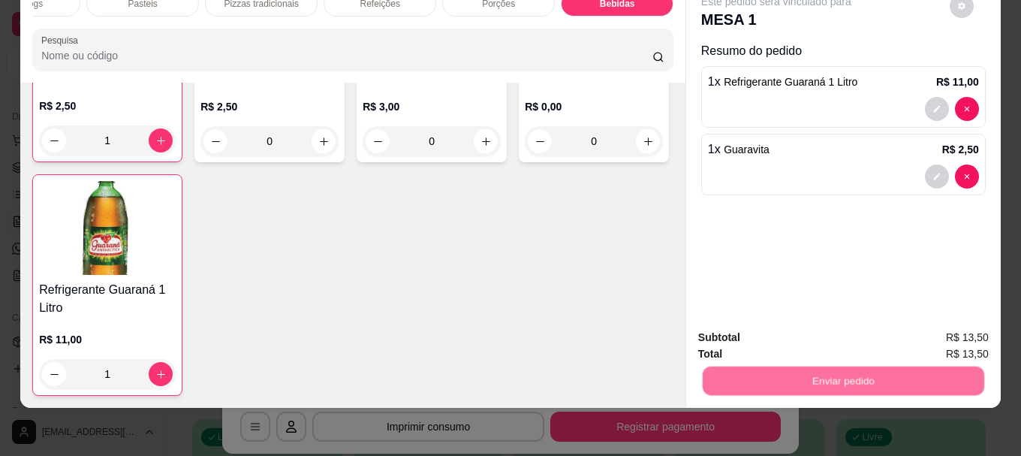
click at [826, 331] on button "Não registrar e enviar pedido" at bounding box center [793, 332] width 156 height 29
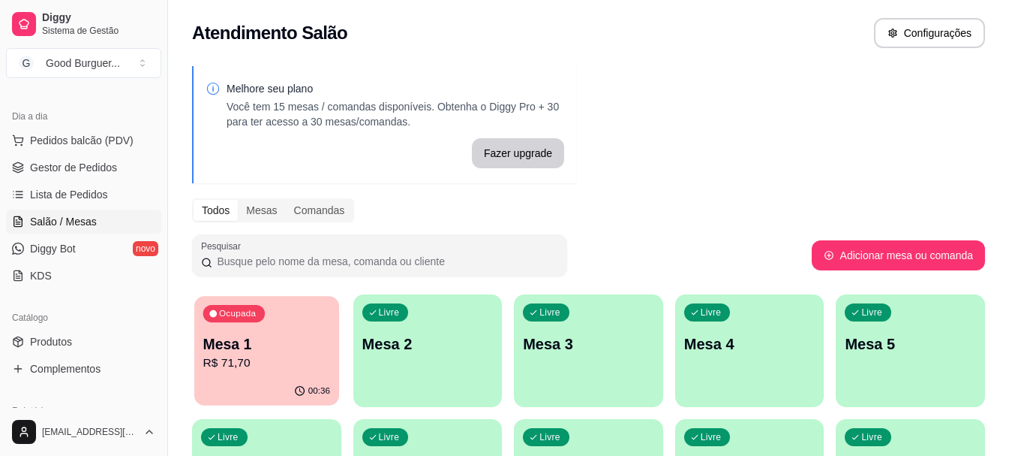
click at [317, 334] on p "Mesa 1" at bounding box center [266, 344] width 127 height 20
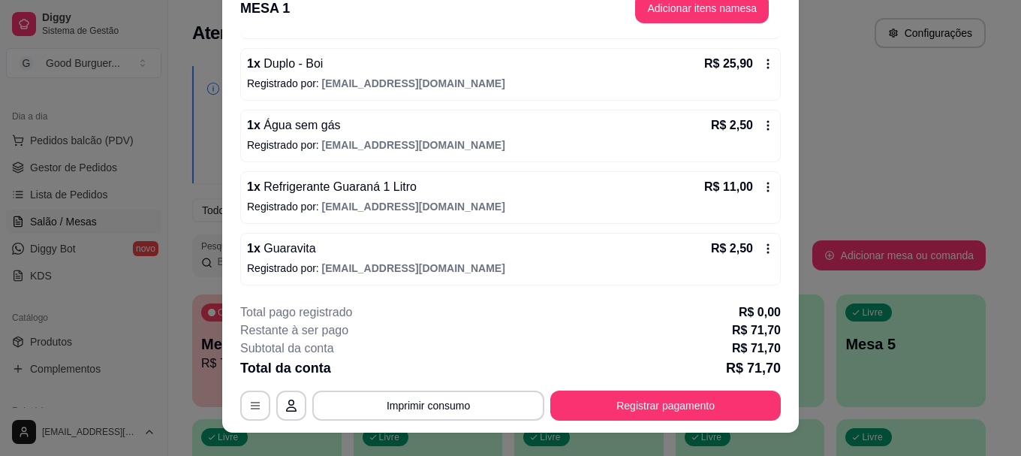
scroll to position [0, 0]
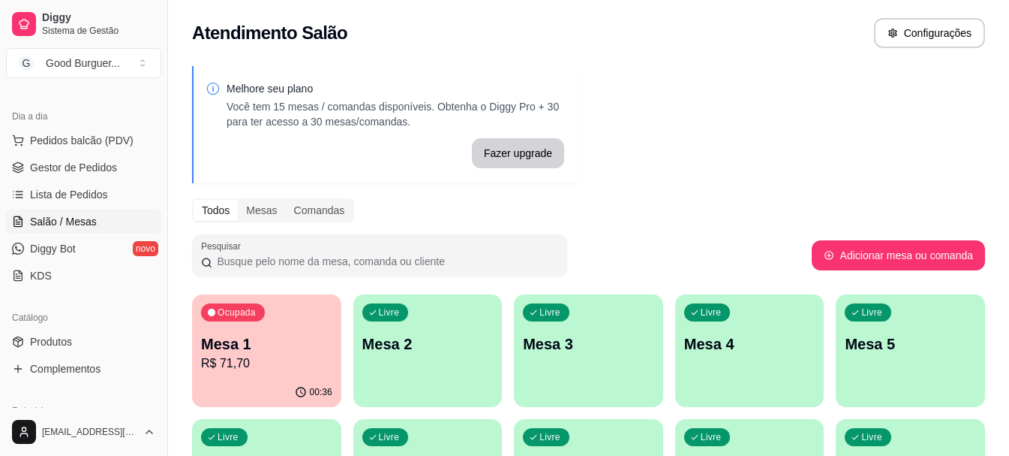
click at [273, 368] on p "R$ 71,70" at bounding box center [266, 363] width 131 height 18
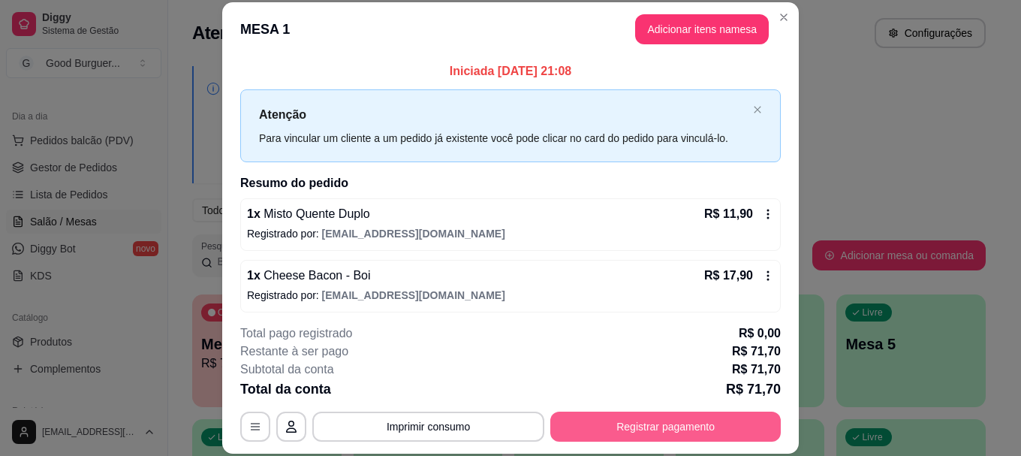
click at [647, 427] on button "Registrar pagamento" at bounding box center [665, 426] width 230 height 30
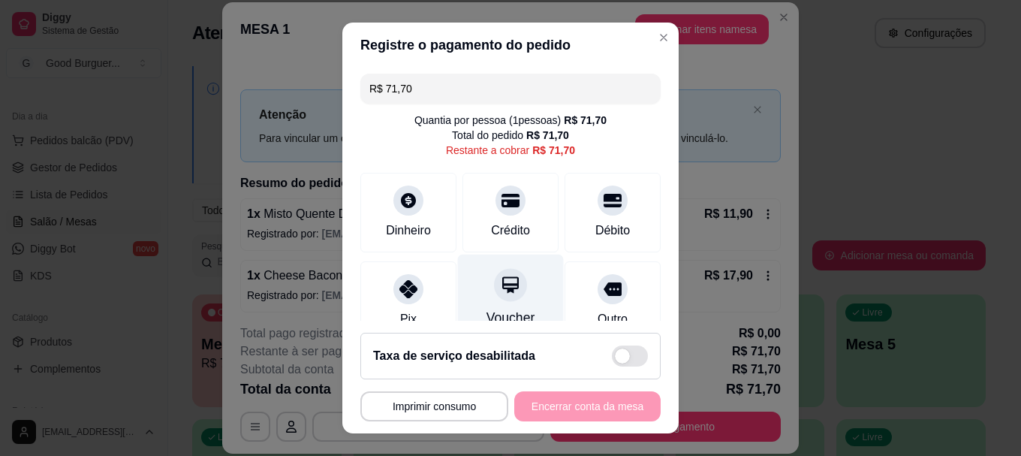
scroll to position [133, 0]
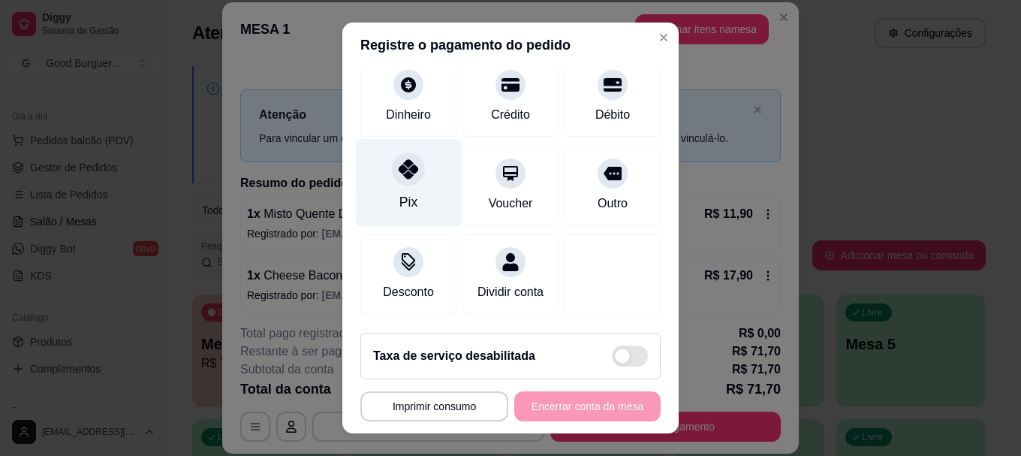
click at [400, 169] on div "Pix" at bounding box center [409, 183] width 106 height 88
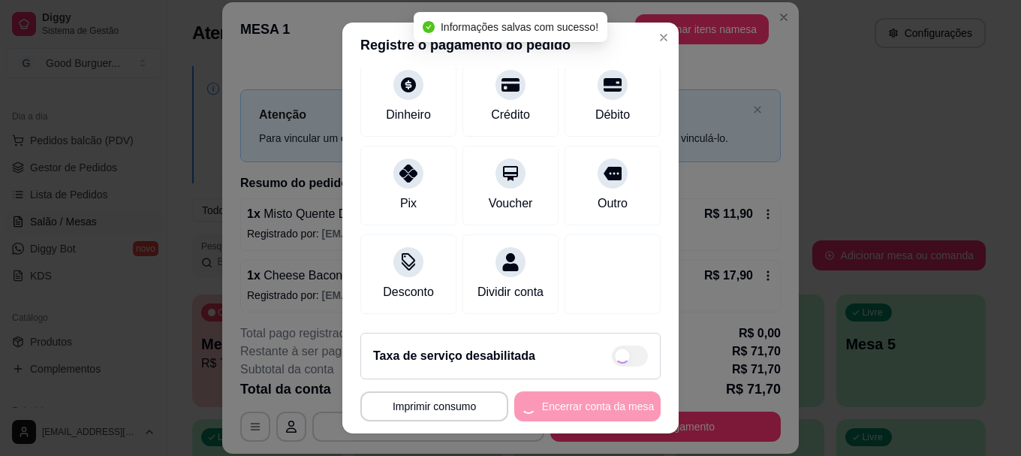
type input "R$ 0,00"
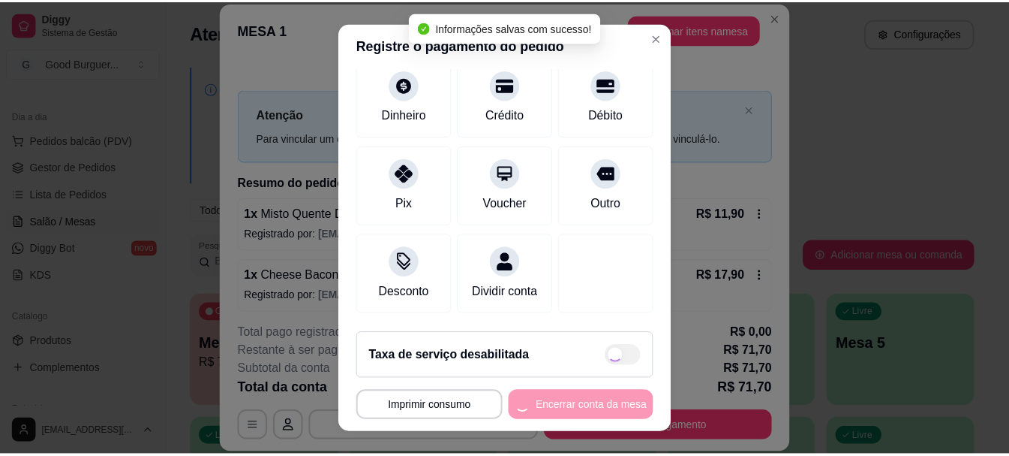
scroll to position [118, 0]
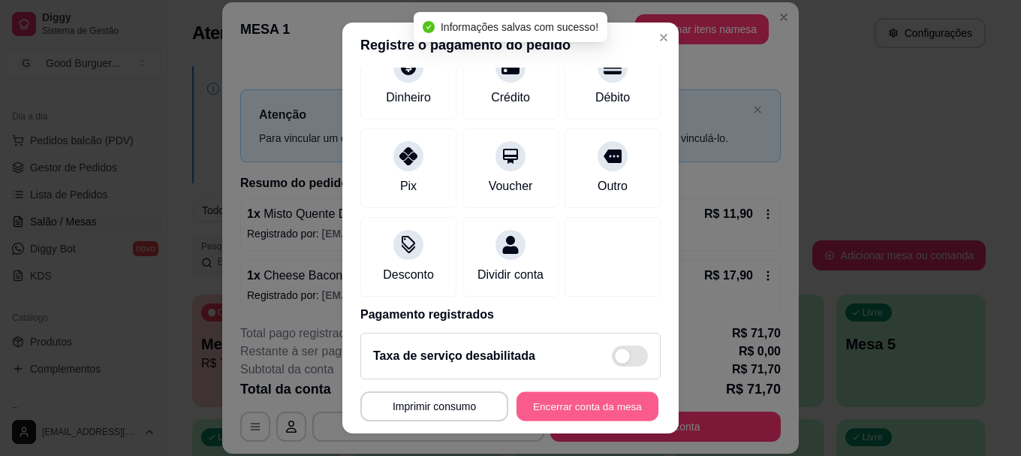
click at [580, 411] on button "Encerrar conta da mesa" at bounding box center [587, 405] width 142 height 29
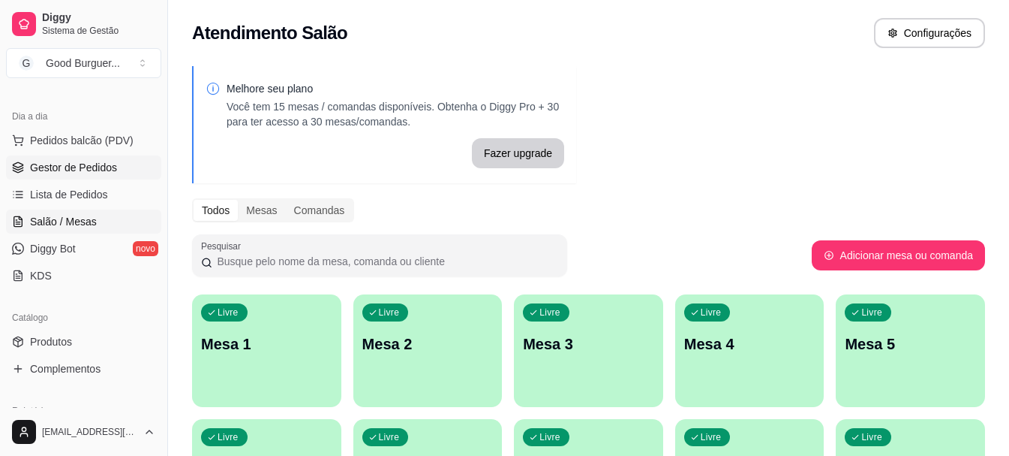
click at [62, 174] on span "Gestor de Pedidos" at bounding box center [73, 167] width 87 height 15
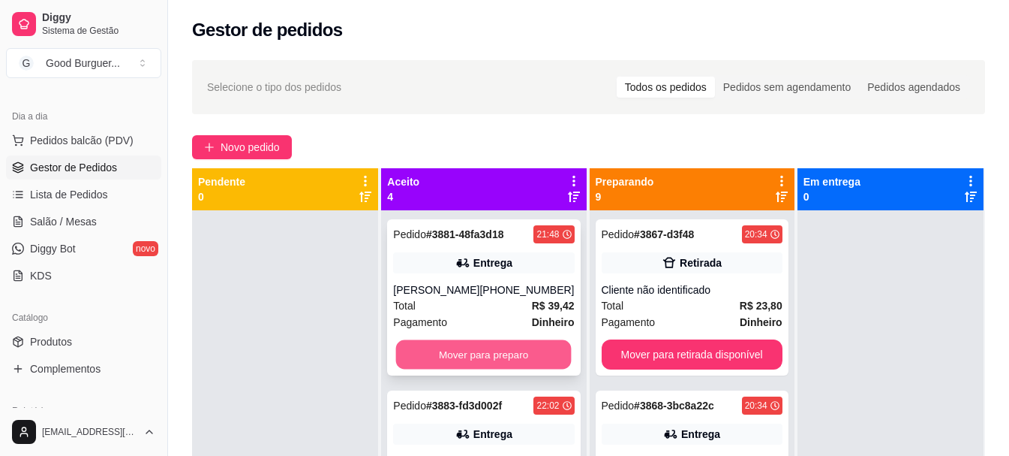
click at [461, 367] on button "Mover para preparo" at bounding box center [484, 354] width 176 height 29
click at [461, 367] on button "Mover para preparo" at bounding box center [483, 354] width 181 height 30
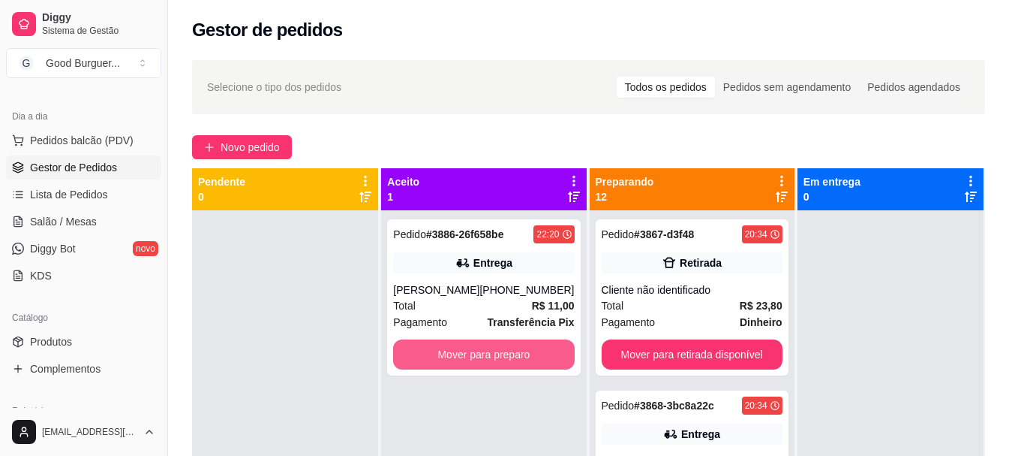
click at [461, 367] on button "Mover para preparo" at bounding box center [483, 354] width 181 height 30
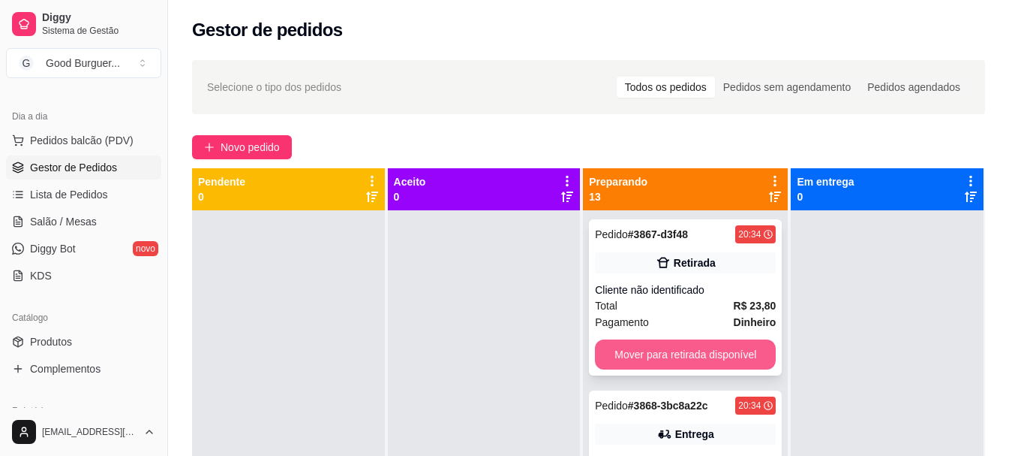
click at [711, 350] on button "Mover para retirada disponível" at bounding box center [685, 354] width 181 height 30
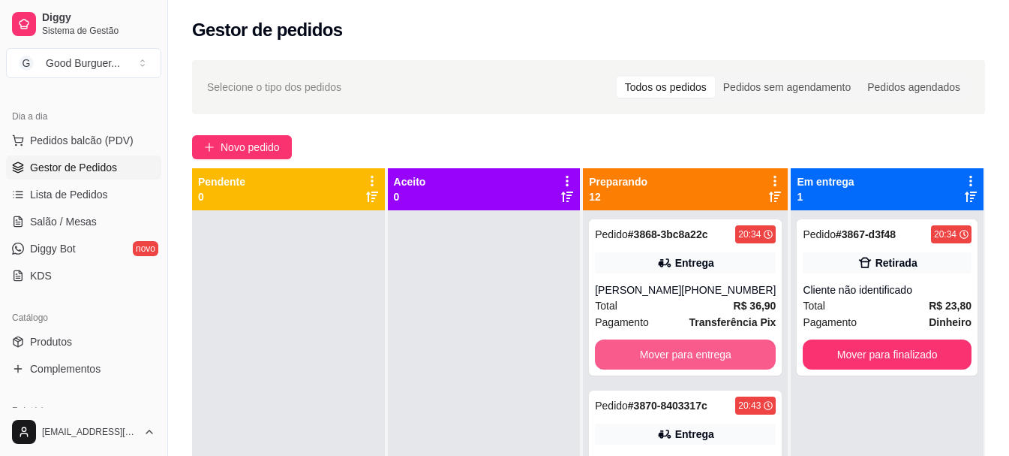
click at [711, 350] on button "Mover para entrega" at bounding box center [685, 354] width 181 height 30
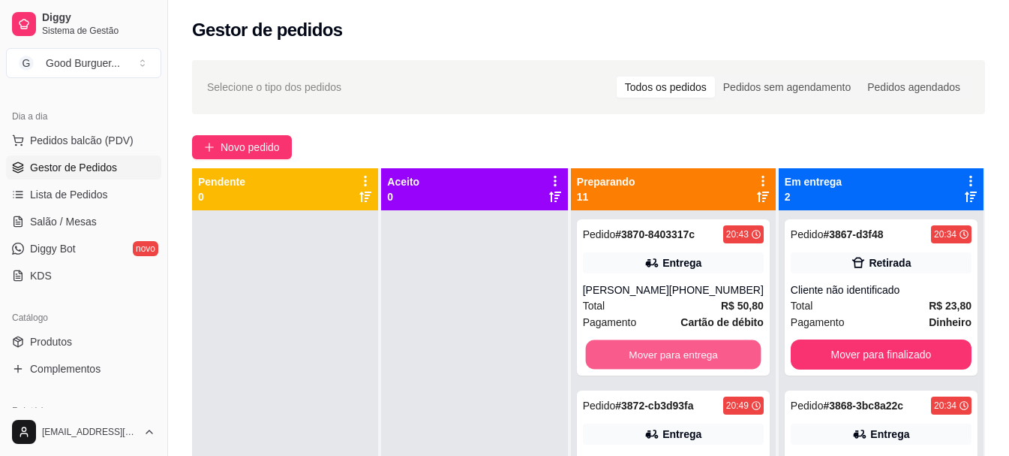
click at [711, 350] on button "Mover para entrega" at bounding box center [673, 354] width 176 height 29
click at [711, 350] on button "Mover para entrega" at bounding box center [673, 354] width 181 height 30
click at [707, 351] on button "Mover para entrega" at bounding box center [673, 354] width 181 height 30
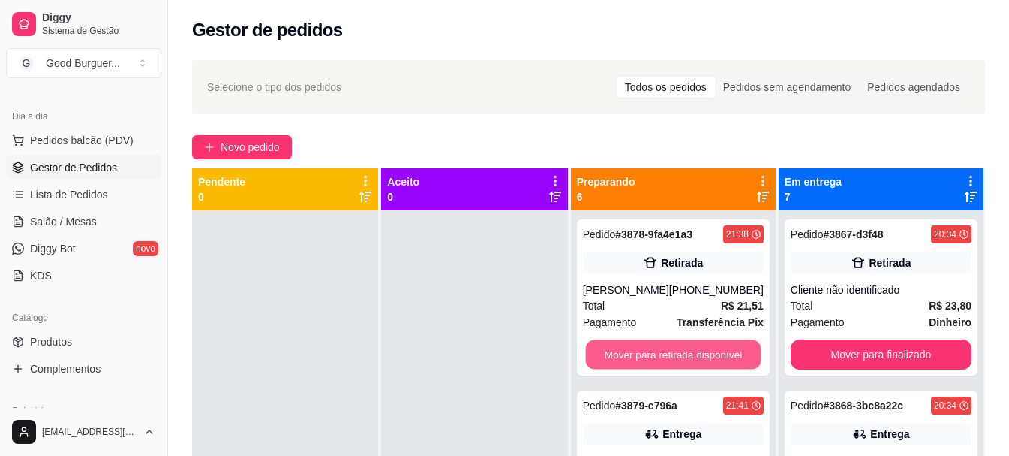
click at [705, 354] on button "Mover para retirada disponível" at bounding box center [673, 354] width 176 height 29
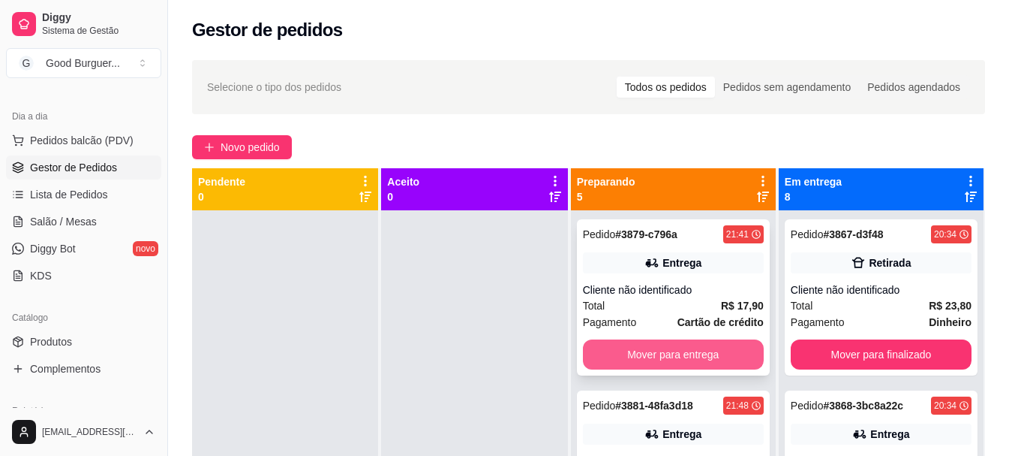
click at [698, 351] on button "Mover para entrega" at bounding box center [673, 354] width 181 height 30
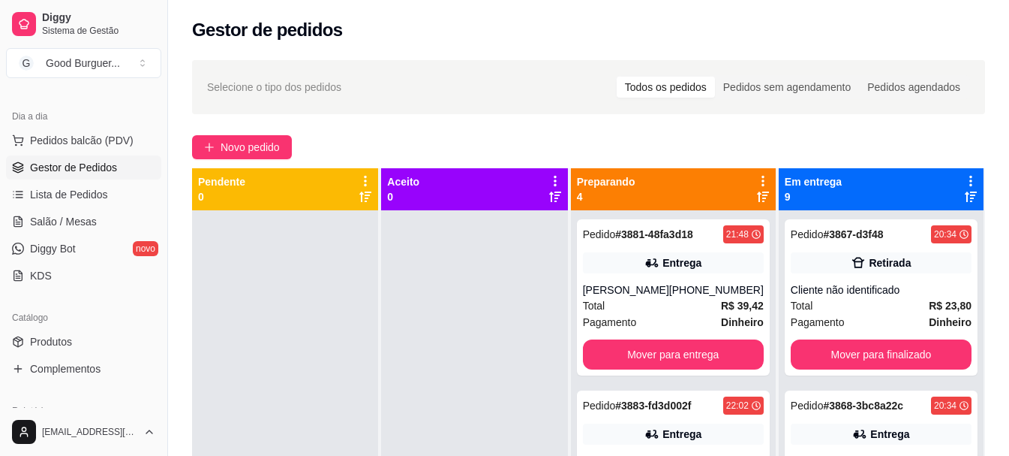
click at [698, 351] on div "Pedido # 3881-48fa3d18 21:48 Entrega [PERSON_NAME] [PHONE_NUMBER] Total R$ 39,4…" at bounding box center [673, 297] width 193 height 156
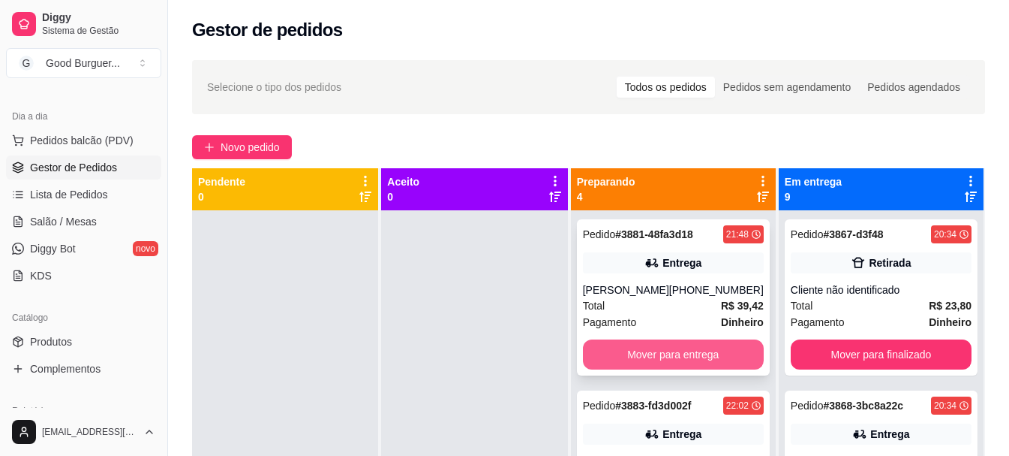
click at [681, 369] on button "Mover para entrega" at bounding box center [673, 354] width 181 height 30
click at [681, 358] on button "Mover para entrega" at bounding box center [673, 354] width 176 height 29
click at [681, 358] on button "Mover para entrega" at bounding box center [673, 354] width 181 height 30
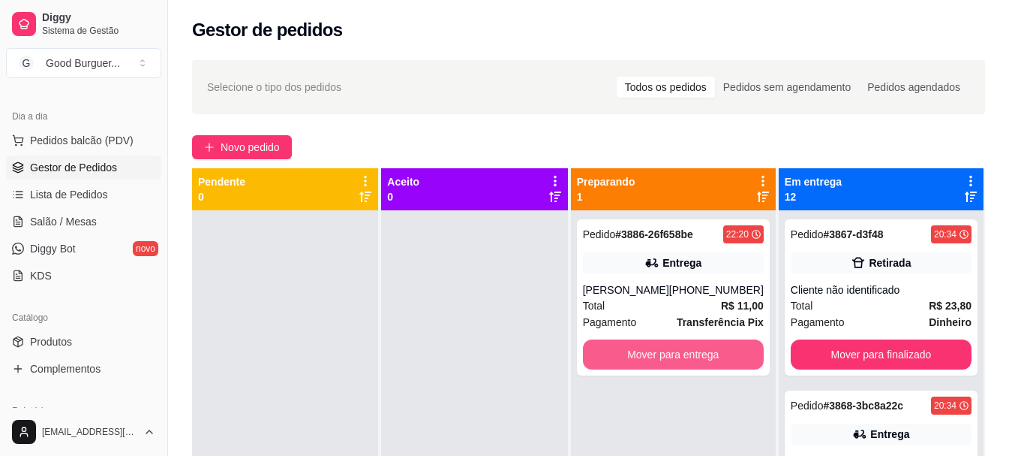
click at [681, 358] on button "Mover para entrega" at bounding box center [673, 354] width 181 height 30
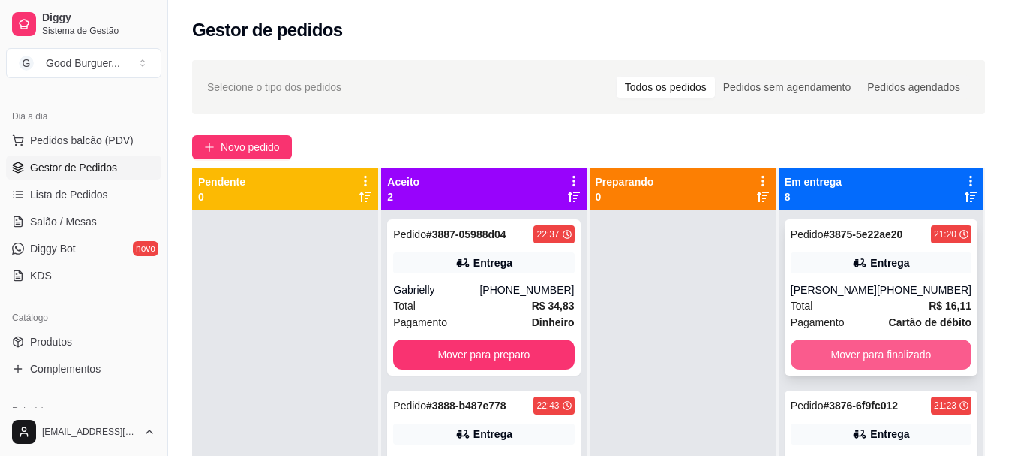
click at [915, 354] on button "Mover para finalizado" at bounding box center [881, 354] width 181 height 30
click at [915, 354] on button "Mover para finalizado" at bounding box center [881, 354] width 176 height 29
click at [915, 354] on button "Mover para finalizado" at bounding box center [881, 354] width 181 height 30
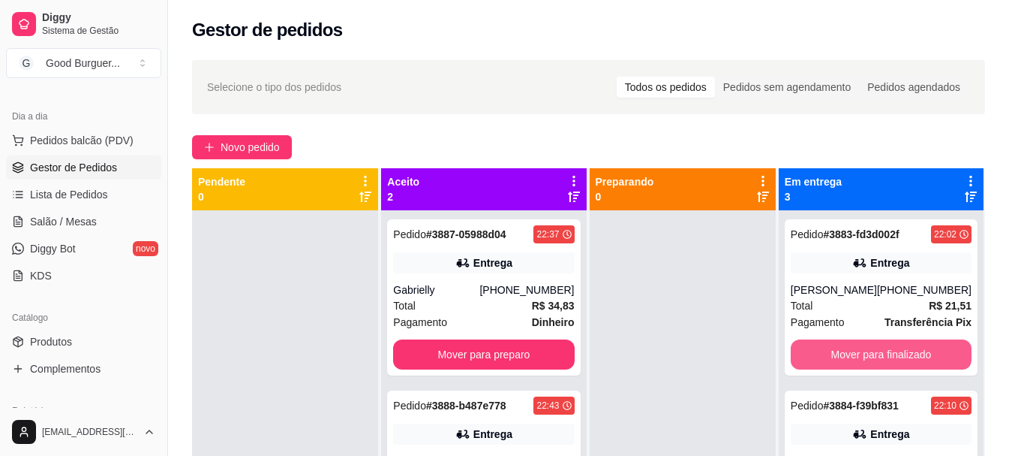
click at [915, 354] on button "Mover para finalizado" at bounding box center [881, 354] width 181 height 30
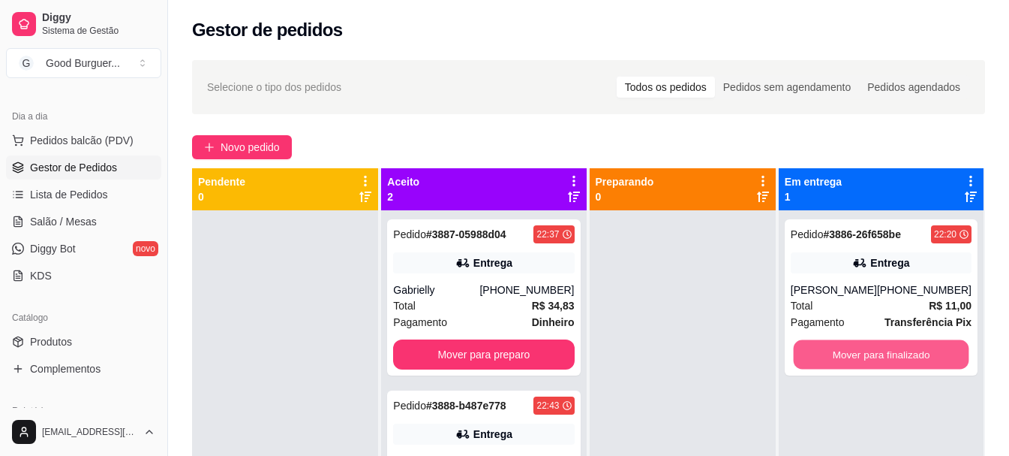
click at [915, 354] on button "Mover para finalizado" at bounding box center [881, 354] width 176 height 29
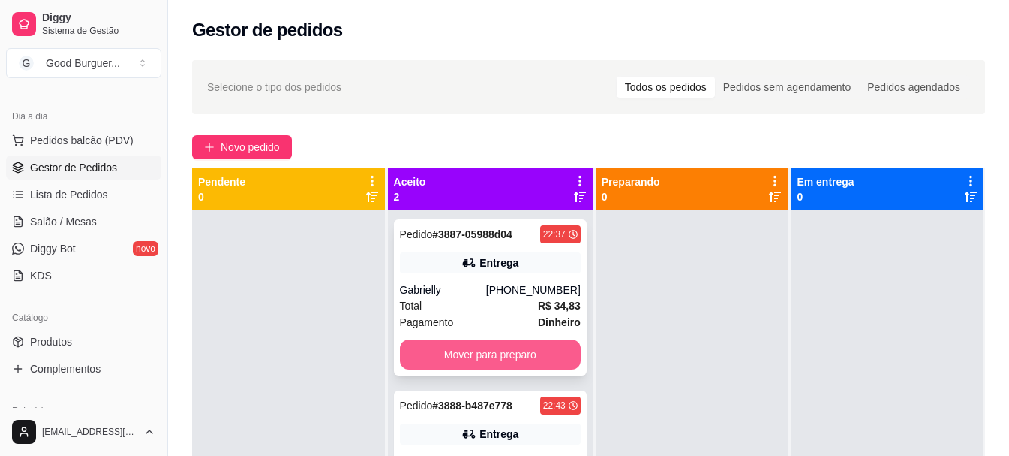
click at [562, 350] on button "Mover para preparo" at bounding box center [490, 354] width 181 height 30
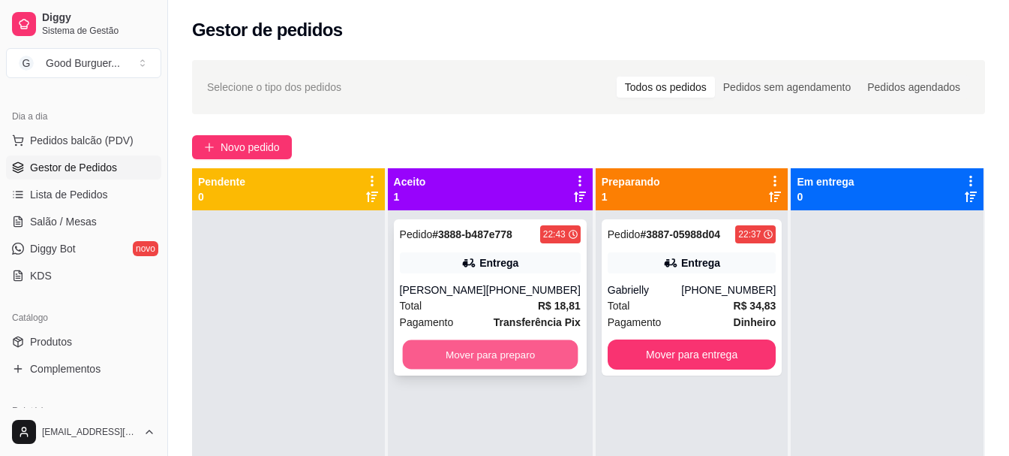
click at [549, 351] on button "Mover para preparo" at bounding box center [490, 354] width 176 height 29
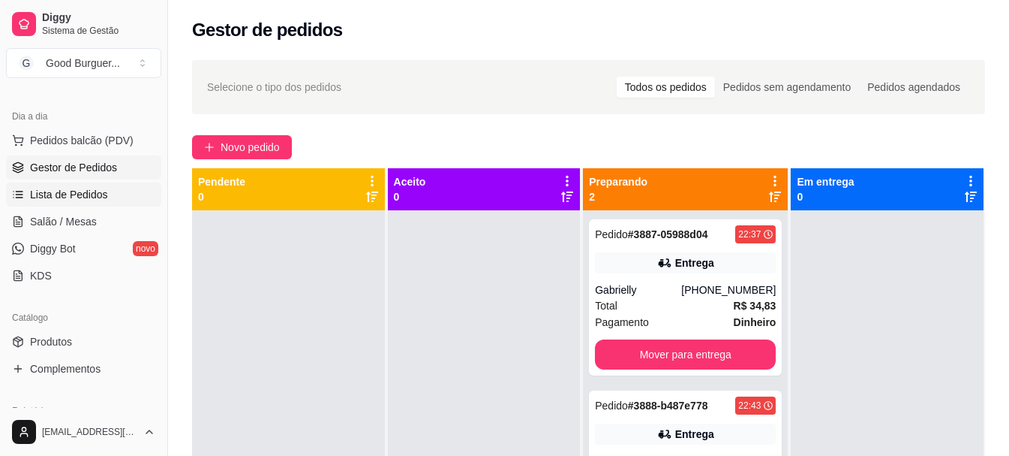
click at [83, 202] on link "Lista de Pedidos" at bounding box center [83, 194] width 155 height 24
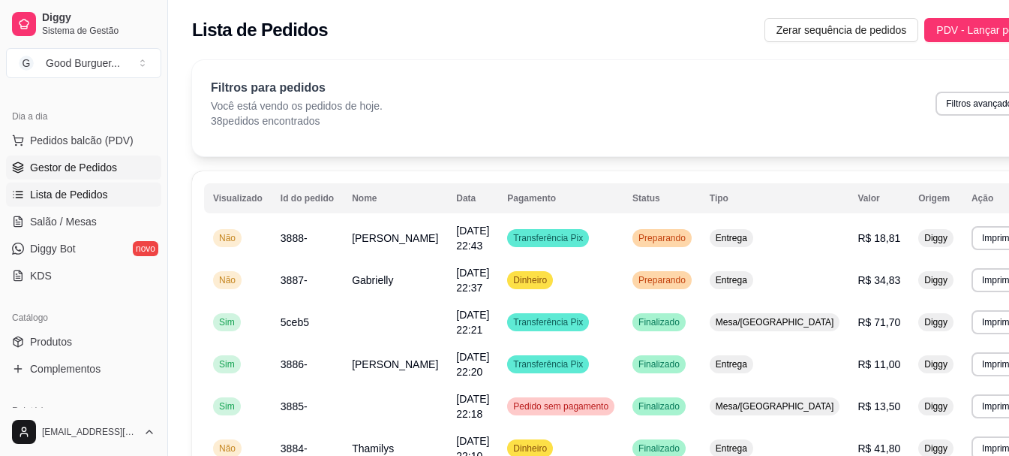
click at [65, 167] on span "Gestor de Pedidos" at bounding box center [73, 167] width 87 height 15
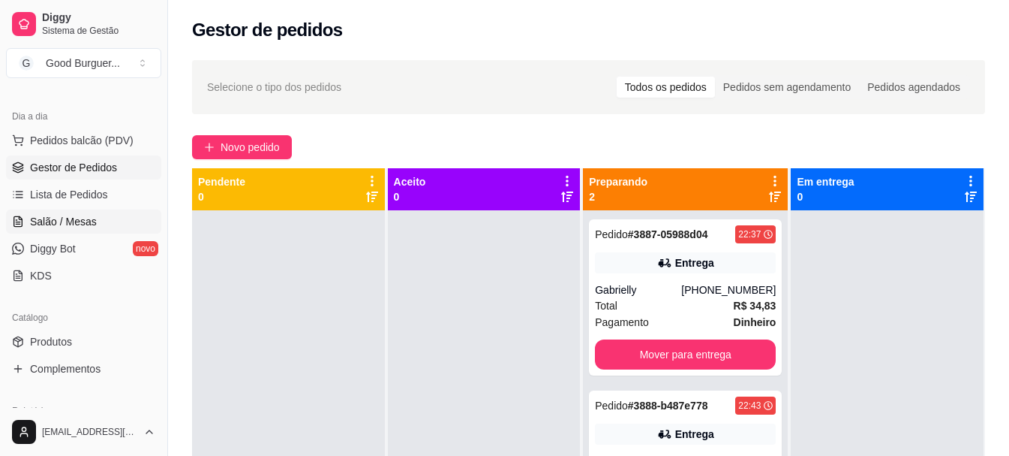
click at [81, 220] on span "Salão / Mesas" at bounding box center [63, 221] width 67 height 15
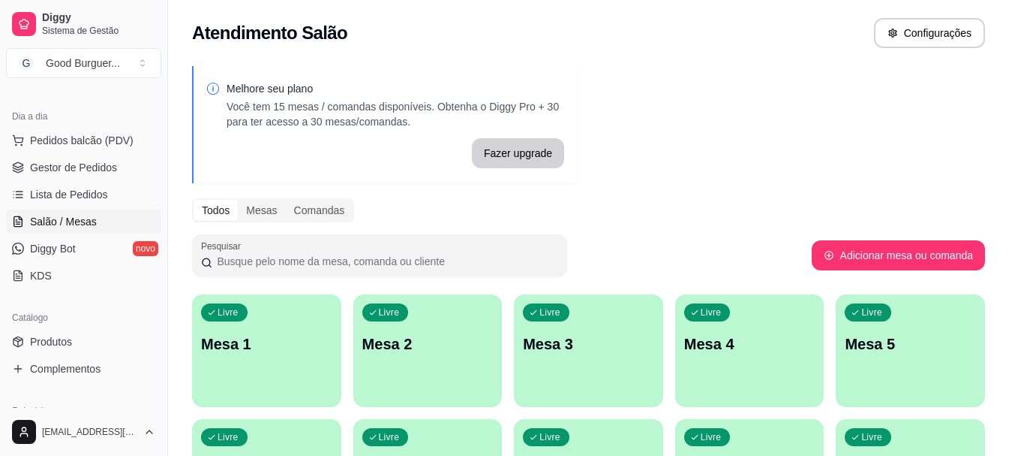
click at [274, 341] on p "Mesa 1" at bounding box center [266, 343] width 131 height 21
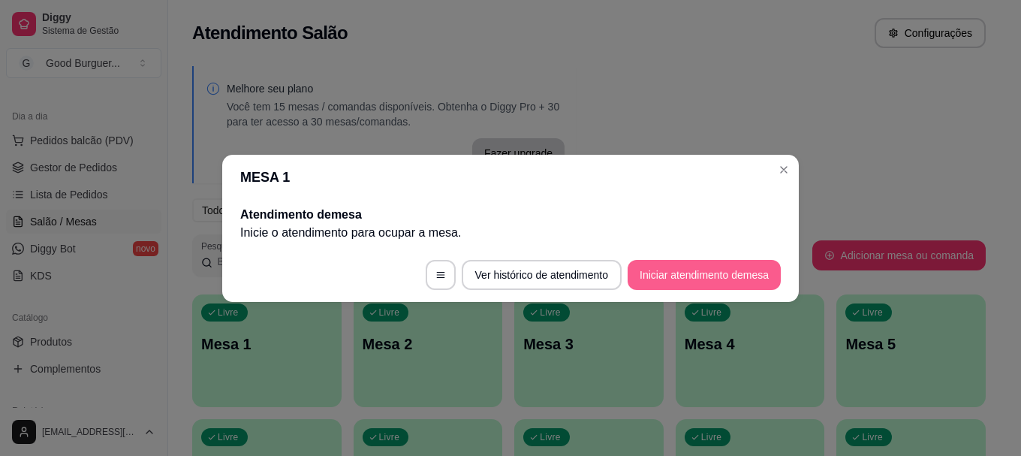
click at [703, 272] on button "Iniciar atendimento de mesa" at bounding box center [703, 275] width 153 height 30
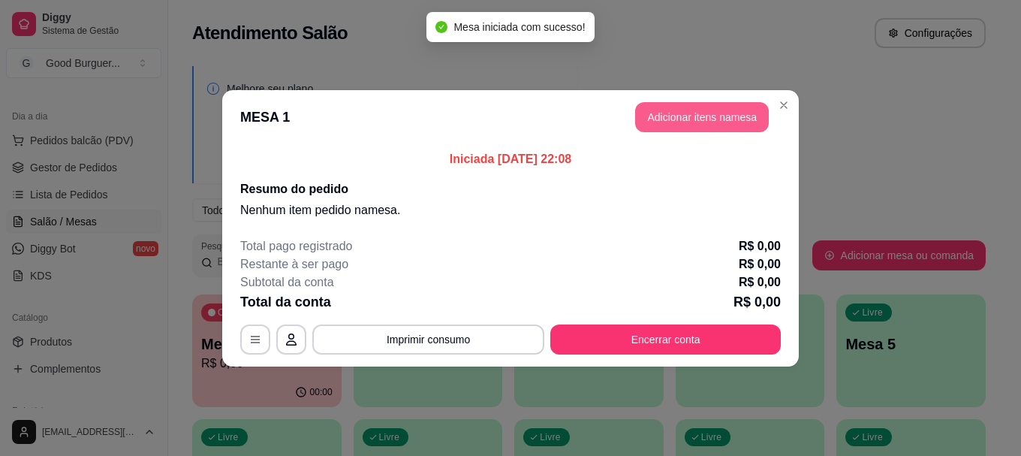
click at [691, 120] on button "Adicionar itens na mesa" at bounding box center [702, 117] width 134 height 30
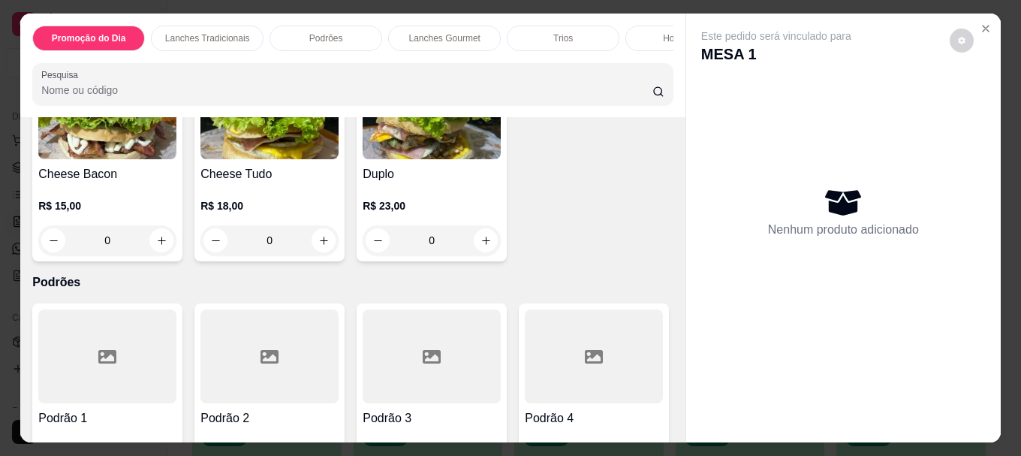
scroll to position [901, 0]
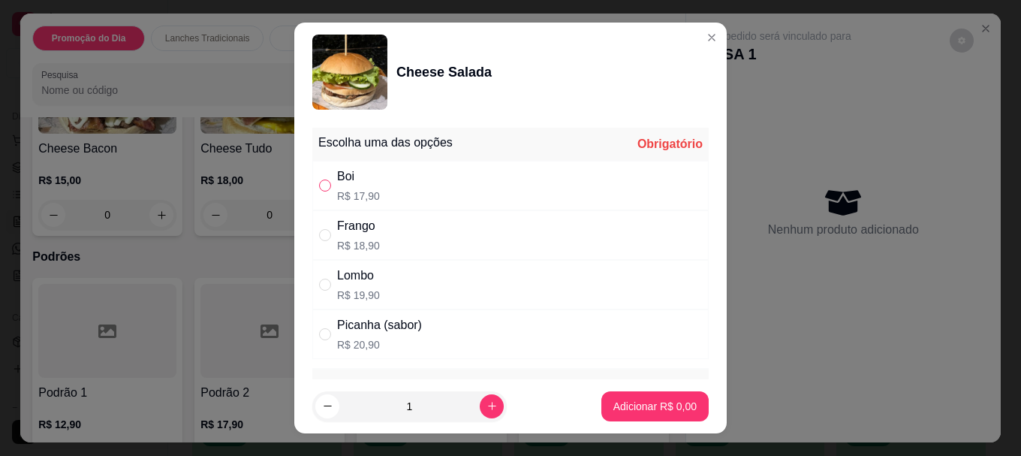
click at [320, 188] on input "" at bounding box center [325, 185] width 12 height 12
radio input "true"
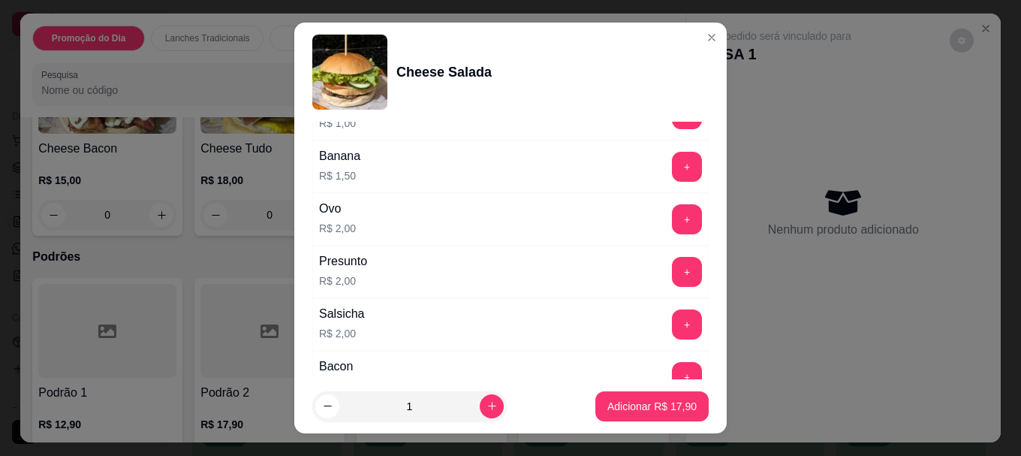
scroll to position [618, 0]
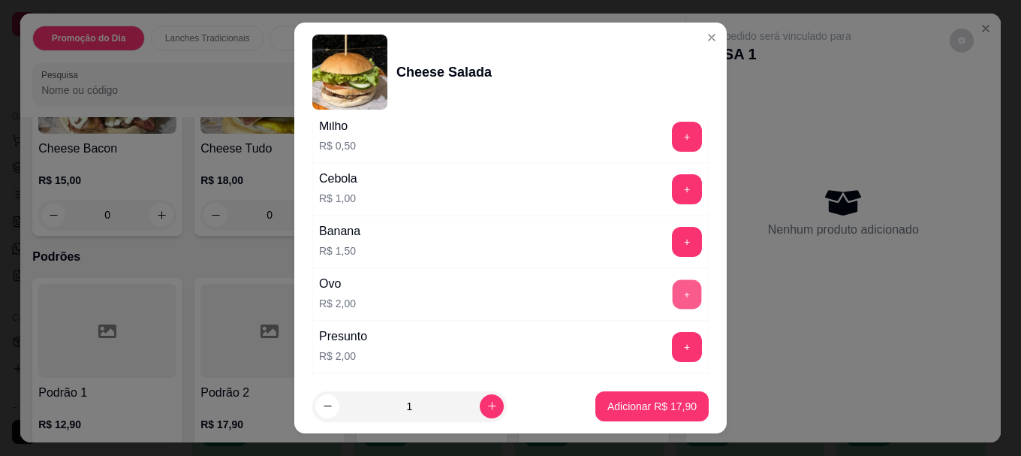
click at [672, 292] on button "+" at bounding box center [686, 294] width 29 height 29
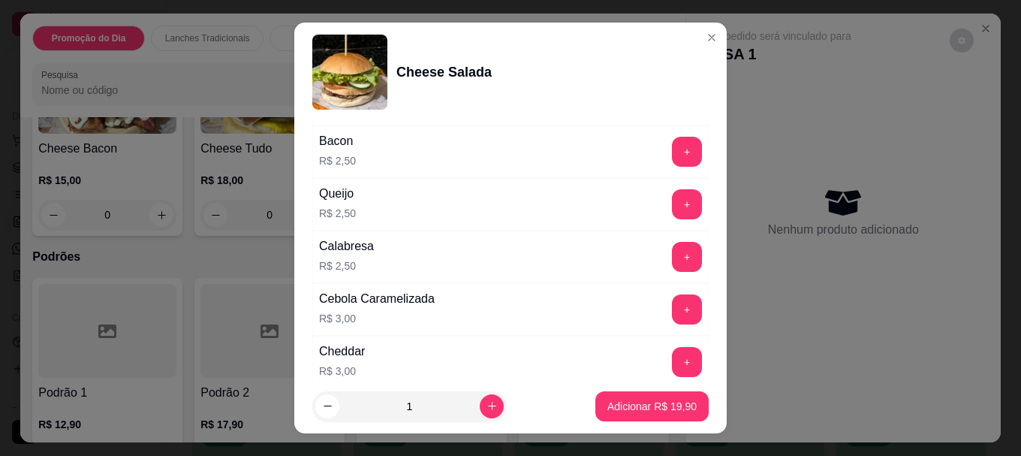
scroll to position [1293, 0]
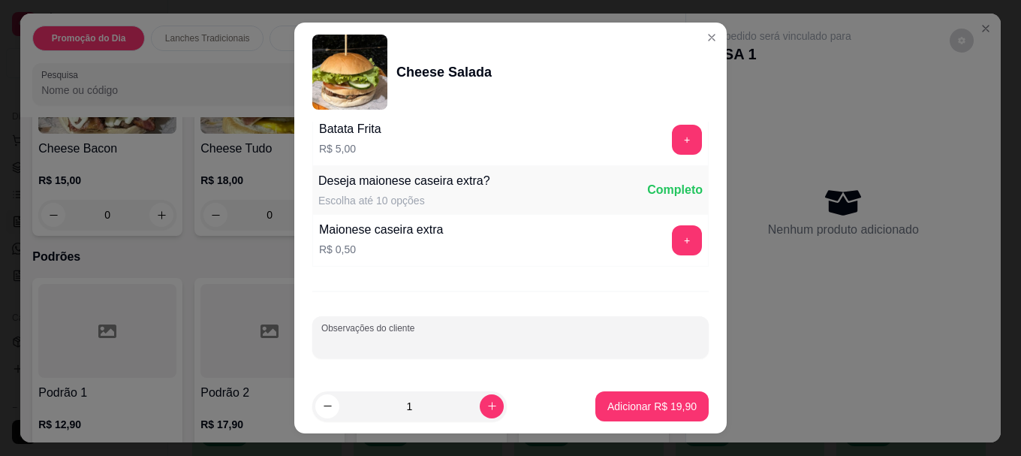
click at [417, 337] on input "Observações do cliente" at bounding box center [510, 342] width 378 height 15
type input "sem cebola e pepino"
click at [643, 406] on p "Adicionar R$ 19,90" at bounding box center [652, 406] width 87 height 14
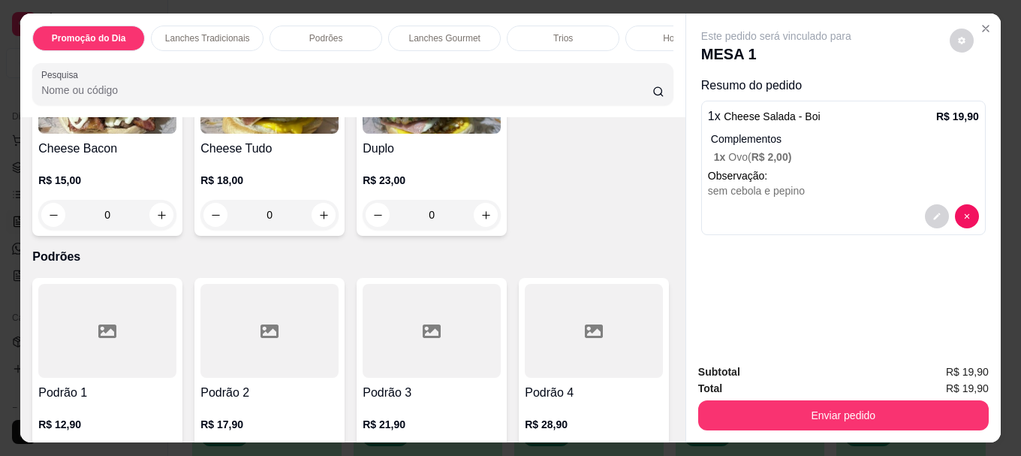
scroll to position [976, 0]
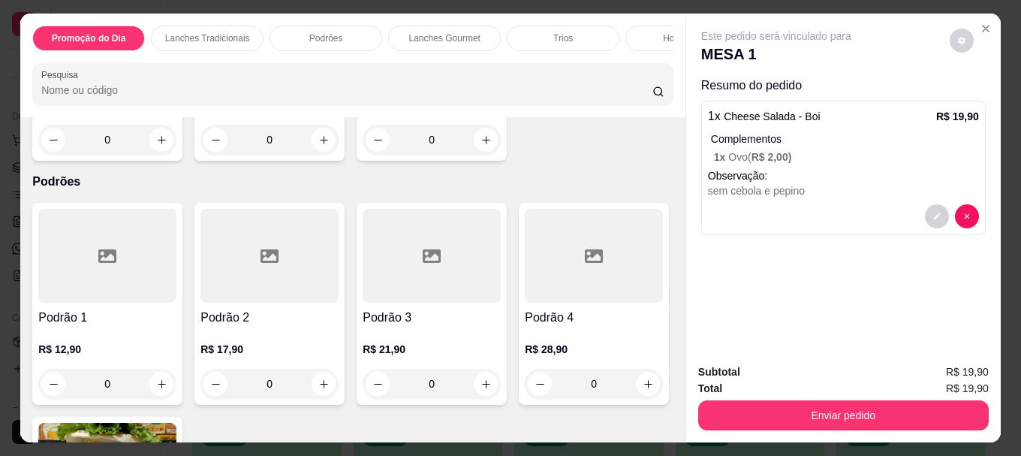
click at [176, 59] on img at bounding box center [107, 12] width 138 height 94
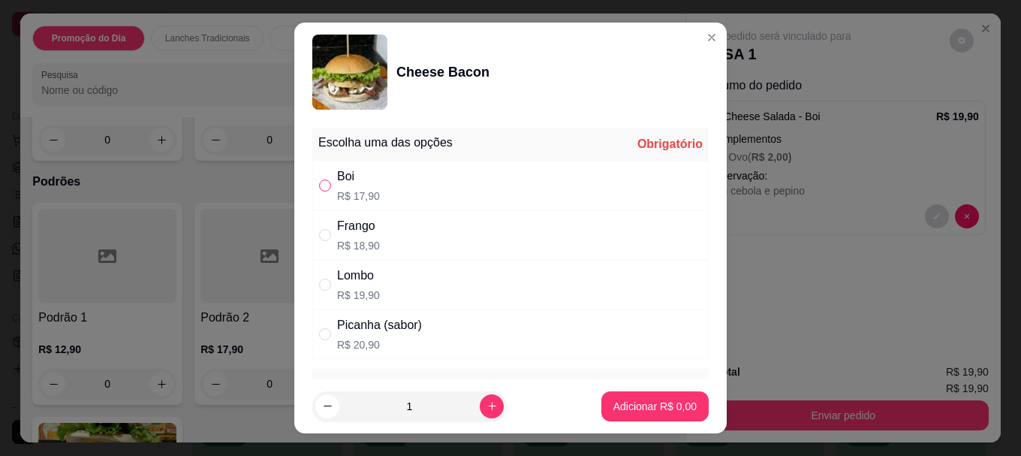
click at [321, 180] on input "" at bounding box center [325, 185] width 12 height 12
radio input "true"
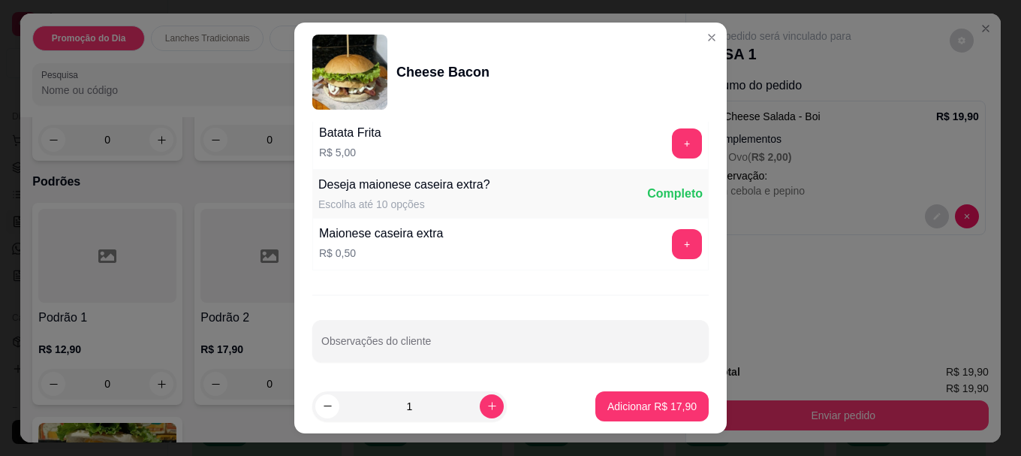
scroll to position [1293, 0]
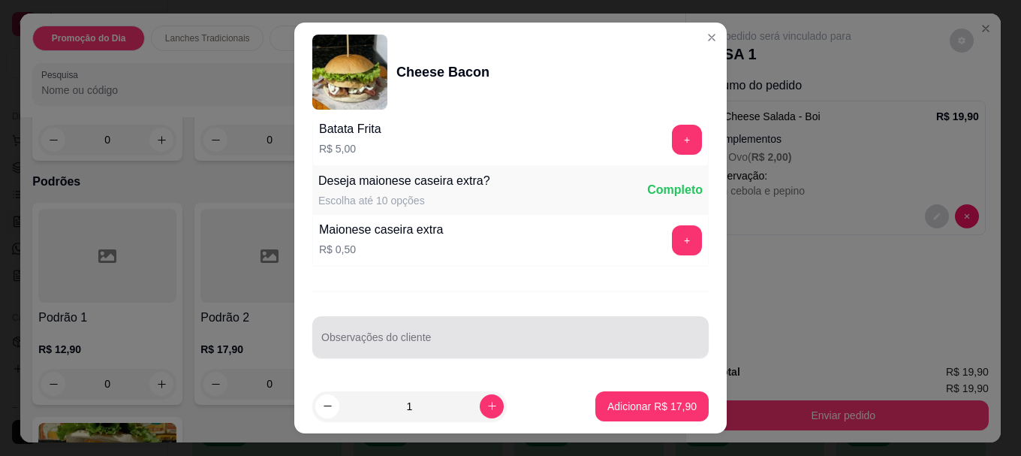
click at [447, 326] on div at bounding box center [510, 337] width 378 height 30
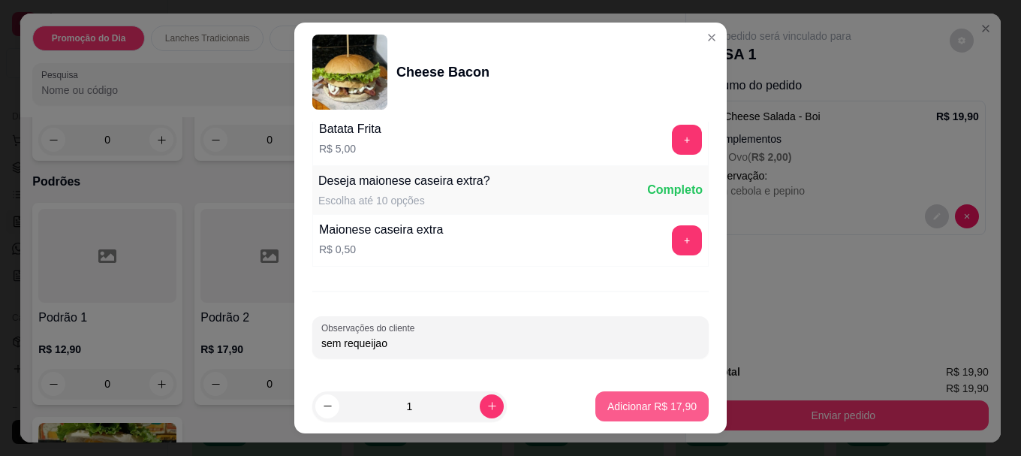
type input "sem requeijao"
click at [647, 402] on p "Adicionar R$ 17,90" at bounding box center [652, 406] width 87 height 14
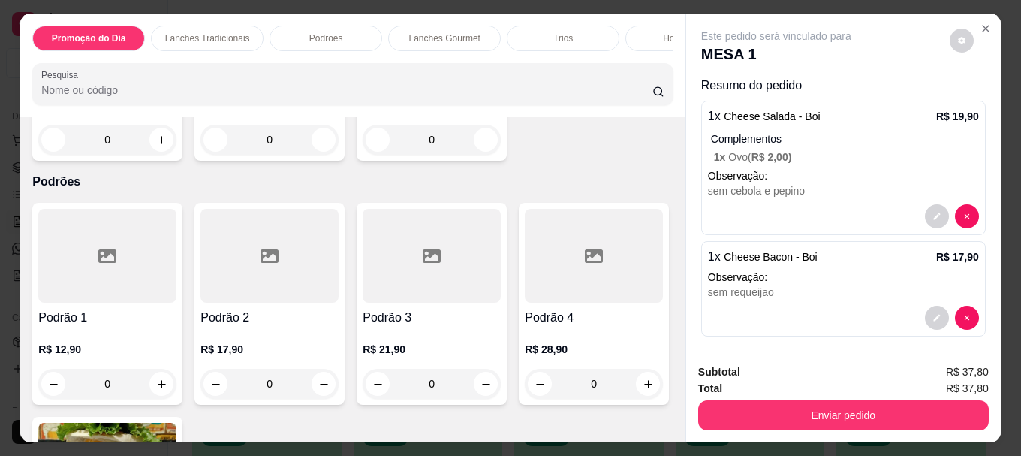
click at [328, 44] on div "Podrões" at bounding box center [325, 39] width 113 height 26
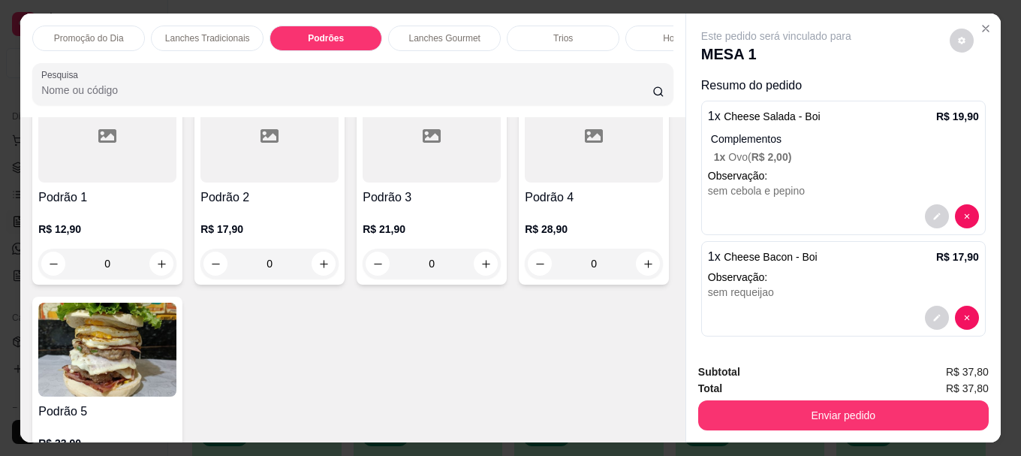
scroll to position [0, 657]
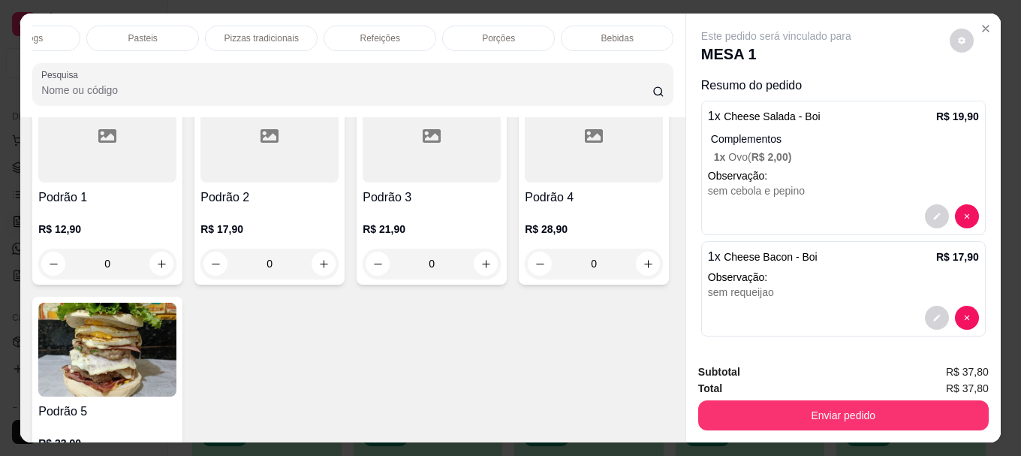
click at [510, 26] on div "Porções" at bounding box center [498, 39] width 113 height 26
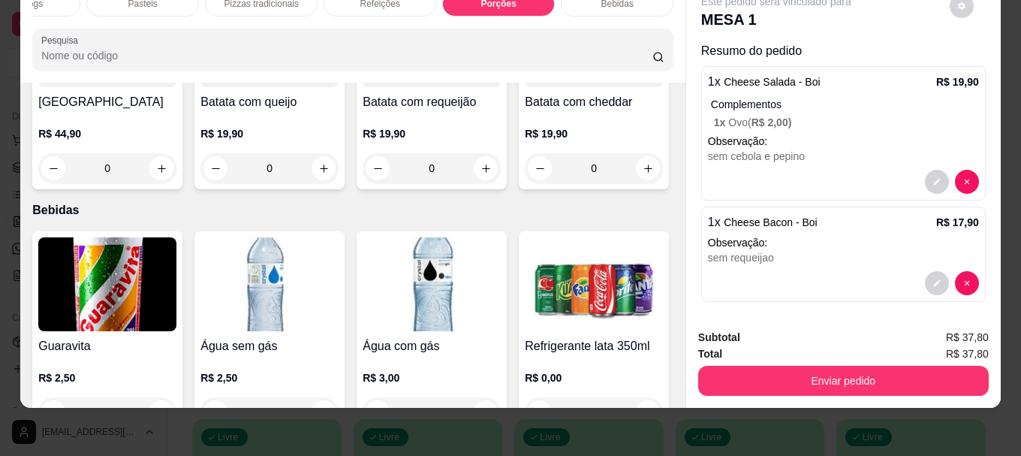
scroll to position [4281, 0]
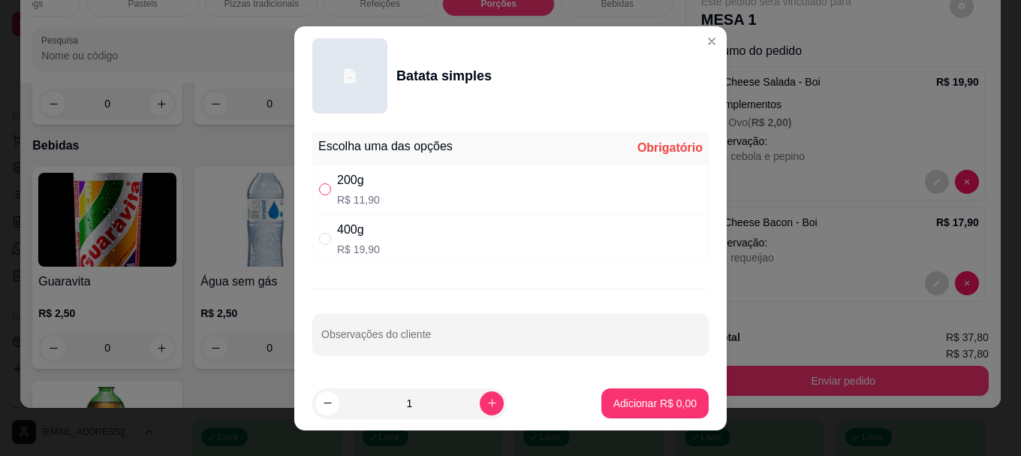
click at [319, 184] on input "" at bounding box center [325, 189] width 12 height 12
radio input "true"
click at [622, 405] on p "Adicionar R$ 11,90" at bounding box center [651, 403] width 89 height 15
type input "1"
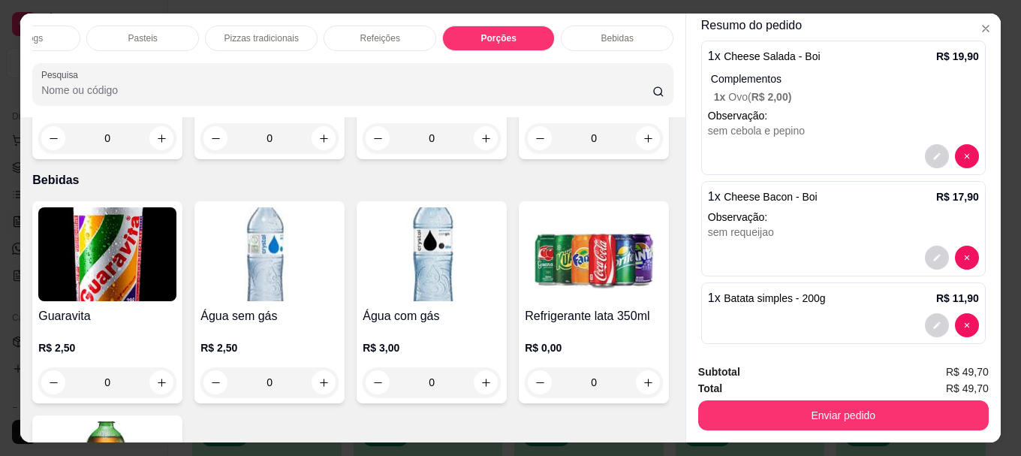
scroll to position [74, 0]
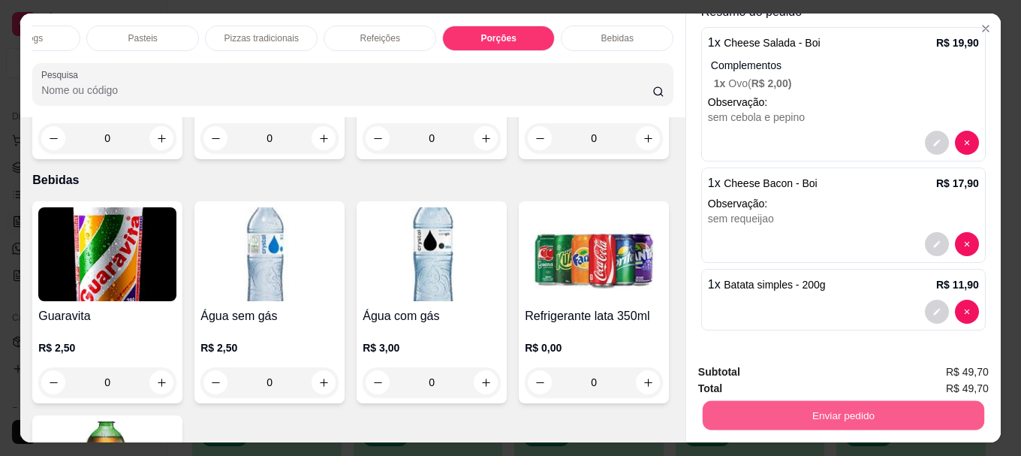
click at [898, 413] on button "Enviar pedido" at bounding box center [843, 414] width 281 height 29
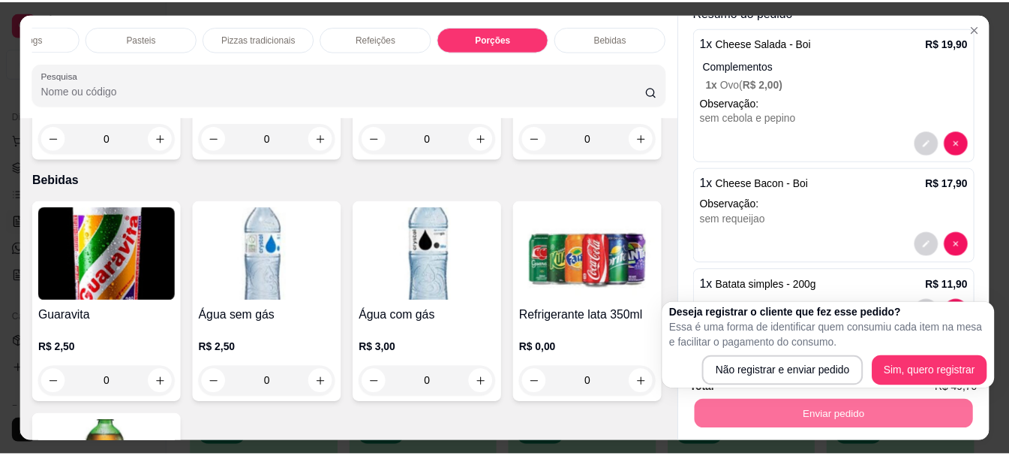
scroll to position [0, 0]
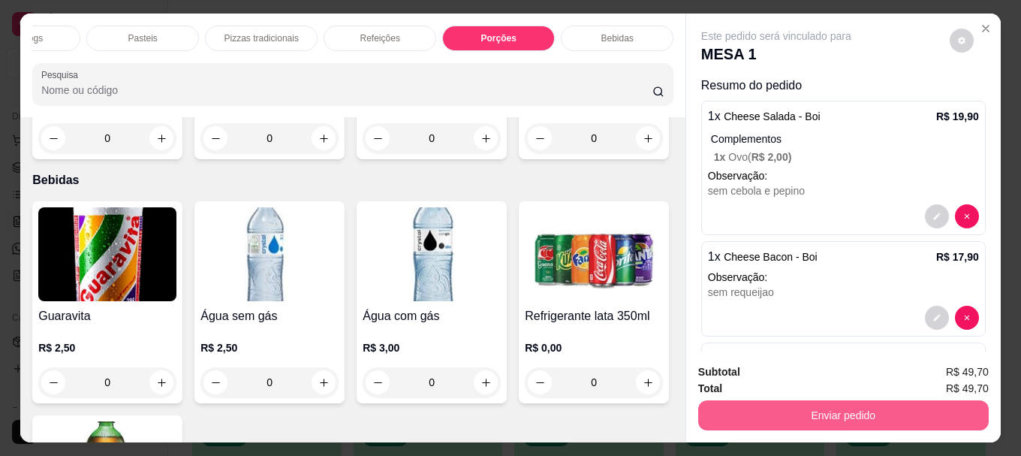
click at [853, 412] on button "Enviar pedido" at bounding box center [843, 415] width 290 height 30
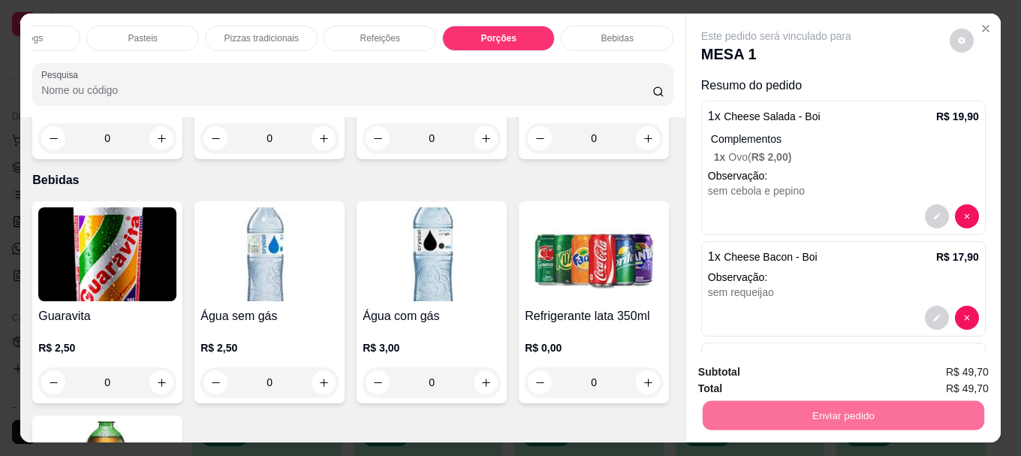
click at [833, 375] on button "Não registrar e enviar pedido" at bounding box center [794, 372] width 152 height 28
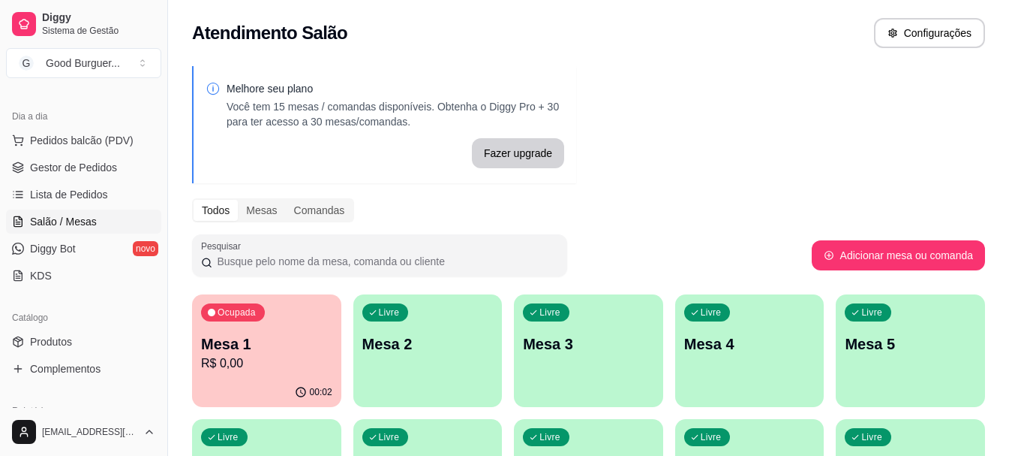
click at [316, 339] on p "Mesa 1" at bounding box center [266, 343] width 131 height 21
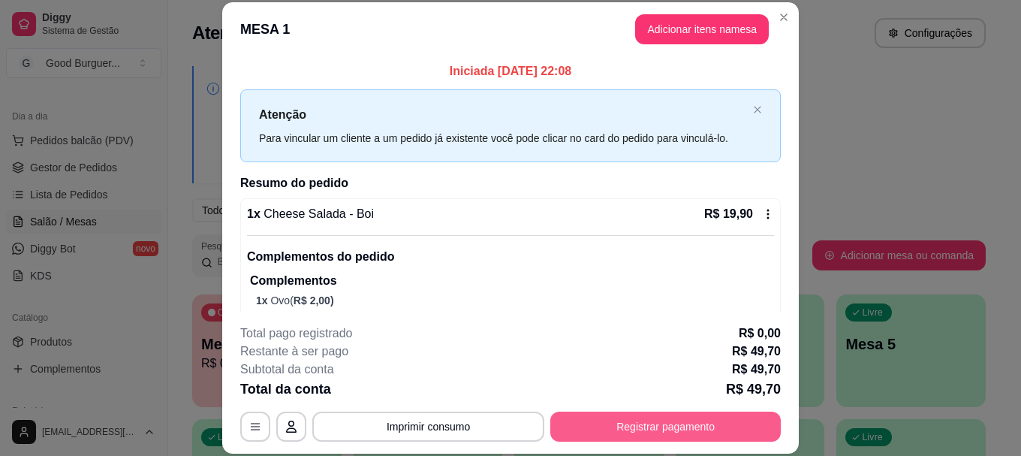
click at [696, 426] on button "Registrar pagamento" at bounding box center [665, 426] width 230 height 30
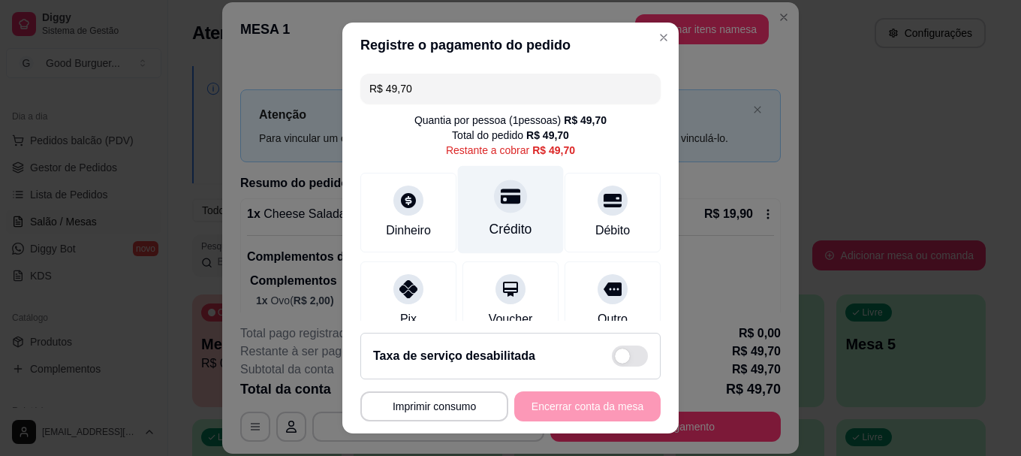
click at [504, 226] on div "Crédito" at bounding box center [510, 230] width 43 height 20
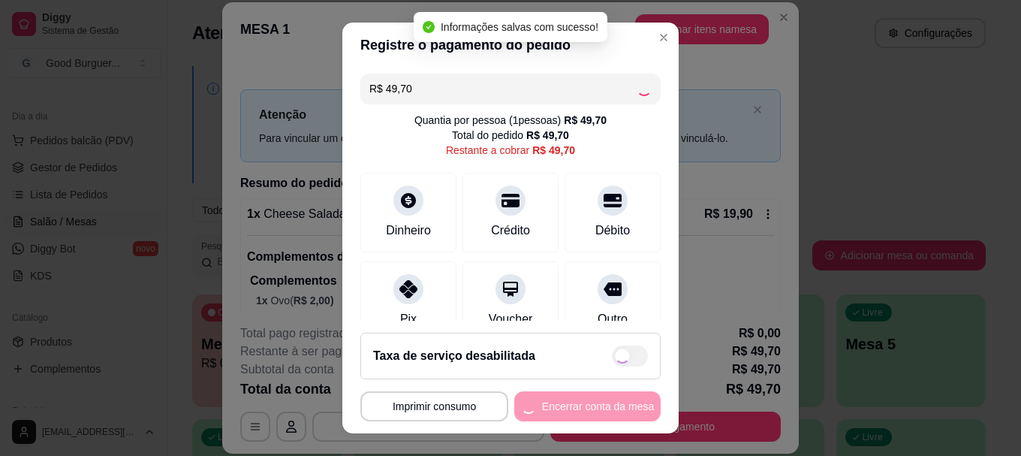
type input "R$ 0,00"
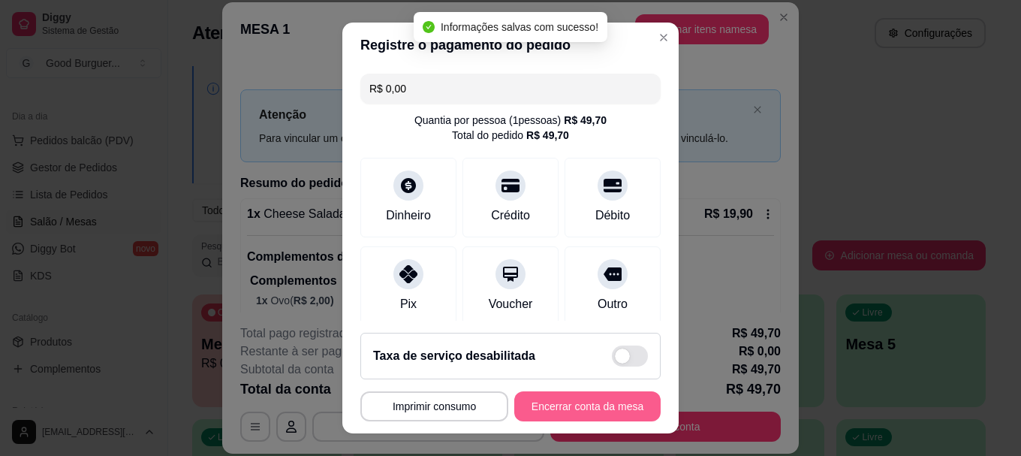
click at [584, 406] on button "Encerrar conta da mesa" at bounding box center [587, 406] width 146 height 30
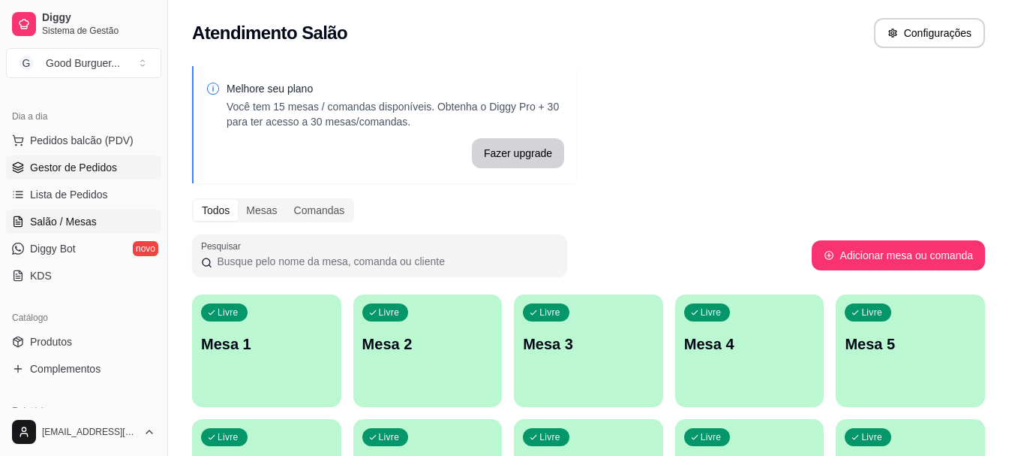
click at [88, 162] on span "Gestor de Pedidos" at bounding box center [73, 167] width 87 height 15
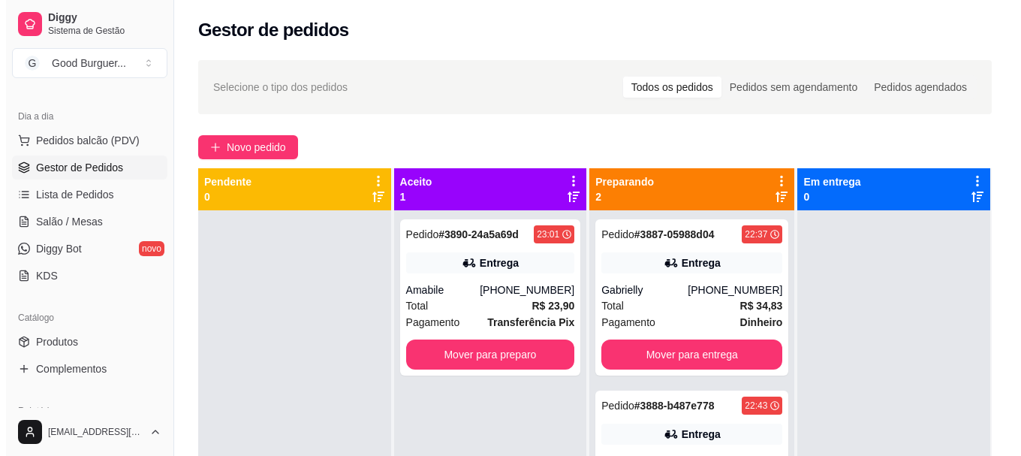
scroll to position [42, 0]
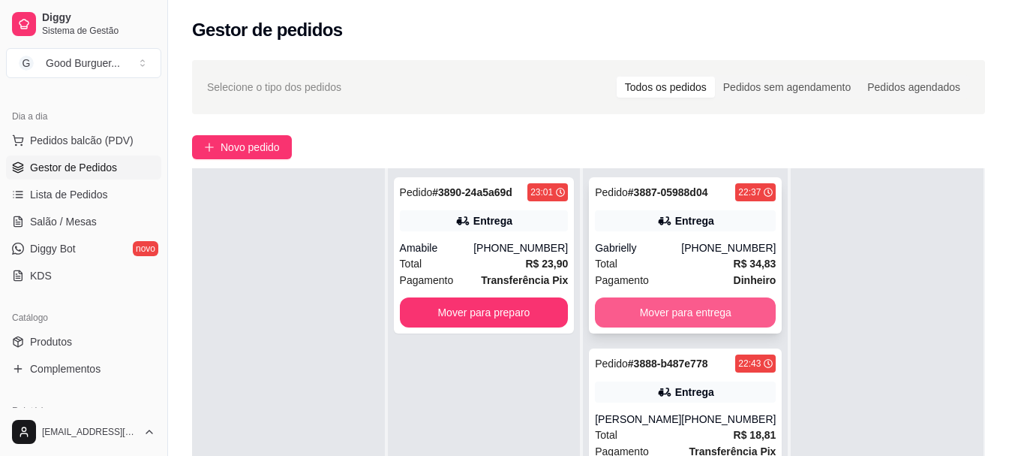
click at [658, 316] on button "Mover para entrega" at bounding box center [685, 312] width 181 height 30
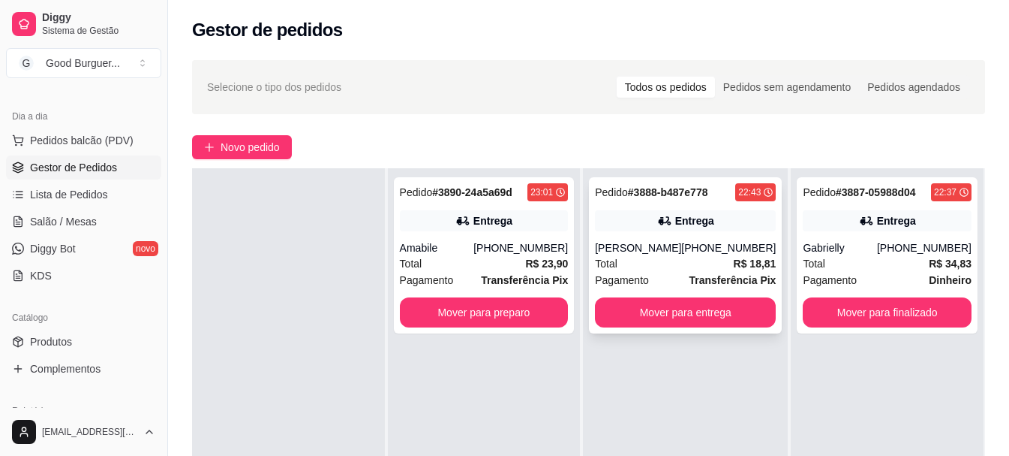
click at [703, 250] on div "[PHONE_NUMBER]" at bounding box center [728, 247] width 95 height 15
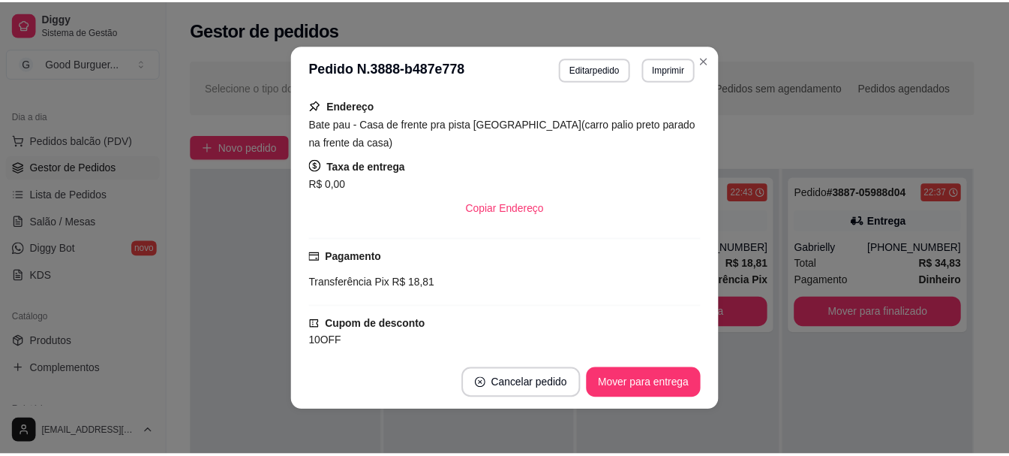
scroll to position [300, 0]
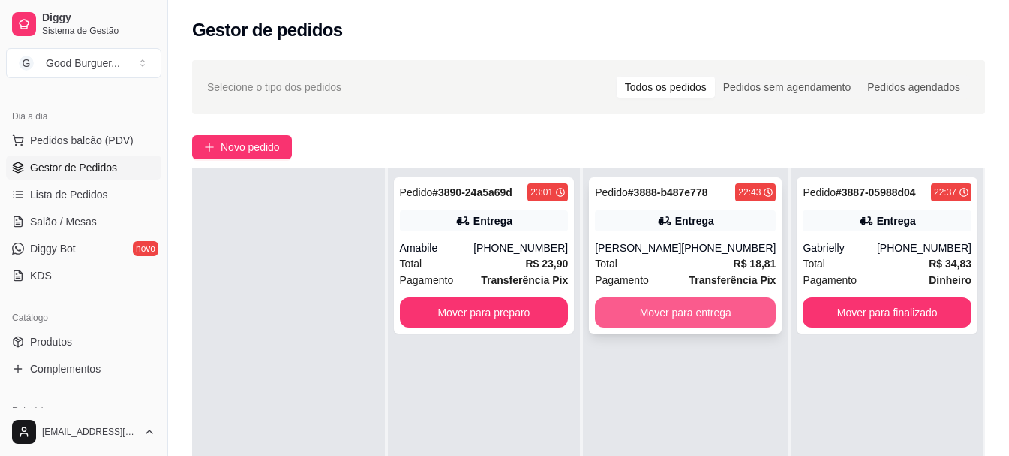
click at [689, 313] on button "Mover para entrega" at bounding box center [685, 312] width 181 height 30
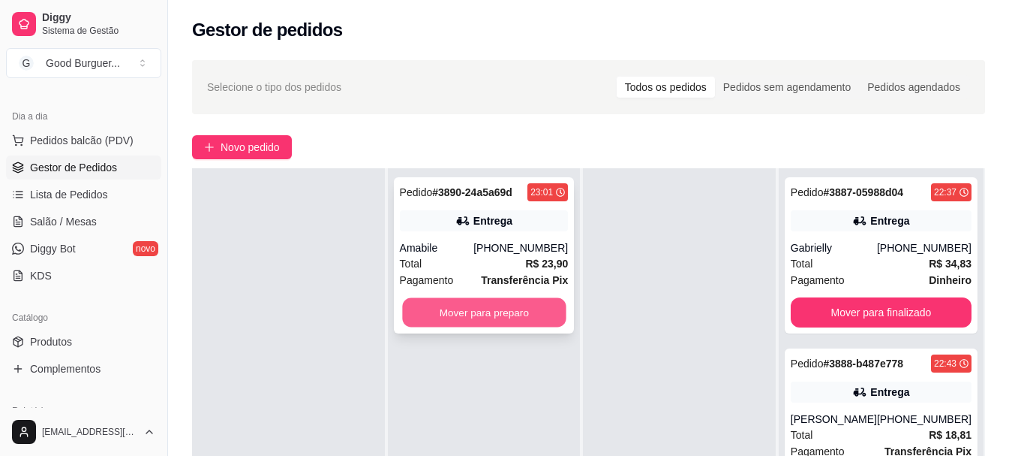
click at [492, 309] on button "Mover para preparo" at bounding box center [484, 312] width 164 height 29
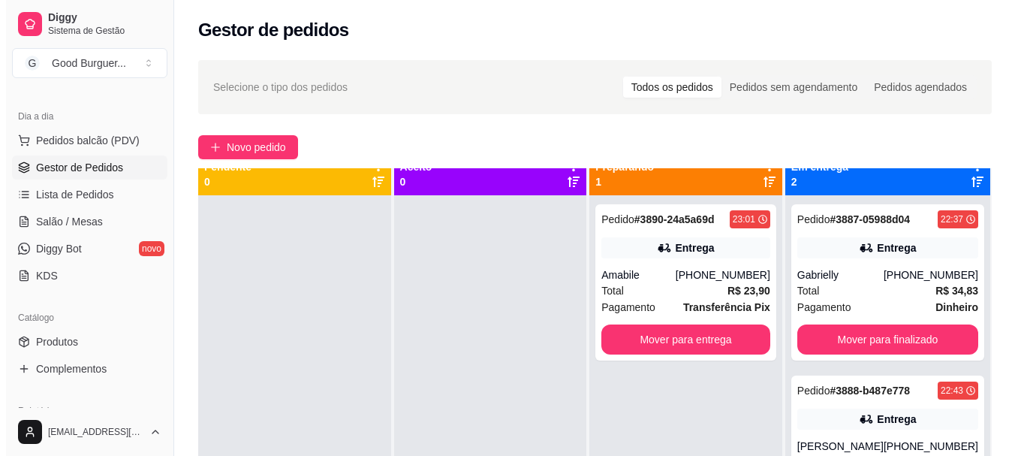
scroll to position [0, 0]
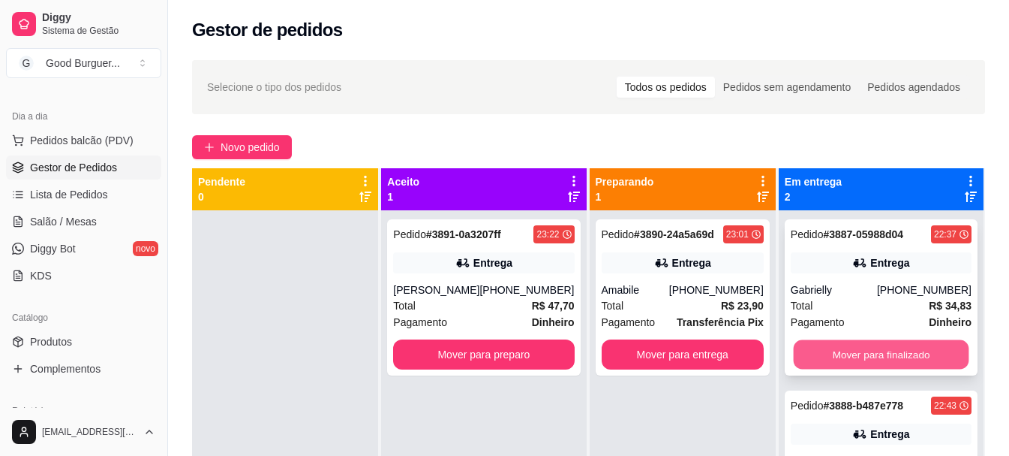
click at [883, 354] on button "Mover para finalizado" at bounding box center [881, 354] width 176 height 29
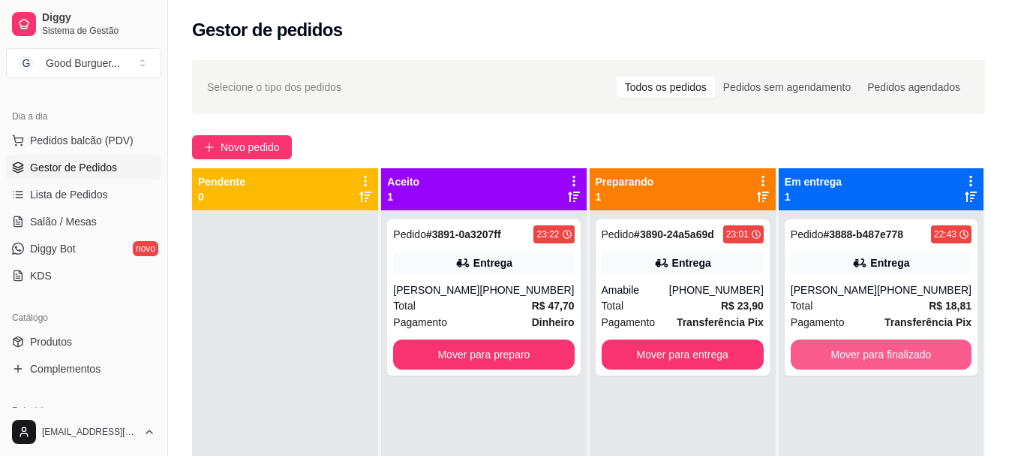
click at [883, 354] on button "Mover para finalizado" at bounding box center [881, 354] width 181 height 30
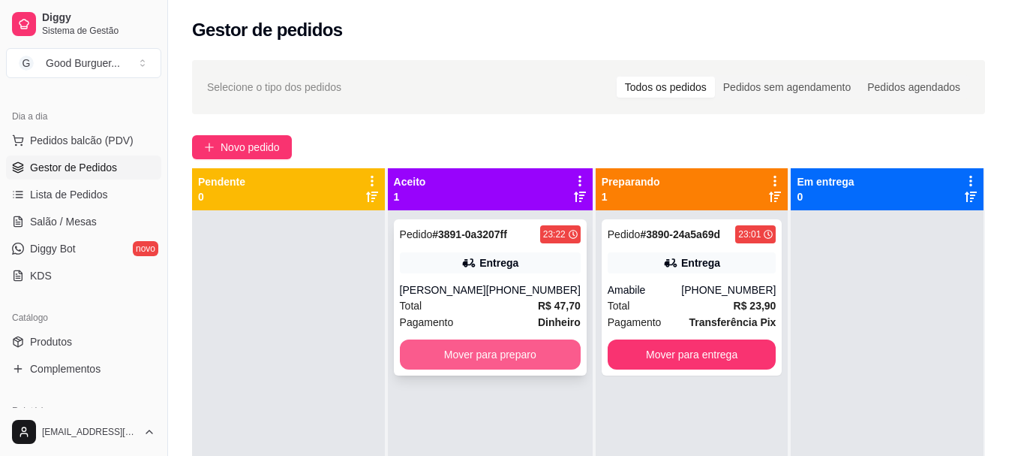
click at [459, 346] on button "Mover para preparo" at bounding box center [490, 354] width 181 height 30
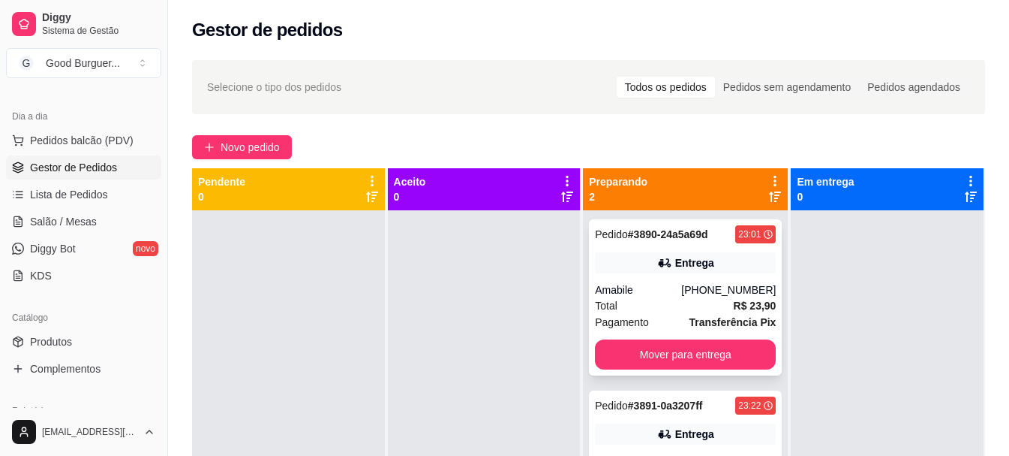
click at [739, 279] on div "Pedido # 3890-24a5a69d 23:01 Entrega Amabile [PHONE_NUMBER] Total R$ 23,90 Paga…" at bounding box center [685, 297] width 193 height 156
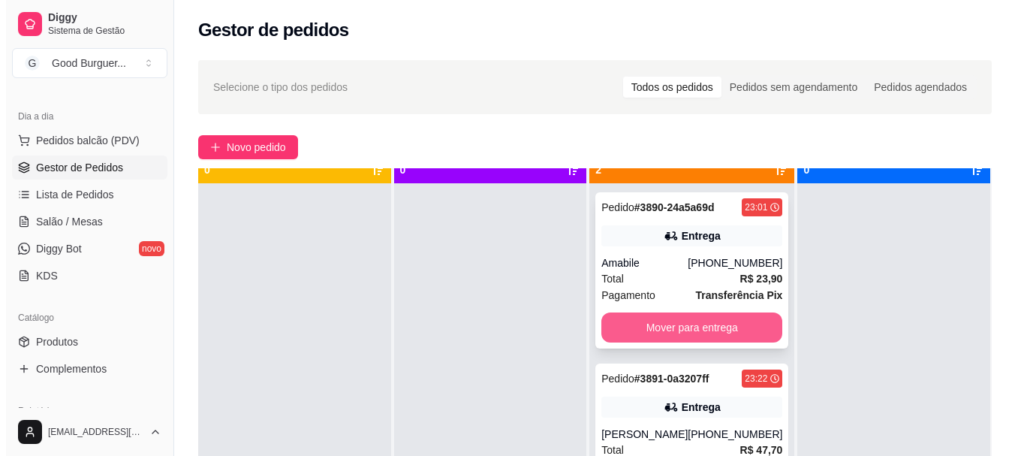
scroll to position [42, 0]
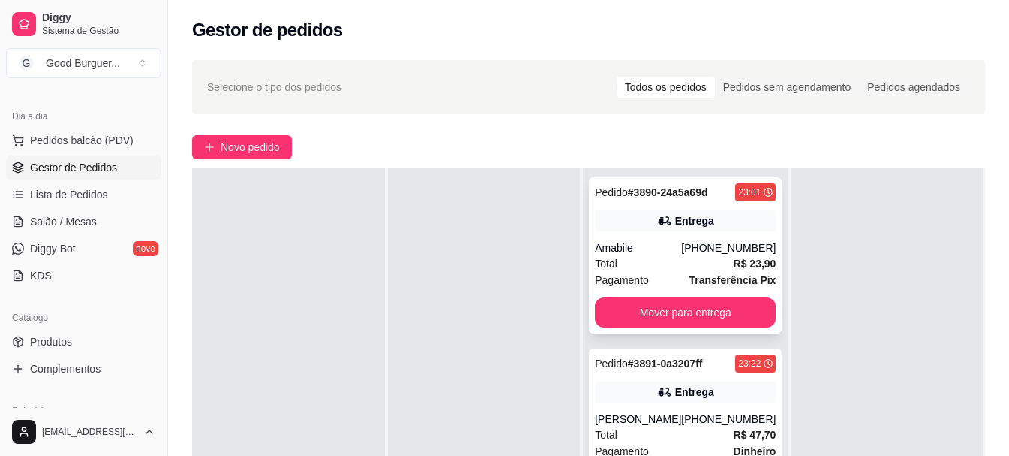
click at [663, 269] on div "Total R$ 23,90" at bounding box center [685, 263] width 181 height 17
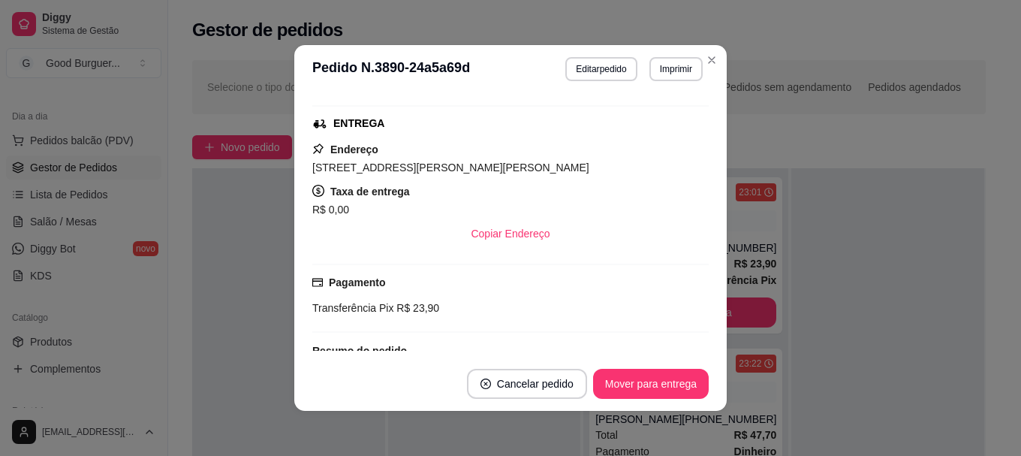
scroll to position [225, 0]
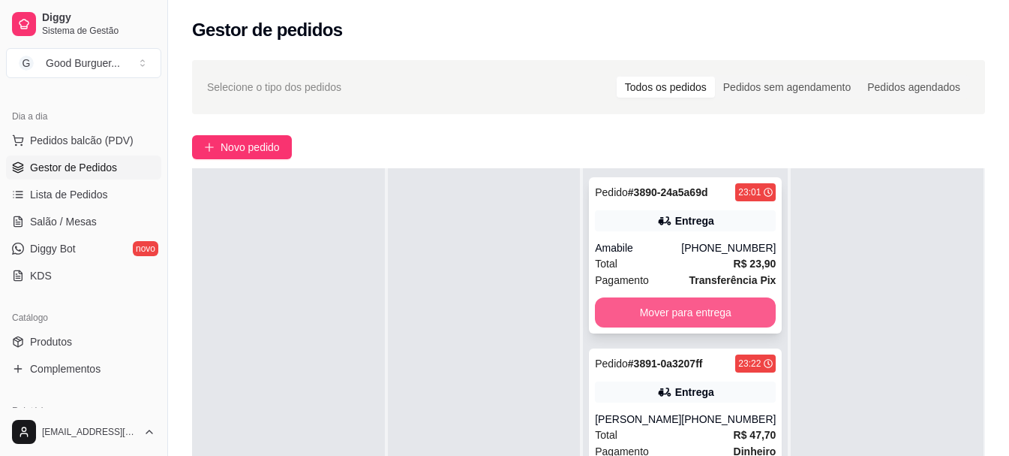
click at [735, 323] on button "Mover para entrega" at bounding box center [685, 312] width 181 height 30
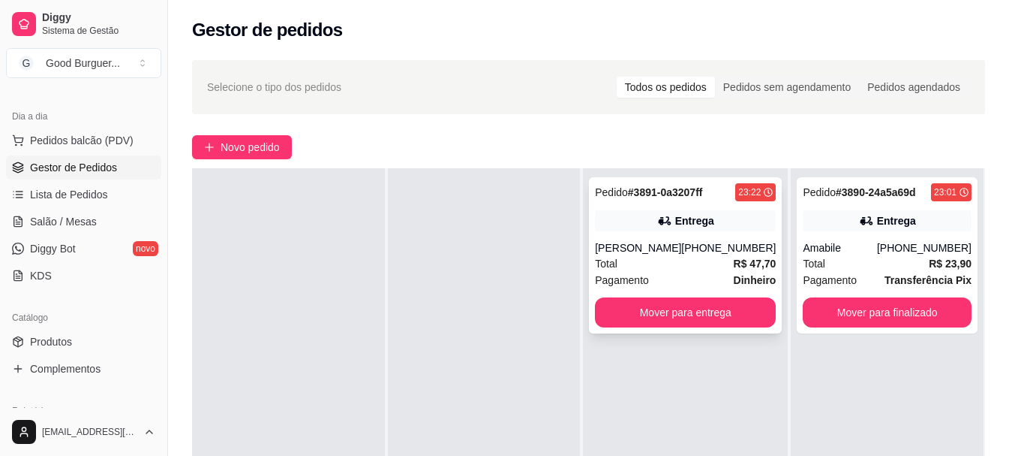
click at [681, 251] on div "[PERSON_NAME]" at bounding box center [638, 247] width 86 height 15
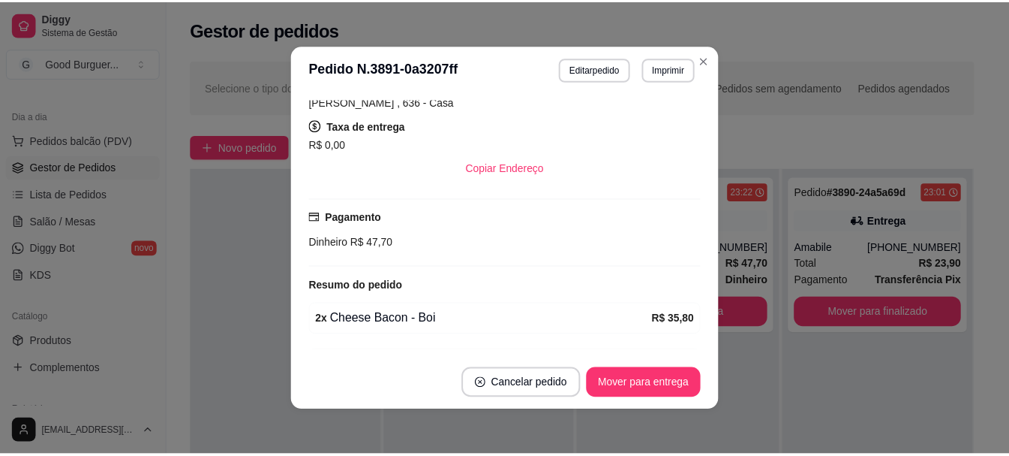
scroll to position [375, 0]
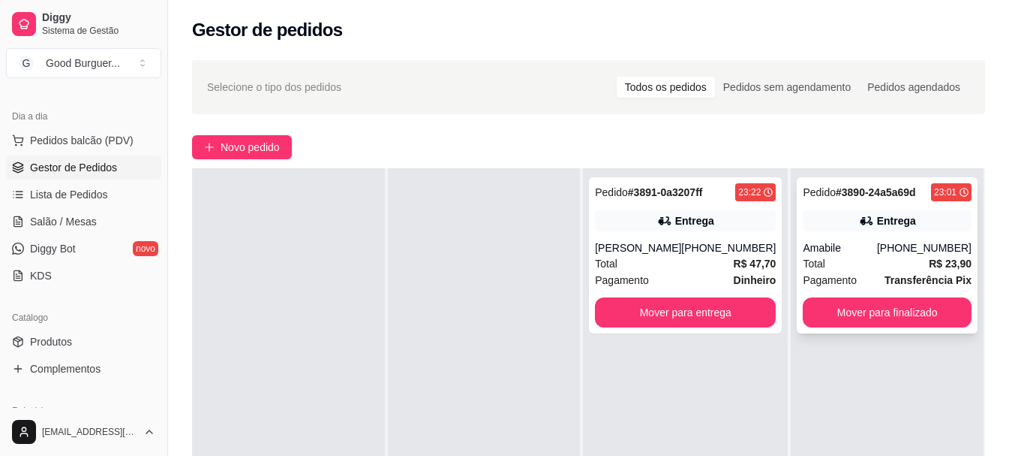
click at [852, 262] on div "Total R$ 23,90" at bounding box center [887, 263] width 169 height 17
click at [864, 311] on button "Mover para finalizado" at bounding box center [888, 312] width 164 height 29
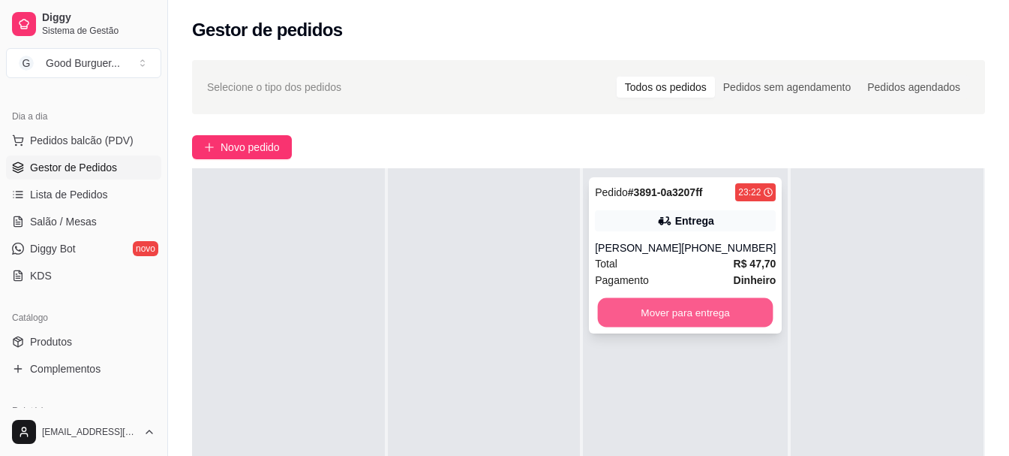
click at [723, 308] on button "Mover para entrega" at bounding box center [686, 312] width 176 height 29
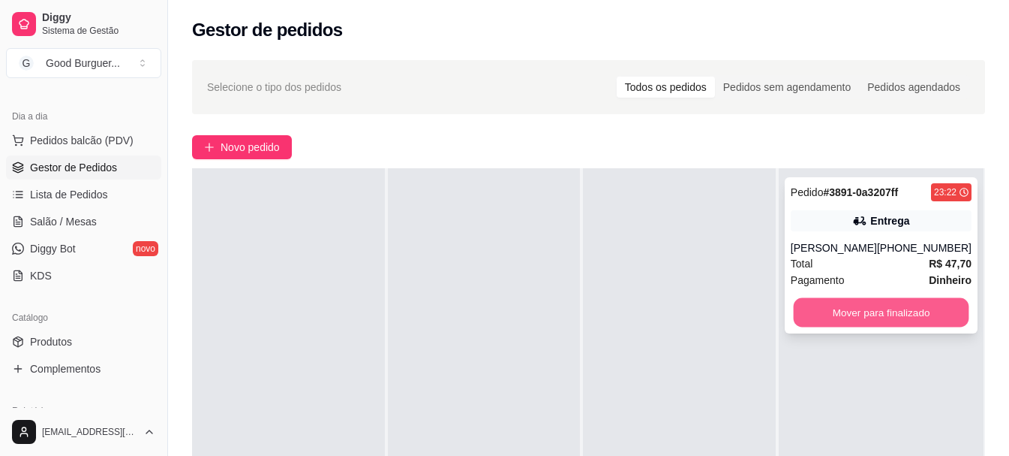
click at [907, 310] on button "Mover para finalizado" at bounding box center [881, 312] width 176 height 29
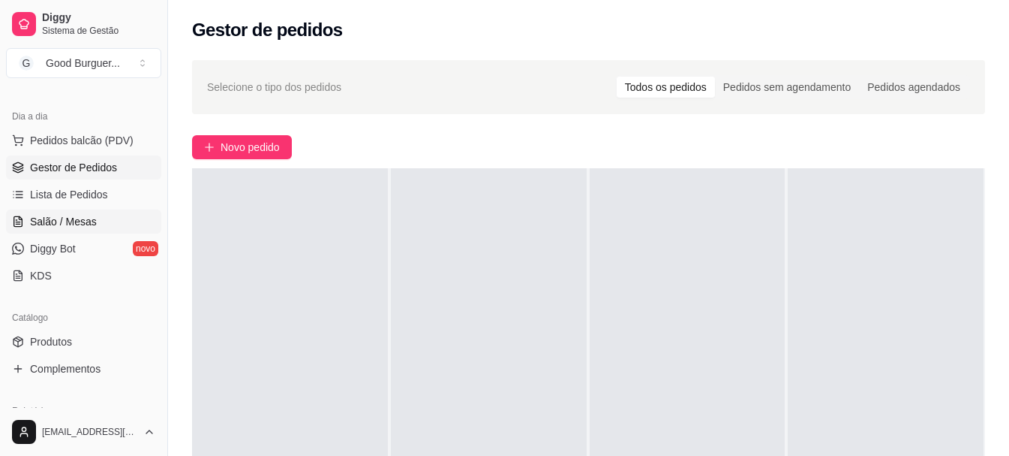
click at [77, 228] on link "Salão / Mesas" at bounding box center [83, 221] width 155 height 24
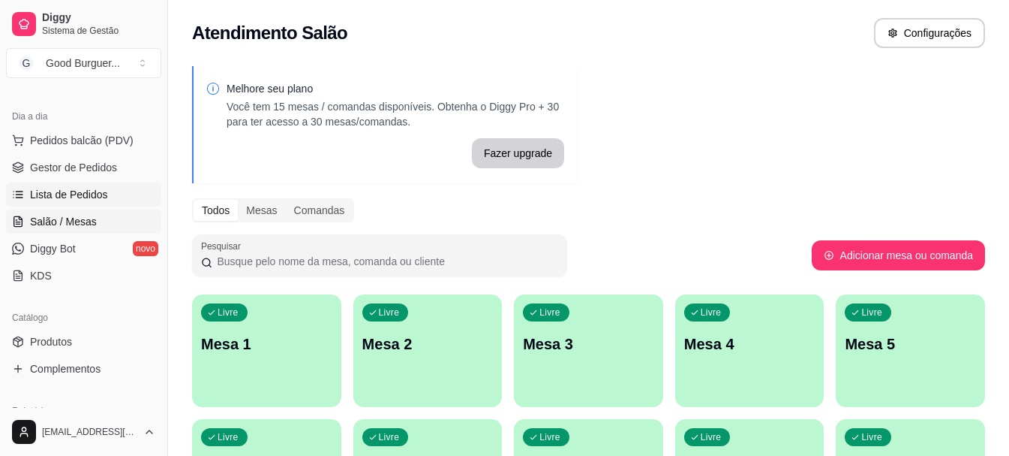
click at [74, 197] on span "Lista de Pedidos" at bounding box center [69, 194] width 78 height 15
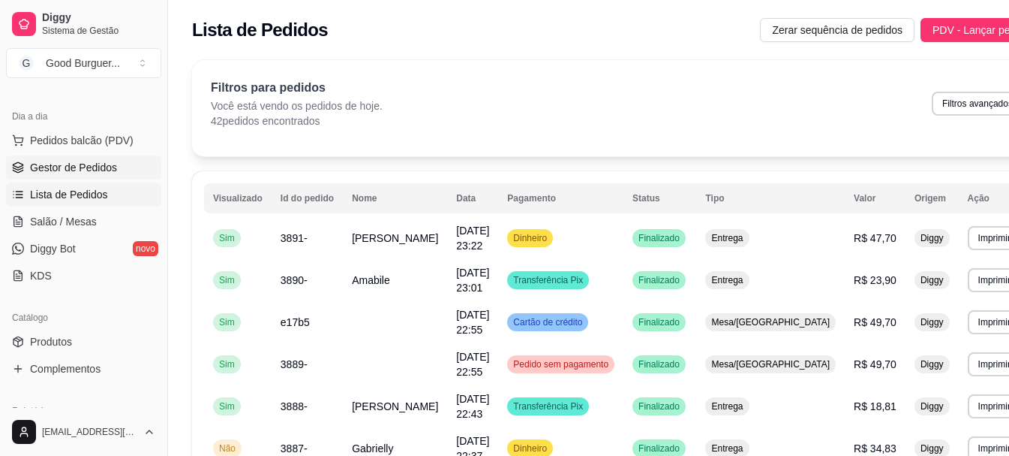
click at [74, 170] on span "Gestor de Pedidos" at bounding box center [73, 167] width 87 height 15
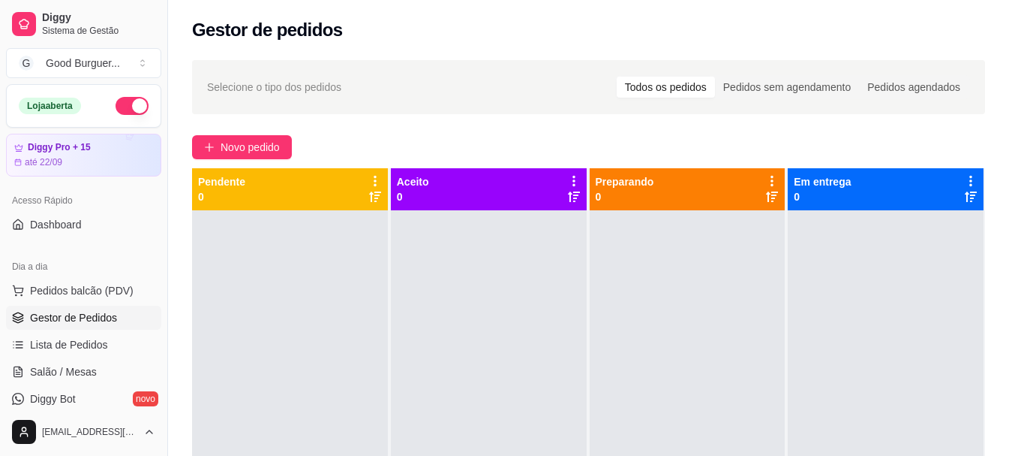
click at [123, 107] on button "button" at bounding box center [132, 106] width 33 height 18
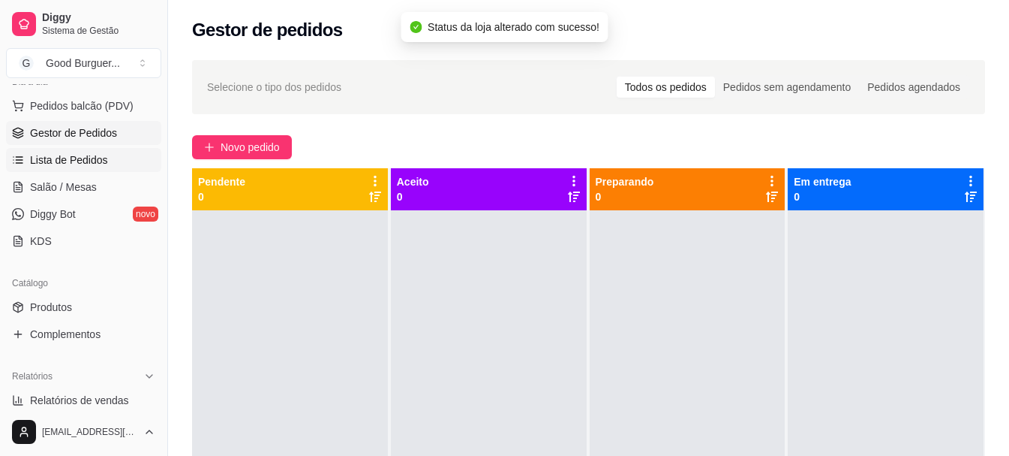
scroll to position [150, 0]
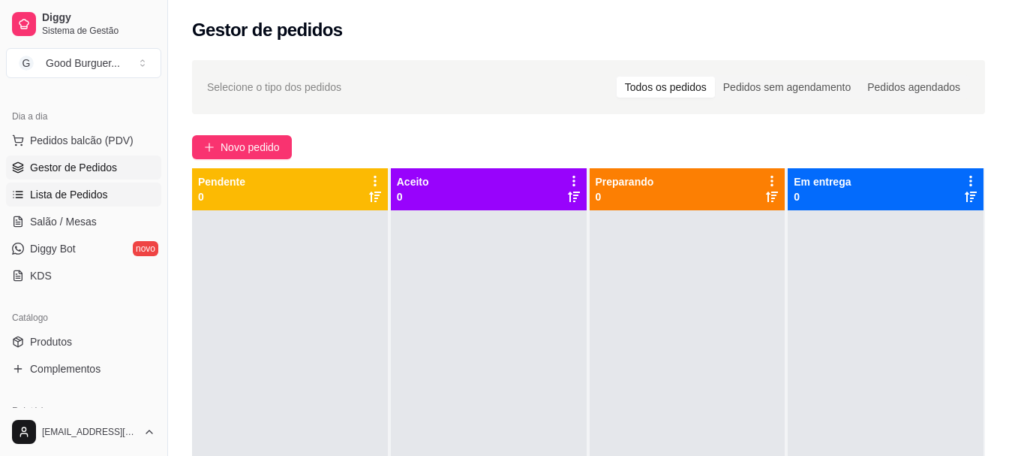
click at [89, 193] on span "Lista de Pedidos" at bounding box center [69, 194] width 78 height 15
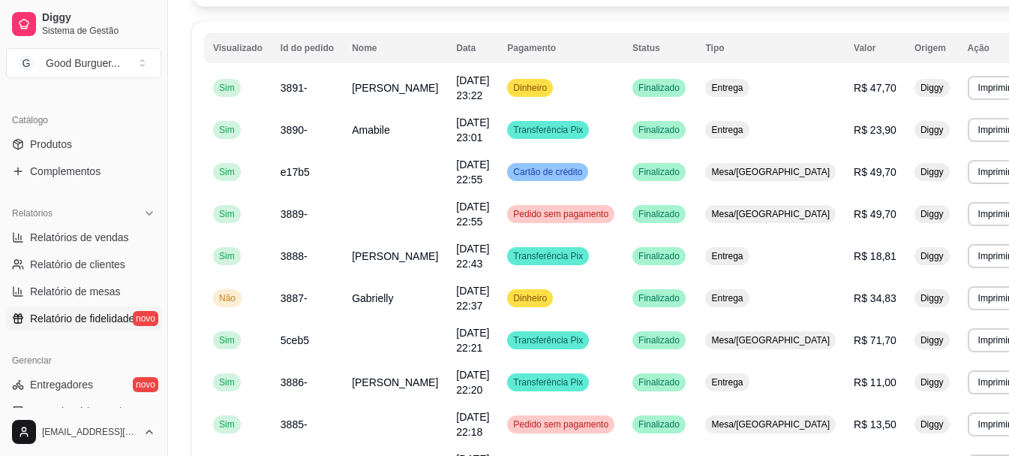
scroll to position [324, 0]
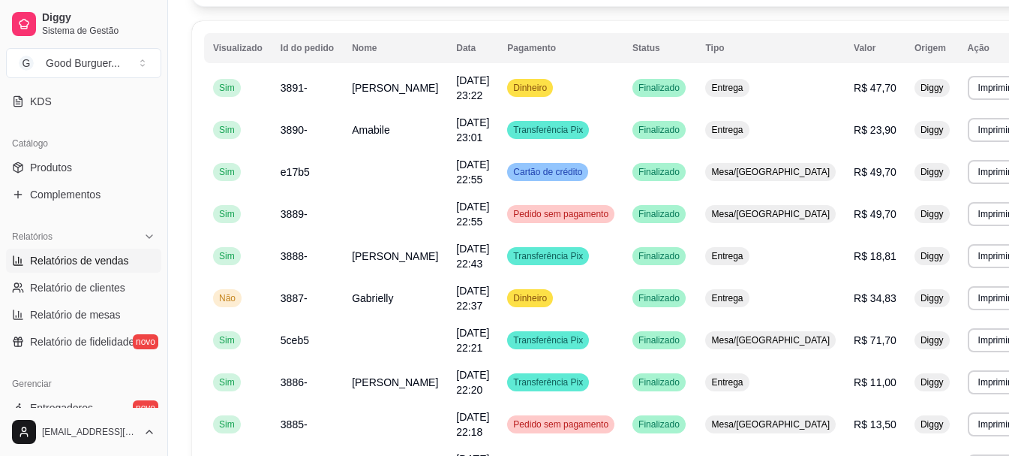
click at [92, 261] on span "Relatórios de vendas" at bounding box center [79, 260] width 99 height 15
select select "ALL"
select select "0"
